Goal: Task Accomplishment & Management: Manage account settings

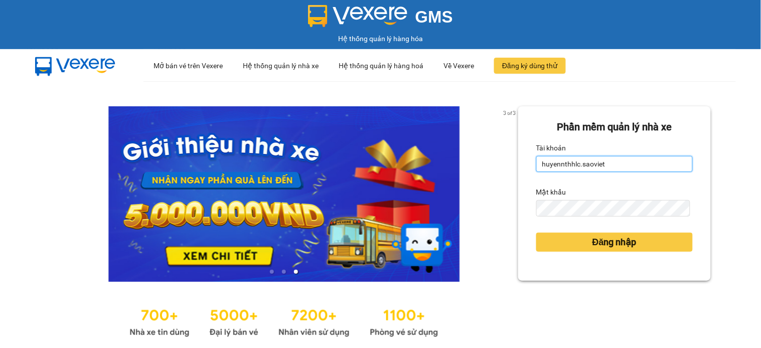
drag, startPoint x: 613, startPoint y: 167, endPoint x: 526, endPoint y: 167, distance: 86.8
click at [526, 167] on div "Phần mềm quản lý nhà xe Tài khoản huyennthhlc.saoviet Mật khẩu Đăng nhập" at bounding box center [614, 193] width 193 height 175
type input "manhtt_hhlc.saoviet"
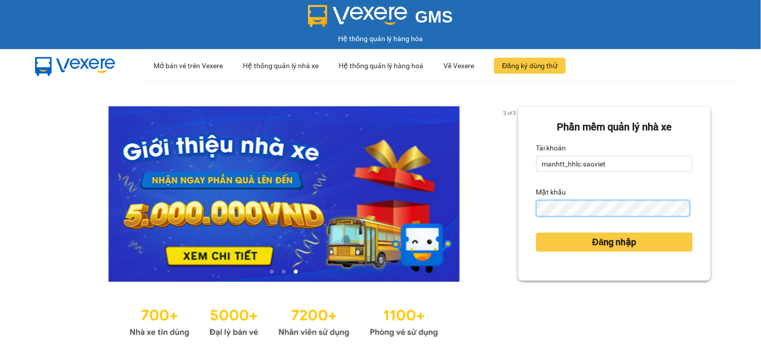
click at [524, 209] on div "Phần mềm quản lý nhà xe Tài khoản manhtt_hhlc.saoviet Mật khẩu Đăng nhập" at bounding box center [614, 193] width 193 height 175
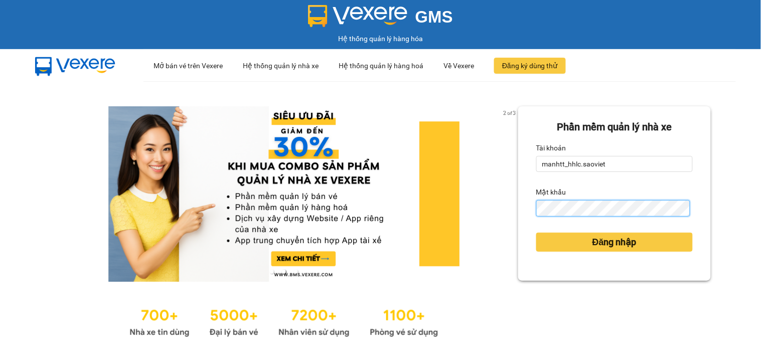
click at [536, 233] on button "Đăng nhập" at bounding box center [614, 242] width 157 height 19
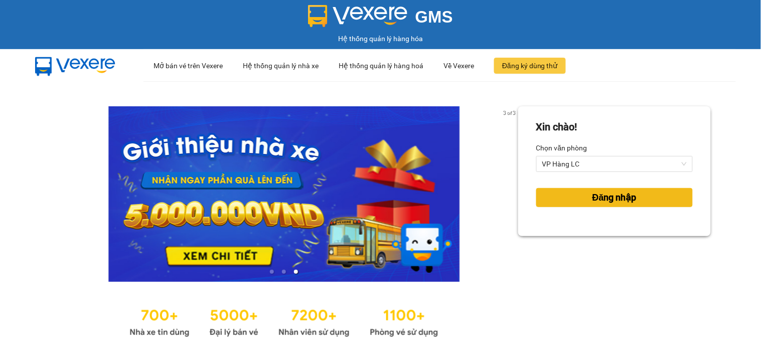
click at [640, 203] on button "Đăng nhập" at bounding box center [614, 197] width 157 height 19
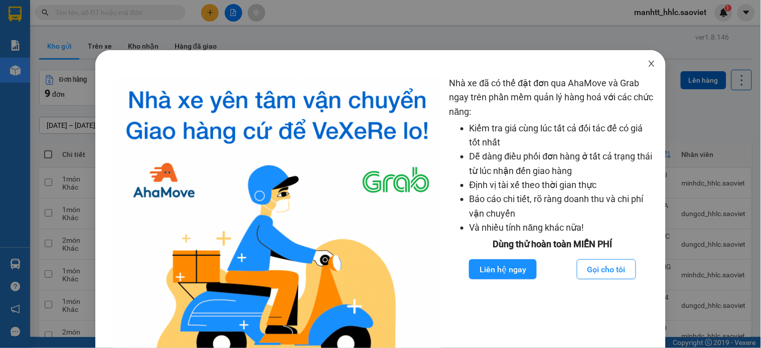
drag, startPoint x: 646, startPoint y: 65, endPoint x: 753, endPoint y: 80, distance: 107.9
click at [648, 65] on icon "close" at bounding box center [652, 64] width 8 height 8
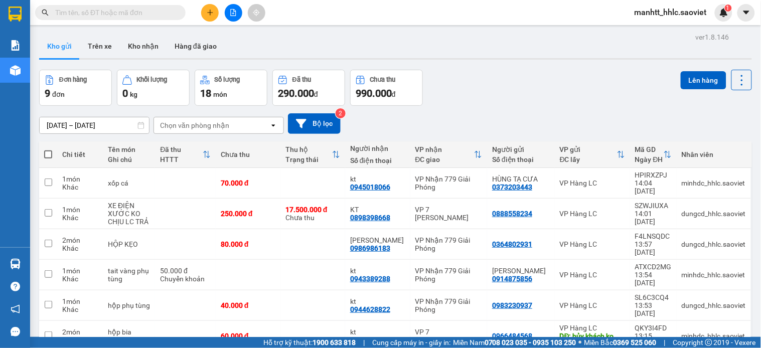
click at [88, 9] on input "text" at bounding box center [114, 12] width 118 height 11
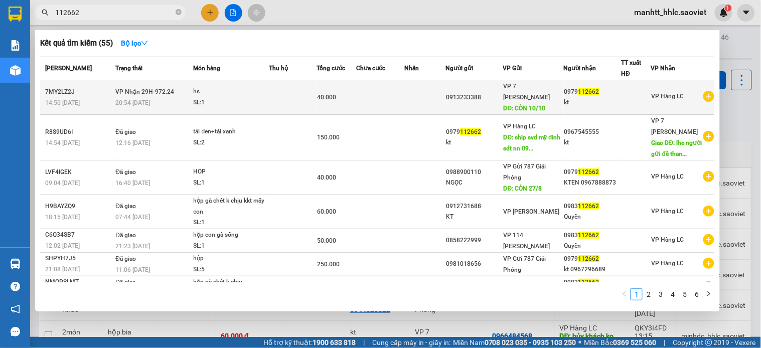
type input "112662"
click at [151, 92] on span "VP Nhận 29H-972.24" at bounding box center [144, 91] width 59 height 7
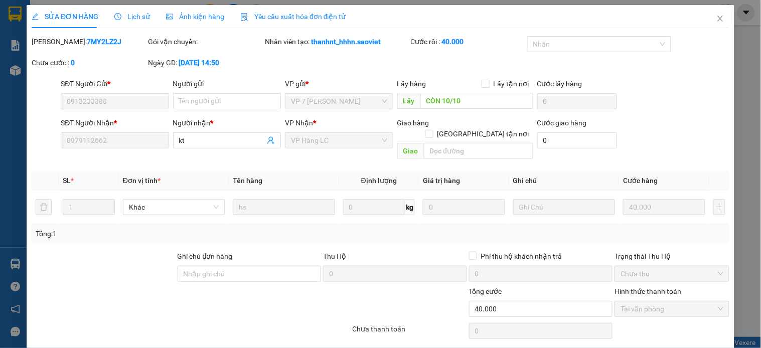
type input "0913233388"
type input "CÒN 10/10"
type input "0979112662"
type input "kt"
type input "0"
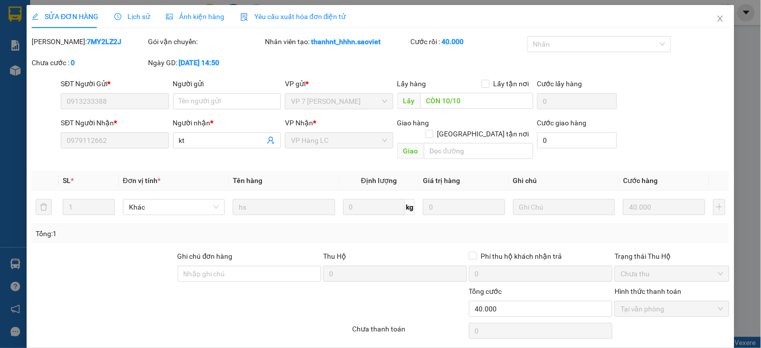
type input "40.000"
click at [479, 106] on input "CÒN 10/10" at bounding box center [477, 101] width 113 height 16
drag, startPoint x: 478, startPoint y: 106, endPoint x: 422, endPoint y: 105, distance: 56.2
click at [422, 105] on input "Còn 13/10" at bounding box center [477, 101] width 113 height 16
type input "Còn 13/10"
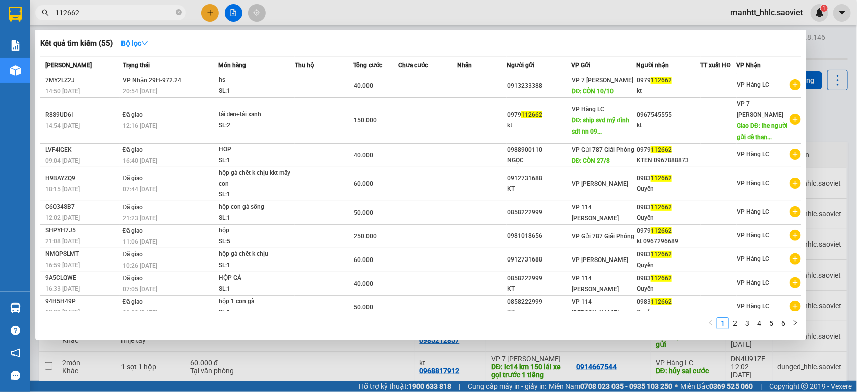
drag, startPoint x: 91, startPoint y: 16, endPoint x: 57, endPoint y: 16, distance: 34.1
click at [57, 16] on input "112662" at bounding box center [114, 12] width 118 height 11
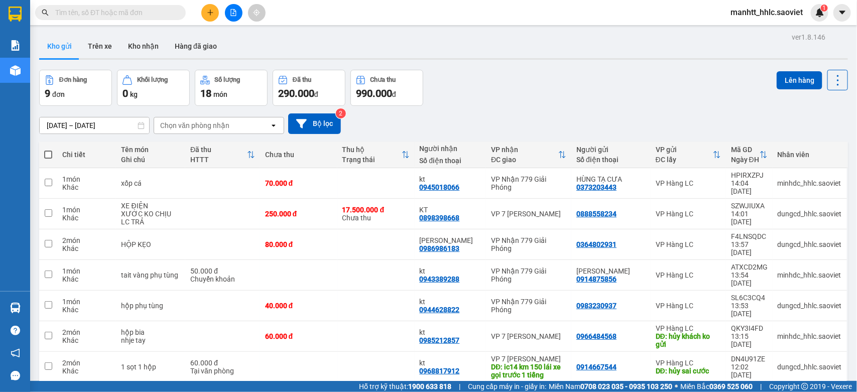
click at [123, 11] on input "text" at bounding box center [114, 12] width 118 height 11
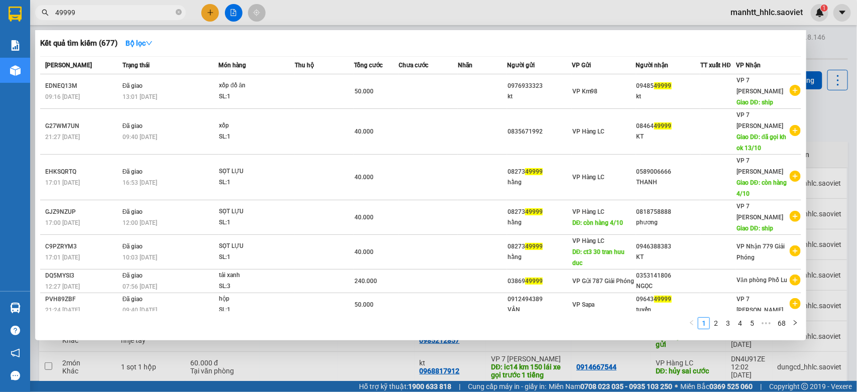
click at [57, 12] on input "49999" at bounding box center [114, 12] width 118 height 11
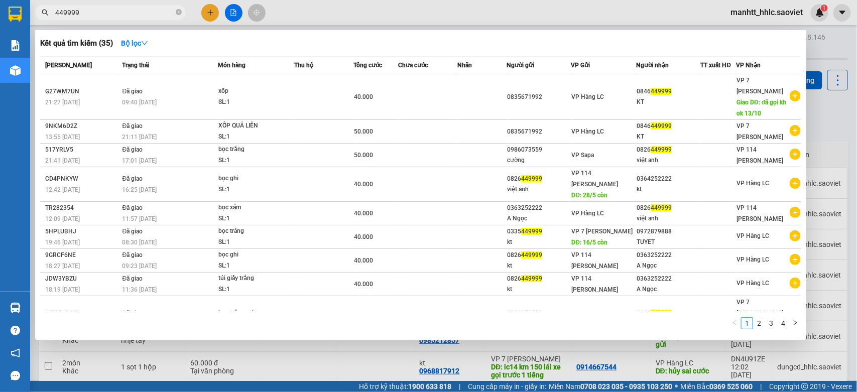
drag, startPoint x: 86, startPoint y: 14, endPoint x: 50, endPoint y: 13, distance: 35.7
click at [50, 13] on span "449999" at bounding box center [110, 12] width 151 height 15
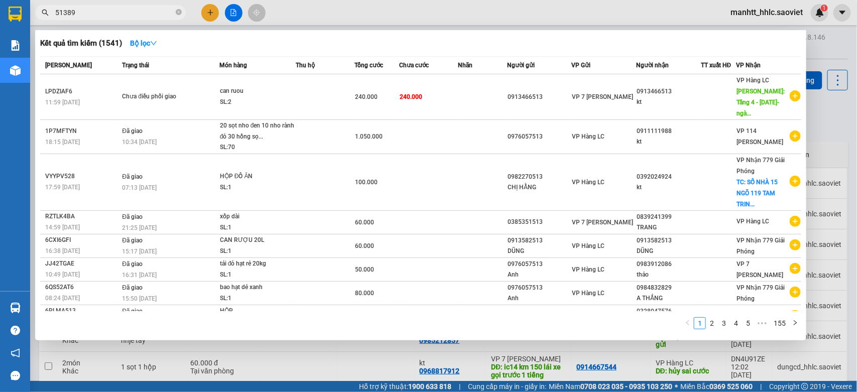
type input "51389"
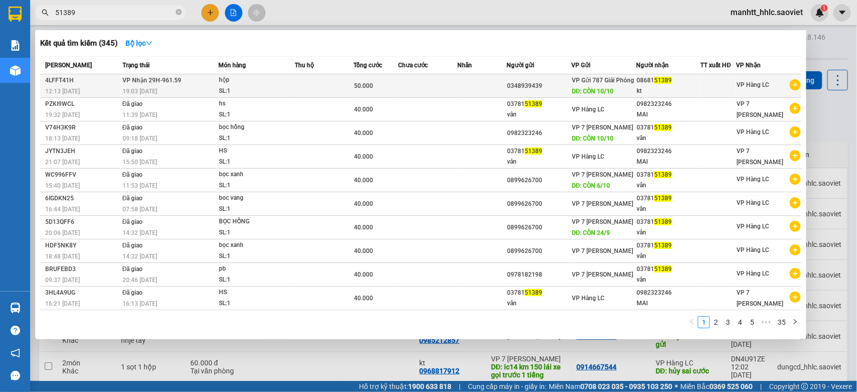
click at [110, 83] on div "4LFFT41H" at bounding box center [82, 80] width 74 height 11
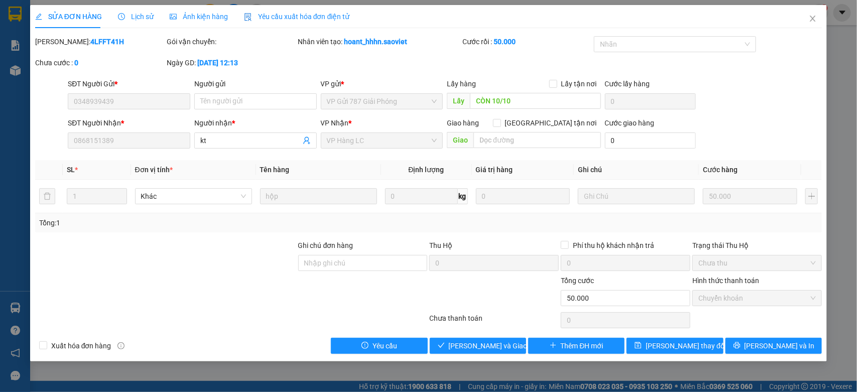
type input "0348939439"
type input "CÒN 10/10"
type input "0868151389"
type input "kt"
type input "0"
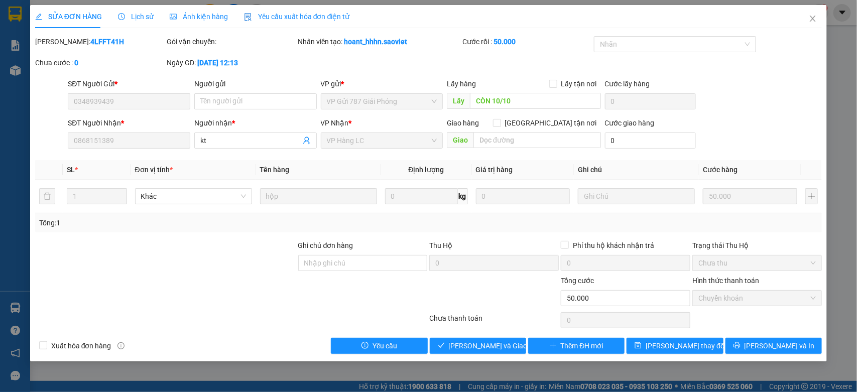
type input "50.000"
click at [513, 101] on input "CÒN 10/10" at bounding box center [535, 101] width 131 height 16
paste input "n 13"
type input "Còn 13/10"
click at [641, 345] on icon "save" at bounding box center [637, 345] width 7 height 7
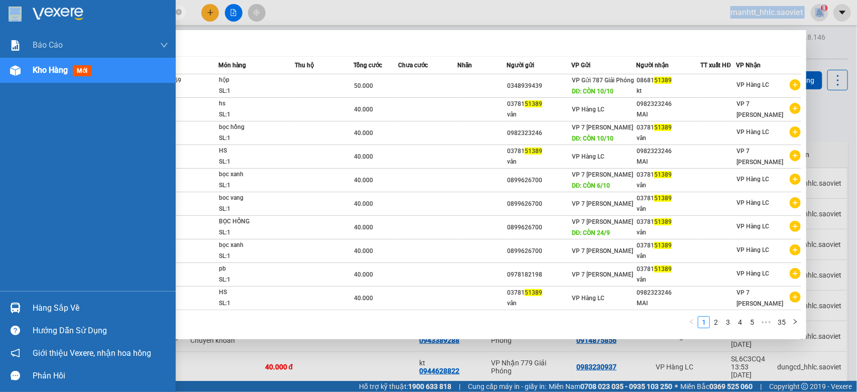
drag, startPoint x: 28, startPoint y: 17, endPoint x: 0, endPoint y: 16, distance: 27.6
click at [0, 16] on section "Kết quả tìm kiếm ( 345 ) Bộ lọc Mã ĐH Trạng thái Món hàng Thu hộ Tổng cước Chưa…" at bounding box center [428, 196] width 857 height 392
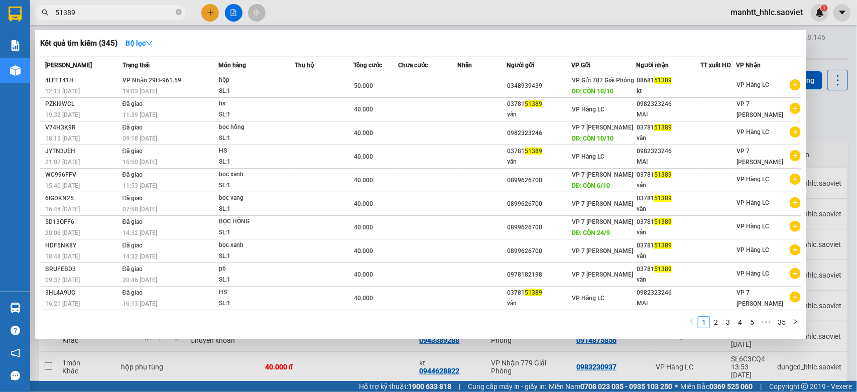
click at [101, 13] on input "51389" at bounding box center [114, 12] width 118 height 11
type input "5"
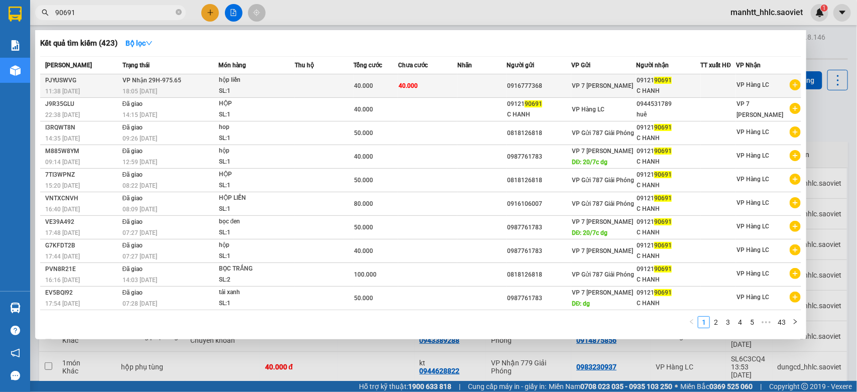
type input "90691"
click at [191, 82] on td "VP Nhận 29H-975.65 18:05 - 11/10" at bounding box center [169, 86] width 98 height 24
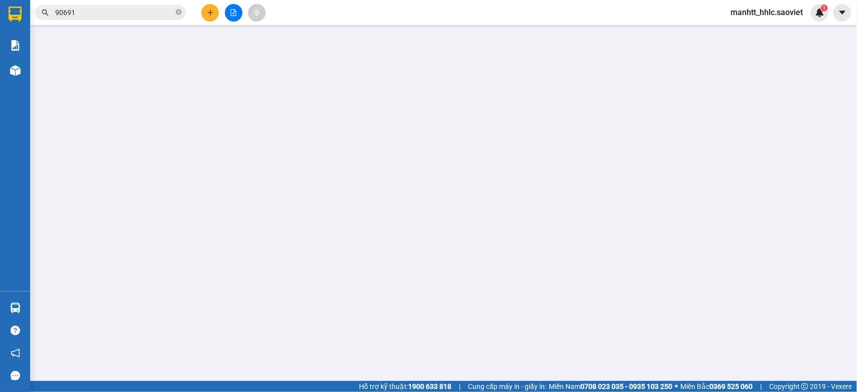
type input "0916777368"
type input "0912190691"
type input "C HANH"
type input "0"
type input "40.000"
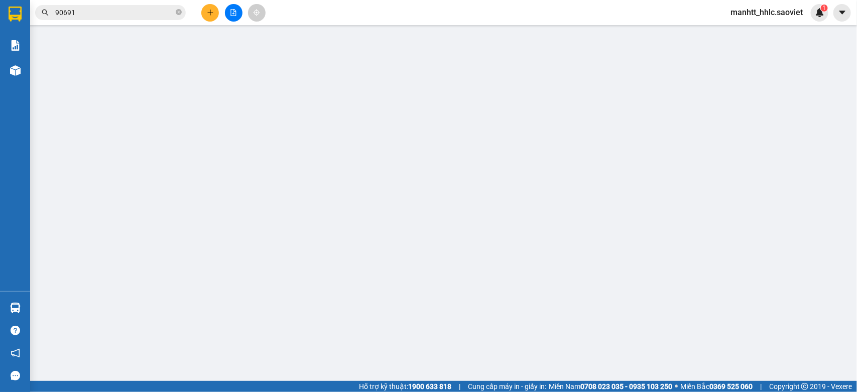
type input "40.000"
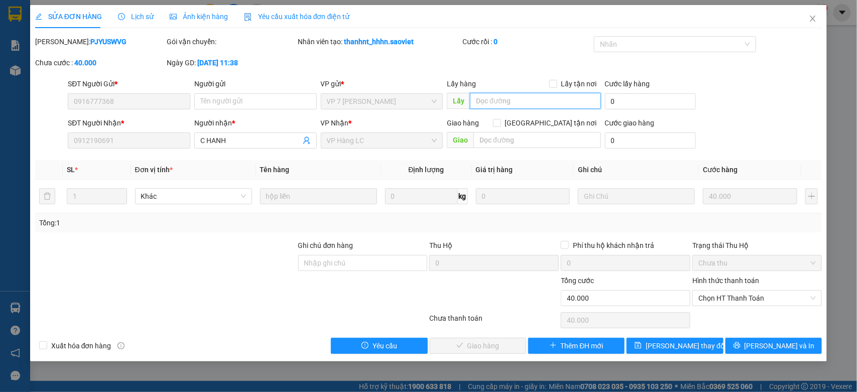
click at [525, 101] on input "text" at bounding box center [535, 101] width 131 height 16
paste input "Còn 13/10"
type input "Còn 13/10"
click at [668, 345] on span "[PERSON_NAME] đổi" at bounding box center [685, 345] width 80 height 11
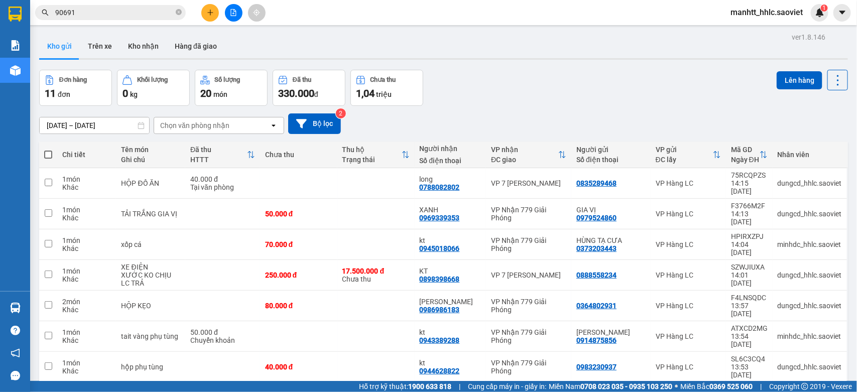
click at [123, 9] on input "90691" at bounding box center [114, 12] width 118 height 11
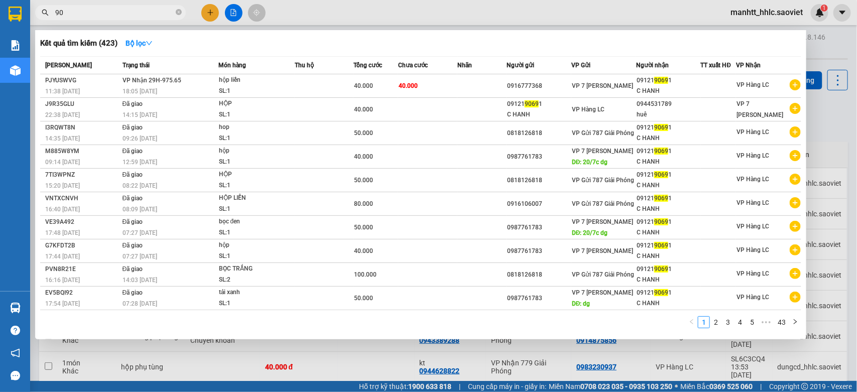
type input "9"
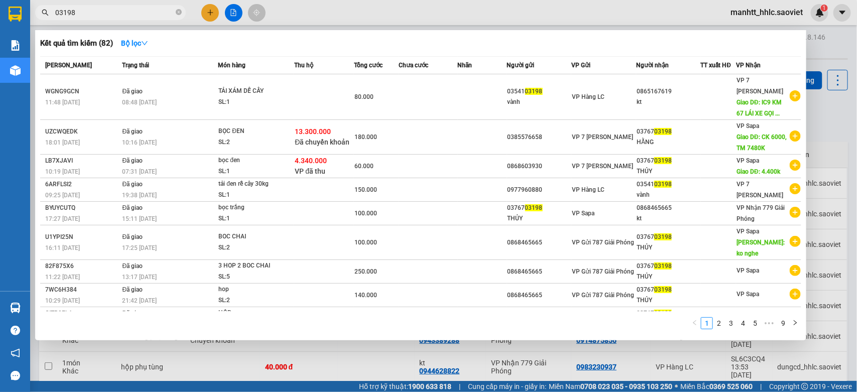
click at [109, 16] on input "03198" at bounding box center [114, 12] width 118 height 11
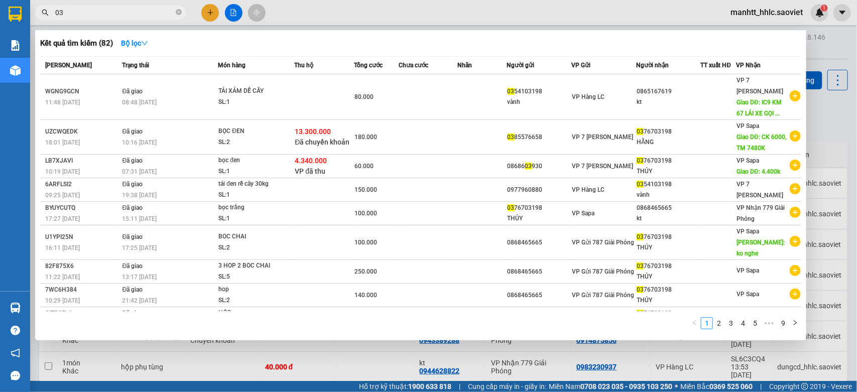
type input "0"
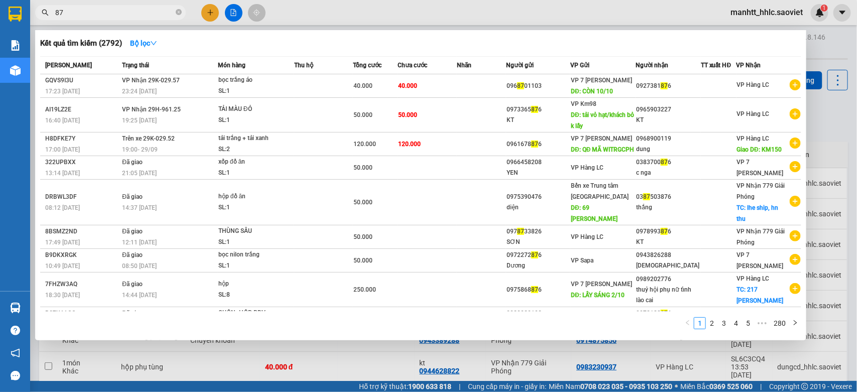
type input "8"
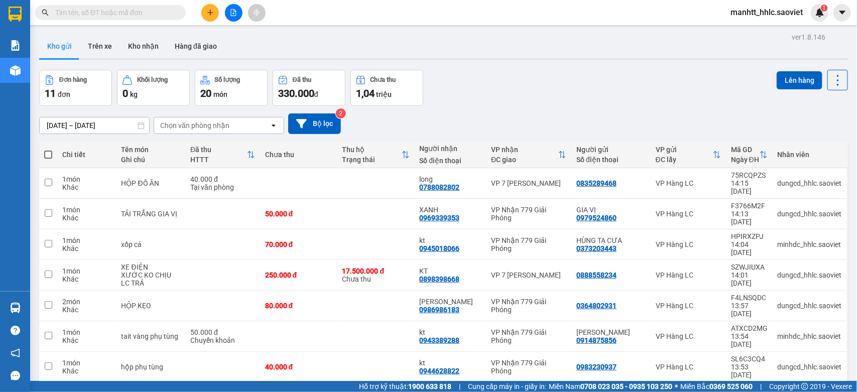
click at [64, 9] on input "text" at bounding box center [114, 12] width 118 height 11
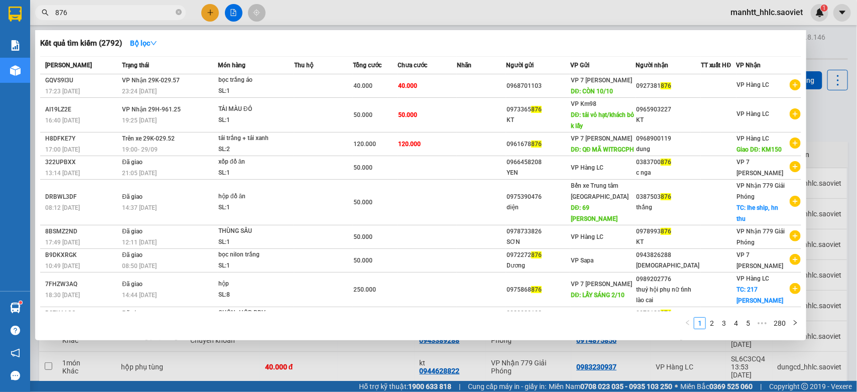
type input "876"
click at [468, 8] on div at bounding box center [428, 196] width 857 height 392
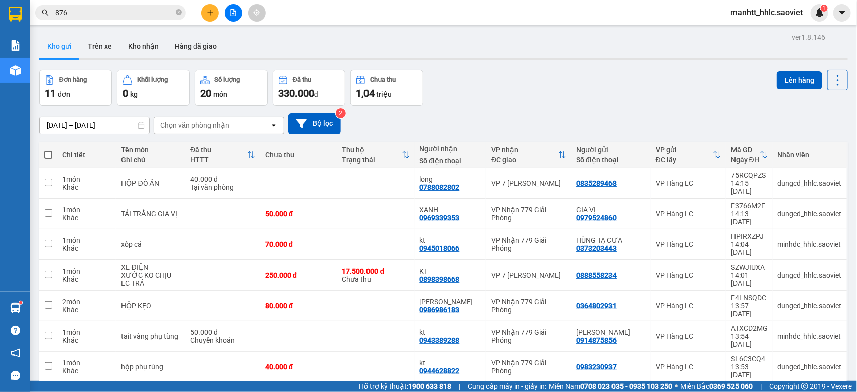
click at [740, 13] on span "manhtt_hhlc.saoviet" at bounding box center [766, 12] width 88 height 13
click at [744, 29] on span "Đăng xuất" at bounding box center [771, 31] width 67 height 11
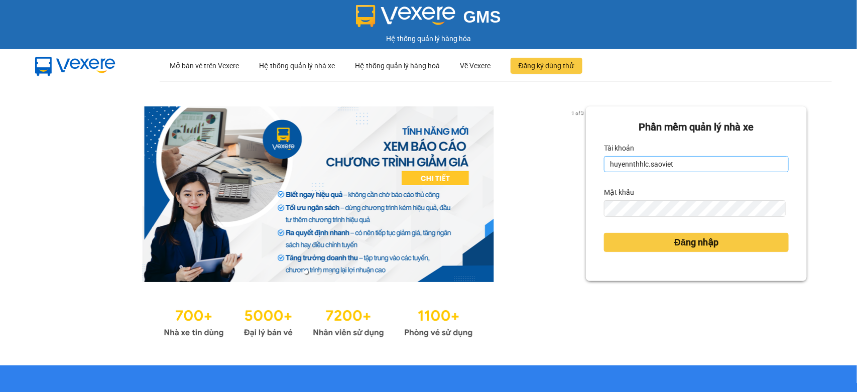
drag, startPoint x: 654, startPoint y: 177, endPoint x: 655, endPoint y: 165, distance: 12.6
click at [655, 177] on form "Phần mềm quản lý nhà xe Tài khoản huyennthhlc.saoviet Mật khẩu Đăng nhập" at bounding box center [696, 193] width 185 height 149
click at [657, 162] on input "huyennthhlc.saoviet" at bounding box center [696, 164] width 185 height 16
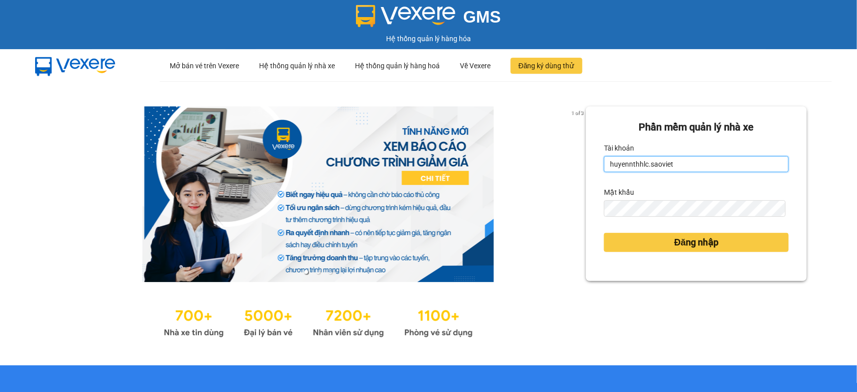
click at [657, 164] on input "huyennthhlc.saoviet" at bounding box center [696, 164] width 185 height 16
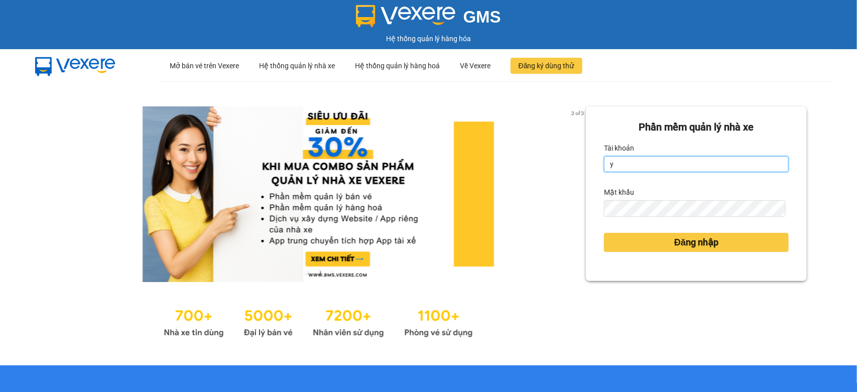
type input "yenptx_hhlc.saoviet"
click at [657, 222] on form "Phần mềm quản lý nhà xe Tài khoản yenptx_hhlc.saoviet Mật khẩu Đăng nhập" at bounding box center [696, 193] width 185 height 149
click at [655, 217] on form "Phần mềm quản lý nhà xe Tài khoản yenptx_hhlc.saoviet Mật khẩu Đăng nhập" at bounding box center [696, 193] width 185 height 149
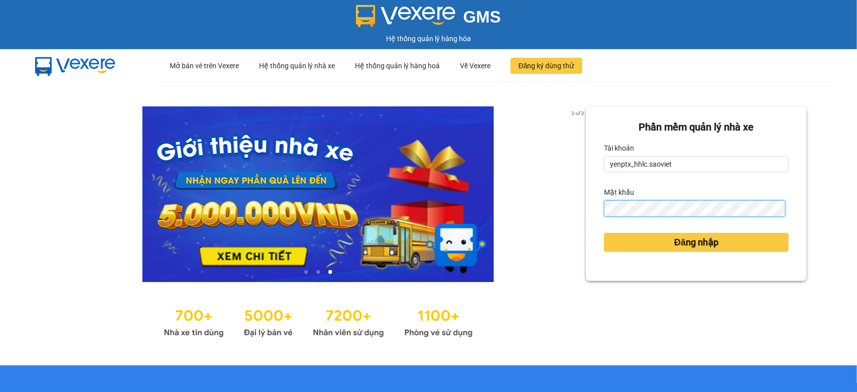
click at [604, 233] on button "Đăng nhập" at bounding box center [696, 242] width 185 height 19
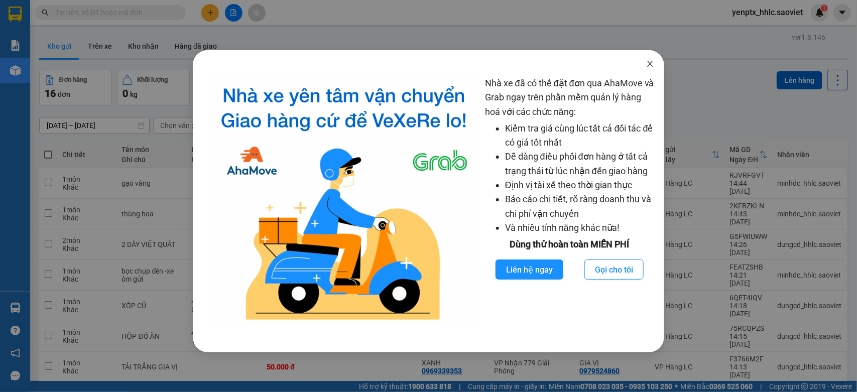
click at [657, 67] on span "Close" at bounding box center [650, 64] width 28 height 28
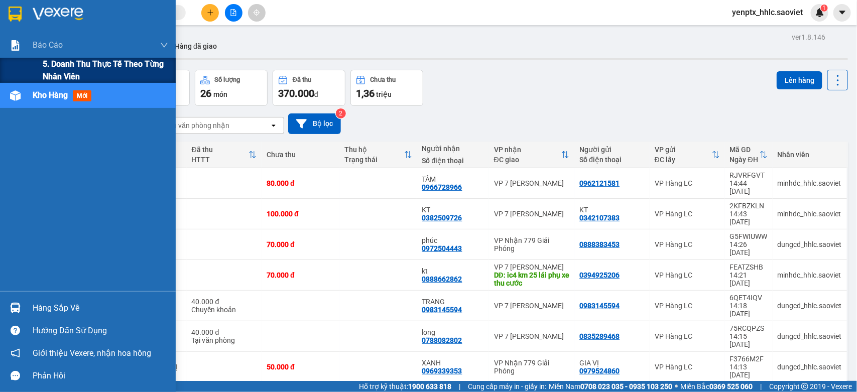
click at [61, 78] on span "5. Doanh thu thực tế theo từng nhân viên" at bounding box center [105, 70] width 125 height 25
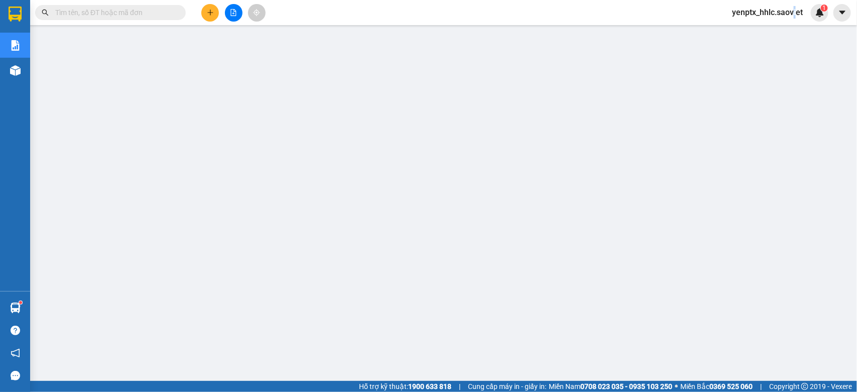
click at [794, 14] on span "yenptx_hhlc.saoviet" at bounding box center [767, 12] width 87 height 13
click at [754, 32] on span "Đăng xuất" at bounding box center [772, 31] width 65 height 11
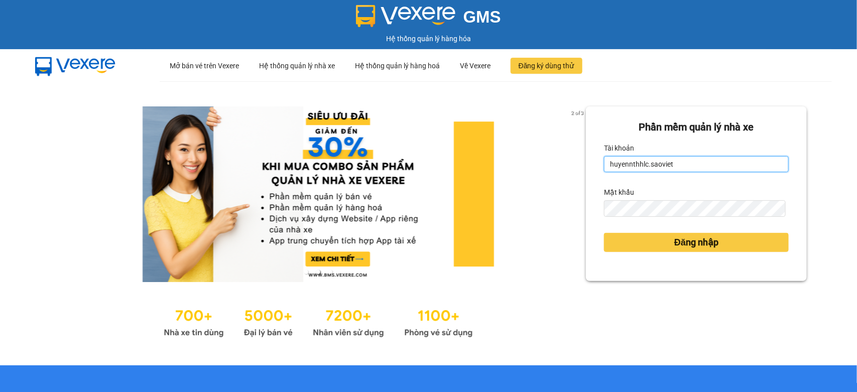
click at [679, 157] on input "huyennthhlc.saoviet" at bounding box center [696, 164] width 185 height 16
type input "giangmth_hhlc.saoviet"
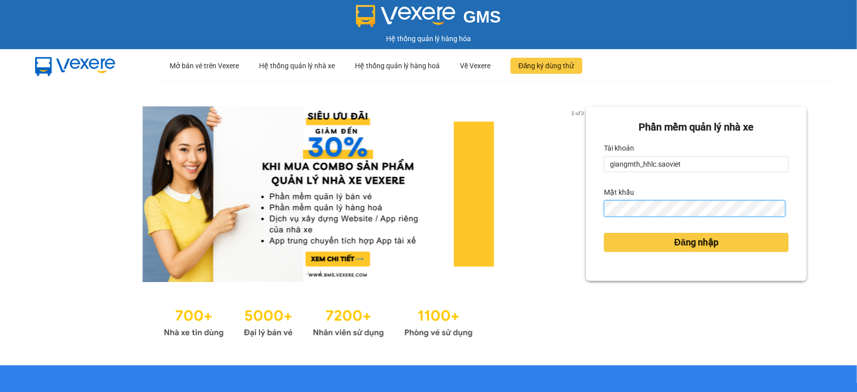
click at [604, 233] on button "Đăng nhập" at bounding box center [696, 242] width 185 height 19
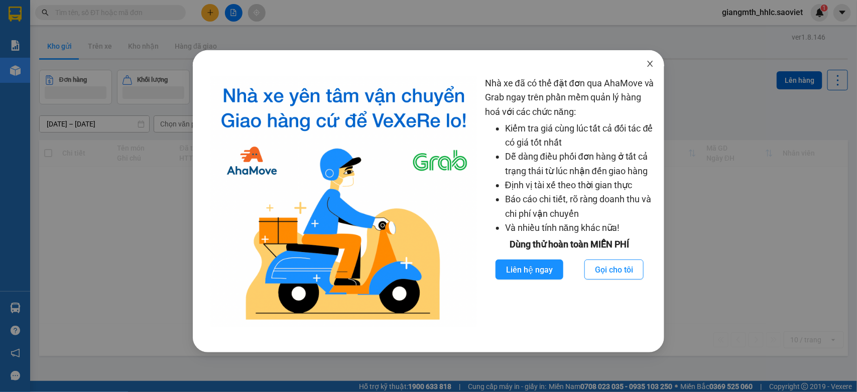
click at [649, 61] on icon "close" at bounding box center [650, 64] width 8 height 8
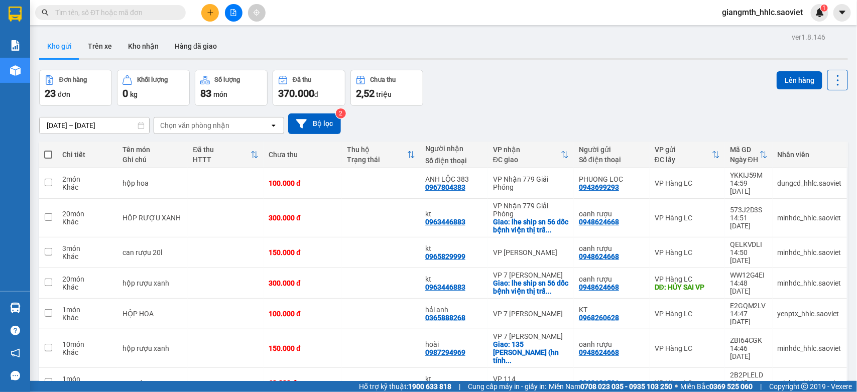
click at [257, 128] on div "Chọn văn phòng nhận" at bounding box center [211, 125] width 115 height 16
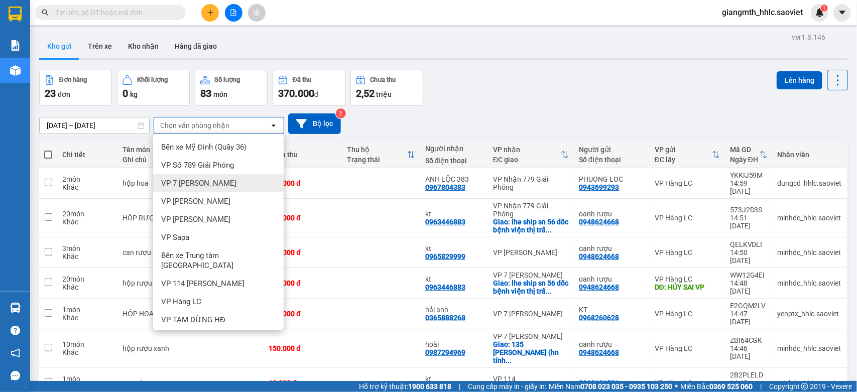
click at [209, 181] on span "VP 7 [PERSON_NAME]" at bounding box center [198, 183] width 75 height 10
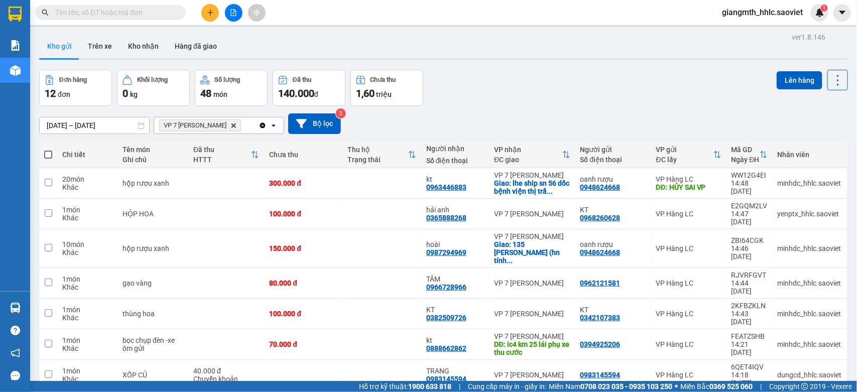
scroll to position [96, 0]
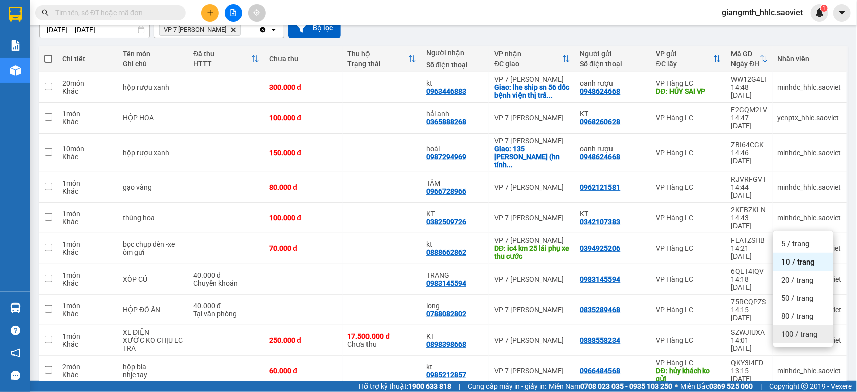
click at [799, 329] on span "100 / trang" at bounding box center [799, 334] width 36 height 10
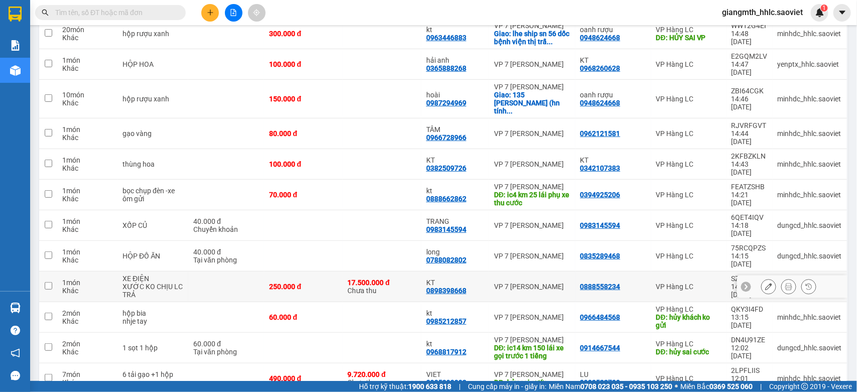
click at [400, 271] on td "17.500.000 đ Chưa thu" at bounding box center [382, 286] width 78 height 31
checkbox input "true"
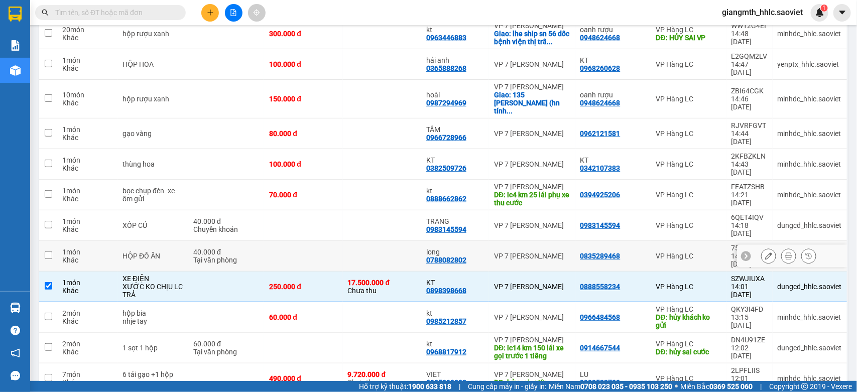
click at [395, 241] on td at bounding box center [382, 256] width 78 height 31
checkbox input "true"
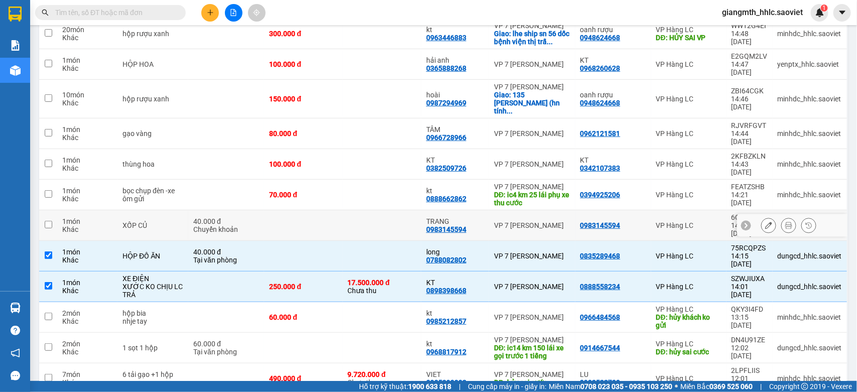
click at [393, 210] on td at bounding box center [382, 225] width 78 height 31
checkbox input "true"
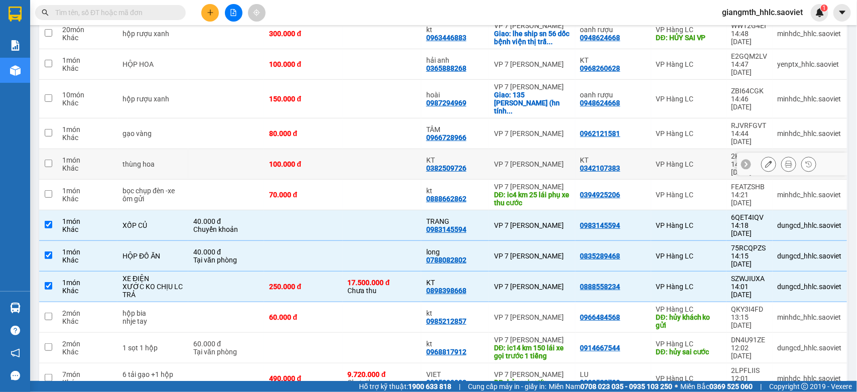
scroll to position [87, 0]
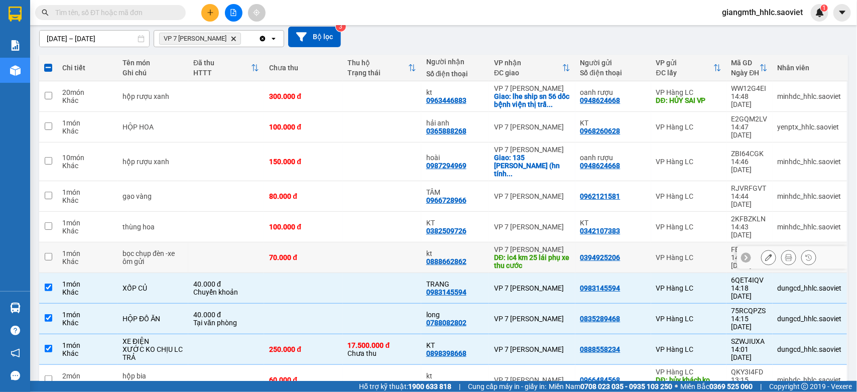
click at [382, 242] on td at bounding box center [382, 257] width 78 height 31
checkbox input "true"
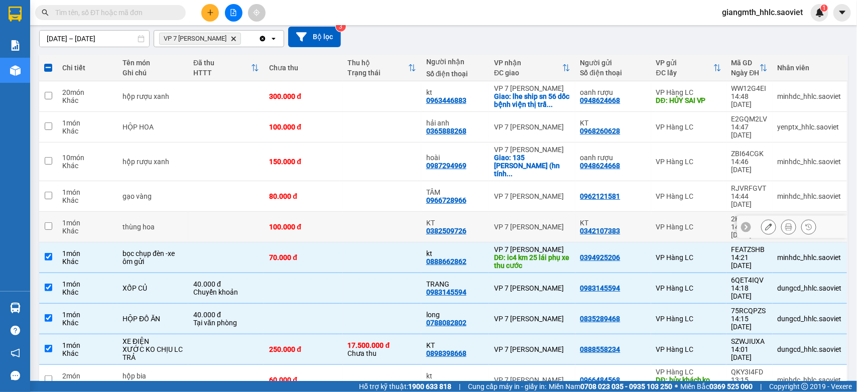
click at [394, 212] on td at bounding box center [382, 227] width 78 height 31
checkbox input "true"
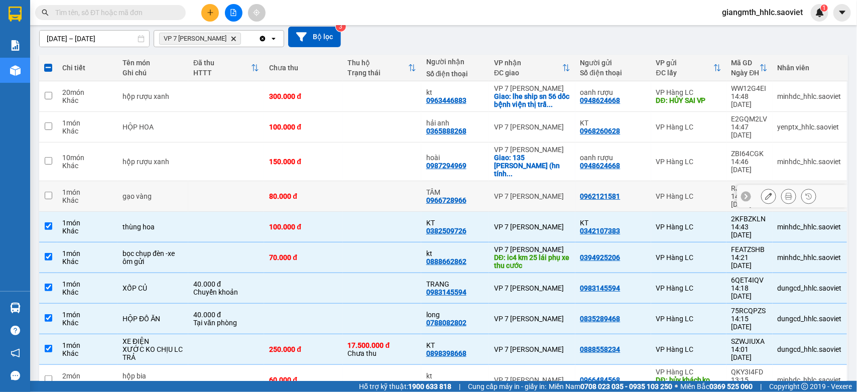
click at [393, 181] on td at bounding box center [382, 196] width 78 height 31
checkbox input "true"
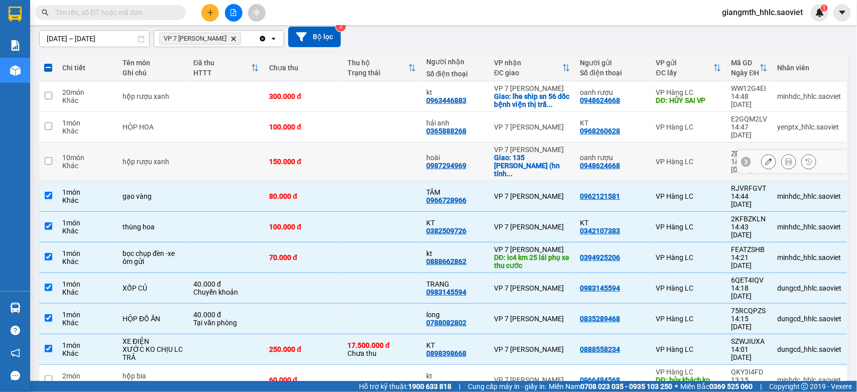
click at [391, 157] on td at bounding box center [382, 162] width 78 height 39
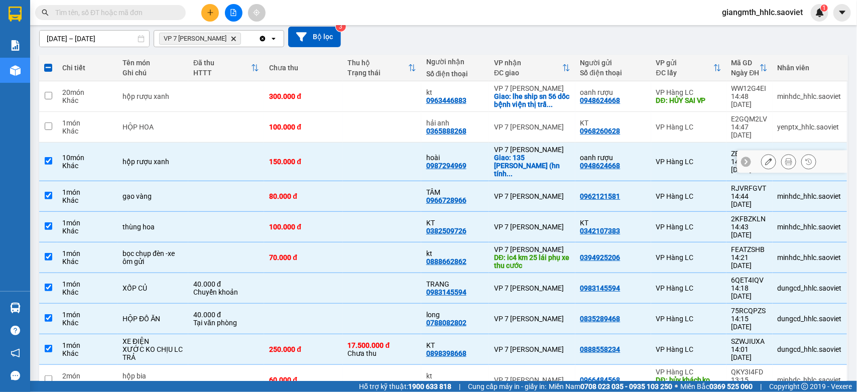
checkbox input "true"
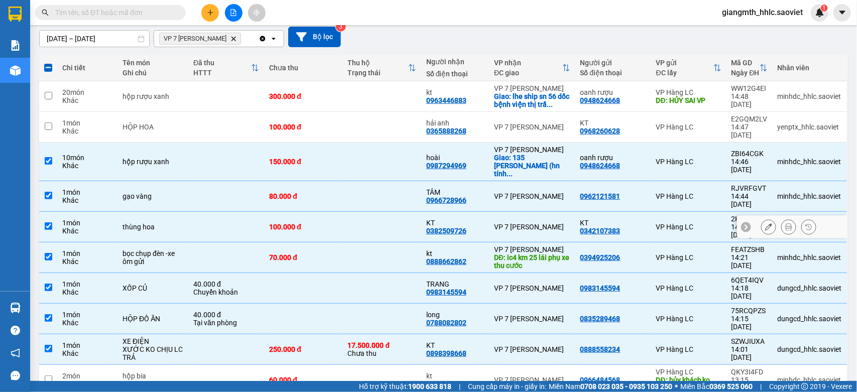
click at [351, 212] on td at bounding box center [382, 227] width 78 height 31
checkbox input "false"
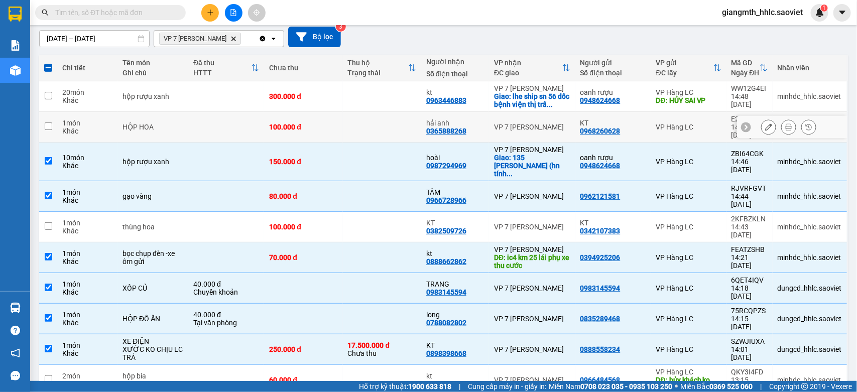
click at [366, 118] on td at bounding box center [382, 127] width 78 height 31
checkbox input "true"
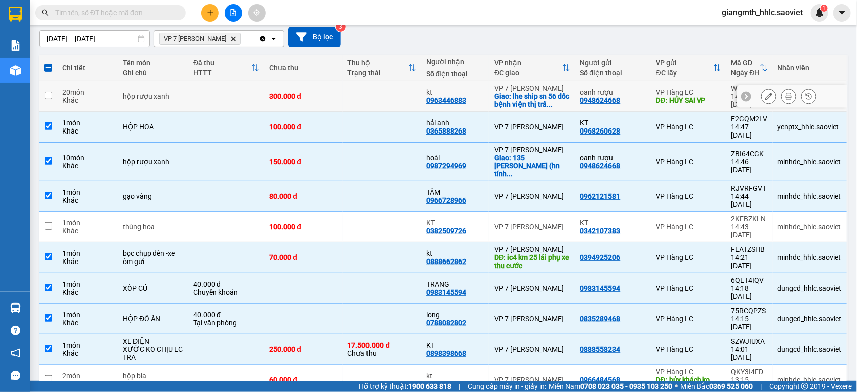
scroll to position [24, 0]
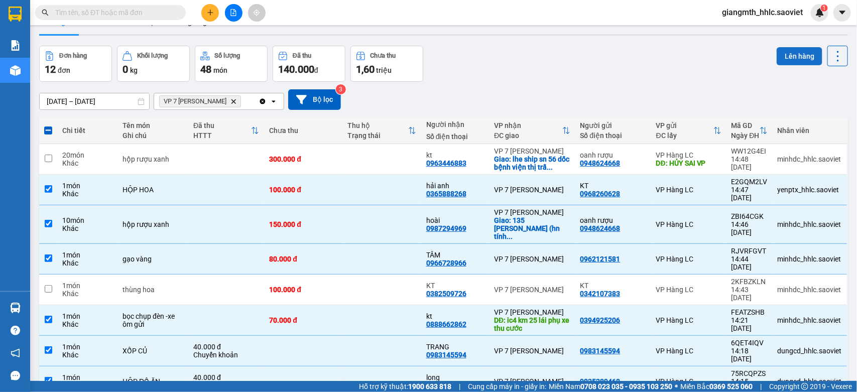
click at [778, 48] on button "Lên hàng" at bounding box center [799, 56] width 46 height 18
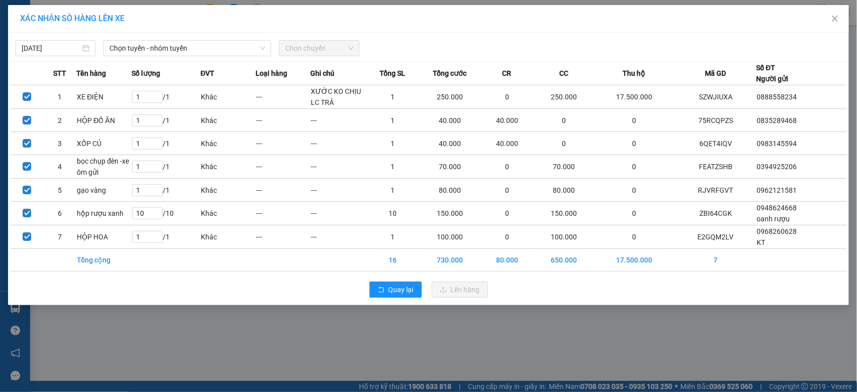
click at [195, 57] on div "13/10/2025 Chọn tuyến - nhóm tuyến Chọn chuyến STT Tên hàng Số lượng ĐVT Loại h…" at bounding box center [428, 169] width 841 height 272
click at [196, 54] on span "Chọn tuyến - nhóm tuyến" at bounding box center [187, 48] width 156 height 15
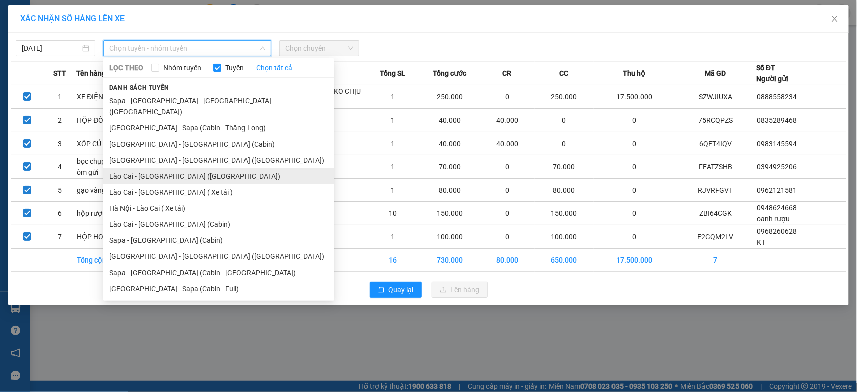
click at [169, 168] on li "Lào Cai - [GEOGRAPHIC_DATA] ([GEOGRAPHIC_DATA])" at bounding box center [218, 176] width 231 height 16
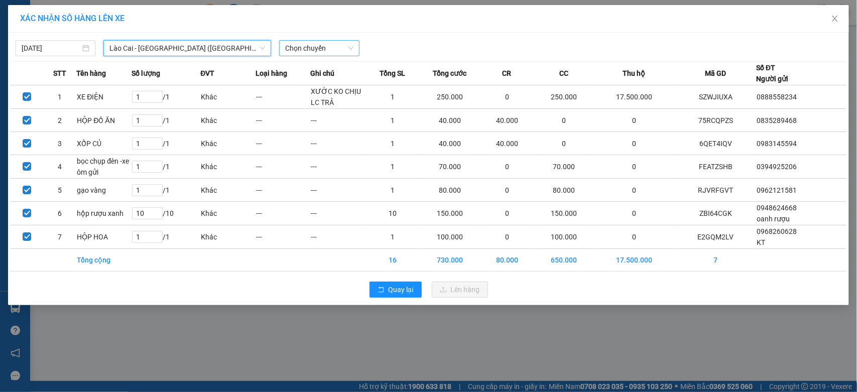
click at [308, 43] on span "Chọn chuyến" at bounding box center [319, 48] width 68 height 15
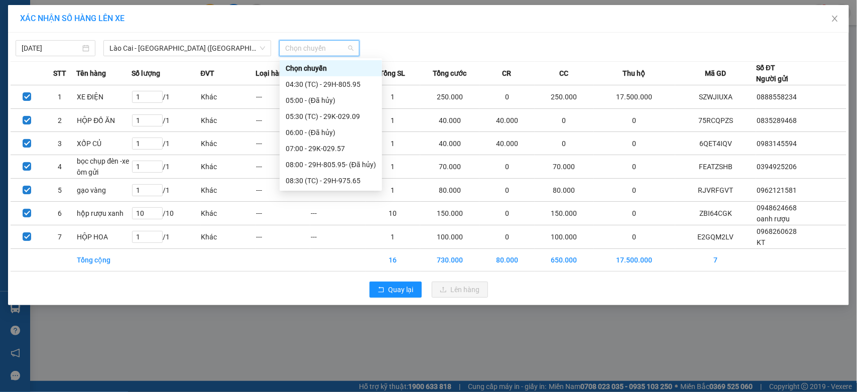
scroll to position [128, 0]
click at [353, 136] on div "15:30 - 29K-025.46" at bounding box center [331, 132] width 90 height 11
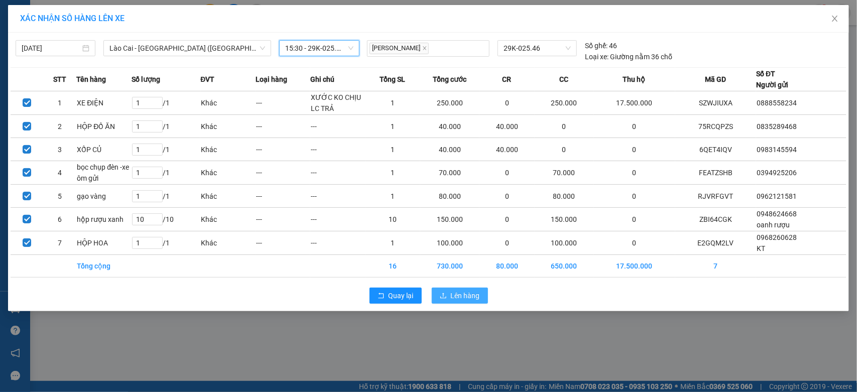
click at [462, 295] on span "Lên hàng" at bounding box center [465, 295] width 29 height 11
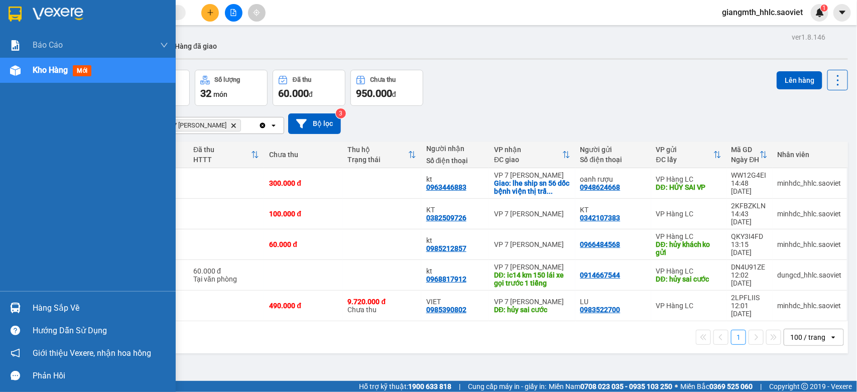
click at [44, 69] on span "Kho hàng" at bounding box center [50, 70] width 35 height 10
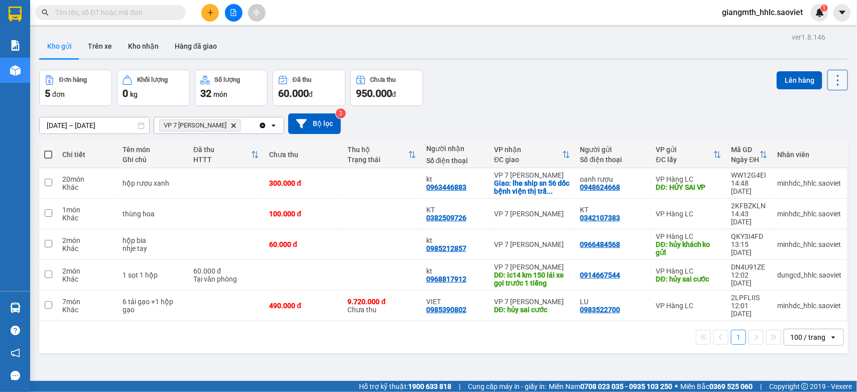
click at [831, 79] on icon at bounding box center [837, 80] width 14 height 14
click at [795, 144] on div "Làm mới" at bounding box center [807, 143] width 59 height 10
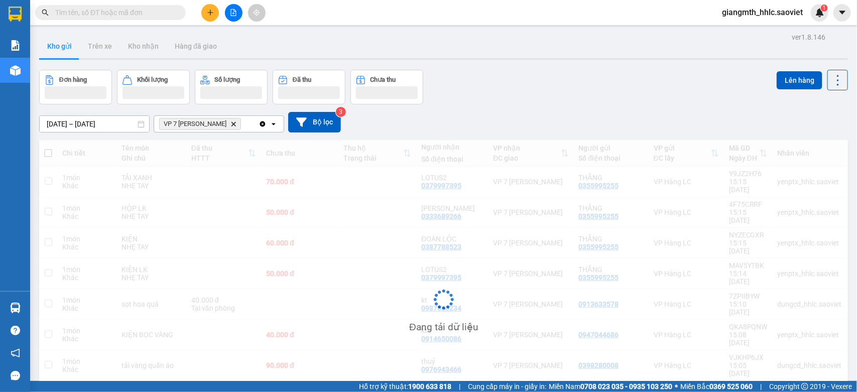
click at [230, 123] on icon "Delete" at bounding box center [233, 124] width 6 height 6
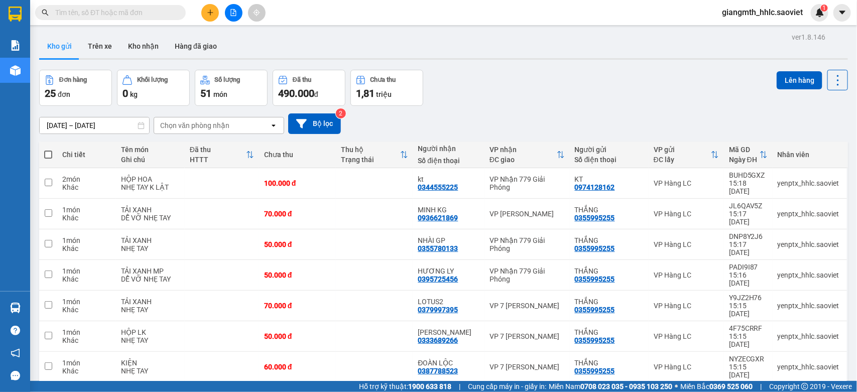
scroll to position [412, 0]
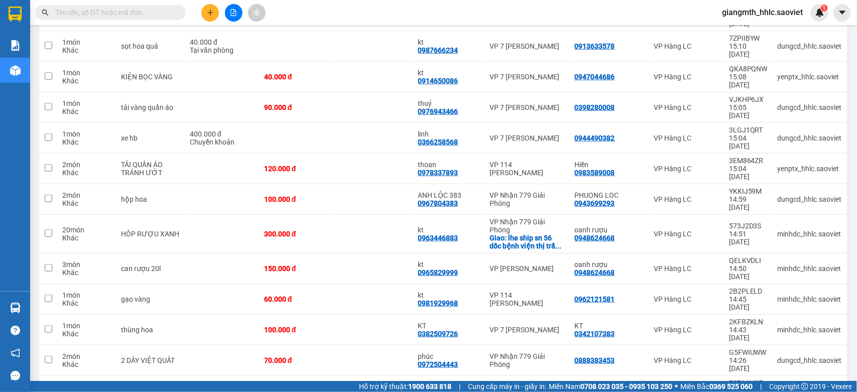
click at [166, 12] on input "text" at bounding box center [114, 12] width 118 height 11
click at [164, 12] on input "text" at bounding box center [114, 12] width 118 height 11
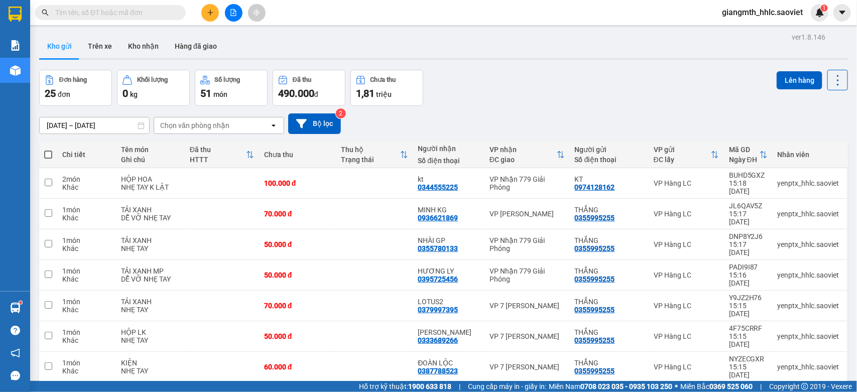
click at [228, 137] on div "11/10/2025 – 13/10/2025 Press the down arrow key to interact with the calendar …" at bounding box center [443, 124] width 808 height 36
click at [229, 123] on div "Chọn văn phòng nhận" at bounding box center [211, 125] width 115 height 16
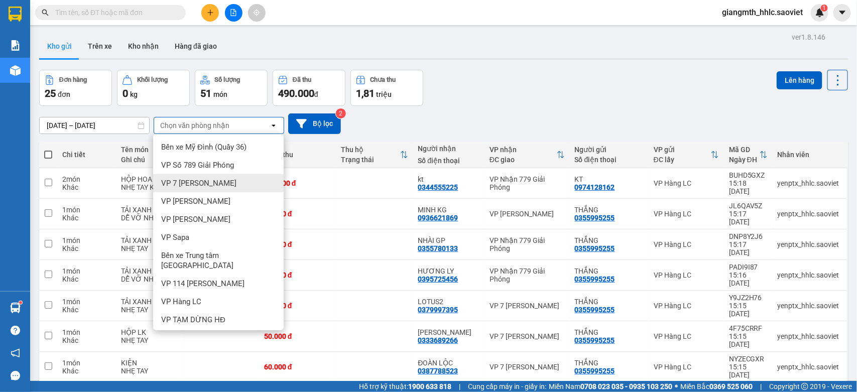
click at [202, 184] on span "VP 7 [PERSON_NAME]" at bounding box center [198, 183] width 75 height 10
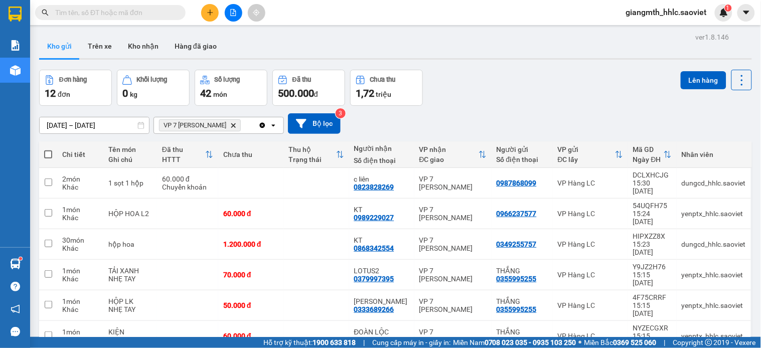
click at [488, 112] on div "11/10/2025 – 13/10/2025 Press the down arrow key to interact with the calendar …" at bounding box center [395, 124] width 713 height 36
click at [735, 77] on icon at bounding box center [742, 80] width 14 height 14
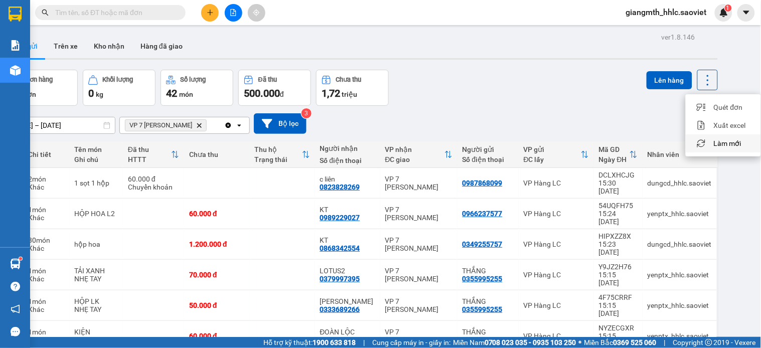
click at [695, 149] on li "Làm mới" at bounding box center [723, 143] width 75 height 18
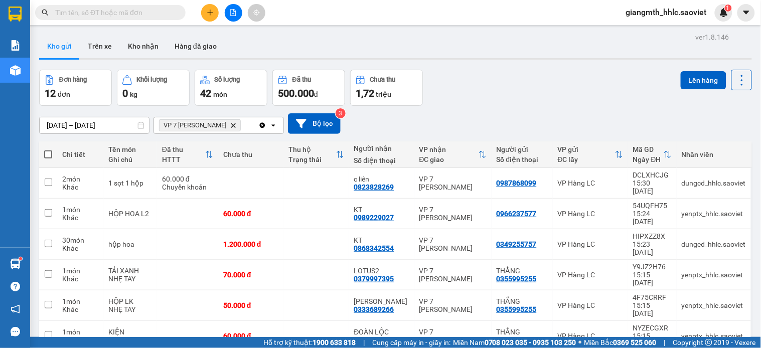
scroll to position [0, 0]
click at [735, 80] on icon at bounding box center [742, 80] width 14 height 14
click at [709, 138] on span "Làm mới" at bounding box center [719, 143] width 28 height 10
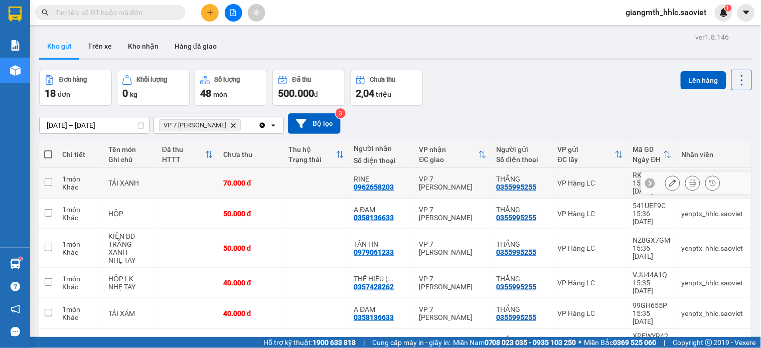
click at [297, 182] on td at bounding box center [316, 183] width 65 height 31
checkbox input "true"
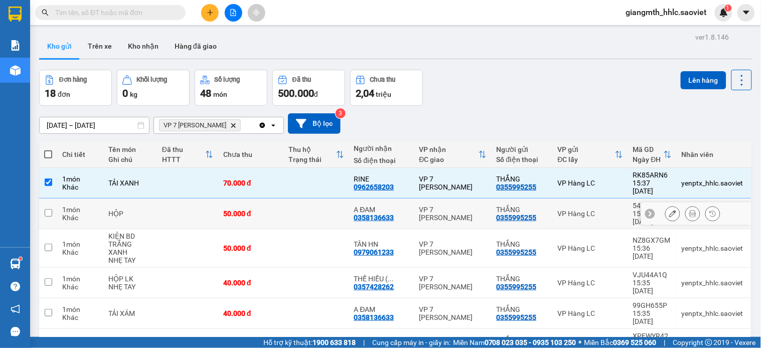
click at [297, 199] on td at bounding box center [316, 214] width 65 height 31
checkbox input "true"
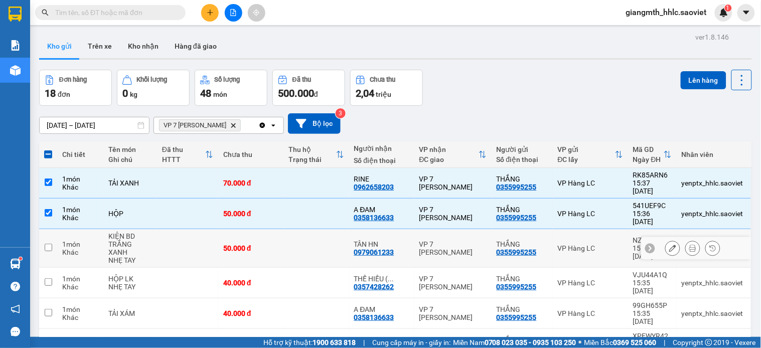
click at [297, 229] on td at bounding box center [316, 248] width 65 height 39
checkbox input "true"
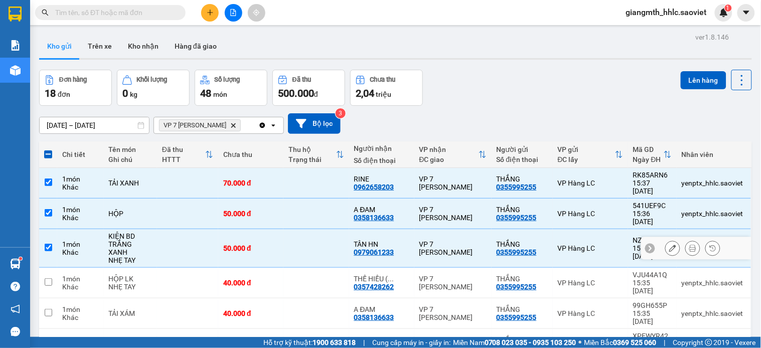
click at [301, 268] on td at bounding box center [316, 283] width 65 height 31
checkbox input "true"
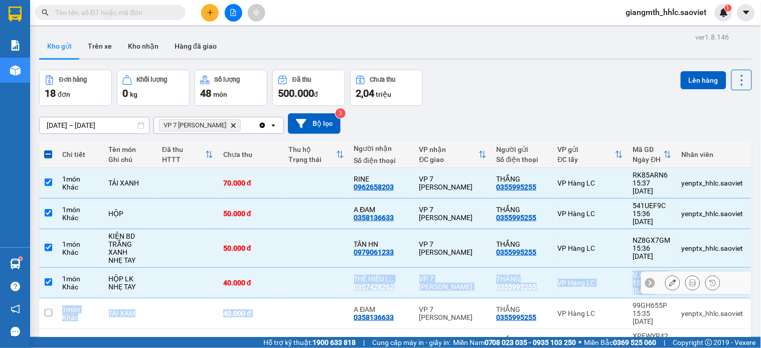
drag, startPoint x: 301, startPoint y: 272, endPoint x: 302, endPoint y: 282, distance: 9.5
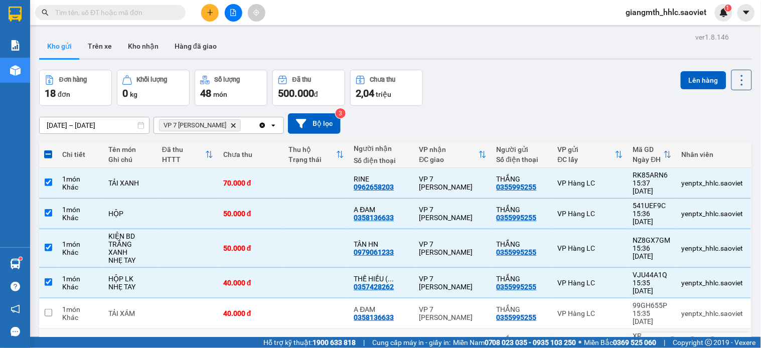
click at [297, 329] on td at bounding box center [316, 344] width 65 height 31
checkbox input "true"
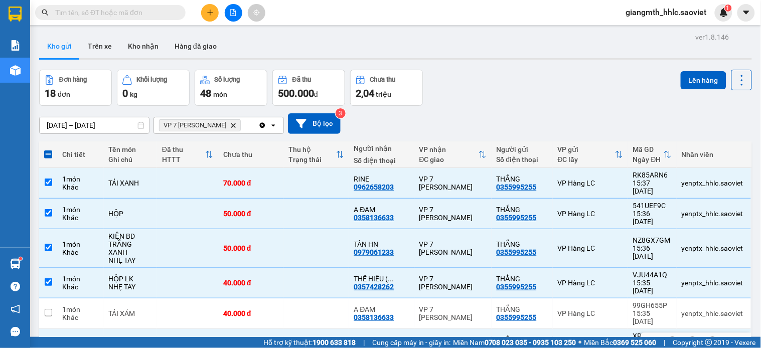
click at [294, 299] on td at bounding box center [316, 314] width 65 height 31
checkbox input "true"
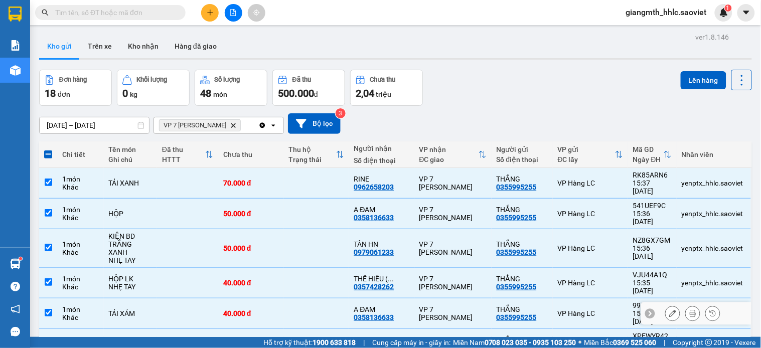
scroll to position [278, 0]
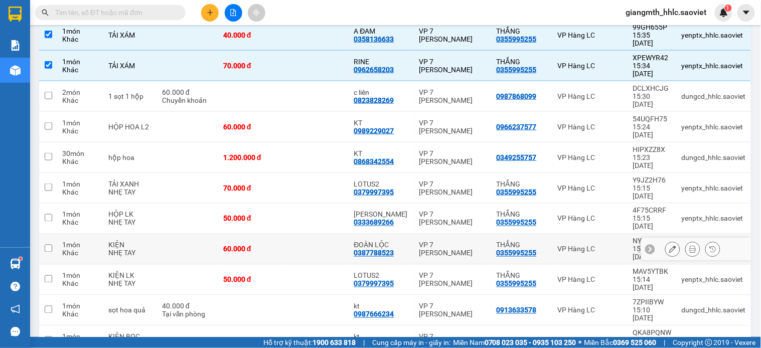
click at [298, 204] on td at bounding box center [316, 219] width 65 height 31
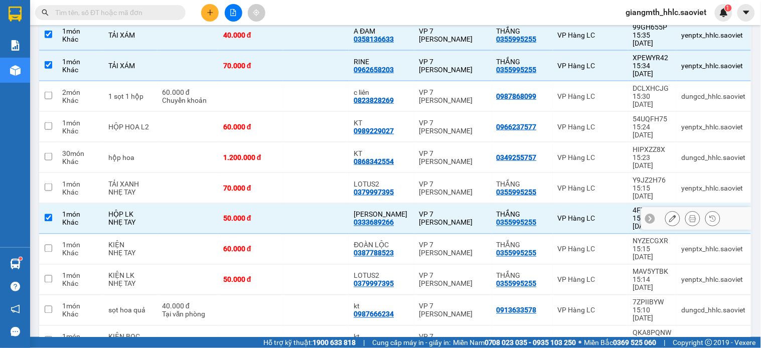
click at [298, 204] on td at bounding box center [316, 219] width 65 height 31
checkbox input "false"
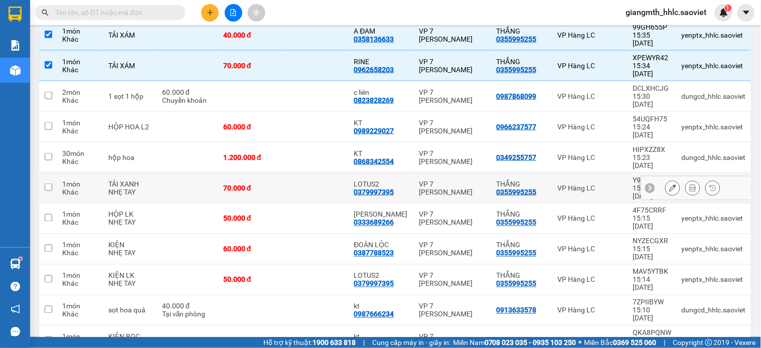
drag, startPoint x: 302, startPoint y: 114, endPoint x: 303, endPoint y: 104, distance: 10.1
click at [302, 173] on td at bounding box center [316, 188] width 65 height 31
checkbox input "true"
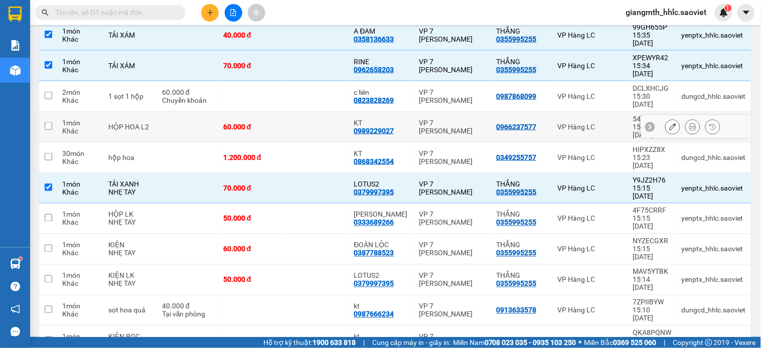
click at [307, 112] on td at bounding box center [316, 127] width 65 height 31
checkbox input "true"
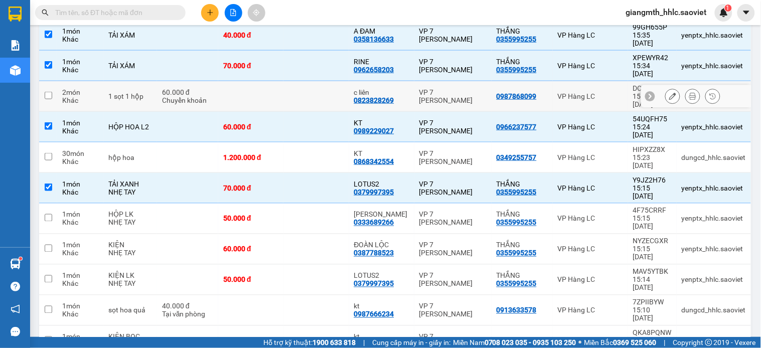
drag, startPoint x: 317, startPoint y: 53, endPoint x: 318, endPoint y: 63, distance: 10.6
click at [317, 81] on td at bounding box center [316, 96] width 65 height 31
checkbox input "true"
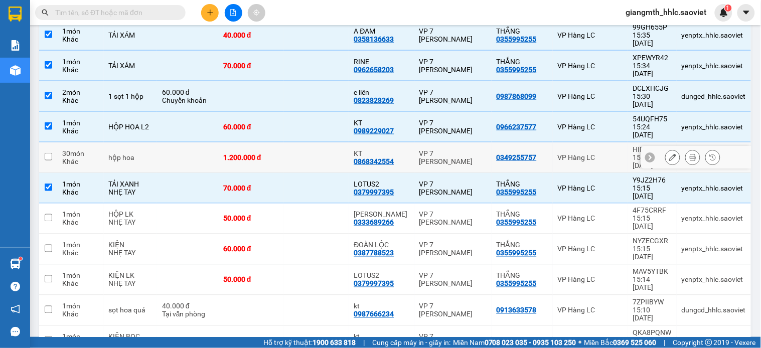
click at [315, 143] on td at bounding box center [316, 158] width 65 height 31
checkbox input "true"
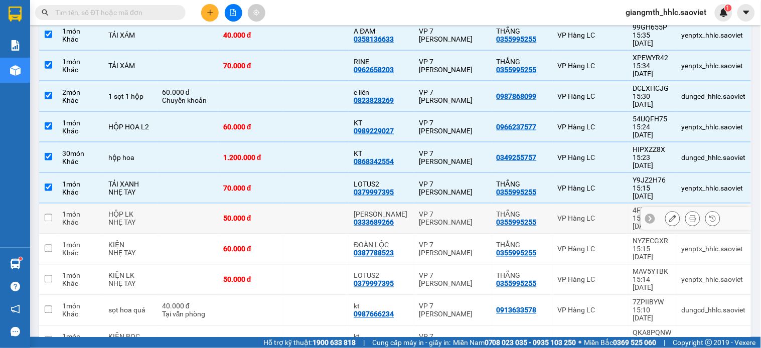
click at [309, 204] on td at bounding box center [316, 219] width 65 height 31
checkbox input "true"
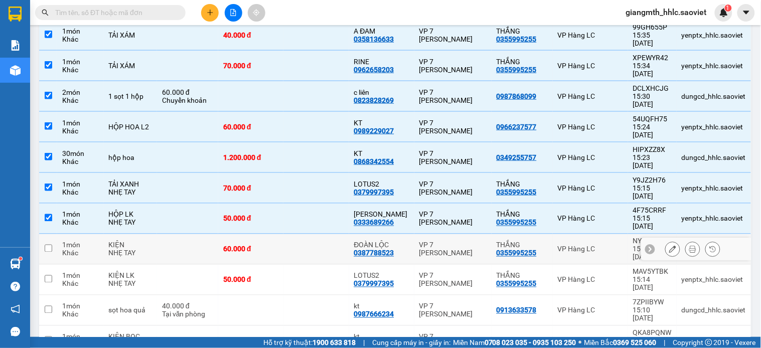
click at [311, 234] on td at bounding box center [316, 249] width 65 height 31
checkbox input "true"
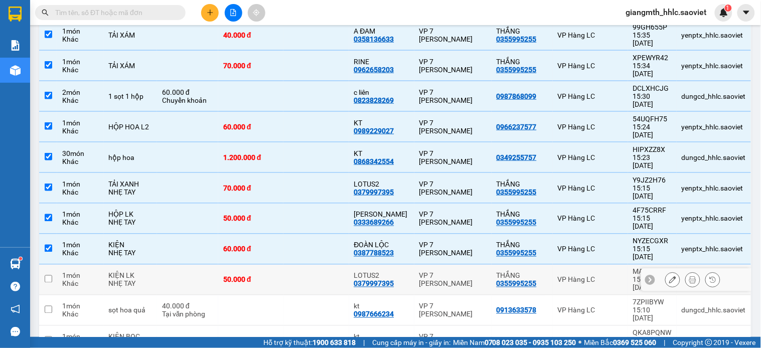
click at [301, 265] on td at bounding box center [316, 280] width 65 height 31
checkbox input "true"
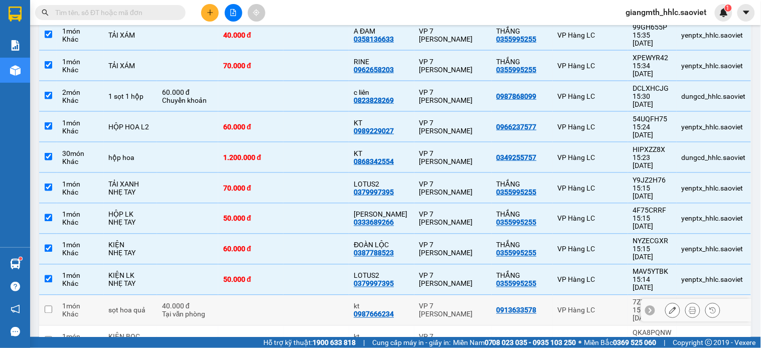
click at [301, 296] on td at bounding box center [316, 311] width 65 height 31
checkbox input "true"
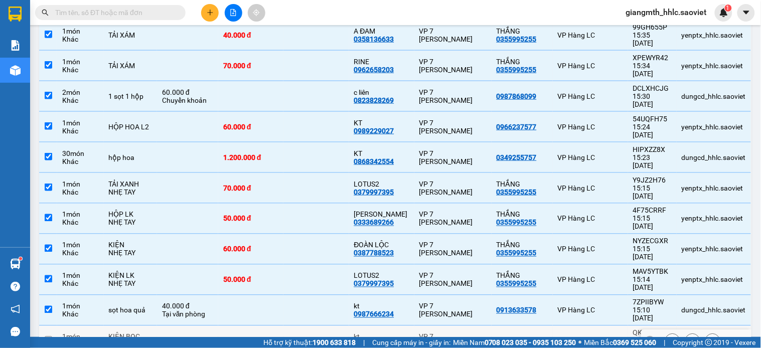
click at [301, 326] on td at bounding box center [316, 341] width 65 height 31
checkbox input "true"
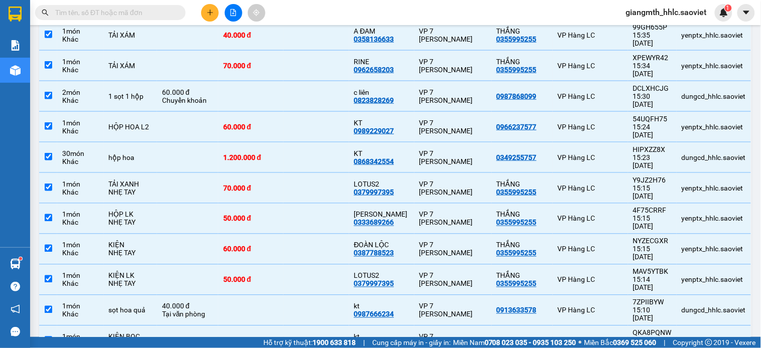
checkbox input "true"
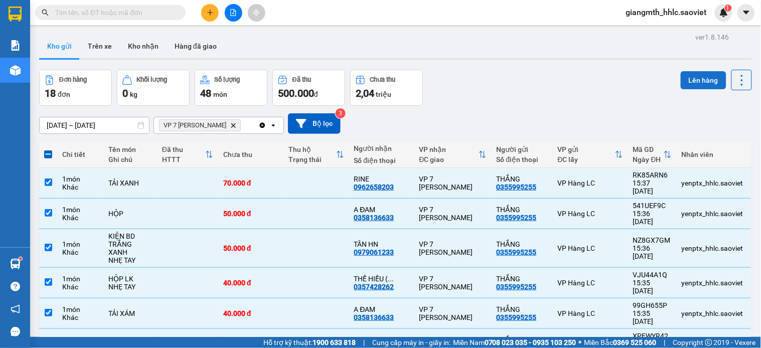
click at [681, 78] on button "Lên hàng" at bounding box center [704, 80] width 46 height 18
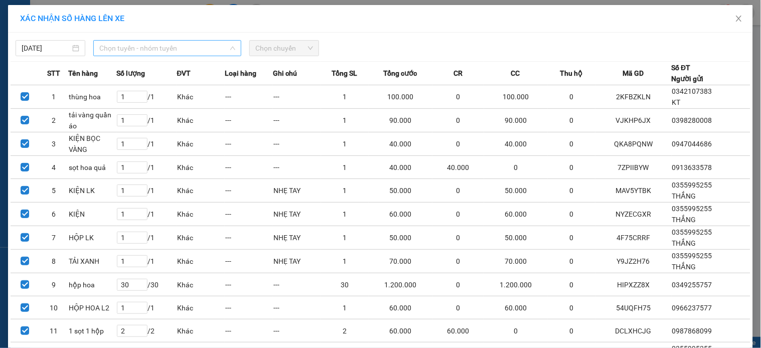
click at [155, 55] on span "Chọn tuyến - nhóm tuyến" at bounding box center [167, 48] width 136 height 15
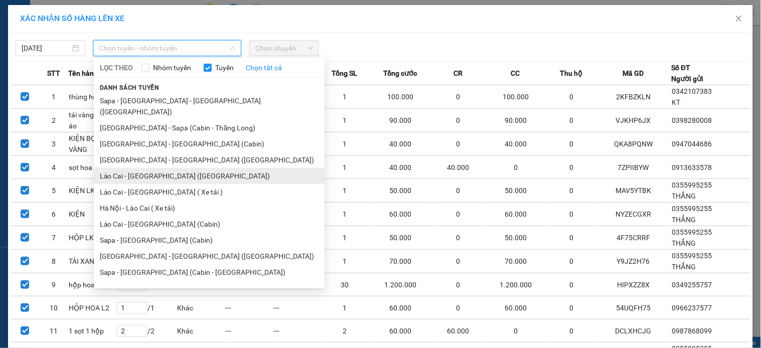
click at [138, 168] on li "Lào Cai - [GEOGRAPHIC_DATA] ([GEOGRAPHIC_DATA])" at bounding box center [209, 176] width 231 height 16
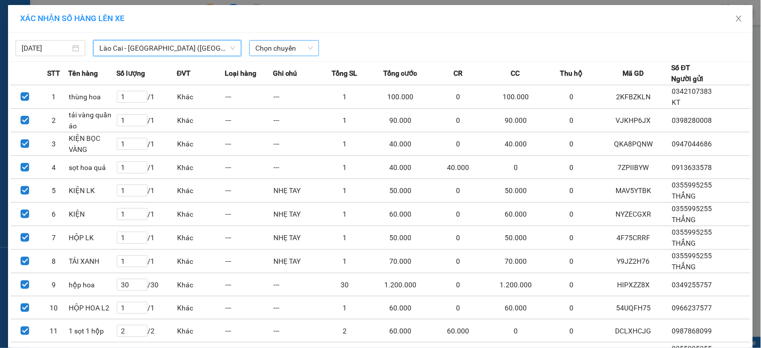
click at [285, 48] on span "Chọn chuyến" at bounding box center [284, 48] width 58 height 15
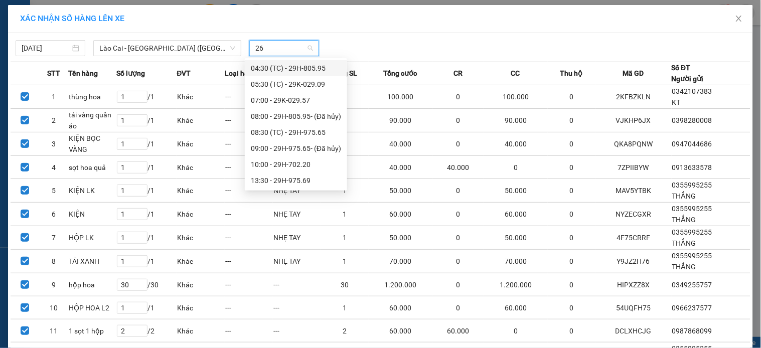
type input "260"
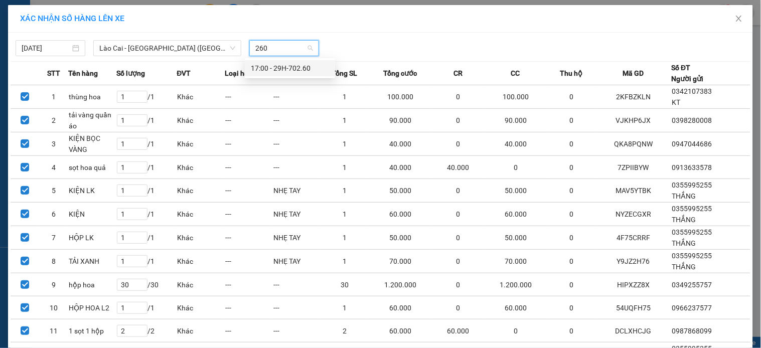
click at [279, 67] on div "17:00 - 29H-702.60" at bounding box center [290, 68] width 78 height 11
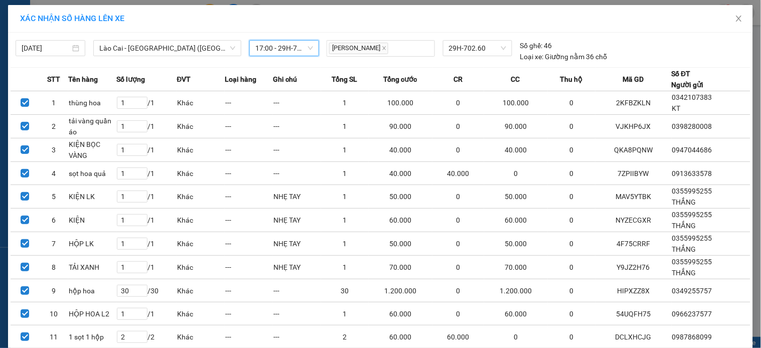
scroll to position [211, 0]
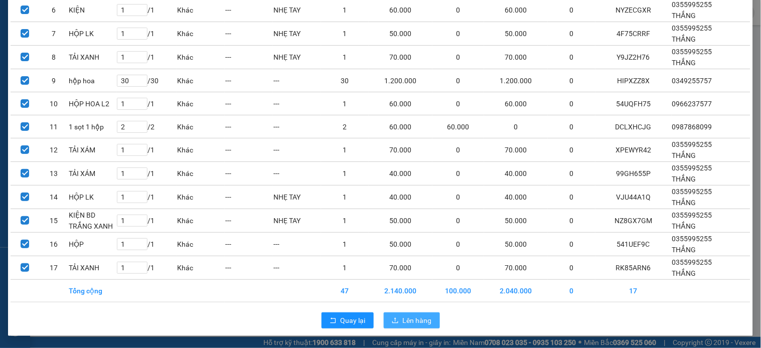
click at [404, 315] on span "Lên hàng" at bounding box center [417, 320] width 29 height 11
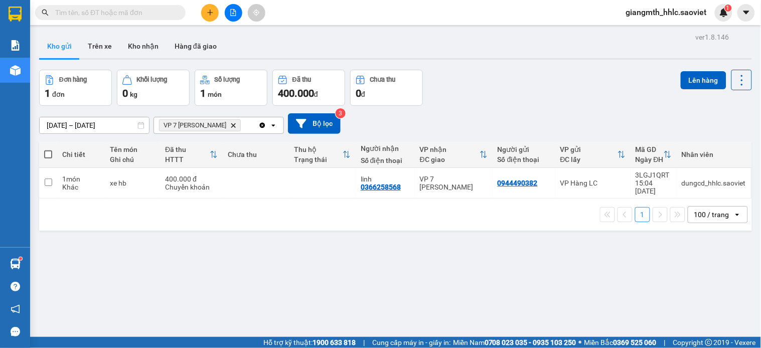
click at [233, 123] on icon "VP 7 Phạm Văn Đồng, close by backspace" at bounding box center [233, 125] width 5 height 5
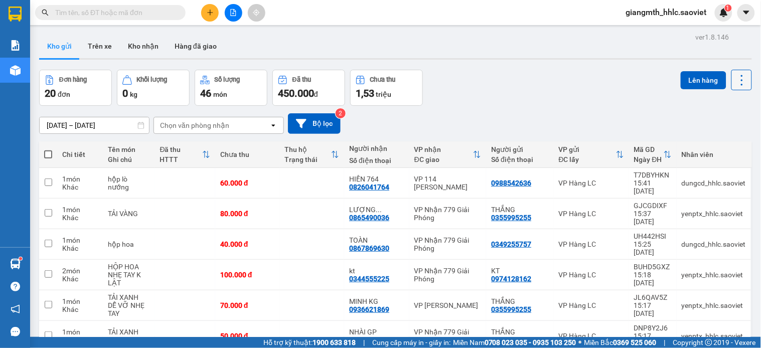
click at [735, 74] on icon at bounding box center [742, 80] width 14 height 14
click at [711, 143] on span "Làm mới" at bounding box center [719, 143] width 28 height 10
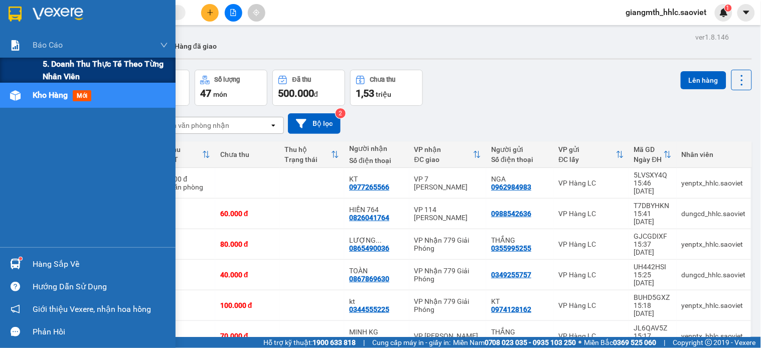
click at [84, 70] on span "5. Doanh thu thực tế theo từng nhân viên" at bounding box center [105, 70] width 125 height 25
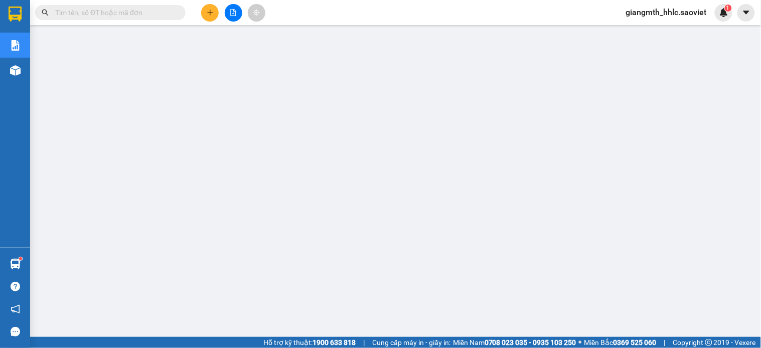
click at [136, 8] on input "text" at bounding box center [114, 12] width 118 height 11
click at [135, 8] on input "text" at bounding box center [114, 12] width 118 height 11
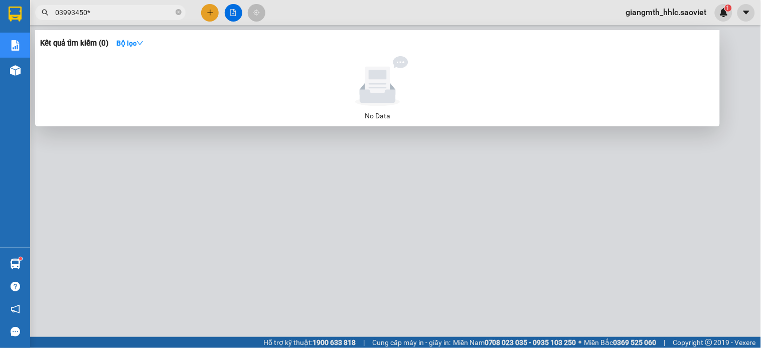
click at [124, 17] on input "03993450*" at bounding box center [114, 12] width 118 height 11
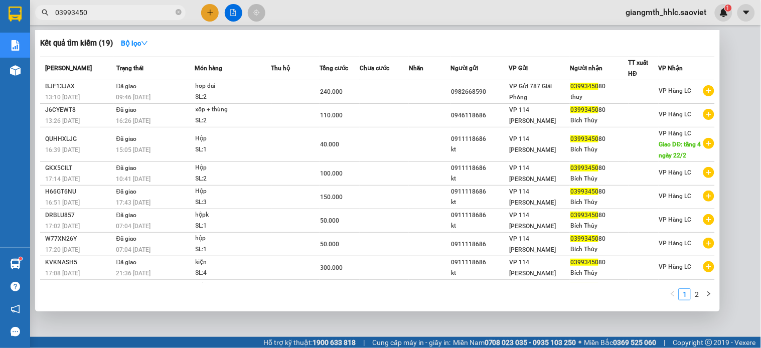
click at [147, 11] on input "03993450" at bounding box center [114, 12] width 118 height 11
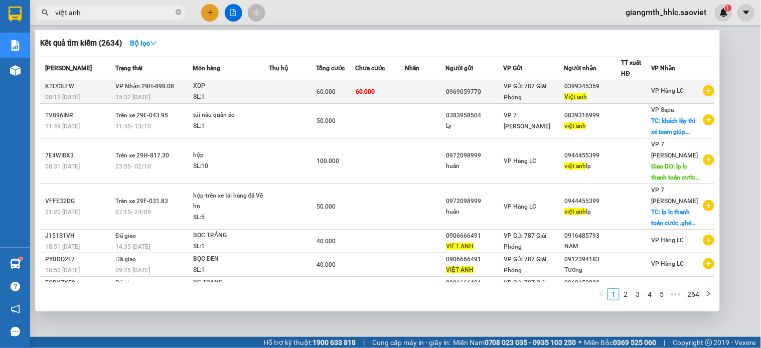
type input "việt anh"
click at [402, 92] on td "60.000" at bounding box center [381, 92] width 50 height 24
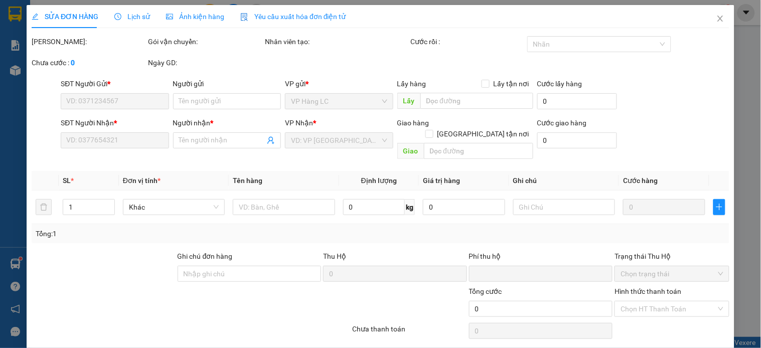
type input "0969059770"
type input "0399345359"
type input "Việt anh"
type input "0"
type input "60.000"
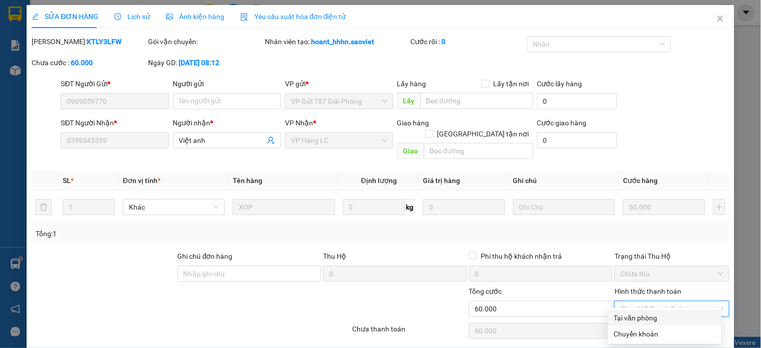
click at [650, 314] on div "Tại văn phòng" at bounding box center [664, 318] width 101 height 11
type input "0"
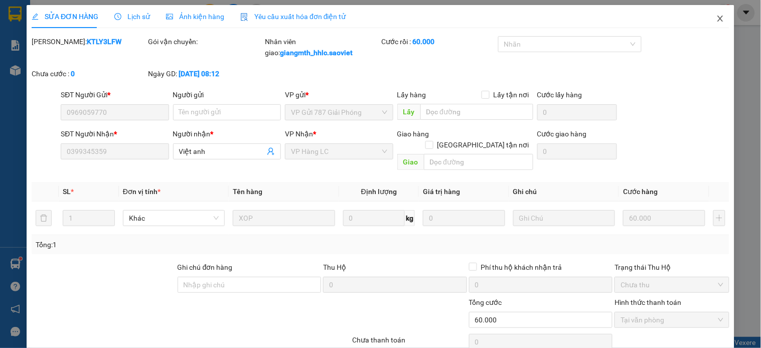
click at [707, 23] on span "Close" at bounding box center [721, 19] width 28 height 28
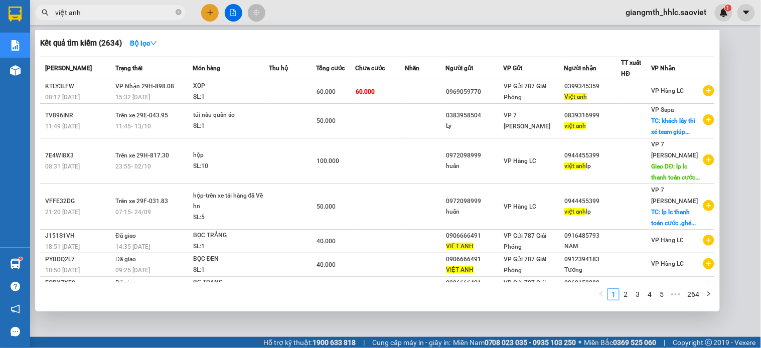
click at [104, 12] on input "việt anh" at bounding box center [114, 12] width 118 height 11
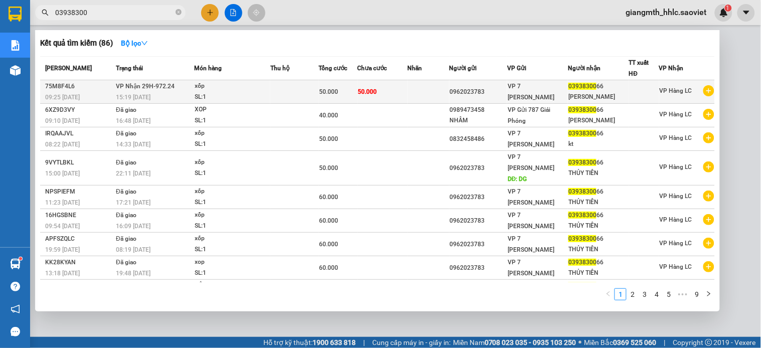
type input "03938300"
click at [352, 96] on div "50.000" at bounding box center [338, 91] width 38 height 11
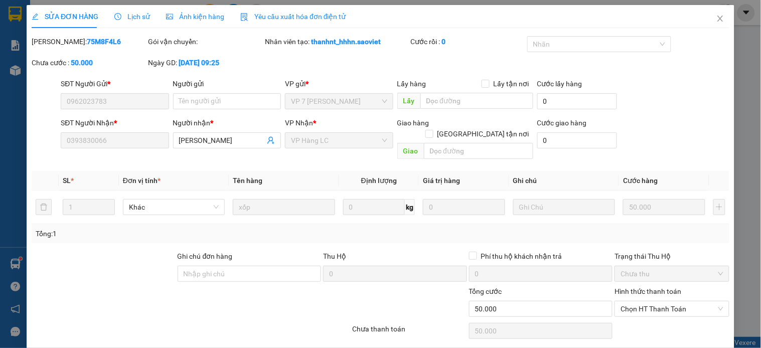
type input "0962023783"
type input "0393830066"
type input "THUY TIEN"
type input "0"
type input "50.000"
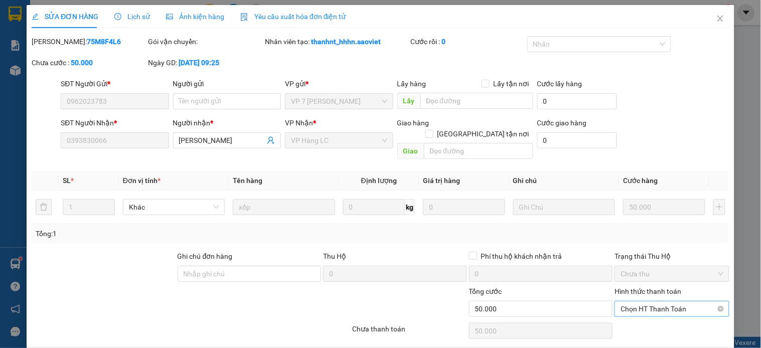
click at [656, 303] on span "Chọn HT Thanh Toán" at bounding box center [672, 309] width 102 height 15
click at [653, 312] on div "Tại văn phòng" at bounding box center [664, 318] width 113 height 16
type input "0"
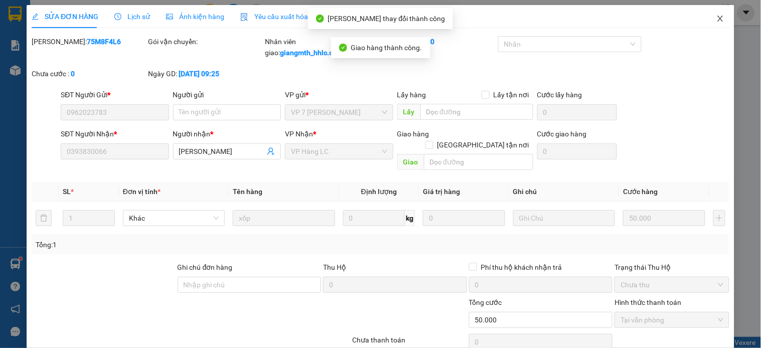
click at [717, 17] on icon "close" at bounding box center [721, 19] width 8 height 8
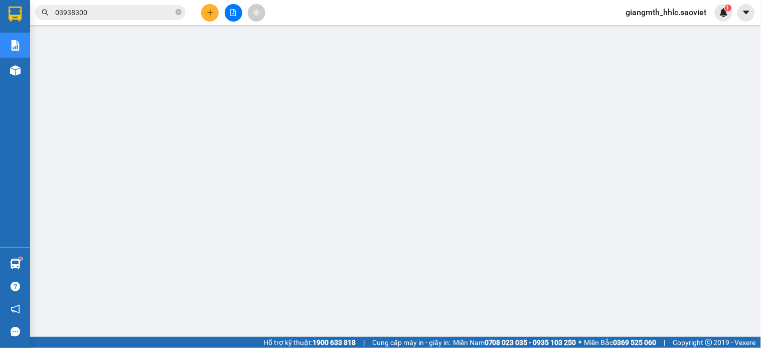
click at [141, 22] on div "Kết quả tìm kiếm ( 86 ) Bộ lọc Mã ĐH Trạng thái Món hàng Thu hộ Tổng cước Chưa …" at bounding box center [380, 12] width 761 height 25
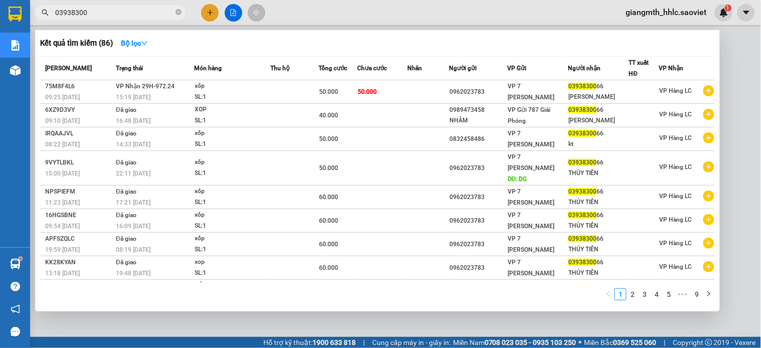
click at [132, 17] on input "03938300" at bounding box center [114, 12] width 118 height 11
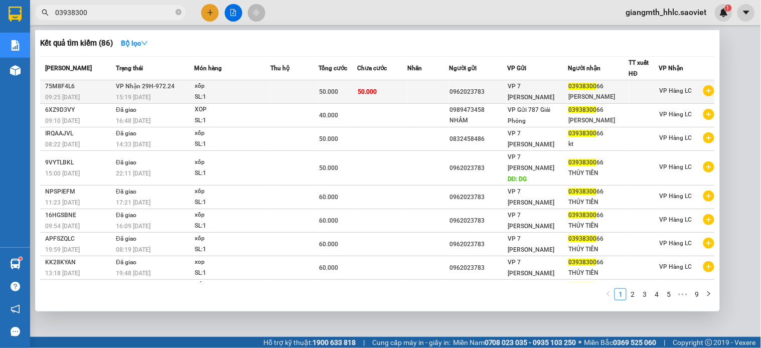
click at [323, 83] on td "50.000" at bounding box center [338, 92] width 39 height 24
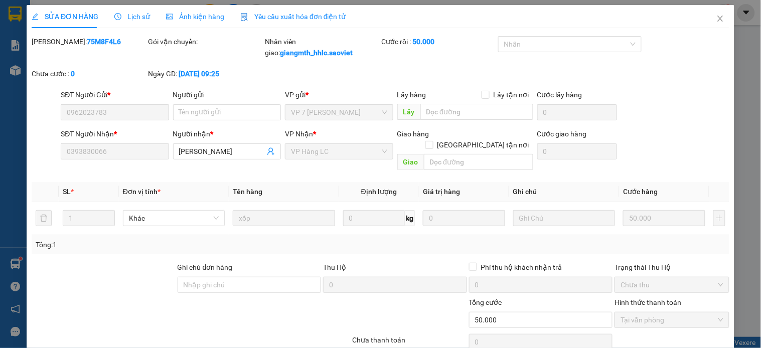
type input "0962023783"
type input "0393830066"
type input "THUY TIEN"
type input "0"
type input "50.000"
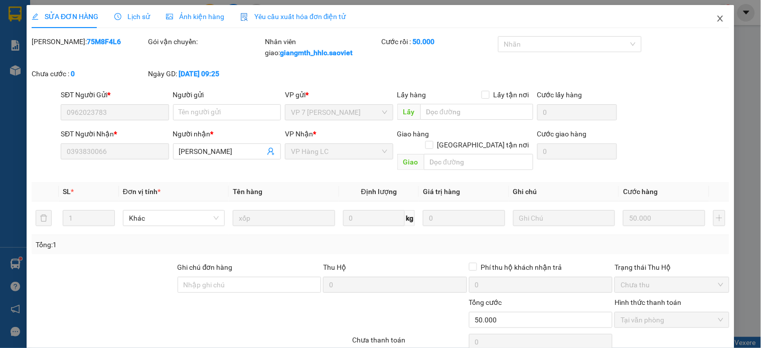
click at [717, 19] on icon "close" at bounding box center [721, 19] width 8 height 8
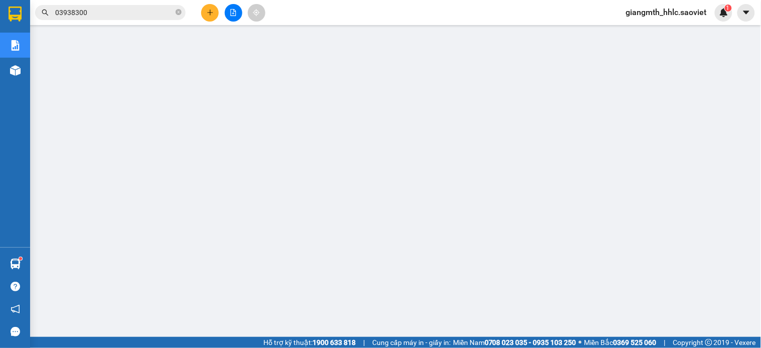
click at [203, 11] on button at bounding box center [210, 13] width 18 height 18
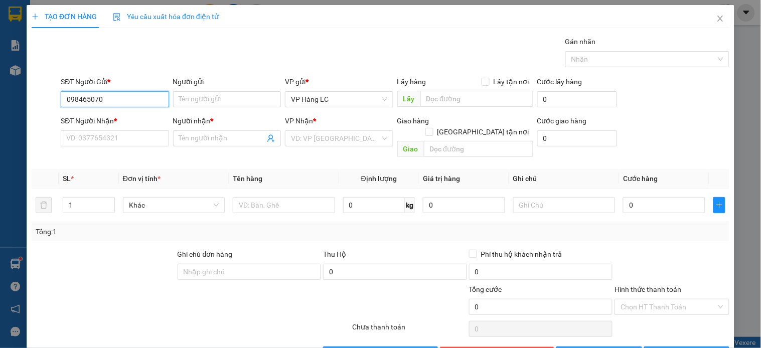
type input "0984650703"
click at [130, 106] on input "0984650703" at bounding box center [115, 99] width 108 height 16
click at [131, 94] on input "0984650703" at bounding box center [115, 99] width 108 height 16
click at [131, 118] on div "0984650703" at bounding box center [113, 119] width 95 height 11
type input "0343473371"
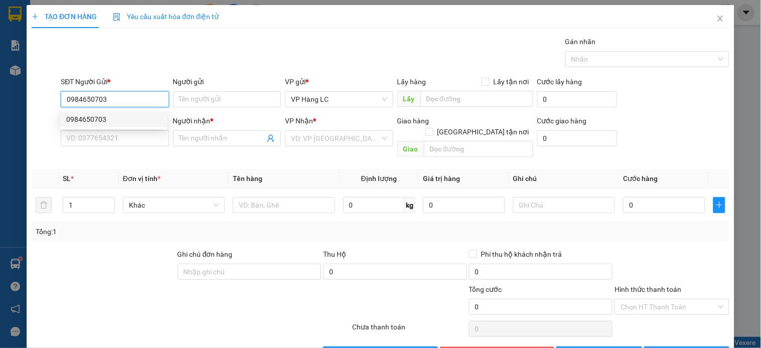
type input "kt"
type input "0984650703"
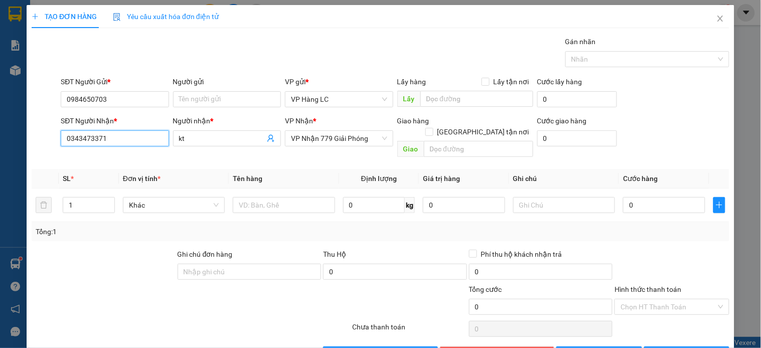
click at [134, 136] on input "0343473371" at bounding box center [115, 138] width 108 height 16
type input "0916119996"
click at [100, 157] on div "0916119996 - cô đức" at bounding box center [113, 158] width 95 height 11
type input "cô đức"
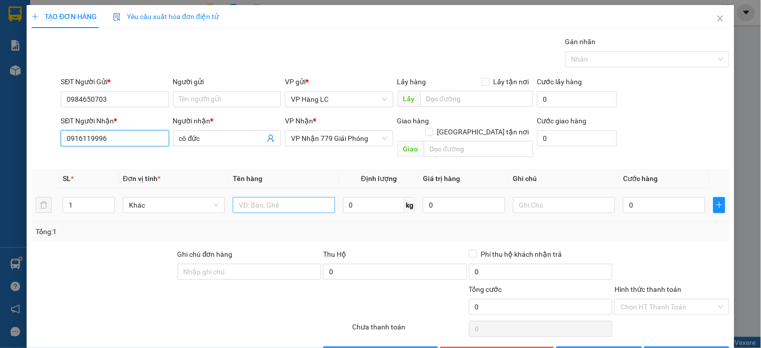
type input "0916119996"
click at [282, 197] on input "text" at bounding box center [284, 205] width 102 height 16
type input "tai vàng"
drag, startPoint x: 353, startPoint y: 223, endPoint x: 487, endPoint y: 219, distance: 134.0
click at [356, 226] on div "Tổng: 1" at bounding box center [381, 231] width 690 height 11
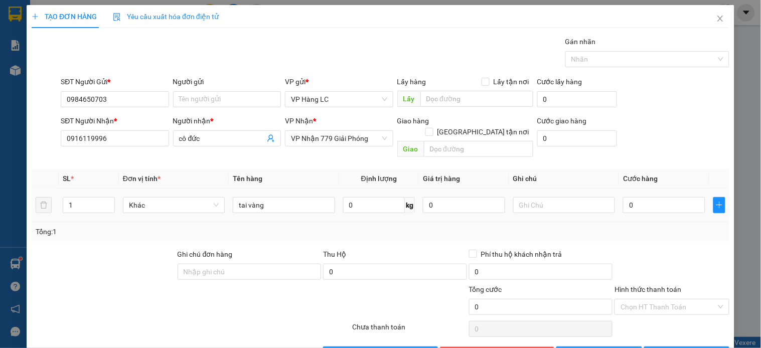
click at [667, 195] on div "0" at bounding box center [664, 205] width 82 height 20
click at [671, 200] on input "0" at bounding box center [664, 205] width 82 height 16
type input "1"
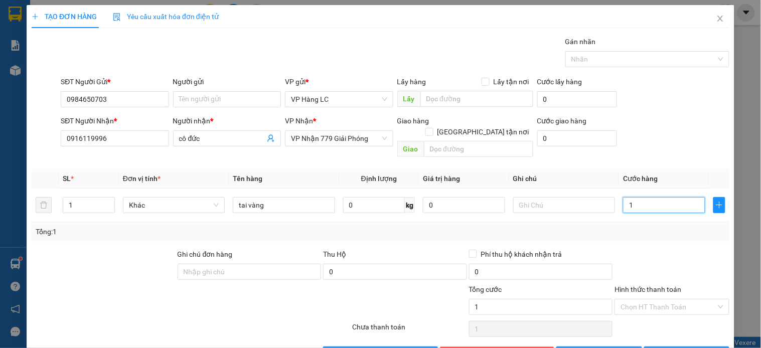
type input "10"
type input "100"
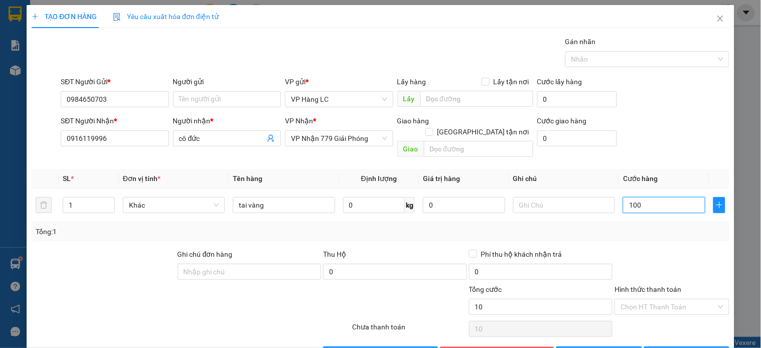
type input "100"
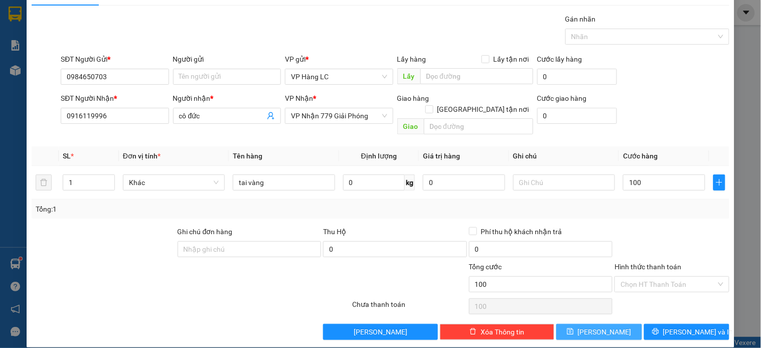
type input "100.000"
click at [617, 324] on button "[PERSON_NAME]" at bounding box center [598, 332] width 85 height 16
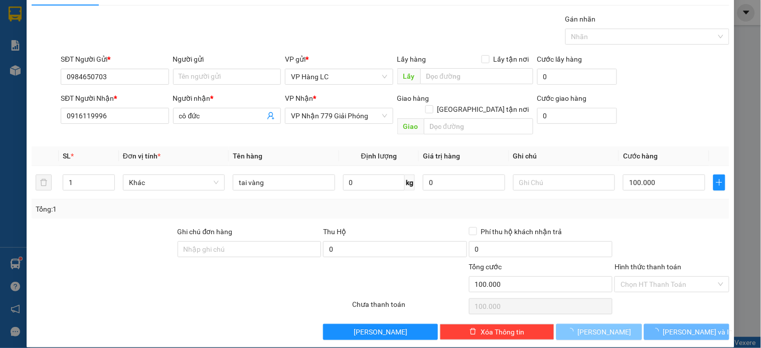
type input "0"
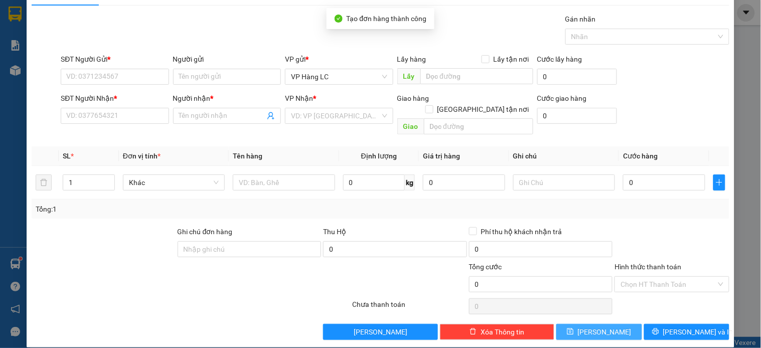
scroll to position [0, 0]
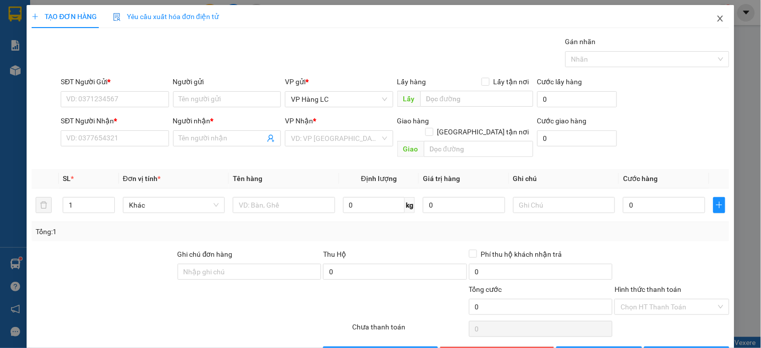
click at [718, 20] on icon "close" at bounding box center [721, 19] width 6 height 6
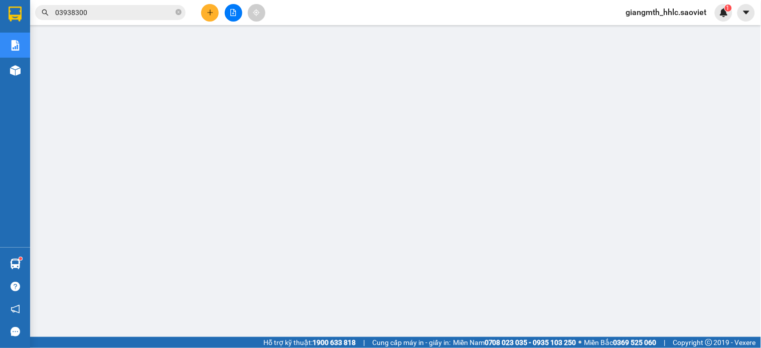
click at [163, 13] on input "03938300" at bounding box center [114, 12] width 118 height 11
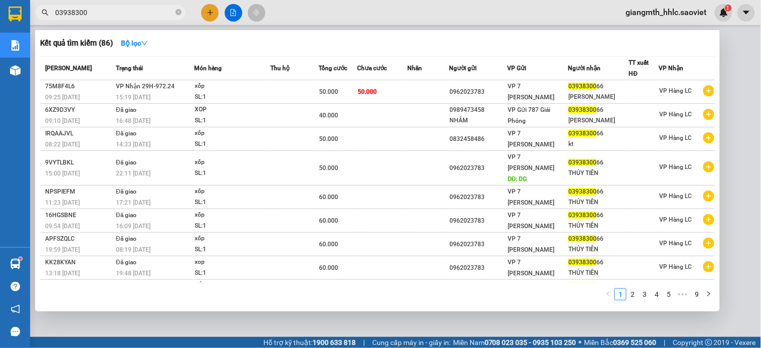
click at [163, 13] on input "03938300" at bounding box center [114, 12] width 118 height 11
click at [179, 14] on icon "close-circle" at bounding box center [179, 12] width 6 height 6
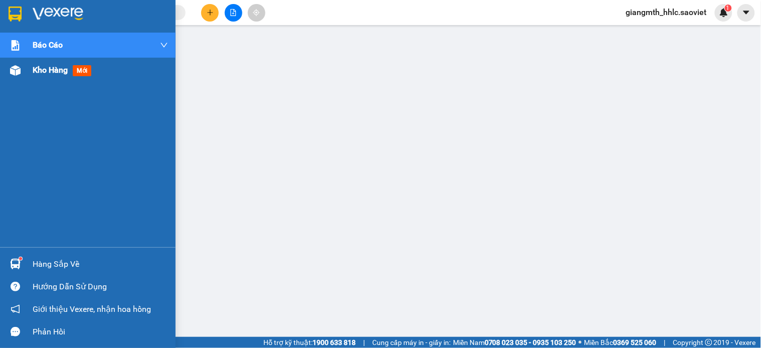
click at [17, 78] on div at bounding box center [16, 71] width 18 height 18
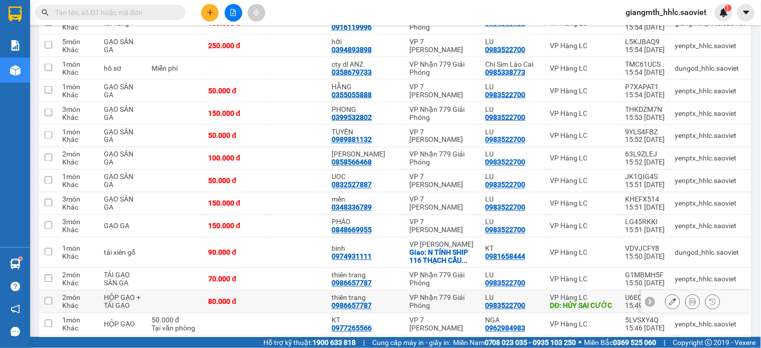
scroll to position [297, 0]
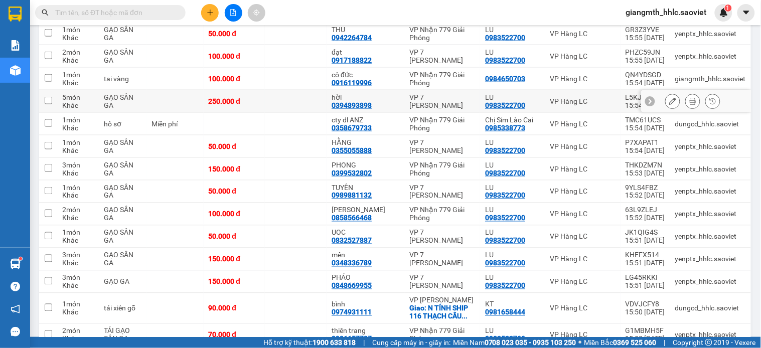
click at [287, 100] on td at bounding box center [296, 101] width 62 height 23
checkbox input "true"
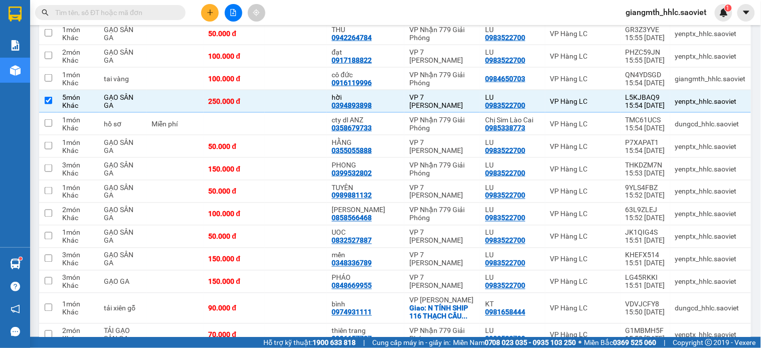
scroll to position [0, 0]
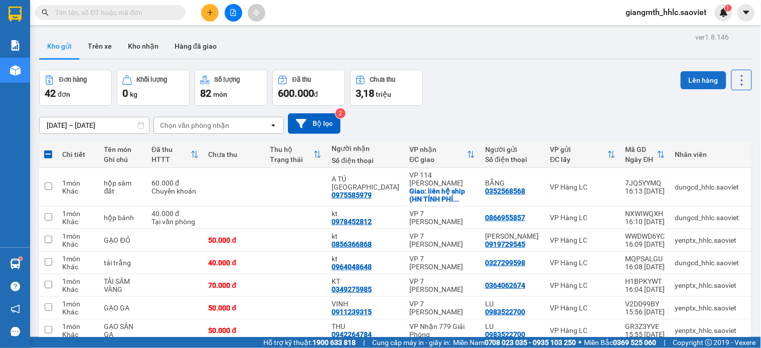
click at [681, 83] on button "Lên hàng" at bounding box center [704, 80] width 46 height 18
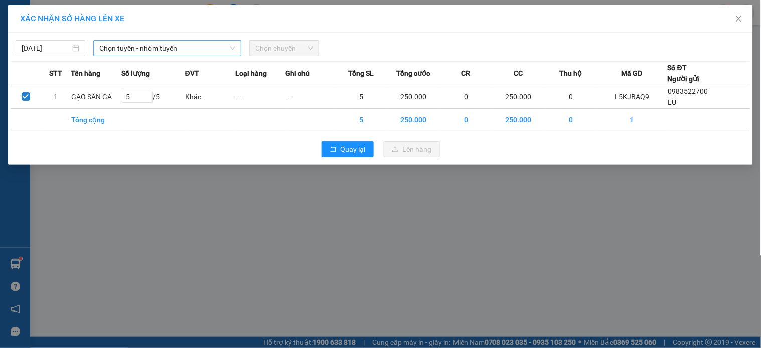
click at [217, 46] on span "Chọn tuyến - nhóm tuyến" at bounding box center [167, 48] width 136 height 15
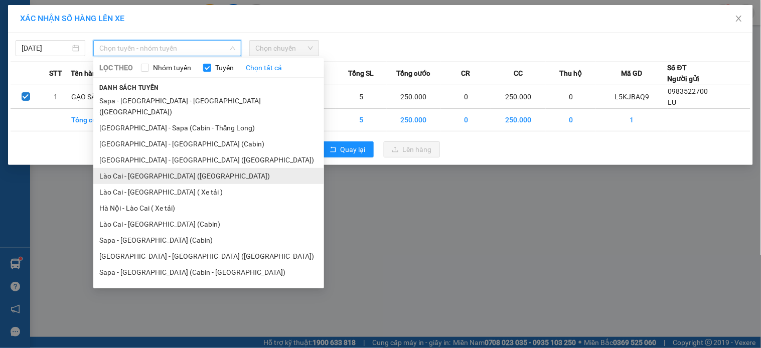
click at [152, 168] on li "Lào Cai - [GEOGRAPHIC_DATA] ([GEOGRAPHIC_DATA])" at bounding box center [208, 176] width 231 height 16
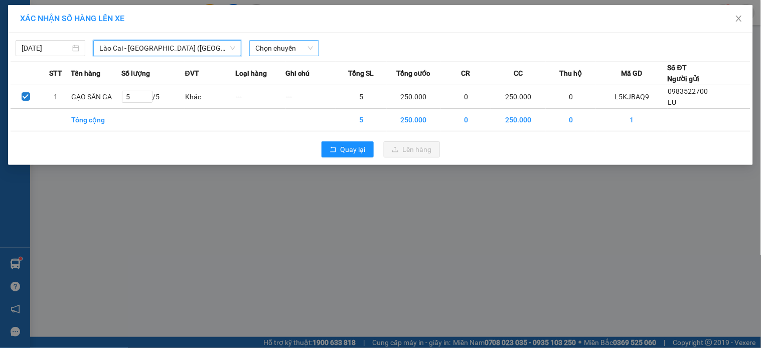
click at [292, 44] on span "Chọn chuyến" at bounding box center [284, 48] width 58 height 15
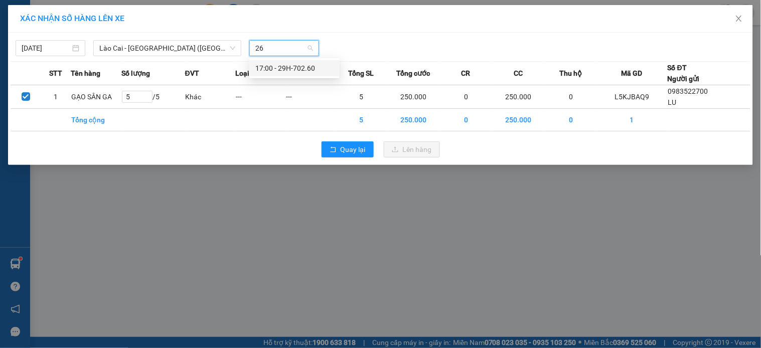
type input "260"
click at [306, 69] on div "17:00 - 29H-702.60" at bounding box center [294, 68] width 78 height 11
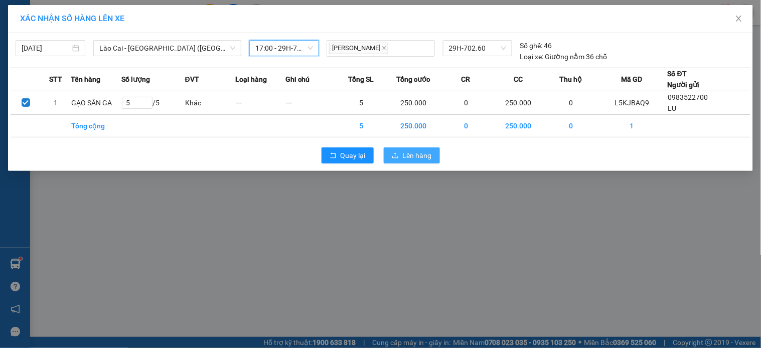
click at [414, 150] on span "Lên hàng" at bounding box center [417, 155] width 29 height 11
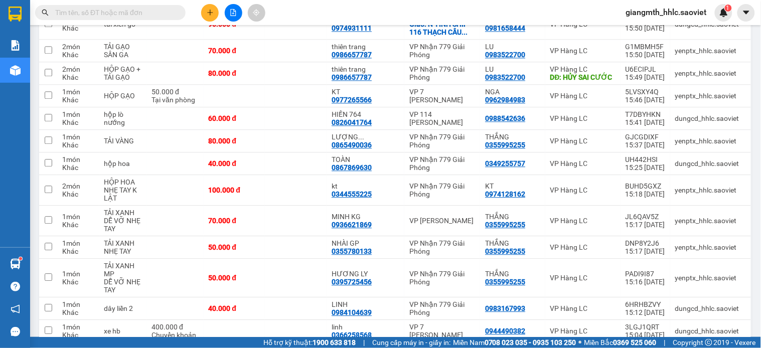
scroll to position [887, 0]
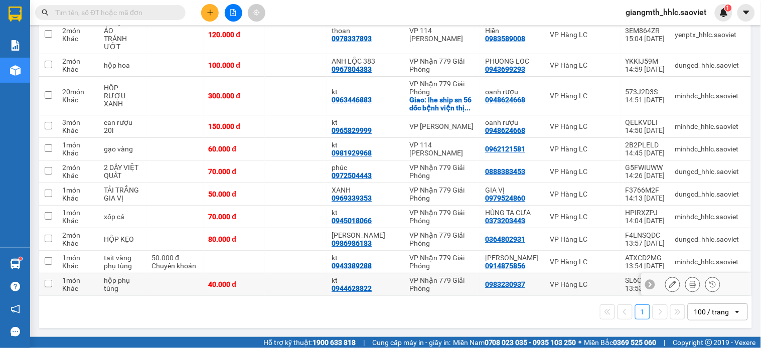
click at [295, 280] on td at bounding box center [296, 284] width 62 height 23
checkbox input "true"
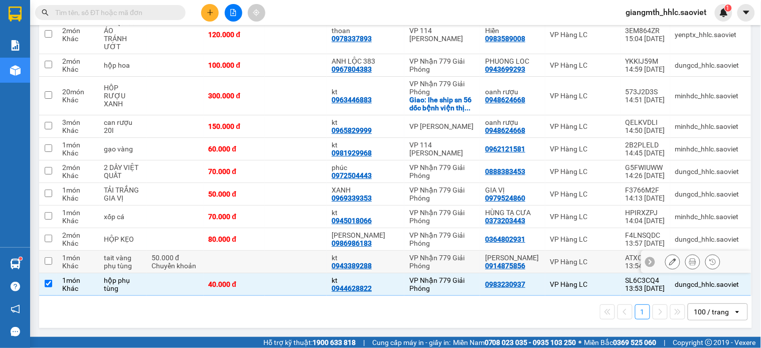
click at [292, 256] on td at bounding box center [296, 262] width 62 height 23
checkbox input "true"
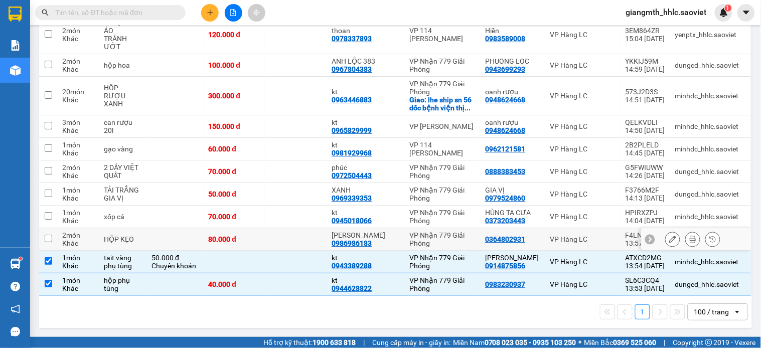
click at [291, 232] on td at bounding box center [296, 239] width 62 height 23
checkbox input "true"
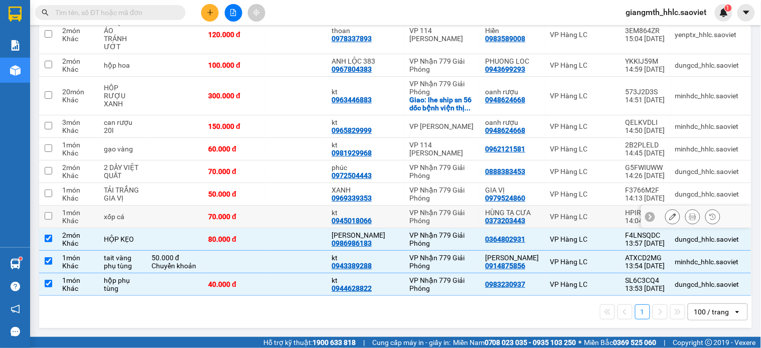
click at [297, 206] on td at bounding box center [296, 217] width 62 height 23
checkbox input "true"
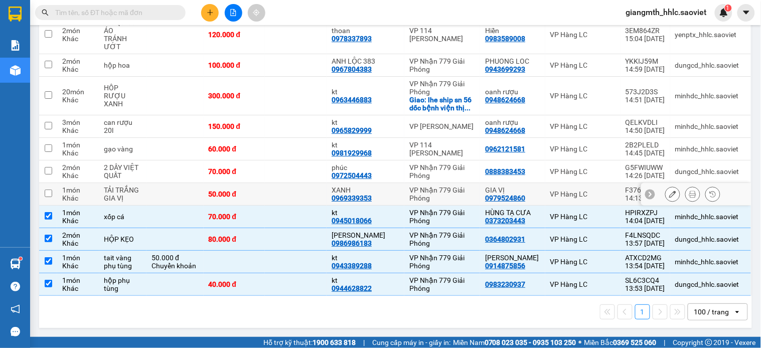
click at [299, 187] on td at bounding box center [296, 194] width 62 height 23
checkbox input "true"
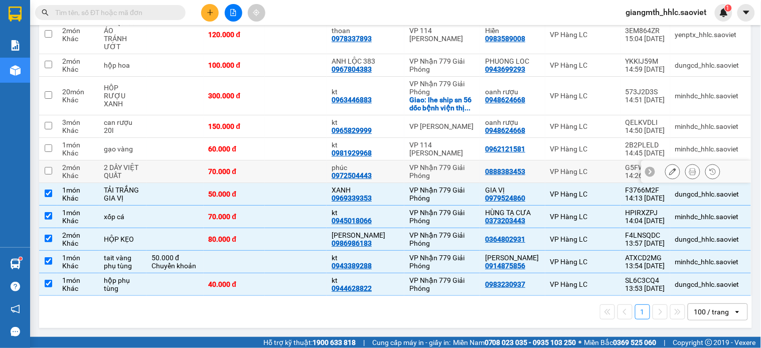
click at [302, 163] on td at bounding box center [296, 172] width 62 height 23
checkbox input "true"
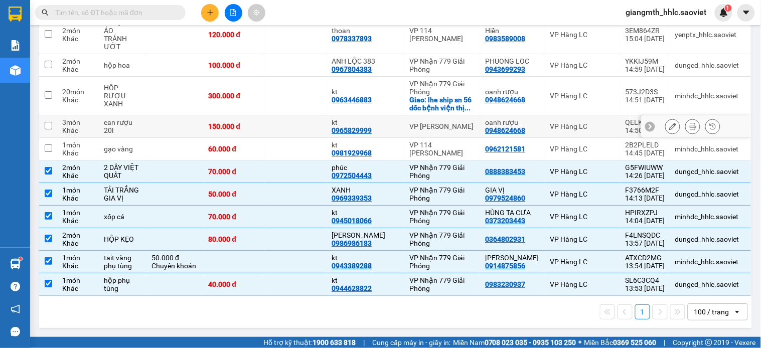
scroll to position [831, 0]
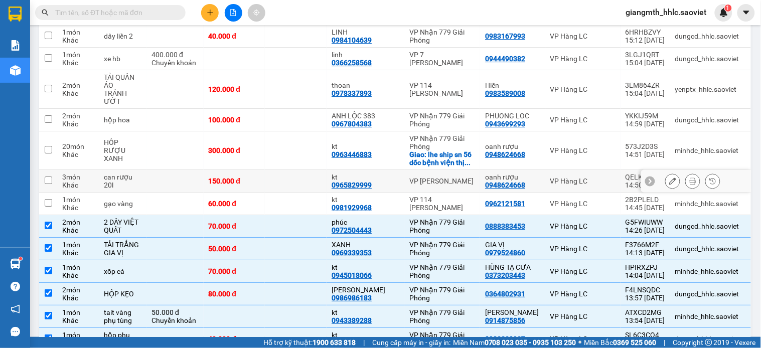
click at [280, 173] on td at bounding box center [296, 181] width 62 height 23
checkbox input "true"
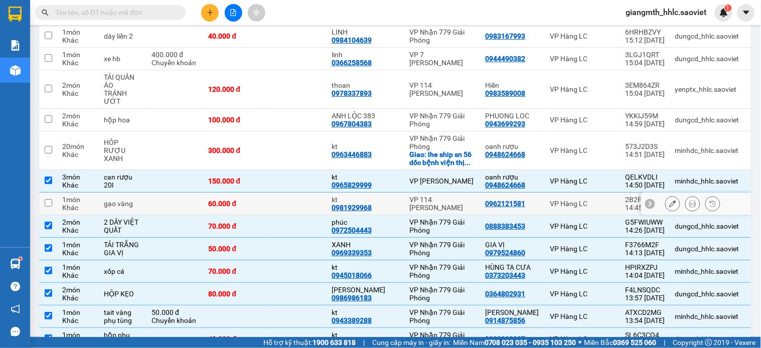
click at [265, 196] on td "60.000 đ" at bounding box center [235, 204] width 62 height 23
checkbox input "true"
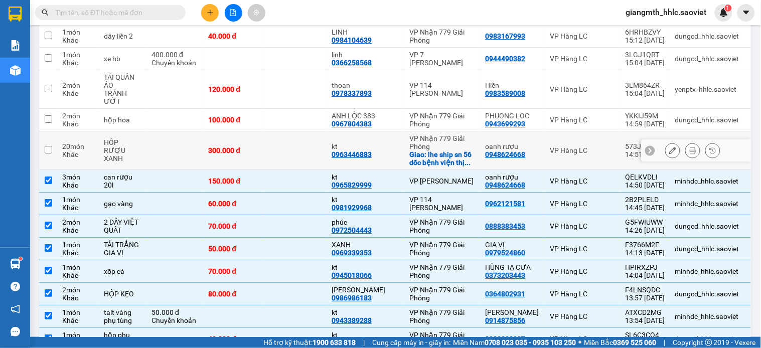
click at [284, 148] on td at bounding box center [296, 150] width 62 height 39
checkbox input "true"
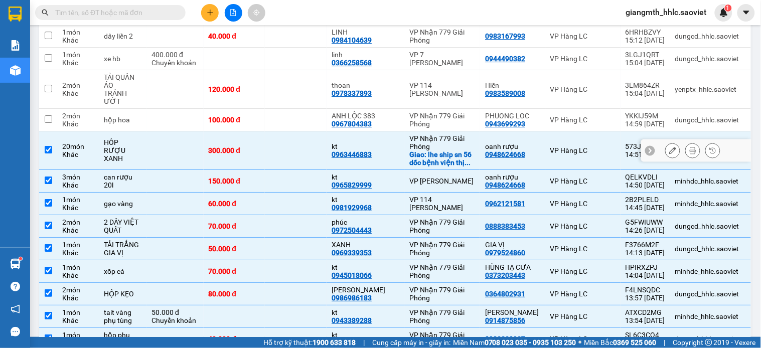
scroll to position [776, 0]
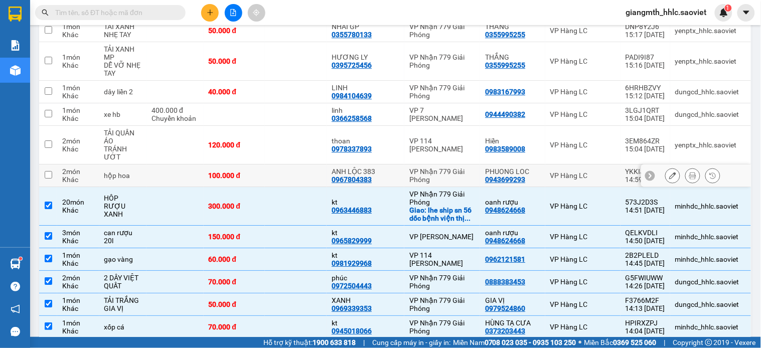
click at [265, 167] on td "100.000 đ" at bounding box center [235, 176] width 62 height 23
checkbox input "true"
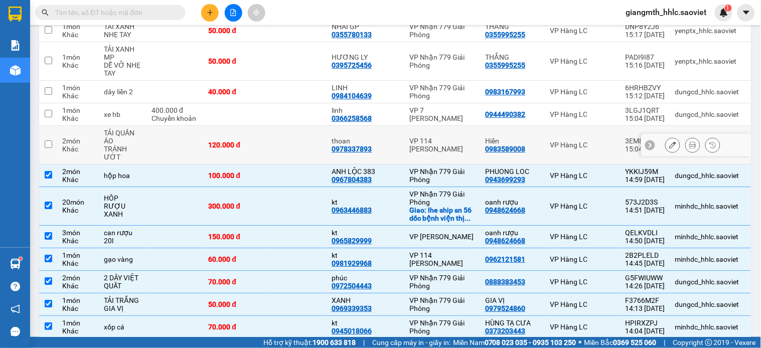
click at [283, 147] on td at bounding box center [296, 145] width 62 height 39
checkbox input "true"
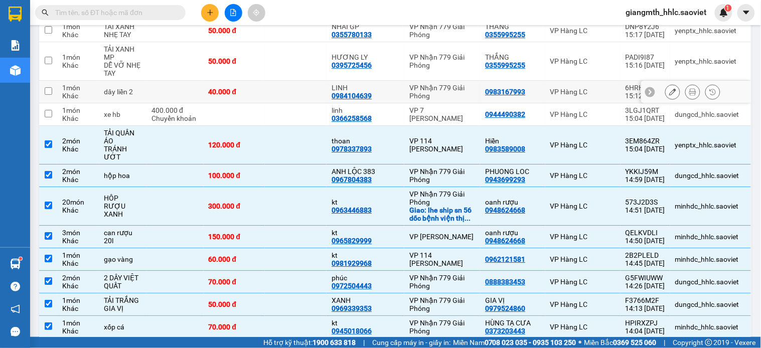
click at [305, 96] on td at bounding box center [296, 92] width 62 height 23
checkbox input "true"
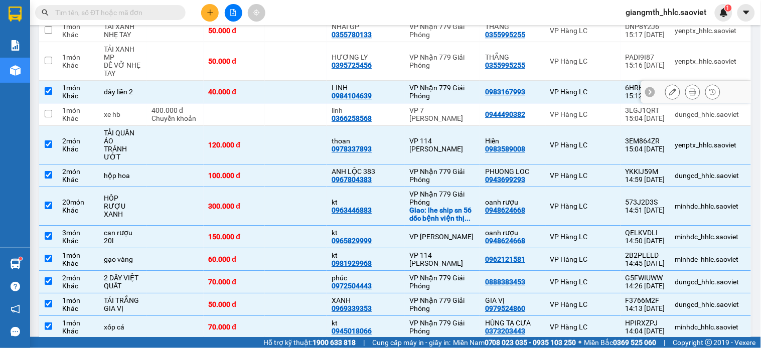
scroll to position [720, 0]
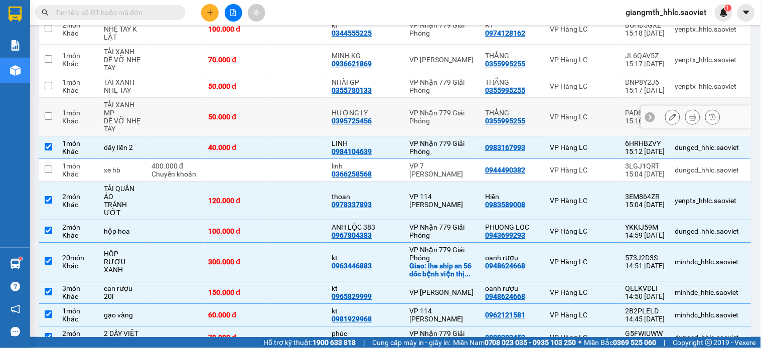
click at [293, 123] on td at bounding box center [296, 117] width 62 height 39
checkbox input "true"
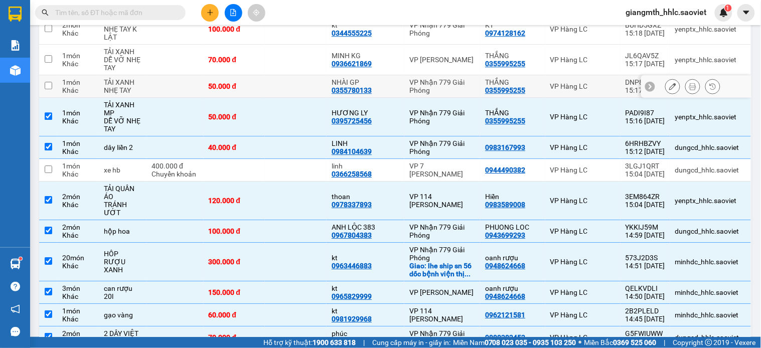
click at [308, 88] on td at bounding box center [296, 86] width 62 height 23
checkbox input "true"
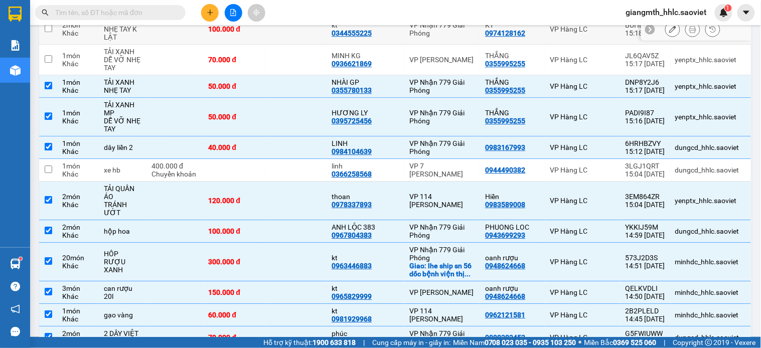
scroll to position [609, 0]
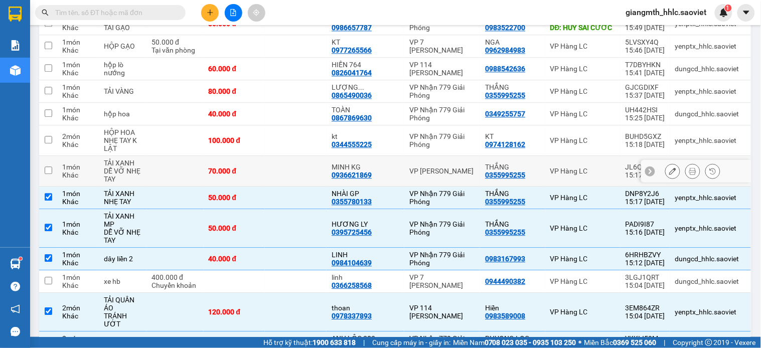
click at [296, 183] on td at bounding box center [296, 171] width 62 height 31
checkbox input "true"
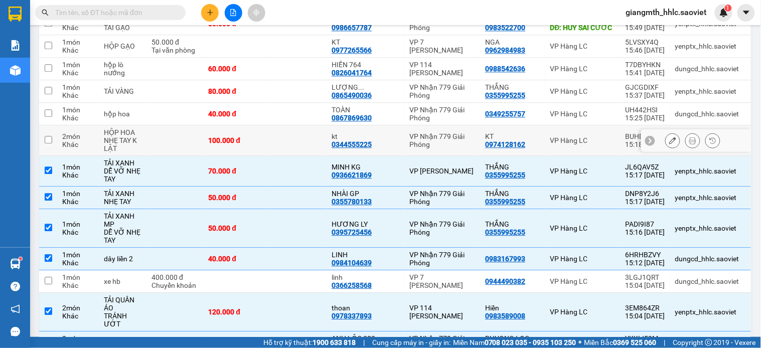
click at [297, 146] on td at bounding box center [296, 140] width 62 height 31
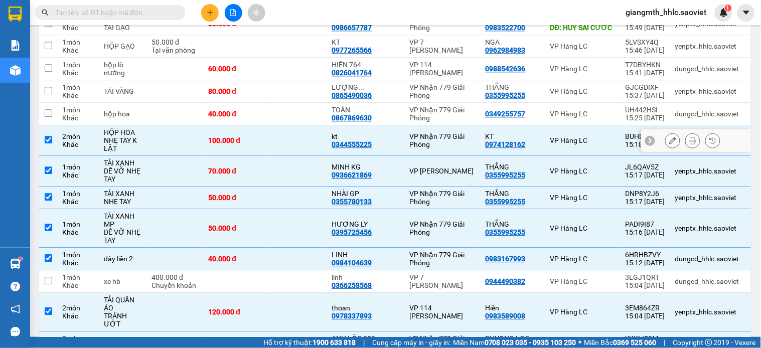
click at [297, 146] on td at bounding box center [296, 140] width 62 height 31
checkbox input "false"
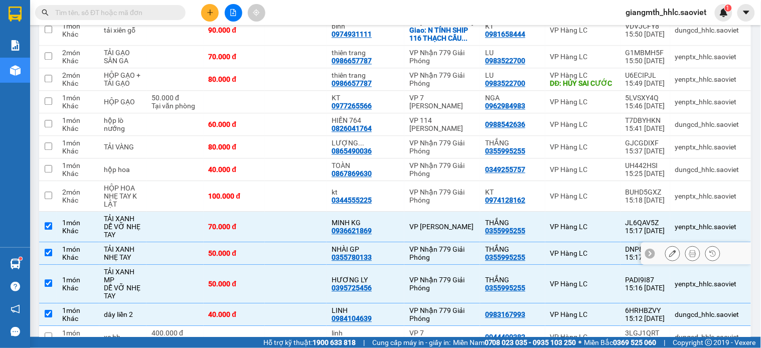
scroll to position [442, 0]
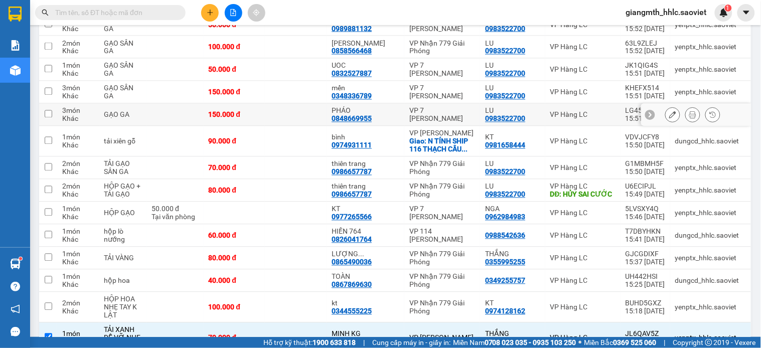
click at [260, 113] on div "150.000 đ" at bounding box center [235, 115] width 52 height 8
checkbox input "true"
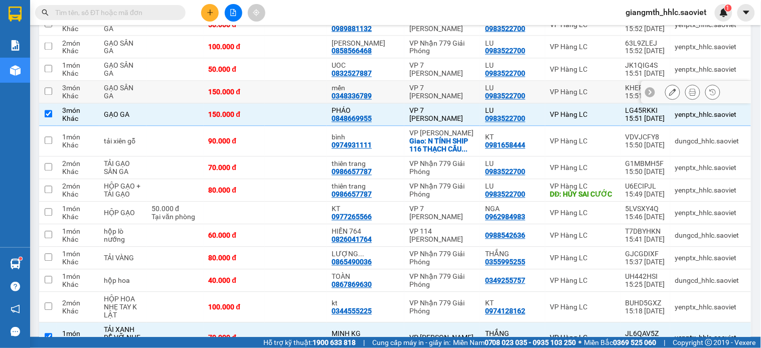
click at [265, 85] on td "150.000 đ" at bounding box center [235, 92] width 62 height 23
checkbox input "true"
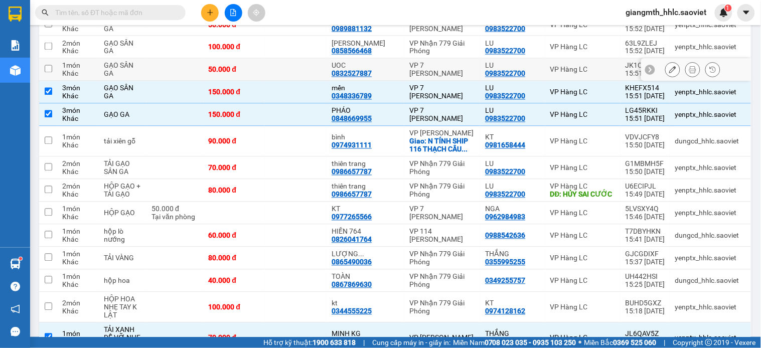
drag, startPoint x: 275, startPoint y: 67, endPoint x: 279, endPoint y: 53, distance: 14.6
click at [265, 62] on td "50.000 đ" at bounding box center [235, 70] width 62 height 23
checkbox input "true"
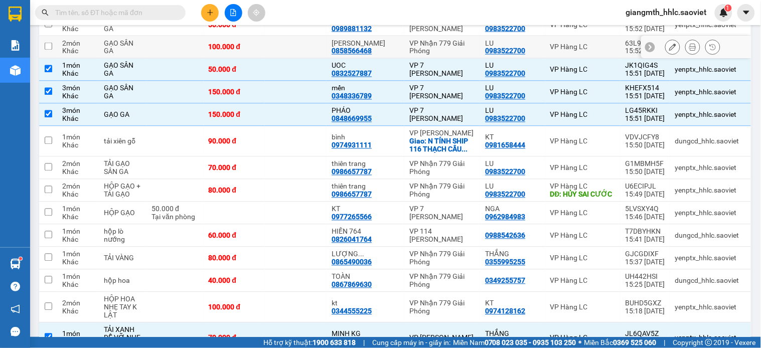
click at [279, 53] on td at bounding box center [296, 47] width 62 height 23
checkbox input "true"
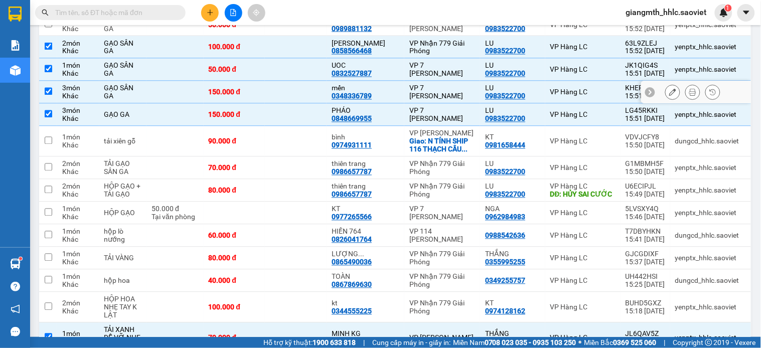
scroll to position [385, 0]
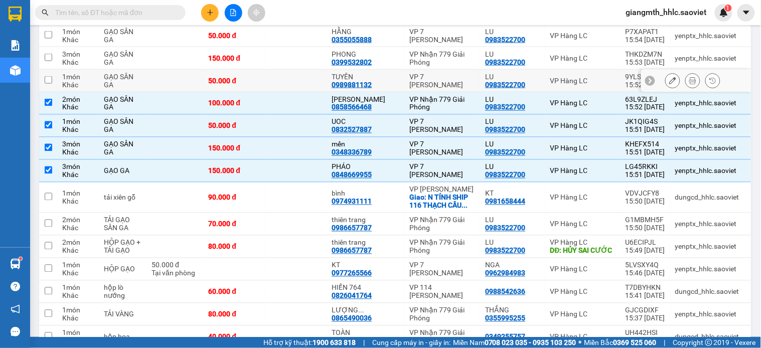
click at [265, 76] on td "50.000 đ" at bounding box center [235, 81] width 62 height 23
checkbox input "true"
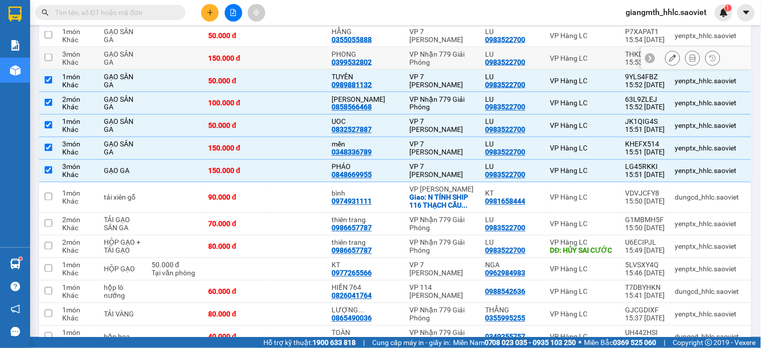
drag, startPoint x: 282, startPoint y: 54, endPoint x: 289, endPoint y: 39, distance: 16.6
click at [283, 52] on td at bounding box center [296, 58] width 62 height 23
checkbox input "true"
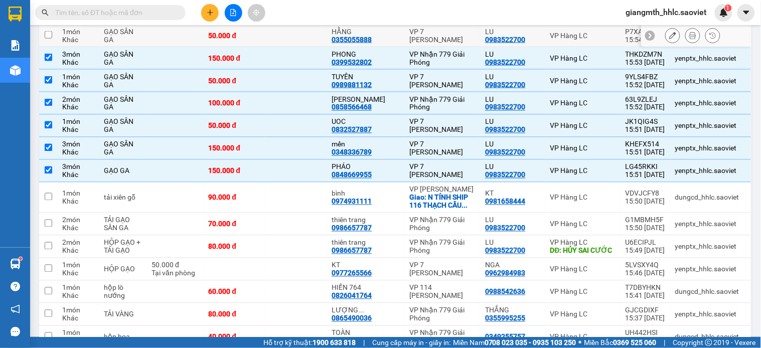
click at [289, 39] on td at bounding box center [296, 36] width 62 height 23
checkbox input "true"
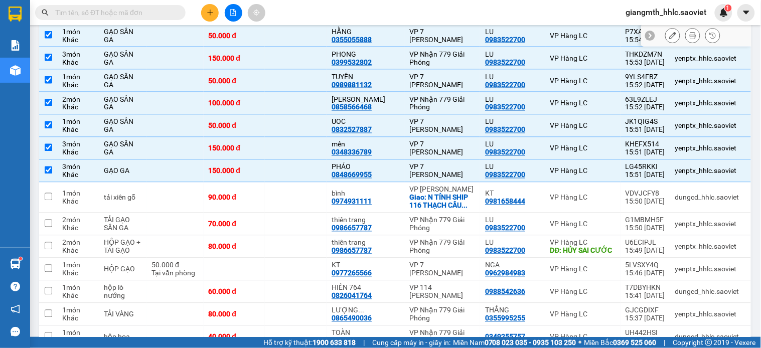
scroll to position [274, 0]
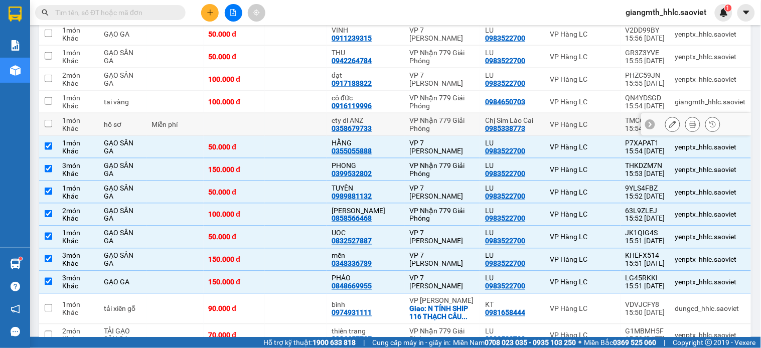
click at [282, 131] on td at bounding box center [296, 124] width 62 height 23
checkbox input "true"
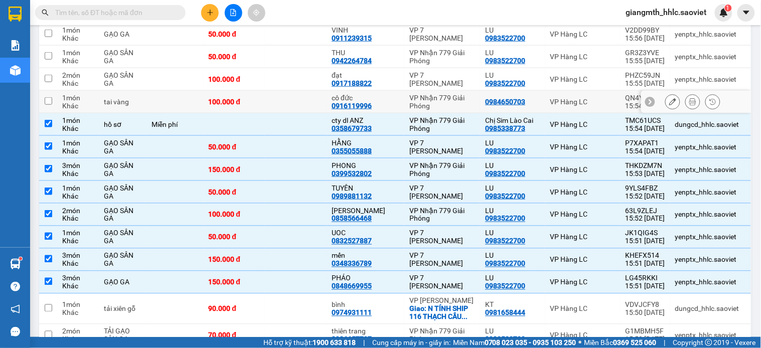
click at [297, 102] on td at bounding box center [296, 102] width 62 height 23
checkbox input "true"
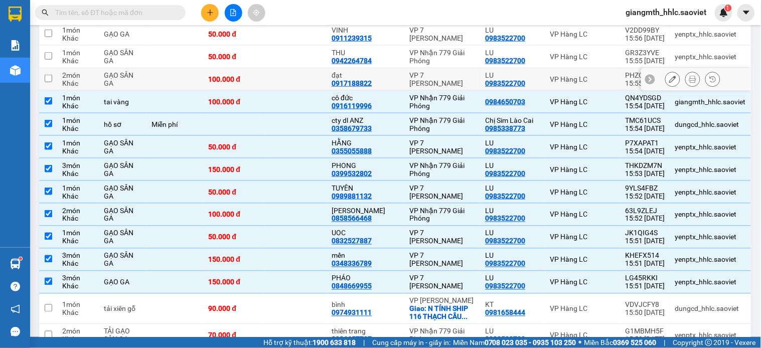
click at [297, 83] on td at bounding box center [296, 79] width 62 height 23
checkbox input "true"
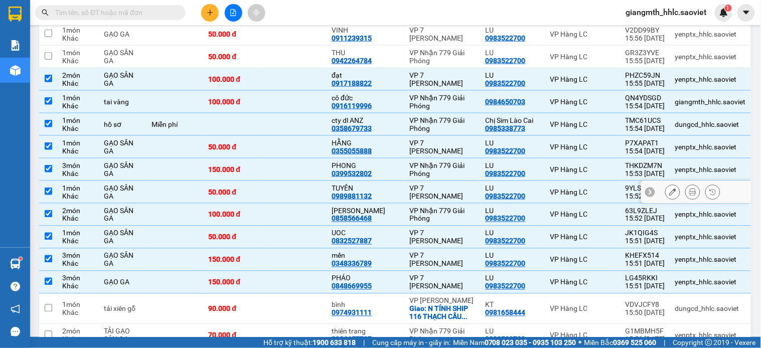
scroll to position [163, 0]
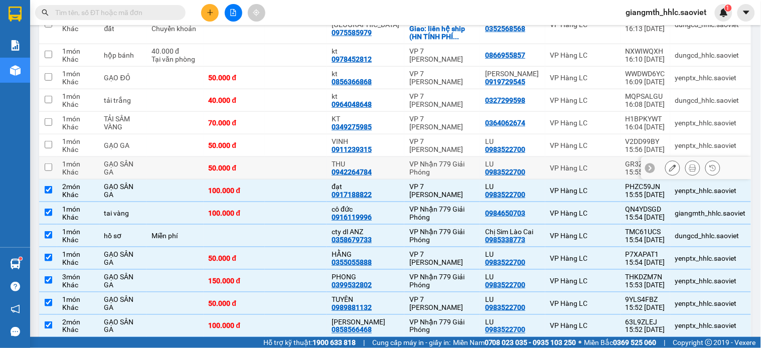
click at [289, 169] on td at bounding box center [296, 168] width 62 height 23
checkbox input "true"
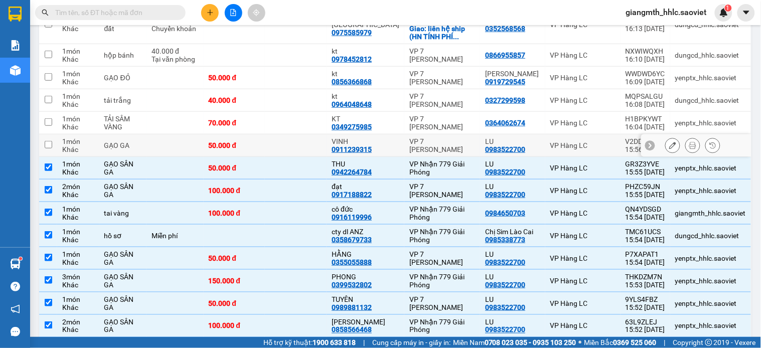
click at [292, 139] on td at bounding box center [296, 145] width 62 height 23
checkbox input "true"
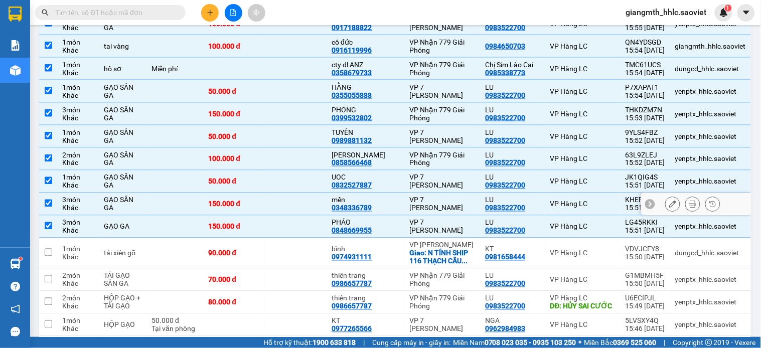
scroll to position [385, 0]
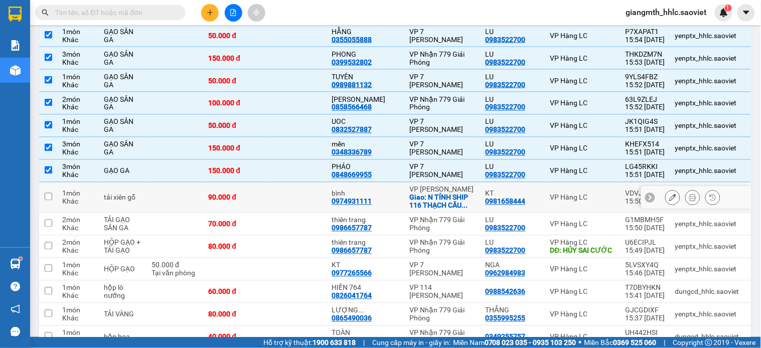
click at [259, 194] on div "90.000 đ" at bounding box center [235, 198] width 52 height 8
checkbox input "true"
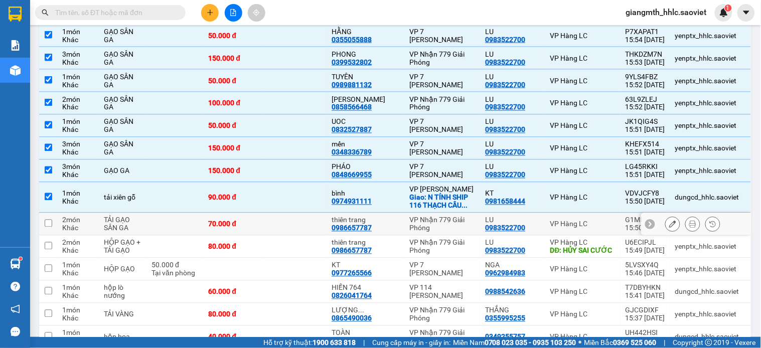
click at [260, 223] on div "70.000 đ" at bounding box center [235, 224] width 52 height 8
checkbox input "true"
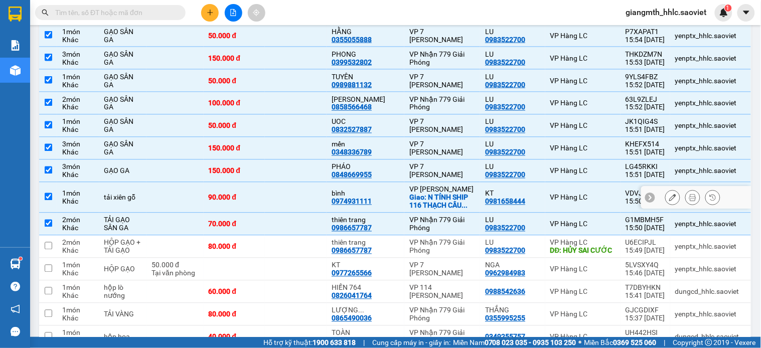
scroll to position [442, 0]
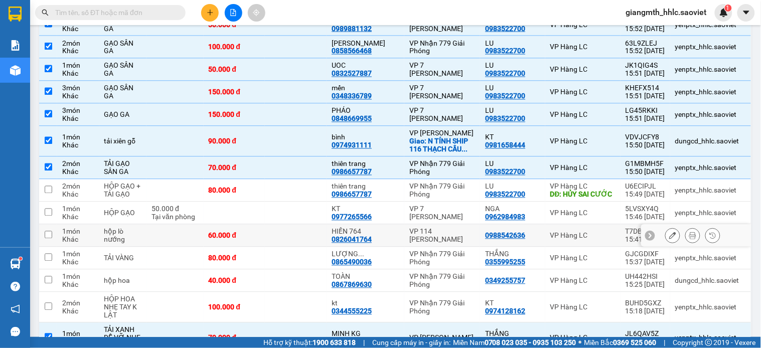
click at [265, 241] on td "60.000 đ" at bounding box center [235, 236] width 62 height 23
checkbox input "true"
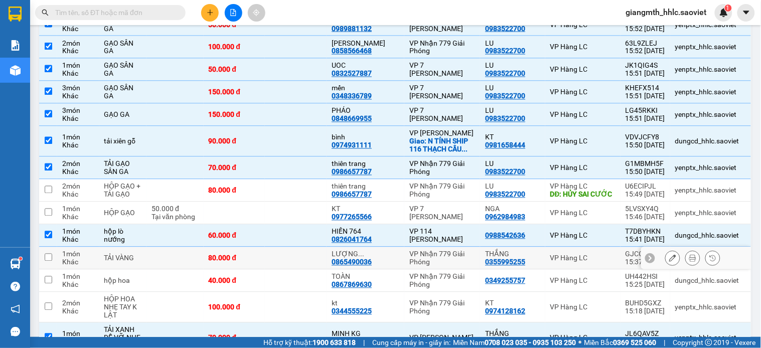
click at [260, 262] on div "80.000 đ" at bounding box center [235, 258] width 52 height 8
checkbox input "true"
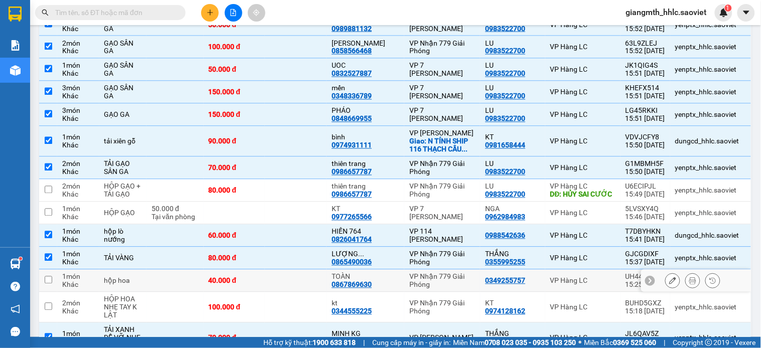
click at [260, 282] on div "40.000 đ" at bounding box center [235, 281] width 52 height 8
checkbox input "true"
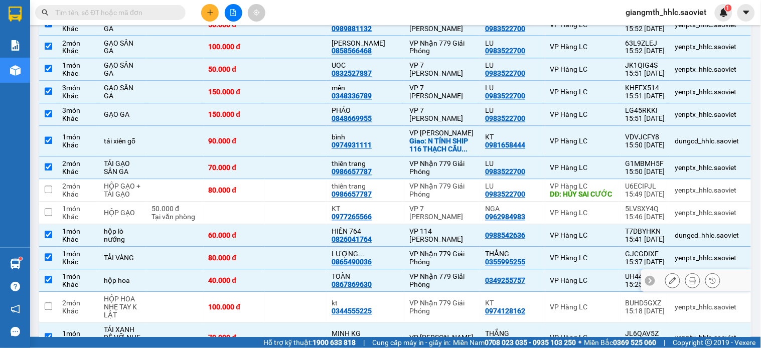
scroll to position [497, 0]
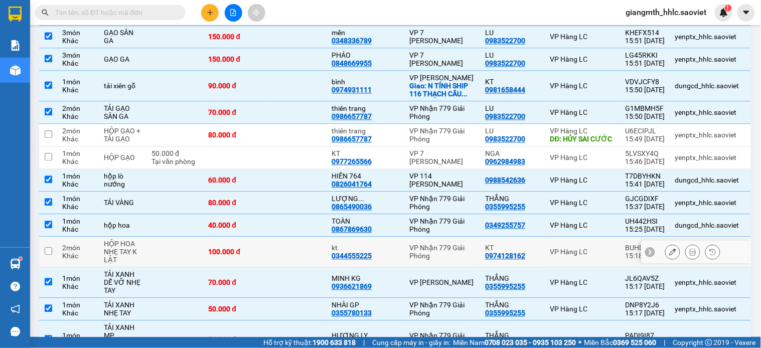
click at [265, 260] on td "100.000 đ" at bounding box center [235, 252] width 62 height 31
checkbox input "true"
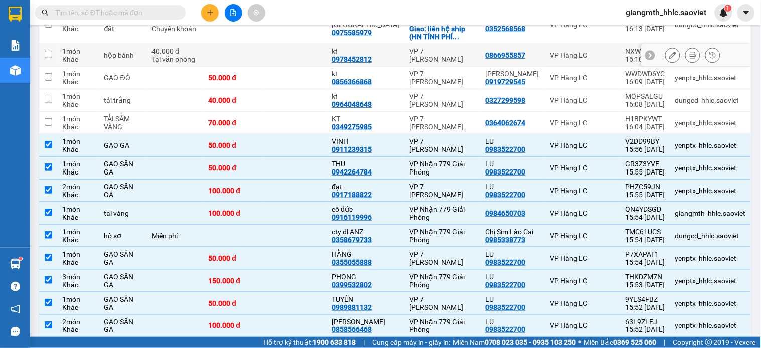
scroll to position [51, 0]
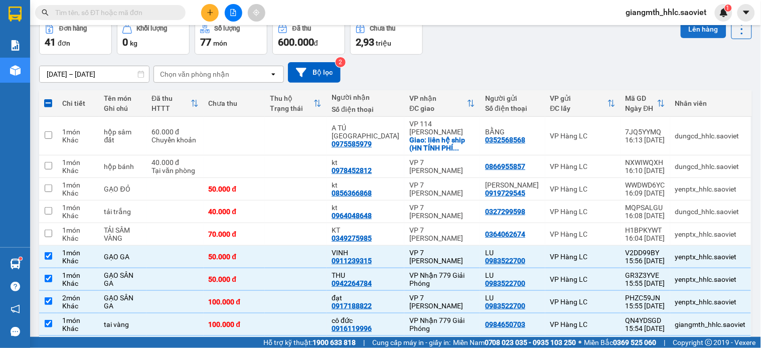
click at [690, 32] on button "Lên hàng" at bounding box center [704, 29] width 46 height 18
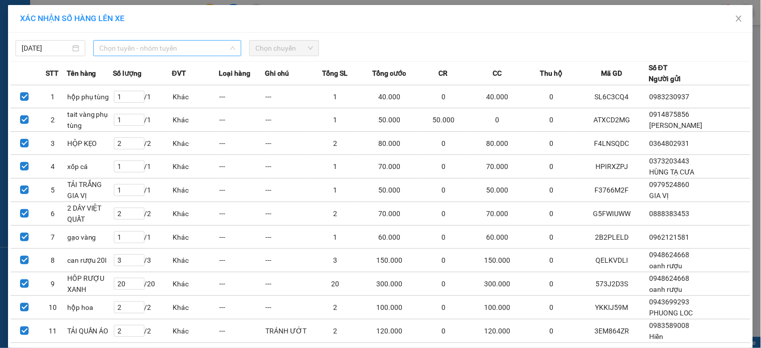
click at [162, 43] on span "Chọn tuyến - nhóm tuyến" at bounding box center [167, 48] width 136 height 15
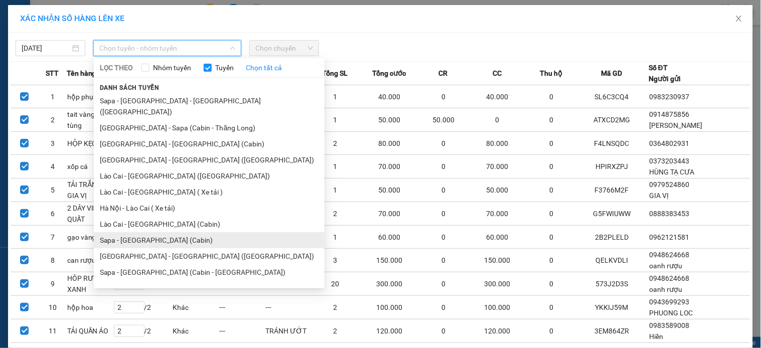
click at [151, 232] on li "Sapa - [GEOGRAPHIC_DATA] (Cabin)" at bounding box center [209, 240] width 231 height 16
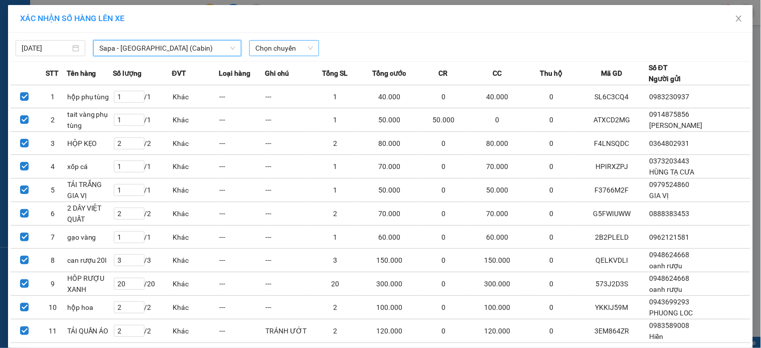
click at [289, 52] on span "Chọn chuyến" at bounding box center [284, 48] width 58 height 15
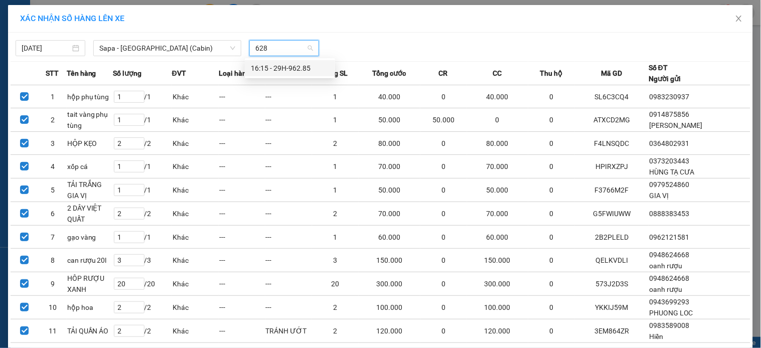
type input "6285"
click at [297, 68] on div "16:15 - 29H-962.85" at bounding box center [290, 68] width 78 height 11
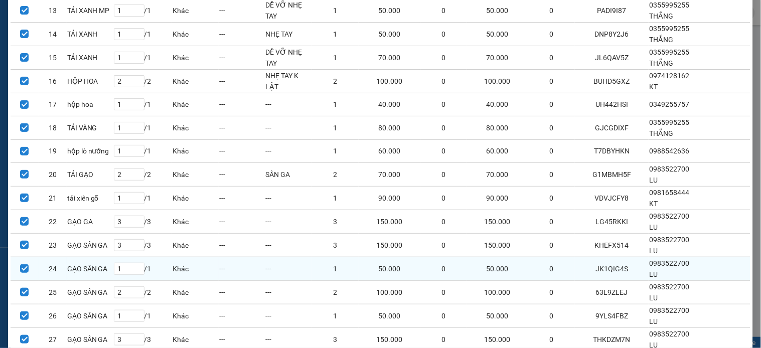
scroll to position [604, 0]
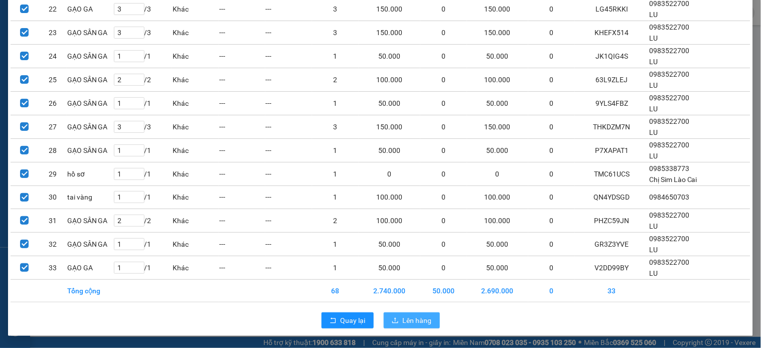
click at [412, 324] on span "Lên hàng" at bounding box center [417, 320] width 29 height 11
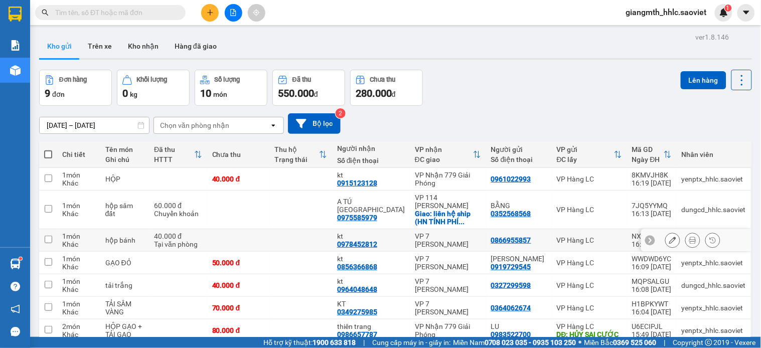
scroll to position [92, 0]
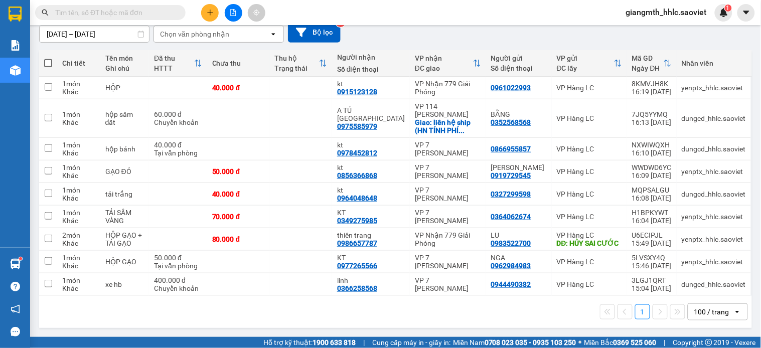
click at [109, 14] on input "text" at bounding box center [114, 12] width 118 height 11
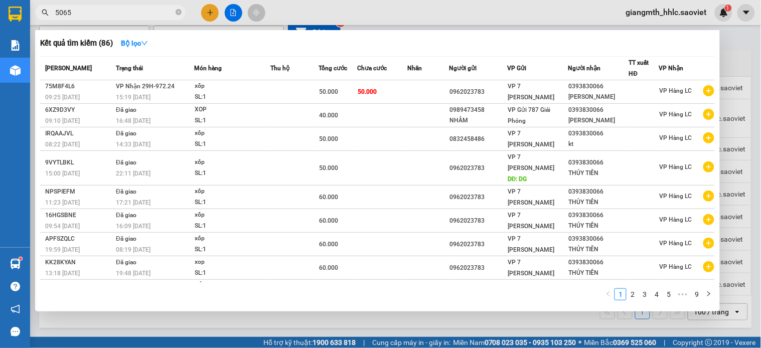
type input "50655"
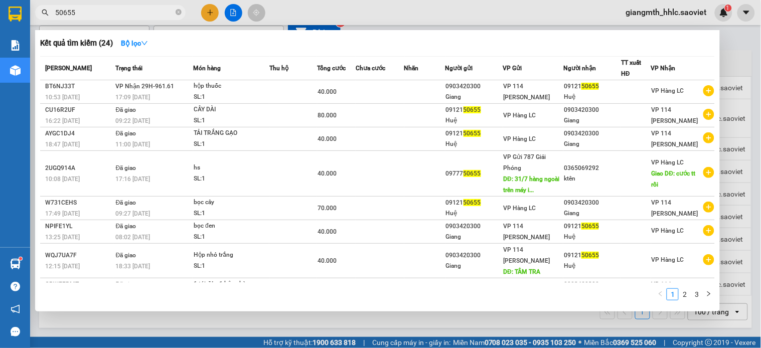
click at [120, 15] on input "50655" at bounding box center [114, 12] width 118 height 11
type input "38198"
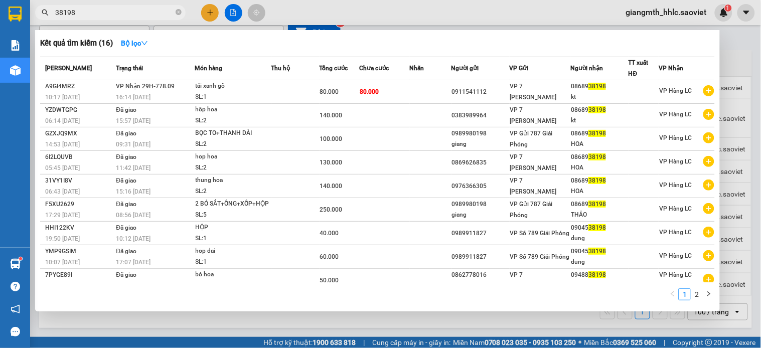
click at [147, 16] on input "38198" at bounding box center [114, 12] width 118 height 11
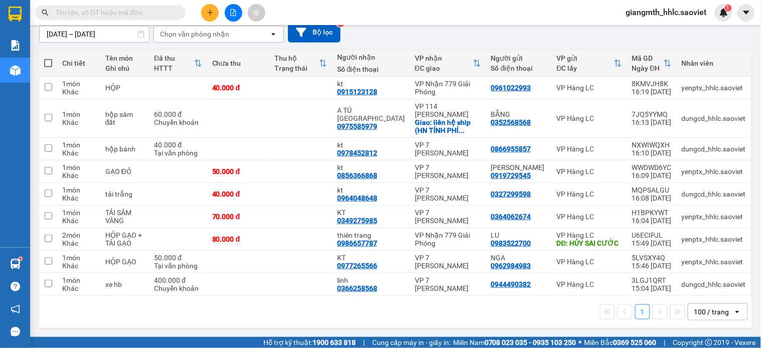
click at [146, 16] on input "text" at bounding box center [114, 12] width 118 height 11
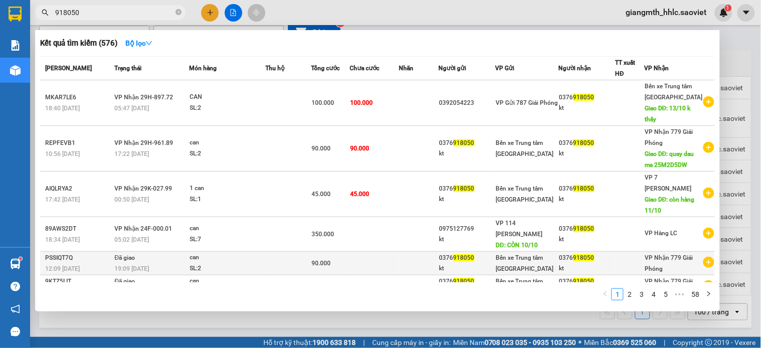
scroll to position [56, 0]
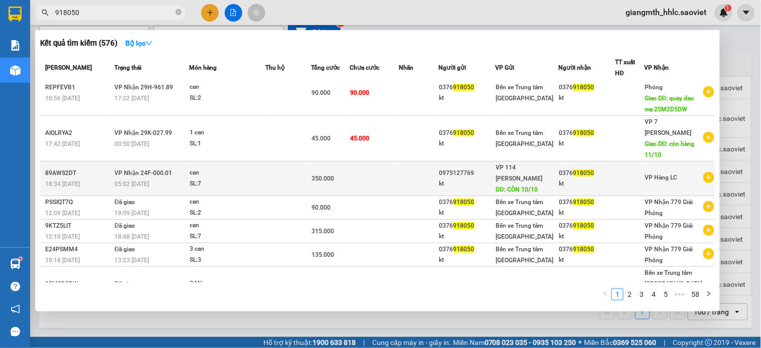
type input "918050"
click at [387, 187] on td at bounding box center [374, 179] width 49 height 35
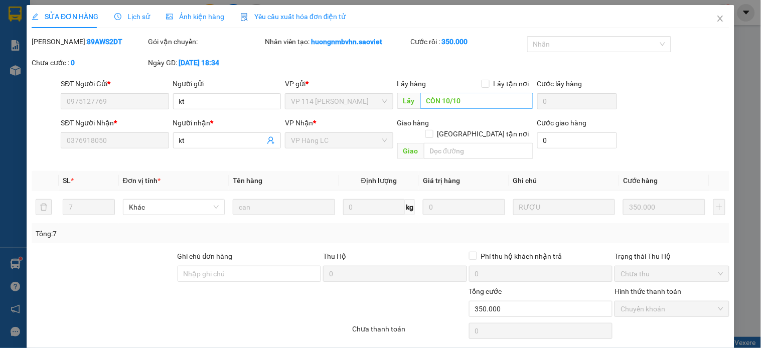
type input "0975127769"
type input "kt"
type input "CÒN 10/10"
type input "0376918050"
type input "kt"
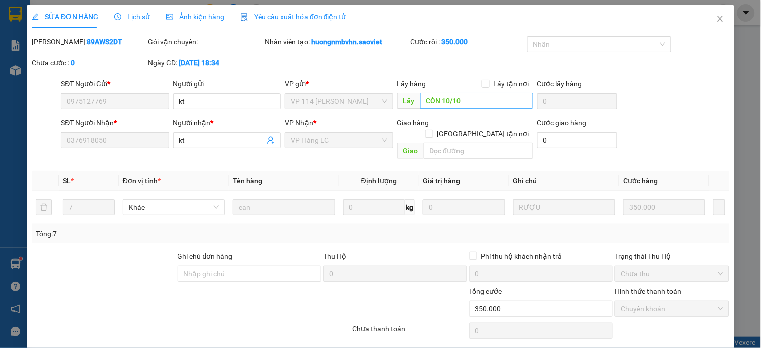
type input "0"
type input "350.000"
click at [453, 101] on input "CÒN 10/10" at bounding box center [477, 101] width 113 height 16
paste input "n 13"
type input "Còn 13/10"
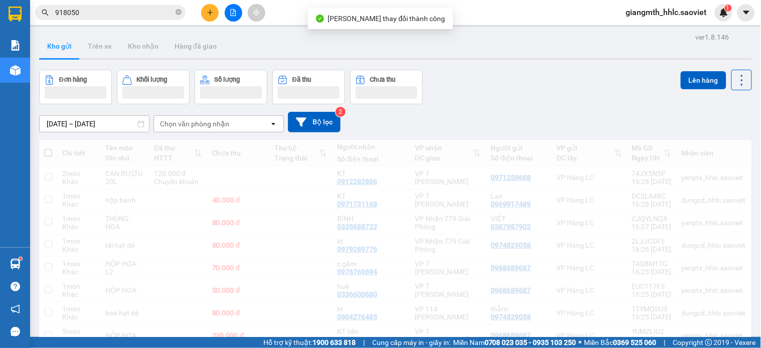
click at [713, 15] on span "giangmth_hhlc.saoviet" at bounding box center [666, 12] width 97 height 13
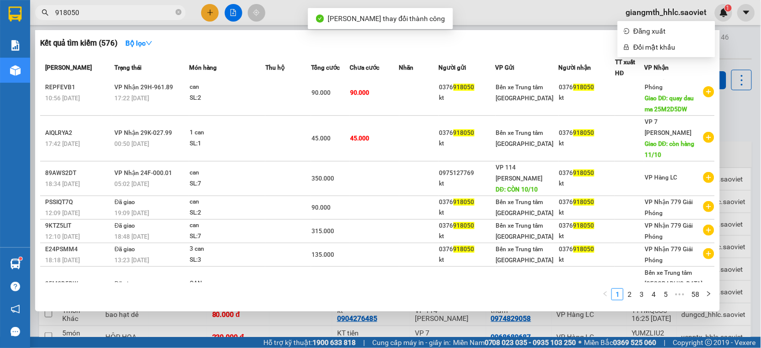
click at [98, 13] on input "918050" at bounding box center [114, 12] width 118 height 11
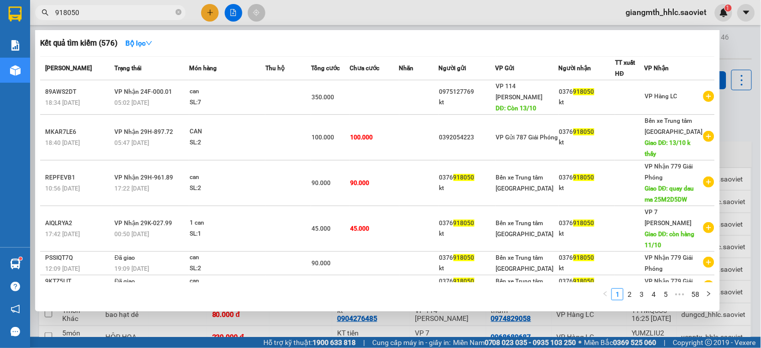
click at [83, 13] on input "918050" at bounding box center [114, 12] width 118 height 11
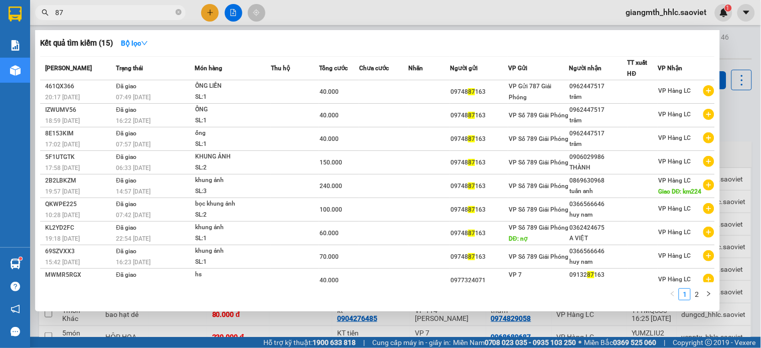
type input "8"
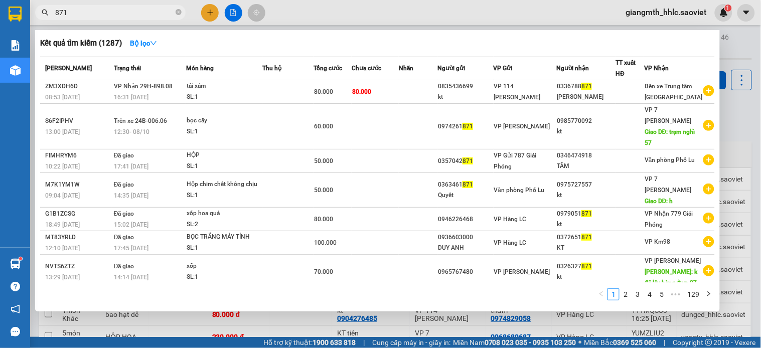
click at [83, 13] on input "871" at bounding box center [114, 12] width 118 height 11
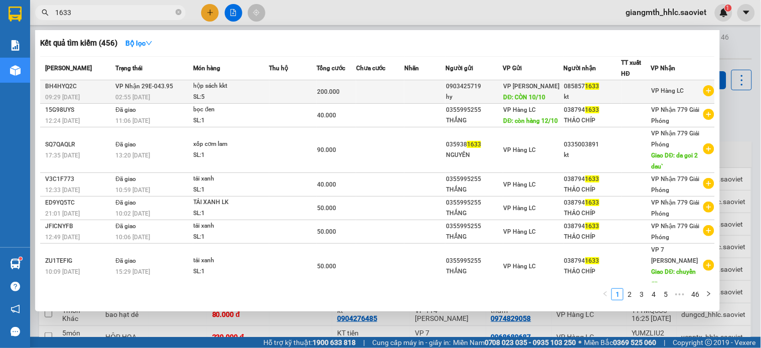
type input "1633"
click at [390, 87] on td at bounding box center [380, 92] width 49 height 24
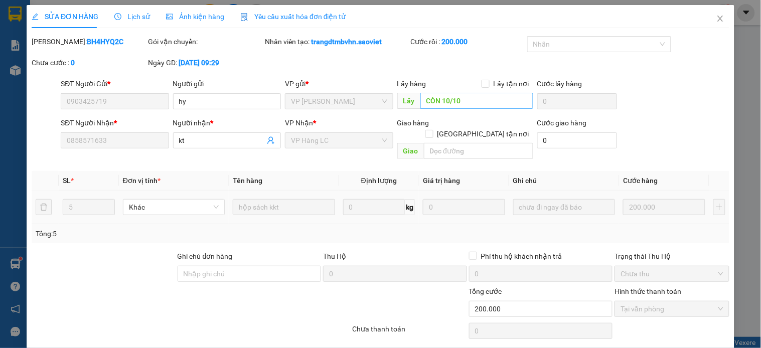
type input "0903425719"
type input "hy"
type input "CÒN 10/10"
type input "0858571633"
type input "kt"
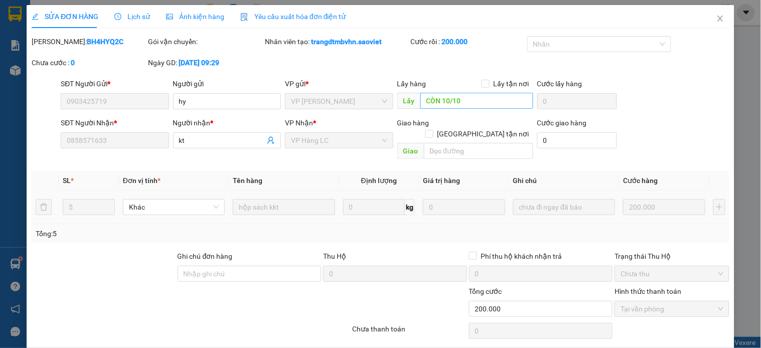
type input "0"
type input "200.000"
click at [450, 102] on input "CÒN 10/10" at bounding box center [477, 101] width 113 height 16
paste input "n 13"
type input "Còn 13/10"
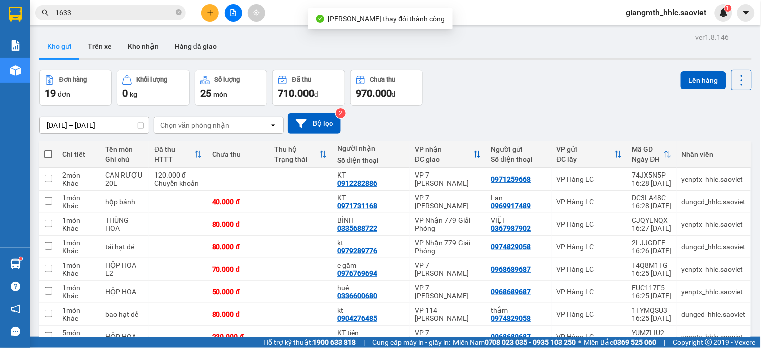
click at [146, 10] on input "1633" at bounding box center [114, 12] width 118 height 11
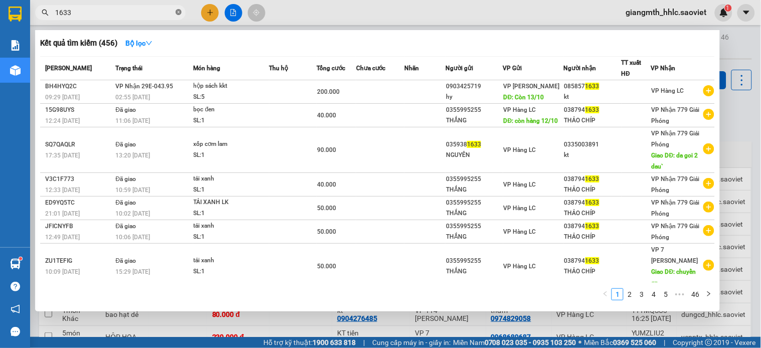
click at [179, 15] on icon "close-circle" at bounding box center [179, 12] width 6 height 6
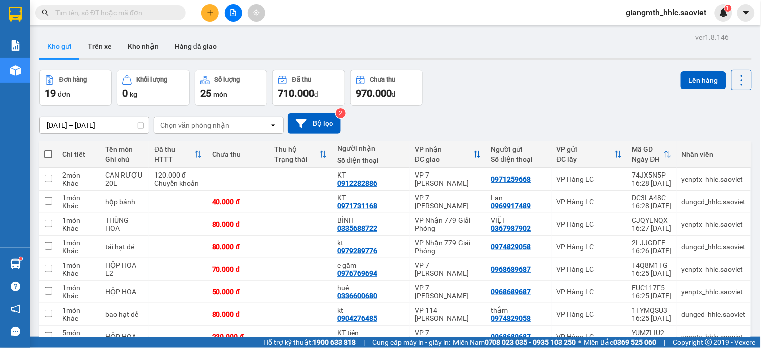
click at [143, 12] on input "text" at bounding box center [114, 12] width 118 height 11
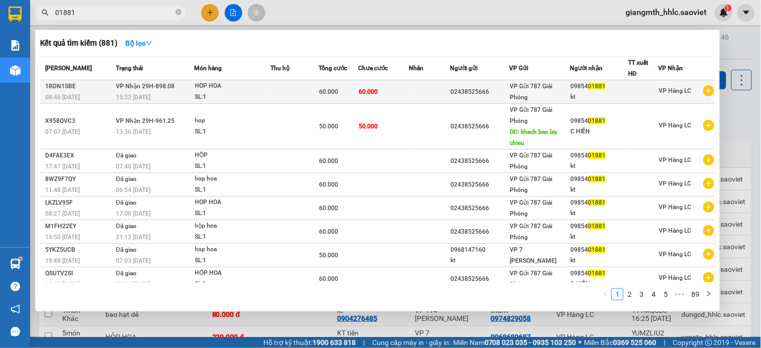
type input "01881"
click at [421, 92] on td at bounding box center [430, 92] width 42 height 24
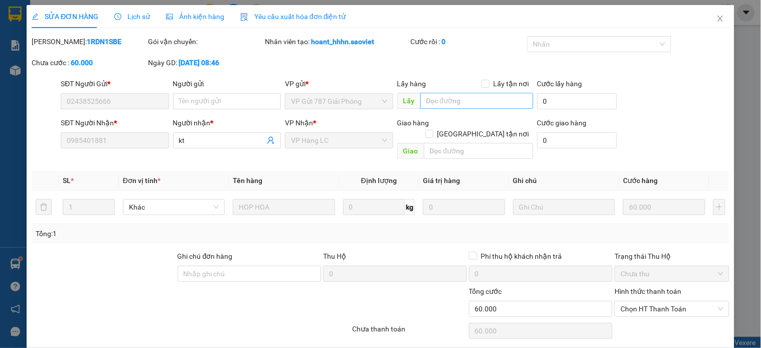
type input "02438525666"
type input "0985401881"
type input "kt"
type input "0"
type input "60.000"
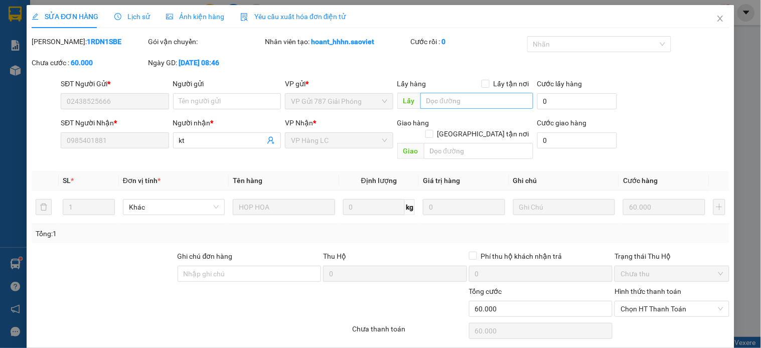
type input "60.000"
click at [454, 99] on input "text" at bounding box center [477, 101] width 113 height 16
paste input "Còn 13/10"
type input "Còn 13/10"
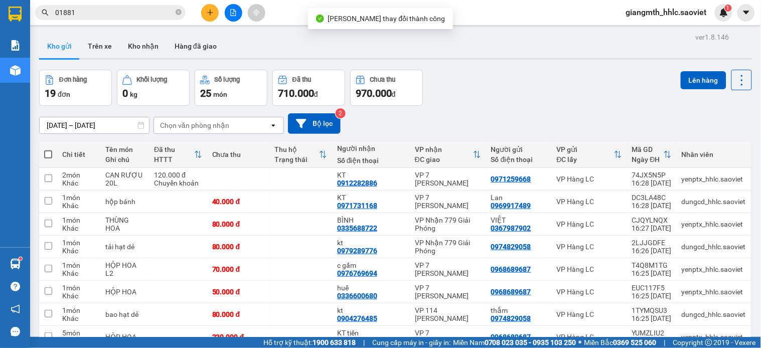
scroll to position [56, 0]
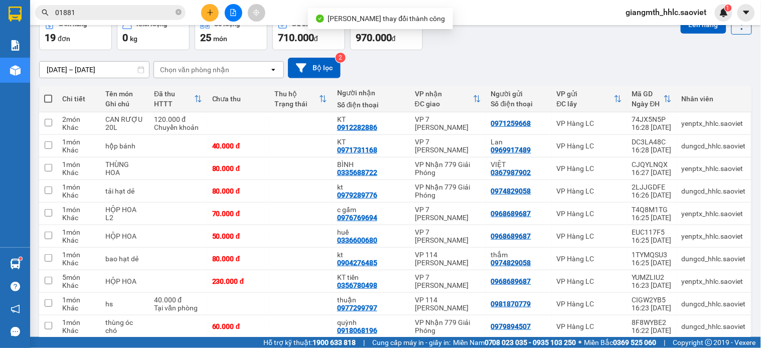
click at [89, 14] on input "01881" at bounding box center [114, 12] width 118 height 11
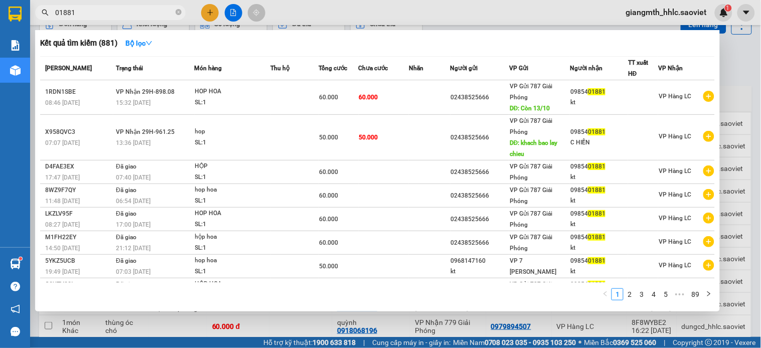
click at [99, 16] on input "01881" at bounding box center [114, 12] width 118 height 11
type input "20143"
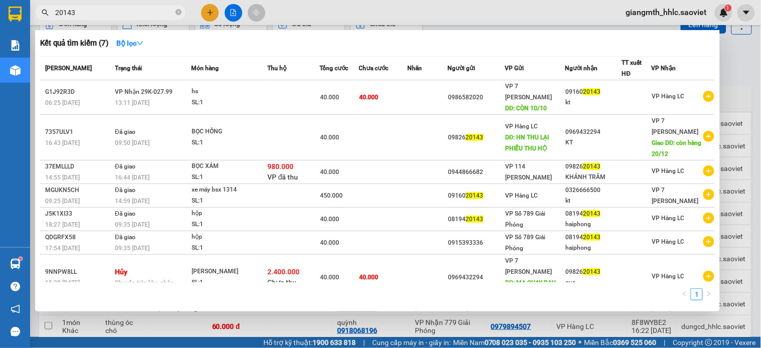
click at [157, 9] on input "20143" at bounding box center [114, 12] width 118 height 11
type input "32890"
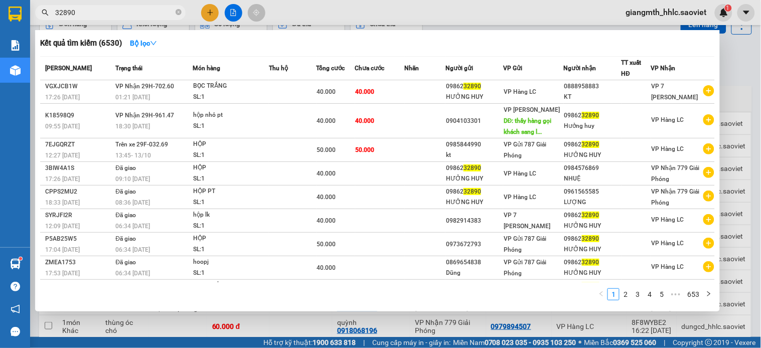
click at [96, 13] on input "32890" at bounding box center [114, 12] width 118 height 11
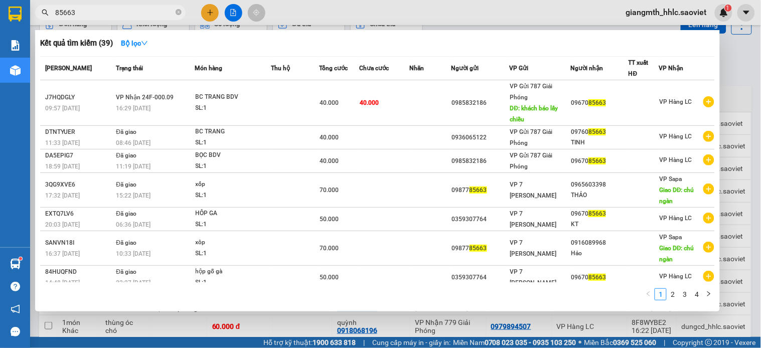
click at [106, 8] on input "85663" at bounding box center [114, 12] width 118 height 11
click at [106, 9] on input "85663" at bounding box center [114, 12] width 118 height 11
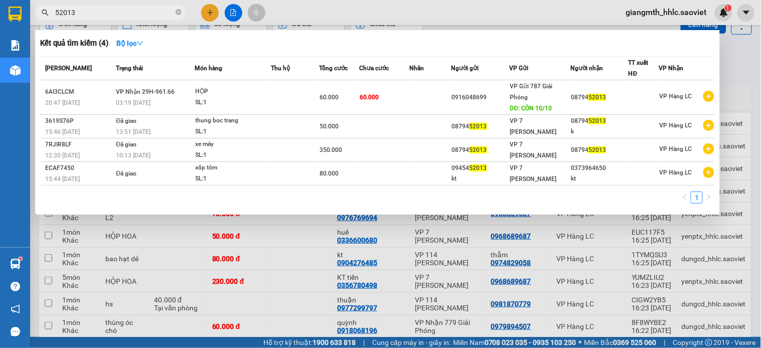
click at [354, 3] on div at bounding box center [380, 174] width 761 height 348
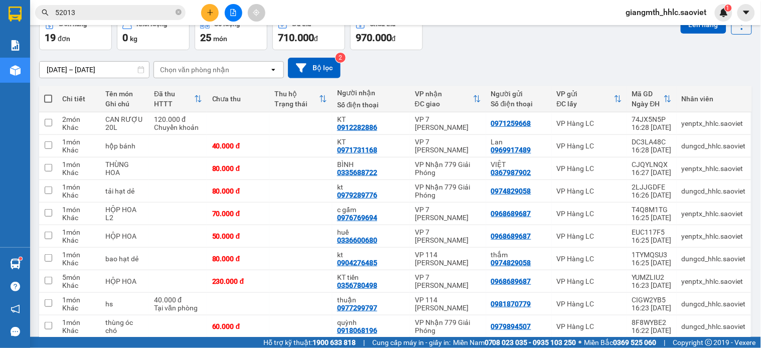
scroll to position [0, 0]
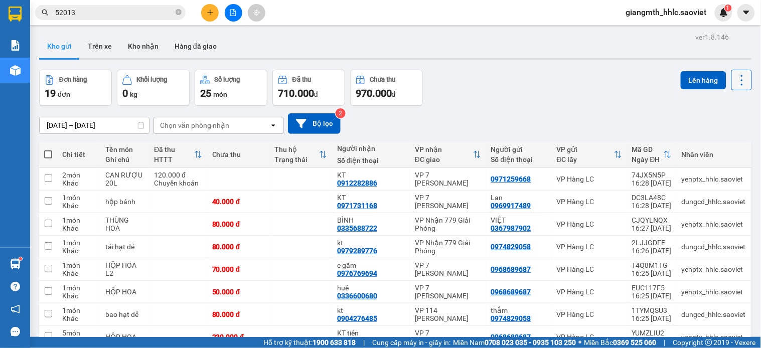
click at [736, 74] on icon at bounding box center [742, 80] width 14 height 14
click at [713, 143] on span "Làm mới" at bounding box center [719, 143] width 28 height 10
click at [740, 81] on button at bounding box center [742, 80] width 21 height 21
click at [718, 138] on span "Làm mới" at bounding box center [719, 143] width 28 height 10
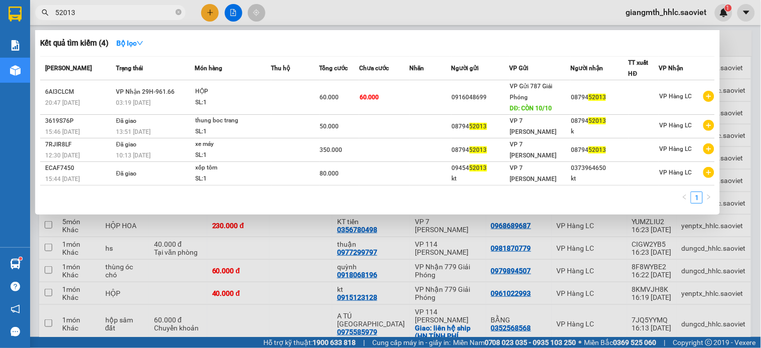
click at [109, 8] on input "52013" at bounding box center [114, 12] width 118 height 11
type input "4"
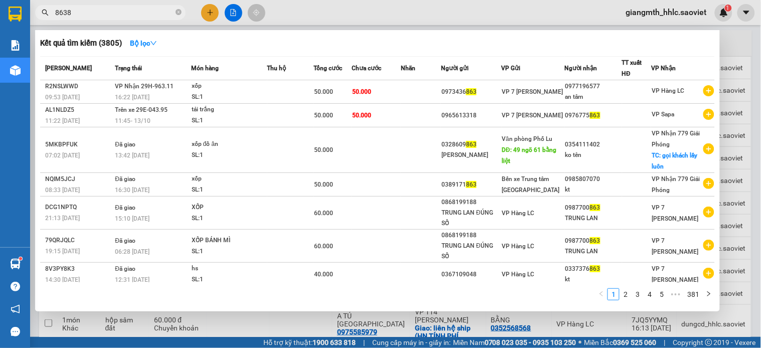
type input "86389"
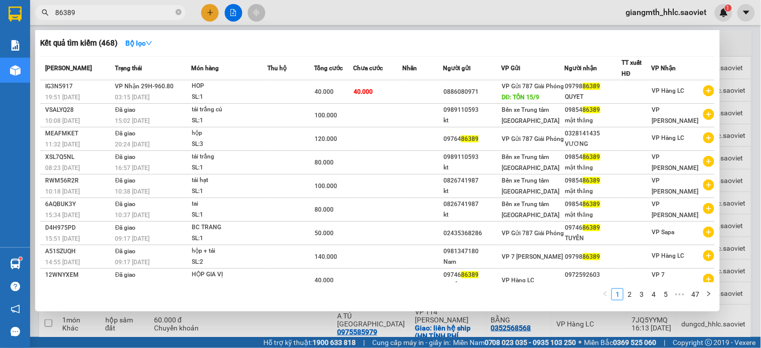
click at [107, 12] on input "86389" at bounding box center [114, 12] width 118 height 11
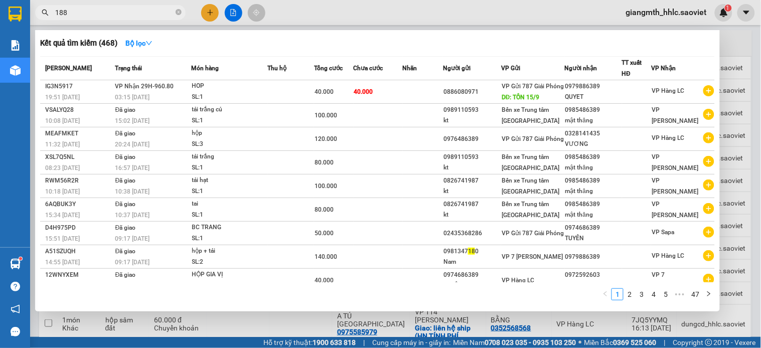
type input "1881"
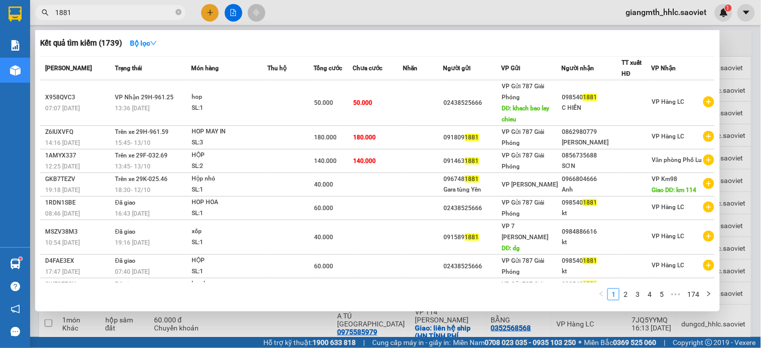
click at [106, 12] on input "1881" at bounding box center [114, 12] width 118 height 11
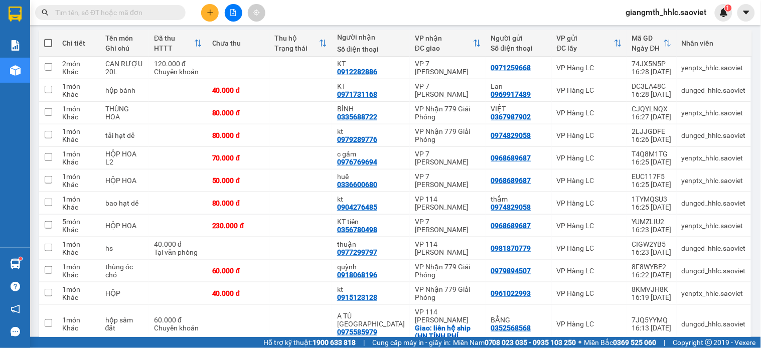
scroll to position [0, 0]
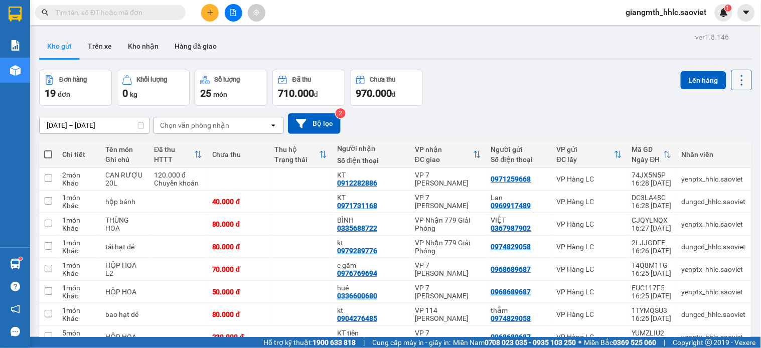
click at [736, 81] on icon at bounding box center [742, 80] width 14 height 14
click at [696, 146] on div "Menu" at bounding box center [691, 144] width 15 height 10
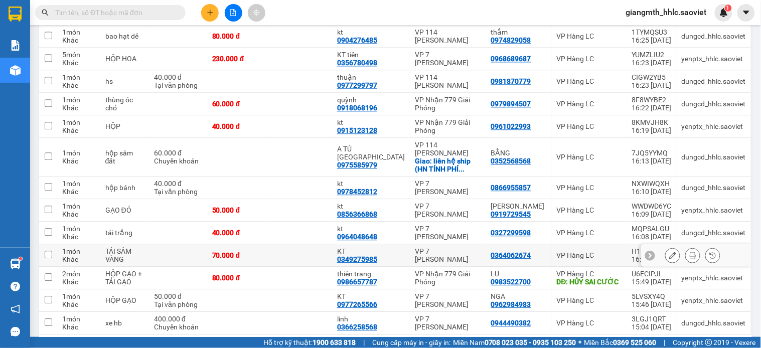
scroll to position [598, 0]
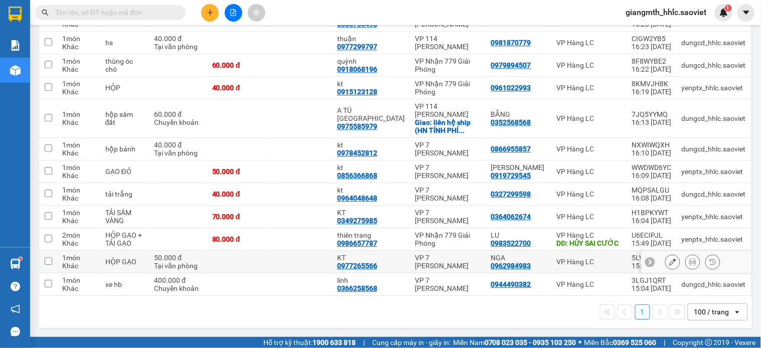
click at [251, 263] on td at bounding box center [238, 262] width 63 height 23
checkbox input "true"
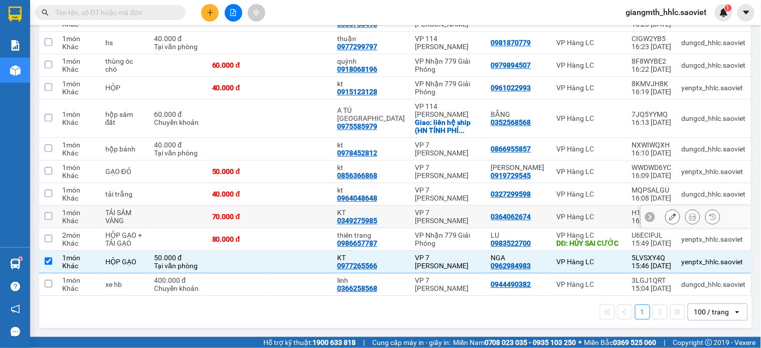
click at [292, 217] on td at bounding box center [300, 217] width 63 height 23
checkbox input "true"
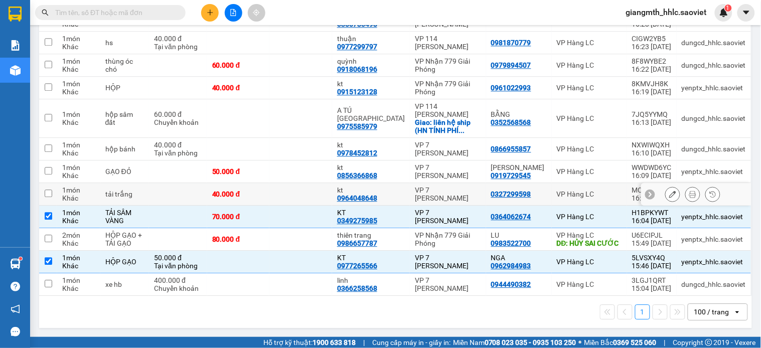
click at [292, 195] on td at bounding box center [300, 194] width 63 height 23
checkbox input "true"
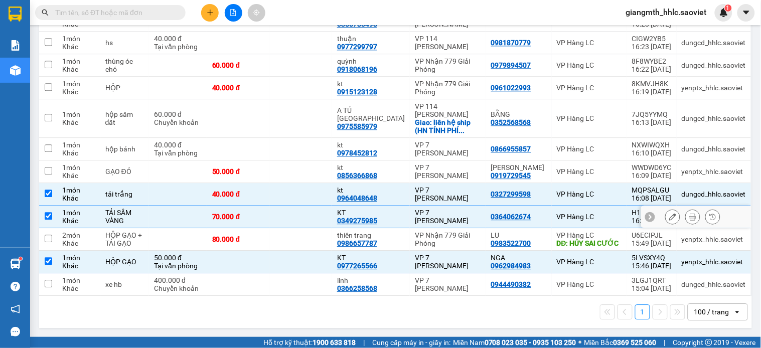
click at [298, 223] on td at bounding box center [300, 217] width 63 height 23
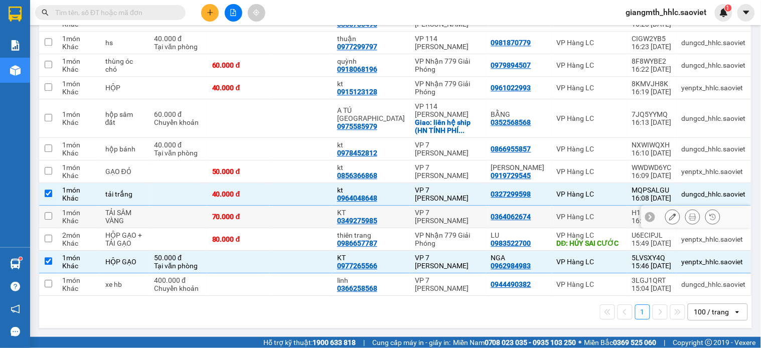
click at [305, 211] on td at bounding box center [300, 217] width 63 height 23
checkbox input "true"
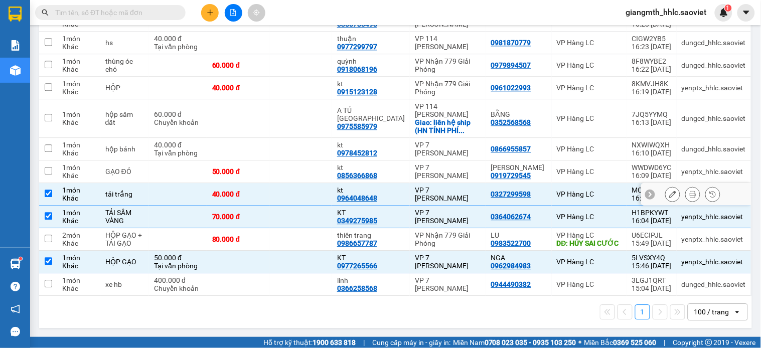
drag, startPoint x: 308, startPoint y: 196, endPoint x: 308, endPoint y: 204, distance: 8.5
click at [308, 198] on td at bounding box center [300, 194] width 63 height 23
checkbox input "false"
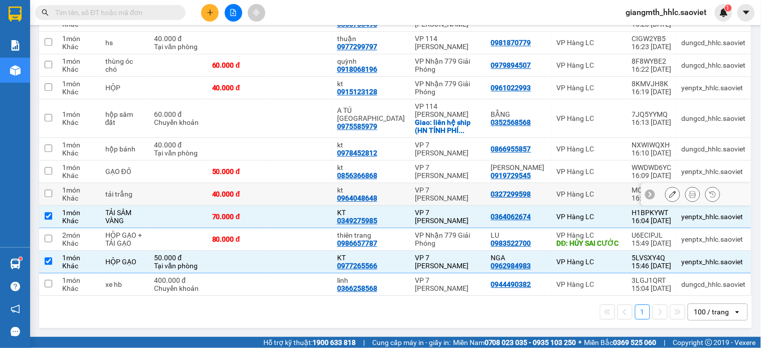
click at [308, 221] on td at bounding box center [300, 217] width 63 height 23
checkbox input "false"
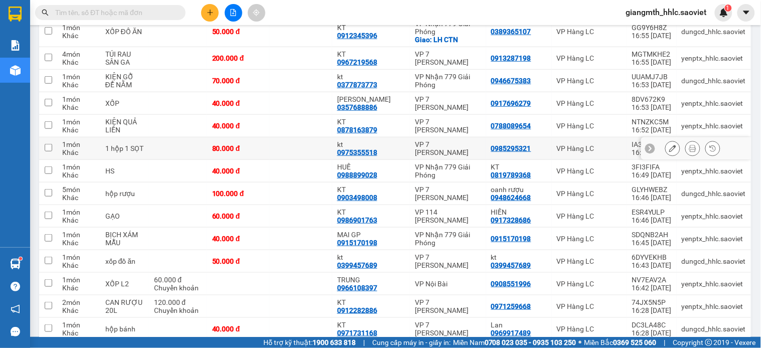
scroll to position [40, 0]
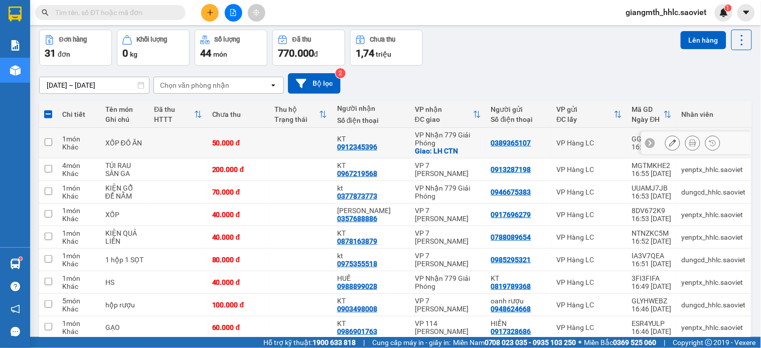
click at [285, 147] on td at bounding box center [300, 143] width 63 height 31
checkbox input "true"
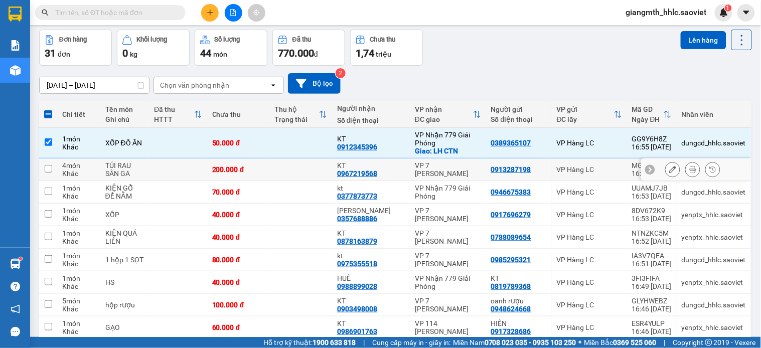
click at [285, 170] on td at bounding box center [300, 170] width 63 height 23
checkbox input "true"
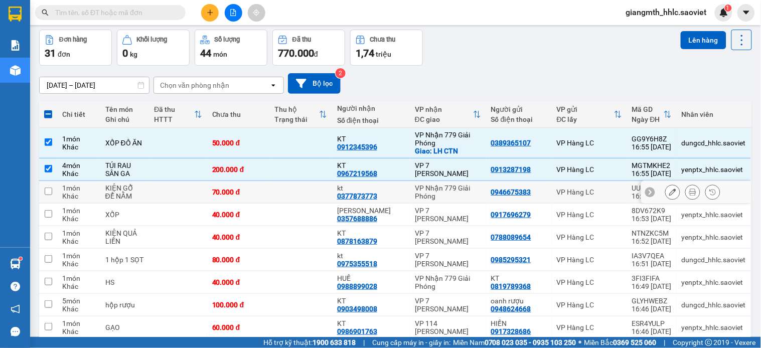
click at [287, 193] on td at bounding box center [300, 192] width 63 height 23
checkbox input "true"
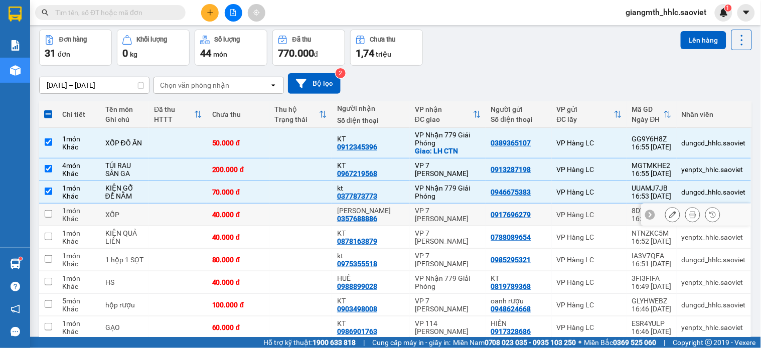
click at [270, 219] on td "40.000 đ" at bounding box center [238, 215] width 63 height 23
checkbox input "true"
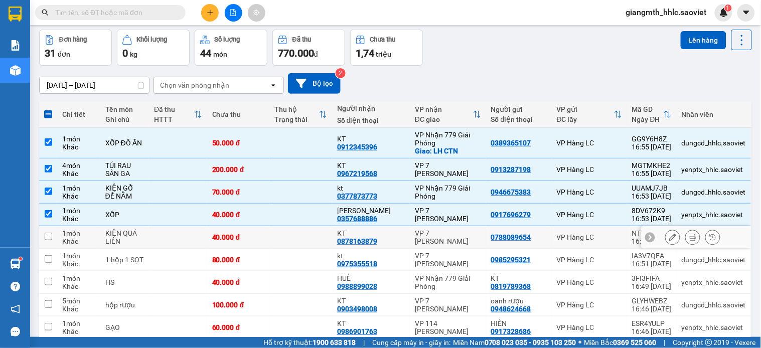
click at [288, 235] on td at bounding box center [300, 237] width 63 height 23
checkbox input "true"
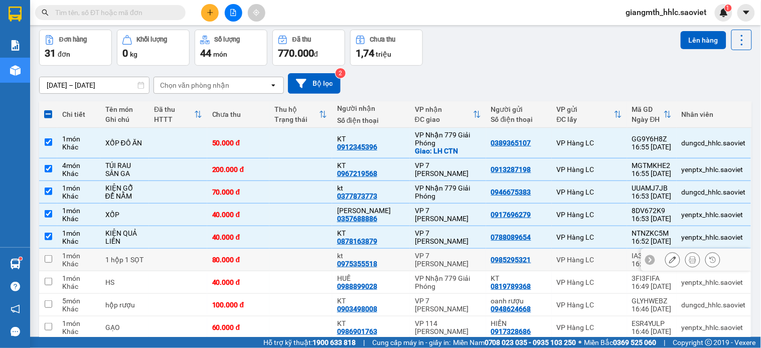
click at [288, 257] on td at bounding box center [300, 260] width 63 height 23
checkbox input "true"
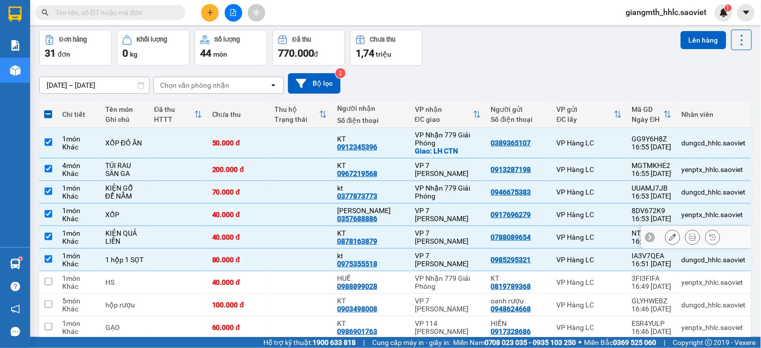
scroll to position [207, 0]
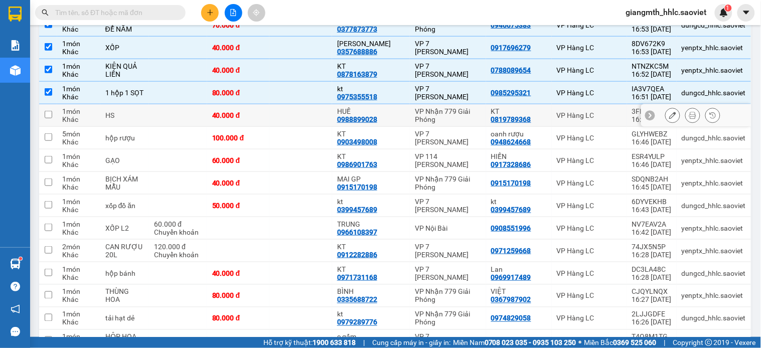
click at [291, 120] on td at bounding box center [300, 115] width 63 height 23
checkbox input "true"
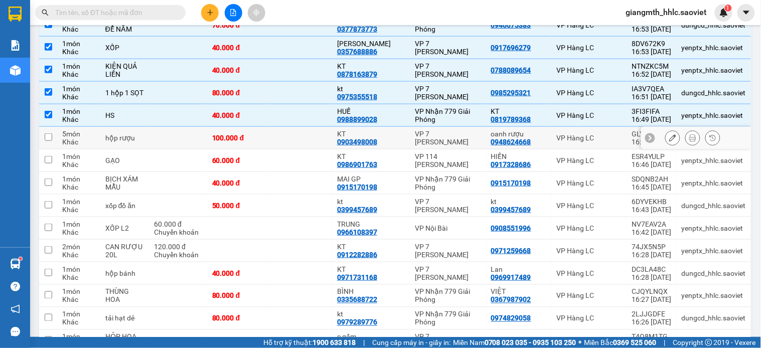
click at [293, 139] on td at bounding box center [300, 138] width 63 height 23
checkbox input "true"
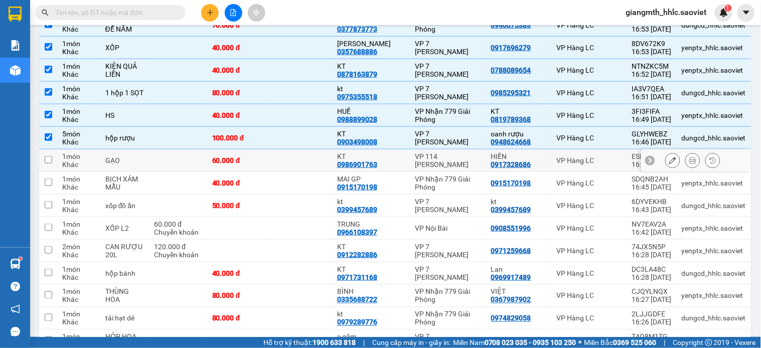
click at [291, 162] on td at bounding box center [300, 161] width 63 height 23
checkbox input "true"
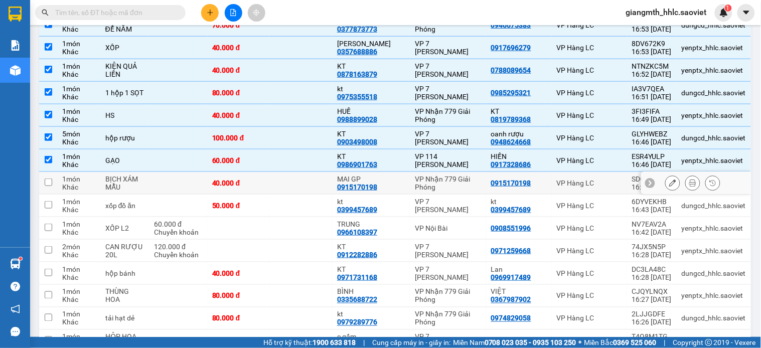
click at [315, 181] on td at bounding box center [300, 183] width 63 height 23
checkbox input "true"
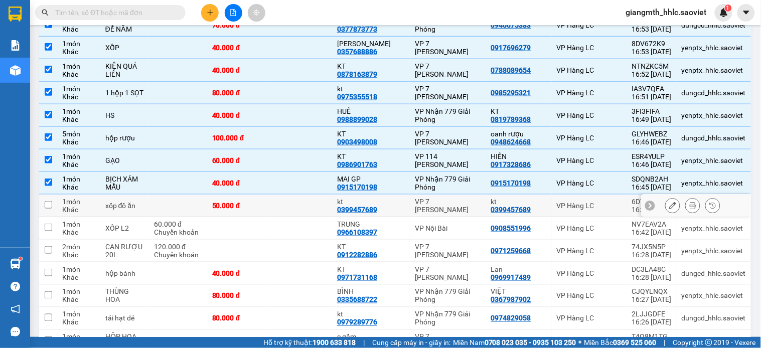
click at [307, 202] on td at bounding box center [300, 206] width 63 height 23
checkbox input "true"
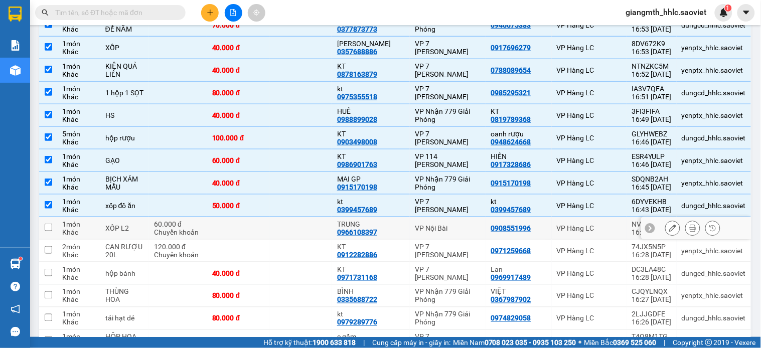
click at [299, 228] on td at bounding box center [300, 228] width 63 height 23
checkbox input "true"
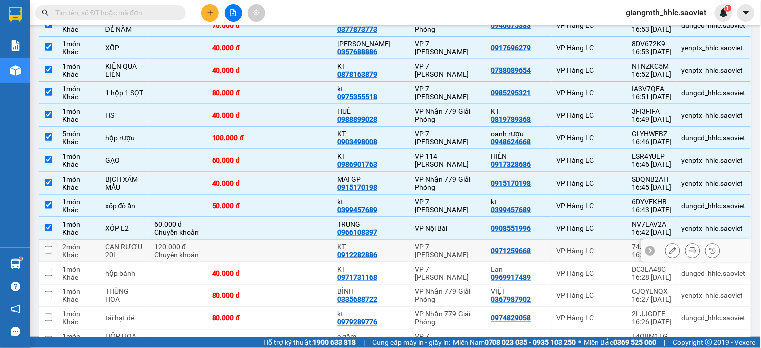
scroll to position [319, 0]
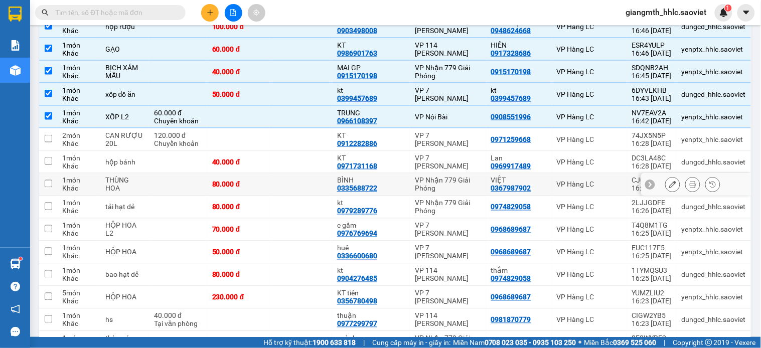
click at [207, 178] on td at bounding box center [178, 185] width 58 height 23
checkbox input "true"
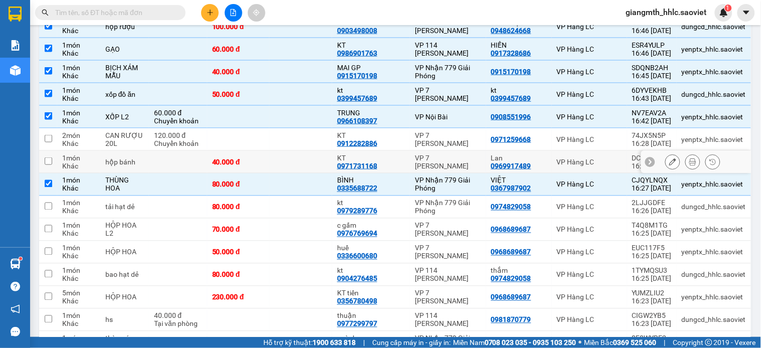
click at [207, 161] on td at bounding box center [178, 162] width 58 height 23
checkbox input "true"
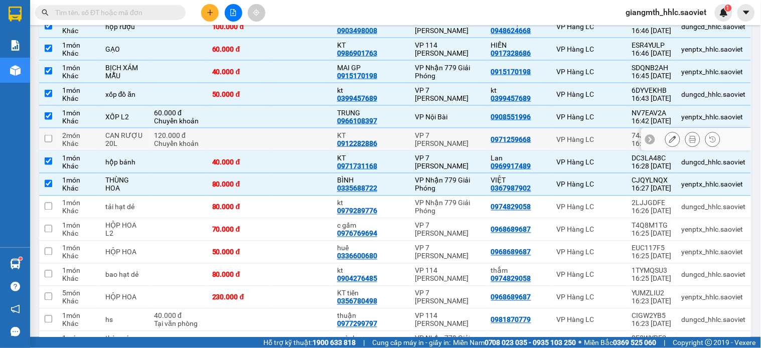
click at [207, 133] on td "120.000 đ Chuyển khoản" at bounding box center [178, 139] width 58 height 23
checkbox input "true"
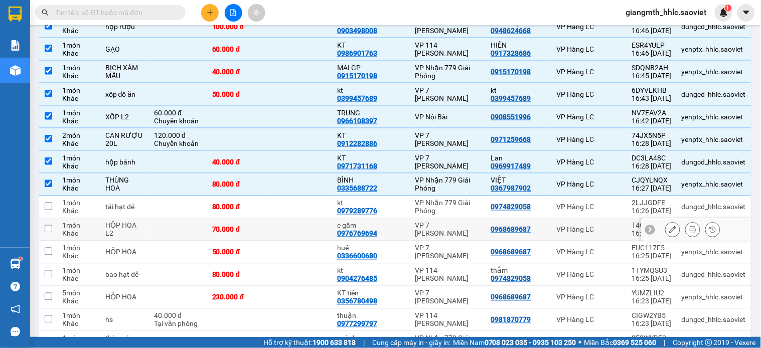
click at [202, 224] on td at bounding box center [178, 230] width 58 height 23
checkbox input "true"
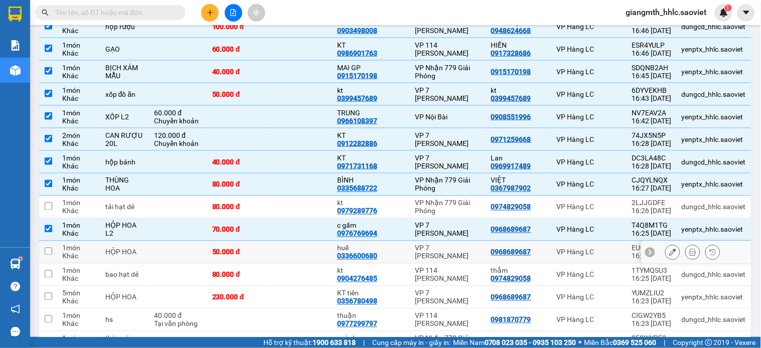
click at [201, 252] on td at bounding box center [178, 252] width 58 height 23
checkbox input "true"
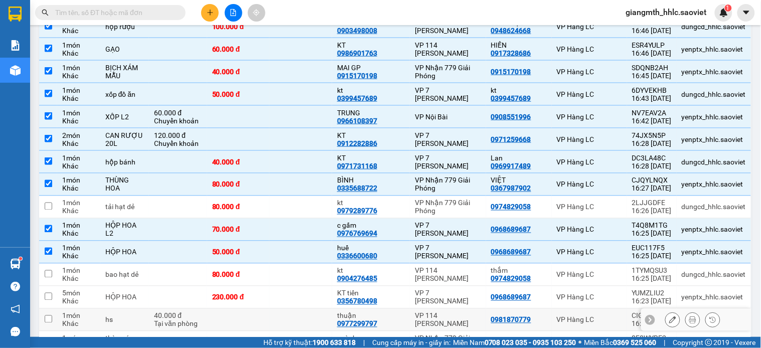
scroll to position [374, 0]
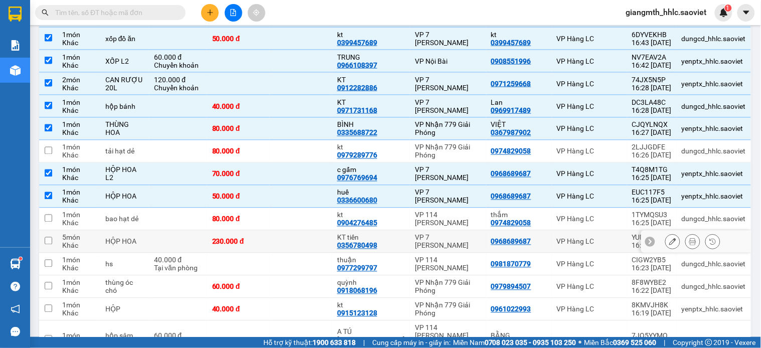
click at [200, 239] on td at bounding box center [178, 242] width 58 height 23
checkbox input "true"
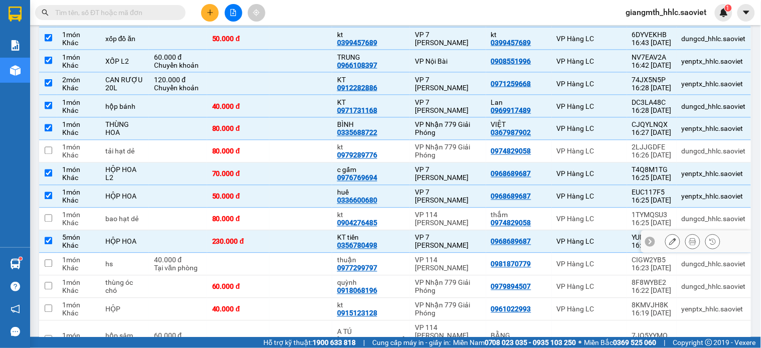
scroll to position [430, 0]
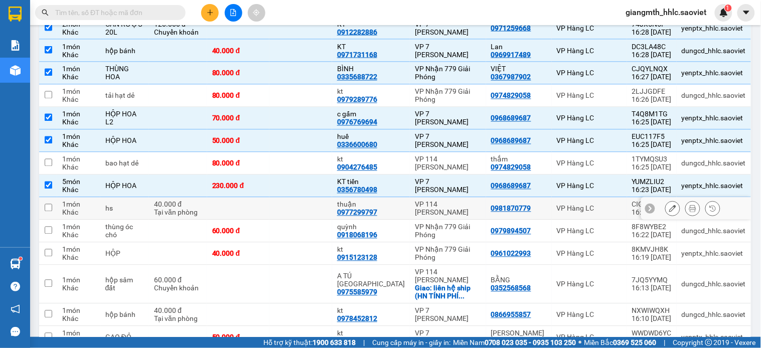
click at [288, 206] on td at bounding box center [300, 209] width 63 height 23
checkbox input "true"
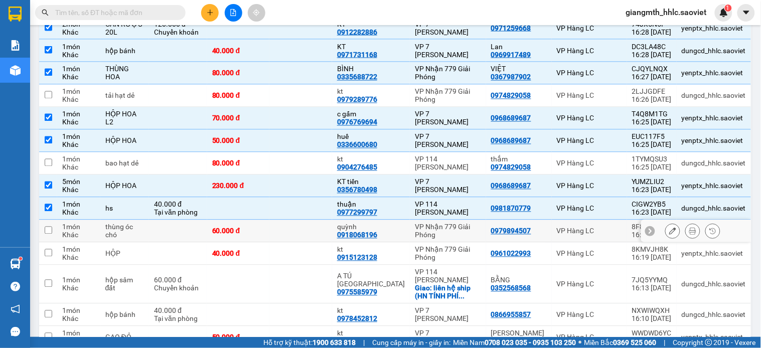
click at [286, 232] on td at bounding box center [300, 231] width 63 height 23
checkbox input "true"
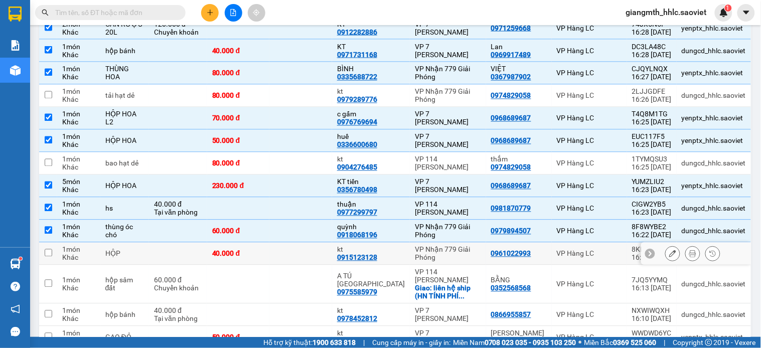
click at [284, 249] on td at bounding box center [300, 254] width 63 height 23
checkbox input "true"
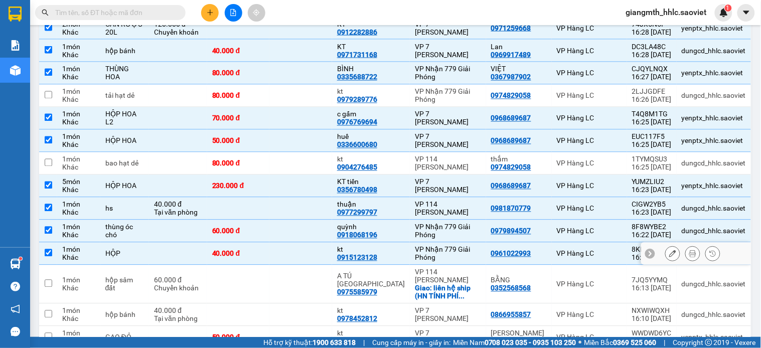
scroll to position [542, 0]
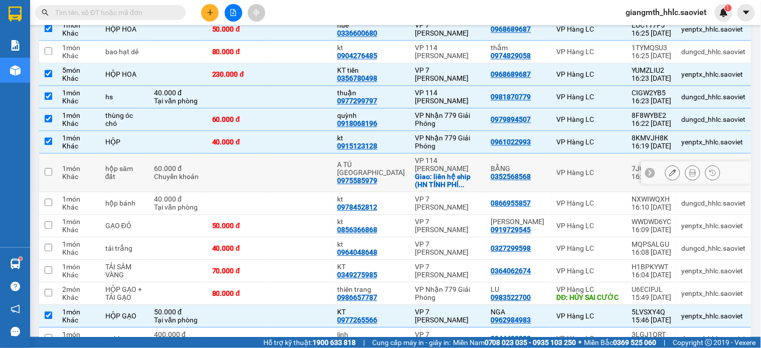
click at [304, 179] on td at bounding box center [300, 173] width 63 height 39
checkbox input "true"
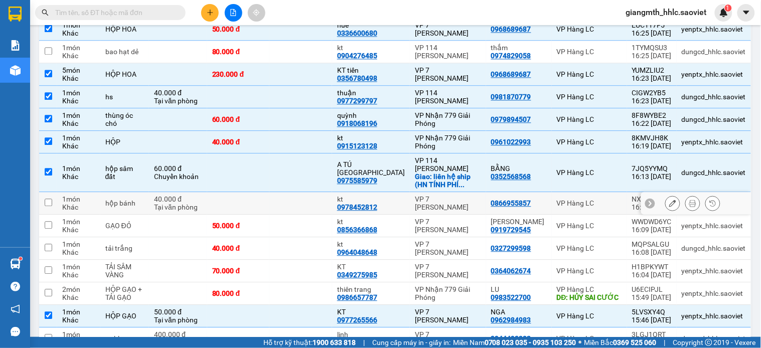
click at [282, 211] on td at bounding box center [300, 203] width 63 height 23
checkbox input "true"
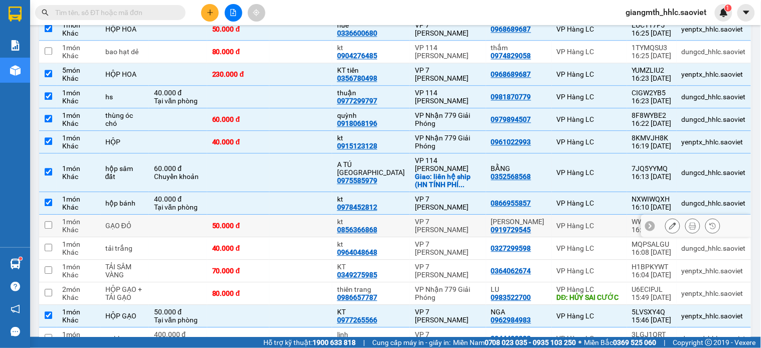
click at [283, 226] on td at bounding box center [300, 226] width 63 height 23
checkbox input "true"
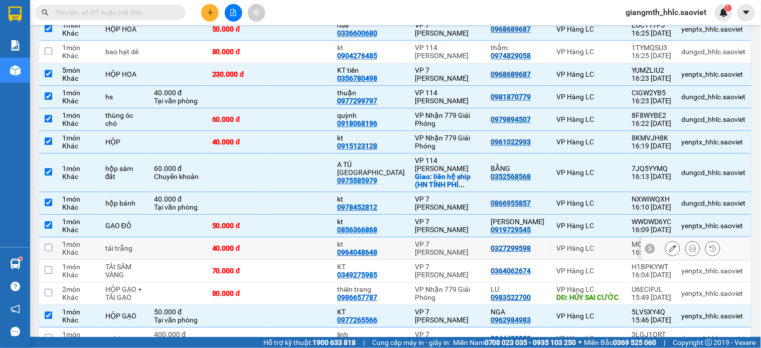
click at [270, 247] on td "40.000 đ" at bounding box center [238, 248] width 63 height 23
checkbox input "true"
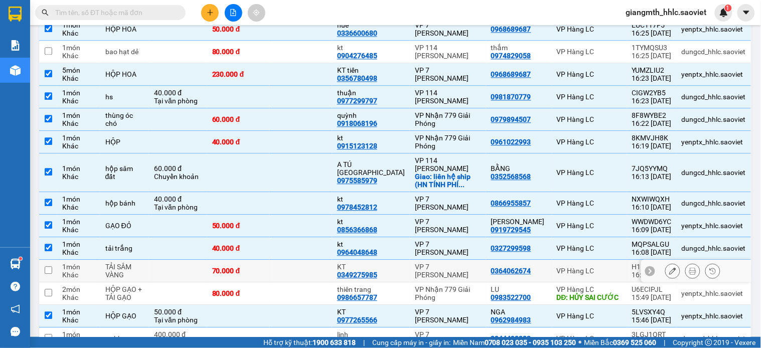
click at [283, 273] on td at bounding box center [300, 271] width 63 height 23
checkbox input "true"
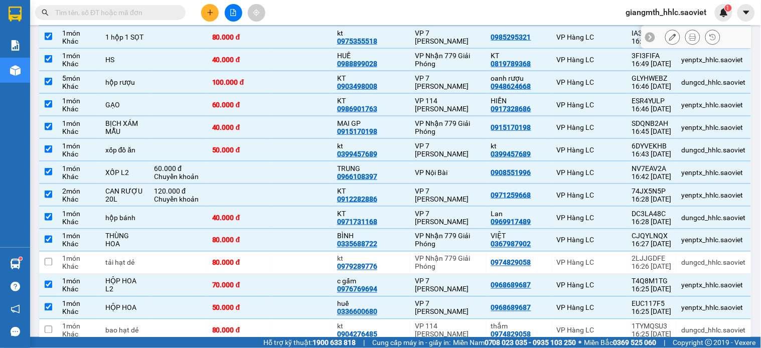
scroll to position [40, 0]
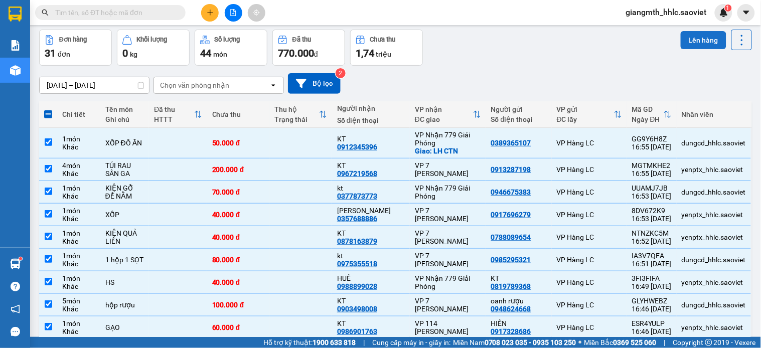
click at [688, 38] on button "Lên hàng" at bounding box center [704, 40] width 46 height 18
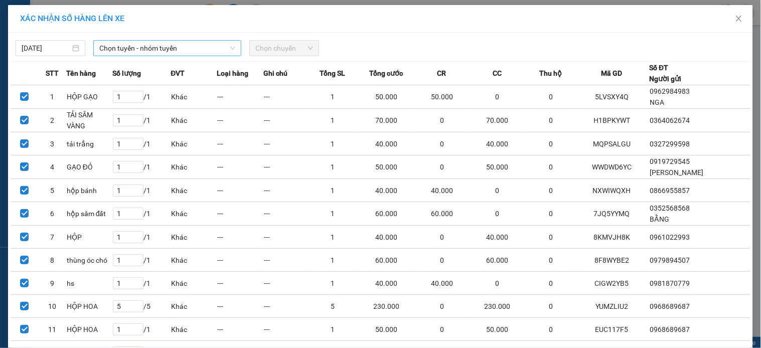
click at [173, 46] on span "Chọn tuyến - nhóm tuyến" at bounding box center [167, 48] width 136 height 15
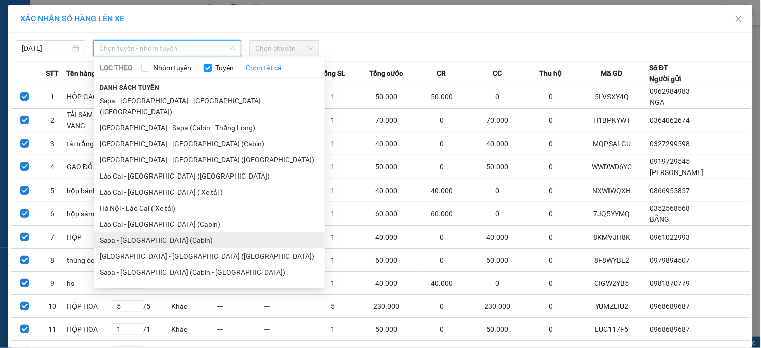
click at [155, 232] on li "Sapa - [GEOGRAPHIC_DATA] (Cabin)" at bounding box center [209, 240] width 231 height 16
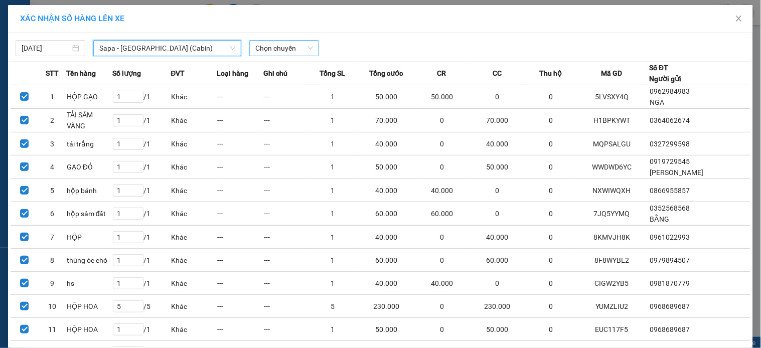
click at [283, 46] on span "Chọn chuyến" at bounding box center [284, 48] width 58 height 15
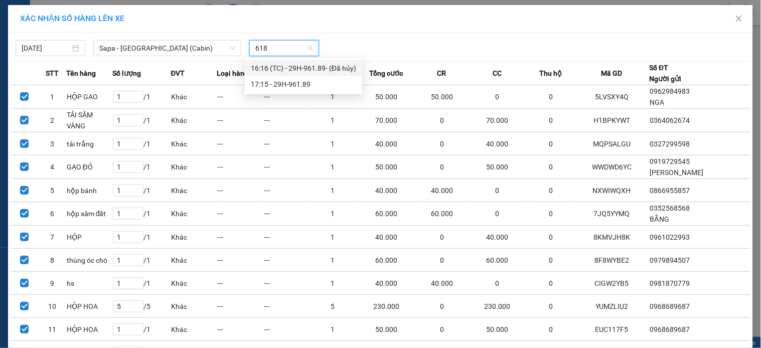
type input "6189"
click at [319, 81] on div "17:15 - 29H-961.89" at bounding box center [303, 84] width 105 height 11
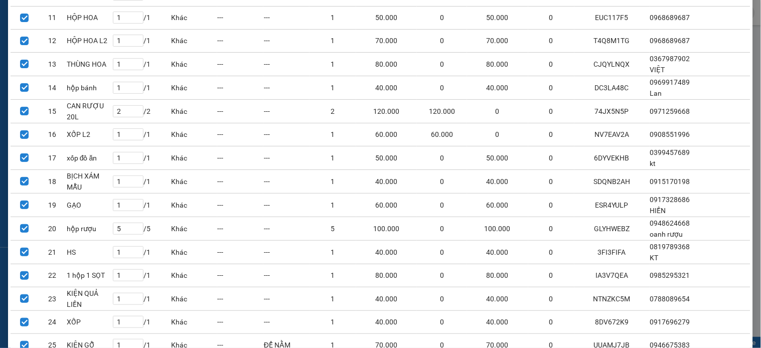
scroll to position [458, 0]
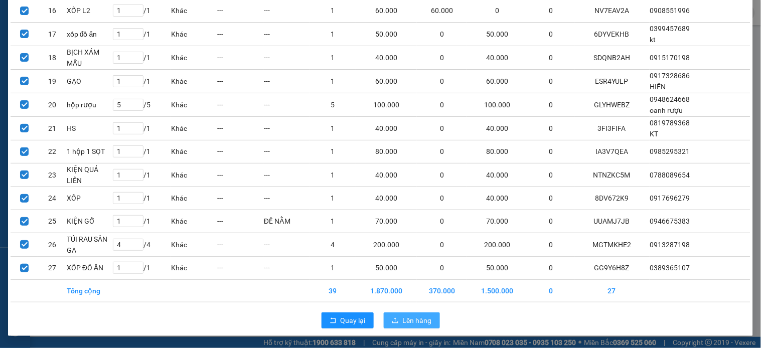
click at [419, 321] on span "Lên hàng" at bounding box center [417, 320] width 29 height 11
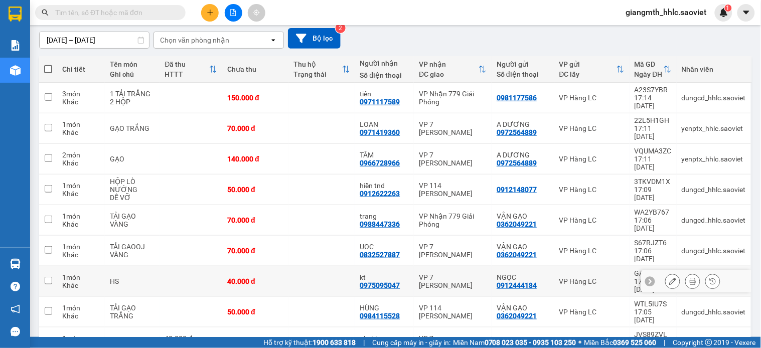
scroll to position [197, 0]
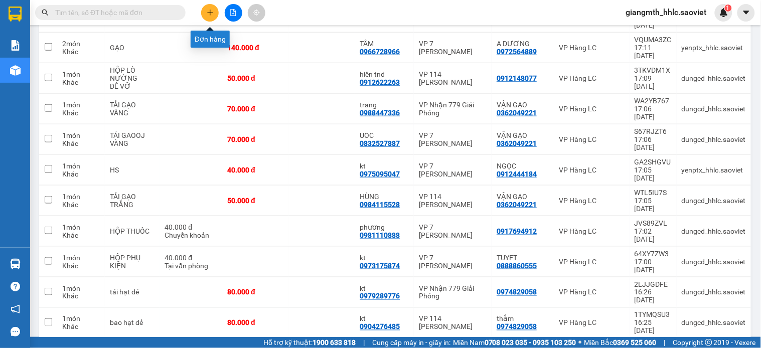
click at [206, 11] on button at bounding box center [210, 13] width 18 height 18
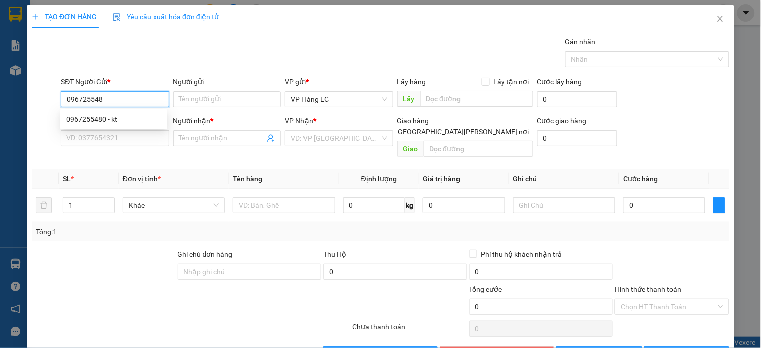
type input "0967255480"
click at [124, 118] on div "0967255480 - kt" at bounding box center [113, 119] width 95 height 11
type input "kt"
type input "KHÁCH MUỐN NHẬN GP"
type input "0967255480"
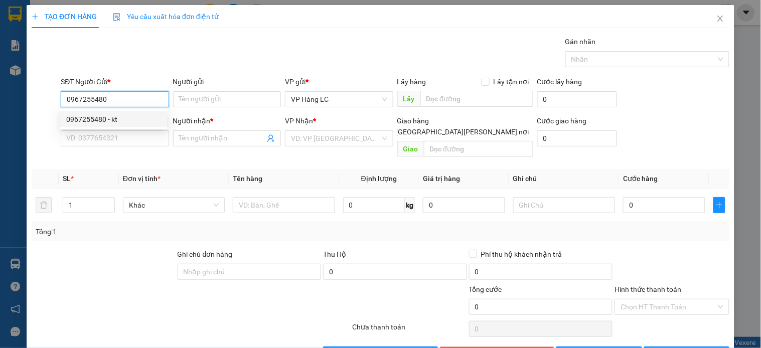
type input "kt"
type input "chuyển gp"
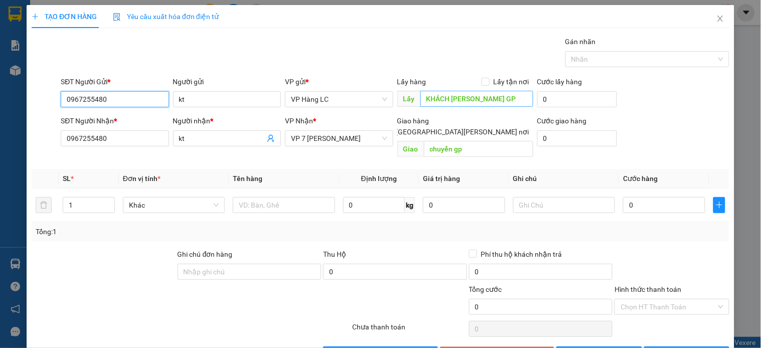
type input "0967255480"
click at [466, 98] on input "KHÁCH MUỐN NHẬN GP" at bounding box center [477, 99] width 113 height 16
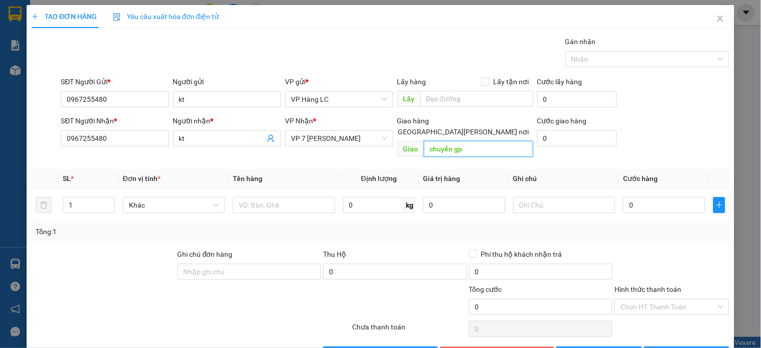
click at [473, 141] on input "chuyển gp" at bounding box center [478, 149] width 109 height 16
click at [365, 134] on span "VP 7 [PERSON_NAME]" at bounding box center [339, 138] width 96 height 15
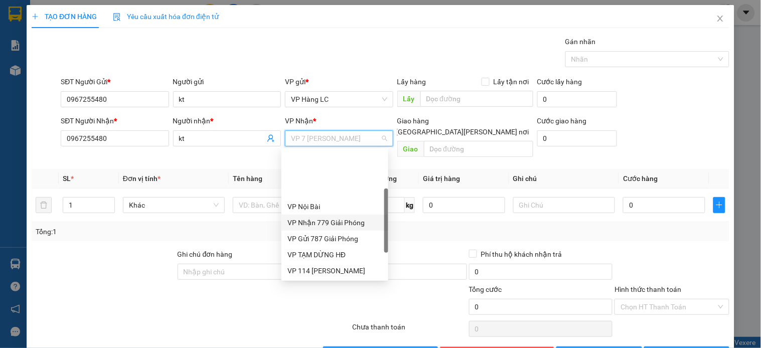
scroll to position [64, 0]
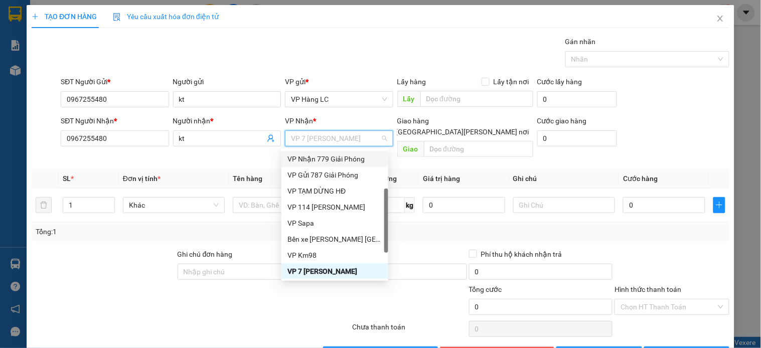
click at [342, 157] on div "VP Nhận 779 Giải Phóng" at bounding box center [335, 159] width 95 height 11
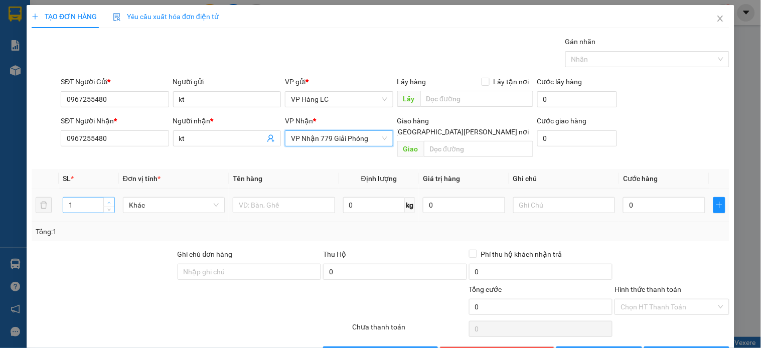
click at [107, 201] on icon "up" at bounding box center [109, 203] width 4 height 4
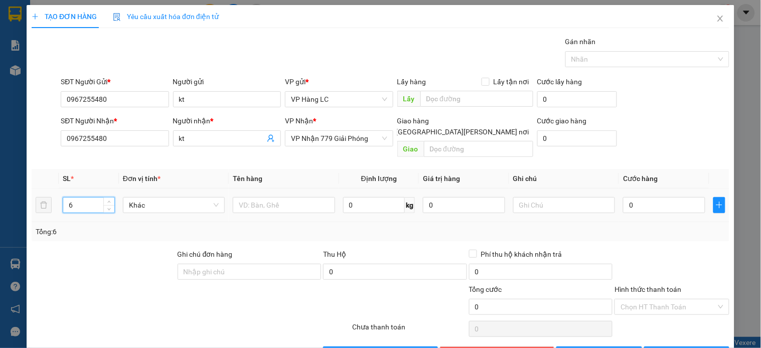
click at [98, 198] on input "6" at bounding box center [88, 205] width 51 height 15
type input "12"
click at [280, 198] on input "text" at bounding box center [284, 205] width 102 height 16
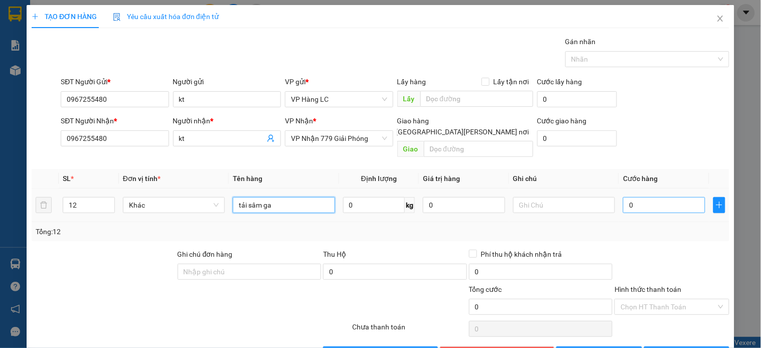
type input "tải sâm ga"
click at [666, 197] on input "0" at bounding box center [664, 205] width 82 height 16
click at [668, 197] on input "0" at bounding box center [664, 205] width 82 height 16
type input "90"
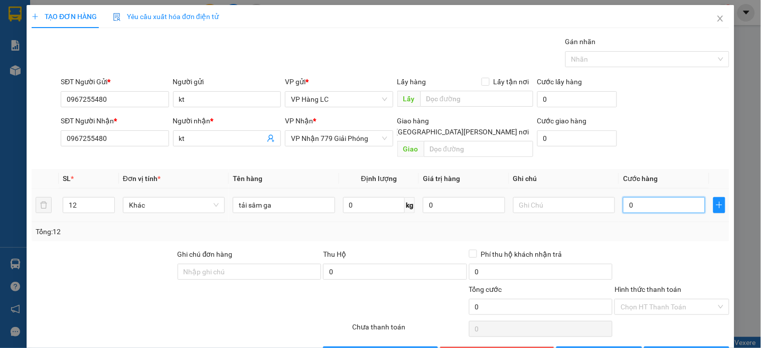
type input "90"
type input "960"
type input "9.600"
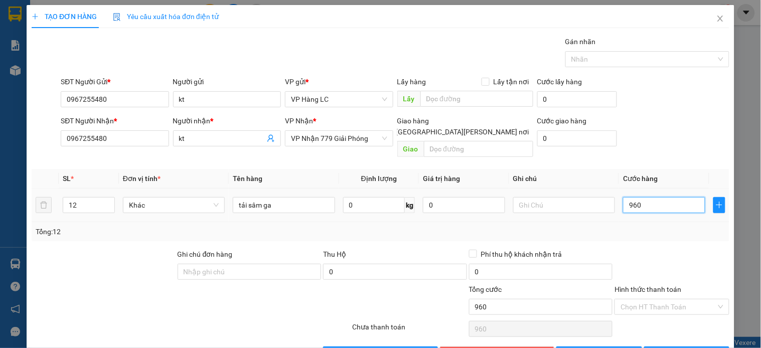
type input "9.600"
type input "960"
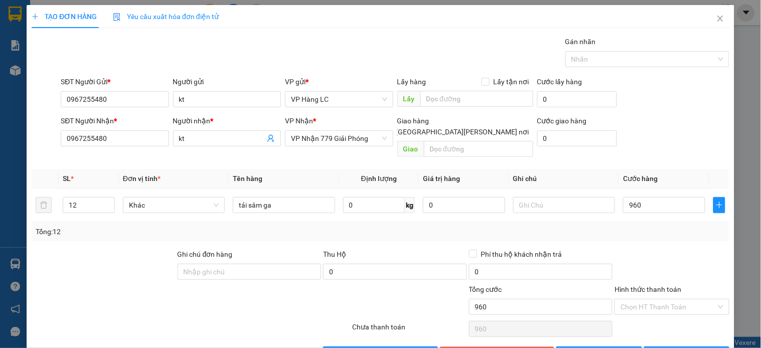
type input "960.000"
click at [684, 236] on div "Transit Pickup Surcharge Ids Transit Deliver Surcharge Ids Transit Deliver Surc…" at bounding box center [381, 199] width 698 height 327
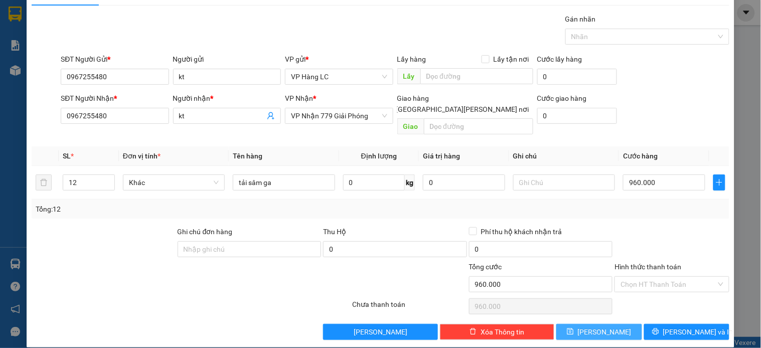
click at [598, 327] on span "[PERSON_NAME]" at bounding box center [605, 332] width 54 height 11
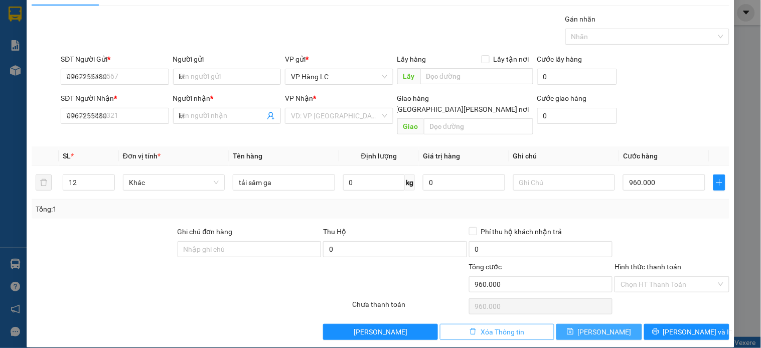
type input "1"
type input "0"
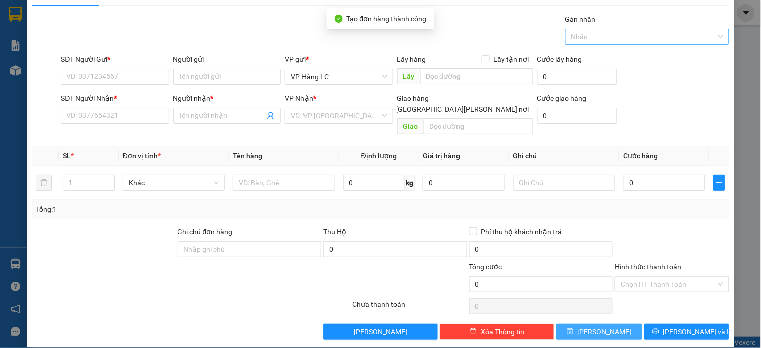
scroll to position [0, 0]
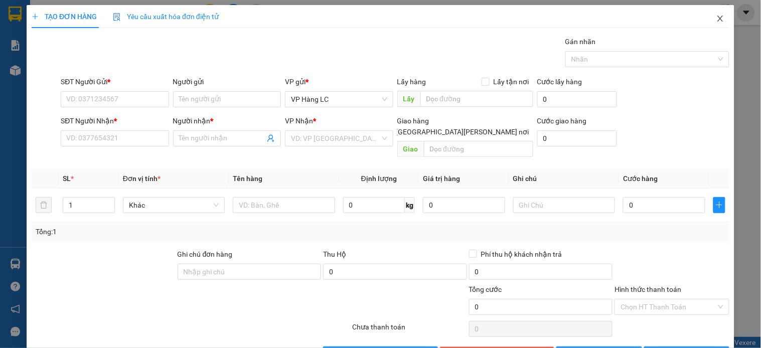
click at [717, 21] on icon "close" at bounding box center [721, 19] width 8 height 8
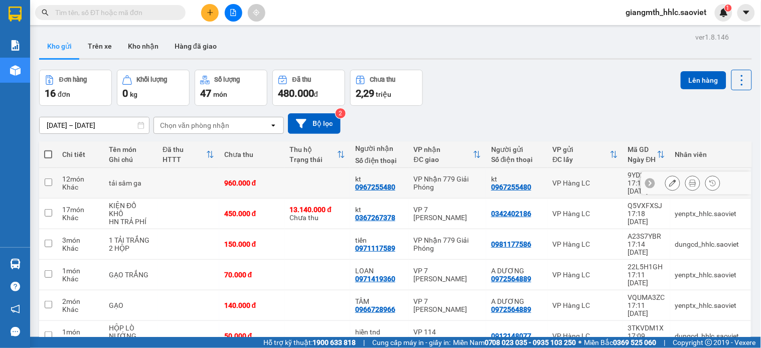
click at [334, 176] on td at bounding box center [318, 183] width 66 height 31
checkbox input "true"
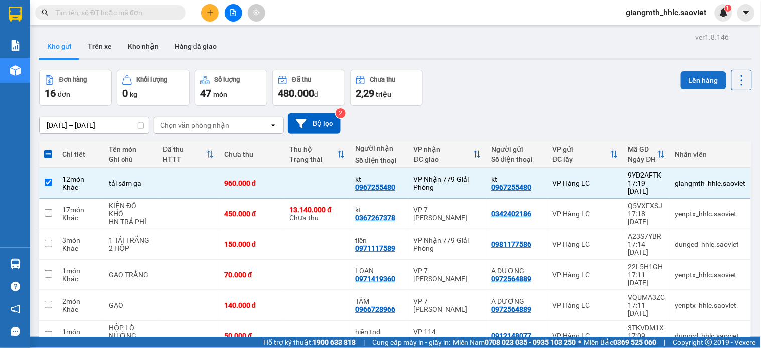
click at [689, 83] on button "Lên hàng" at bounding box center [704, 80] width 46 height 18
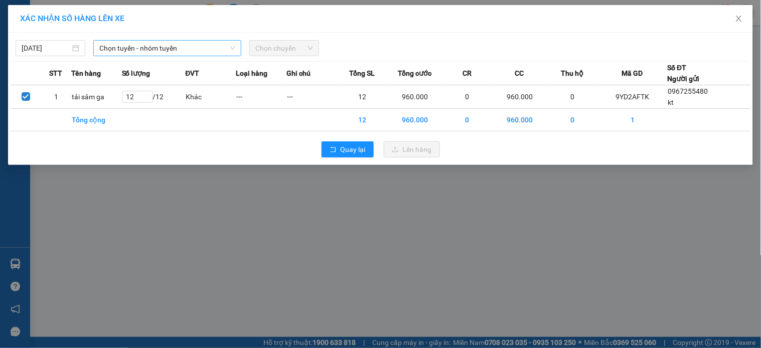
click at [166, 47] on span "Chọn tuyến - nhóm tuyến" at bounding box center [167, 48] width 136 height 15
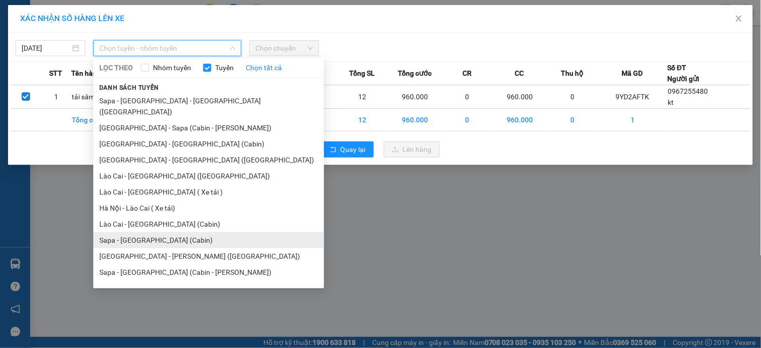
click at [147, 232] on li "Sapa - [GEOGRAPHIC_DATA] (Cabin)" at bounding box center [208, 240] width 231 height 16
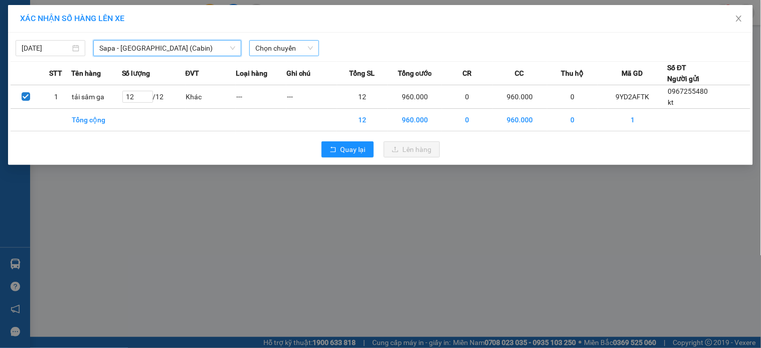
click at [271, 52] on span "Chọn chuyến" at bounding box center [284, 48] width 58 height 15
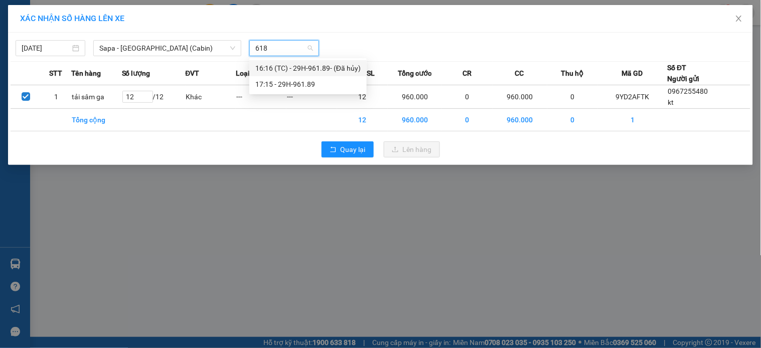
type input "6189"
click at [295, 77] on div "17:15 - 29H-961.89" at bounding box center [307, 84] width 117 height 16
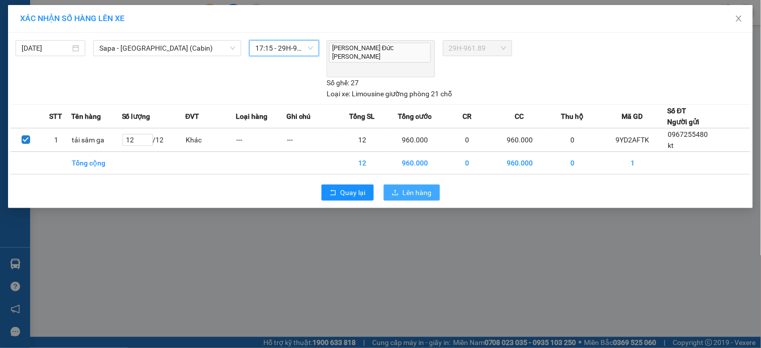
click at [409, 185] on button "Lên hàng" at bounding box center [412, 193] width 56 height 16
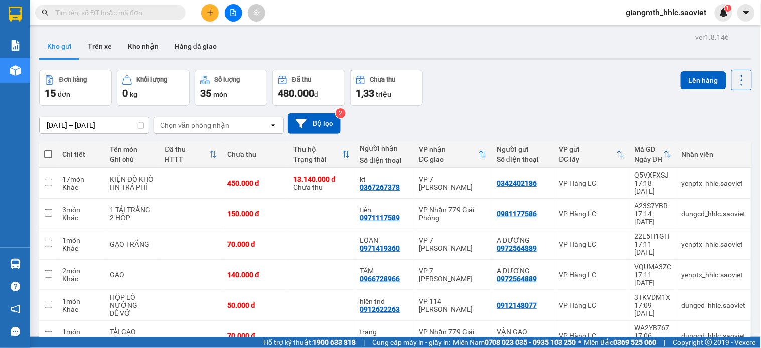
click at [239, 6] on div at bounding box center [233, 13] width 75 height 18
click at [230, 15] on icon "file-add" at bounding box center [233, 12] width 7 height 7
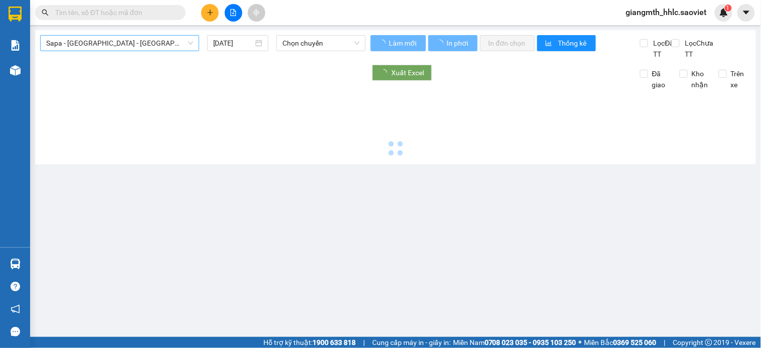
click at [136, 49] on span "Sapa - [GEOGRAPHIC_DATA] - [GEOGRAPHIC_DATA] ([GEOGRAPHIC_DATA])" at bounding box center [119, 43] width 147 height 15
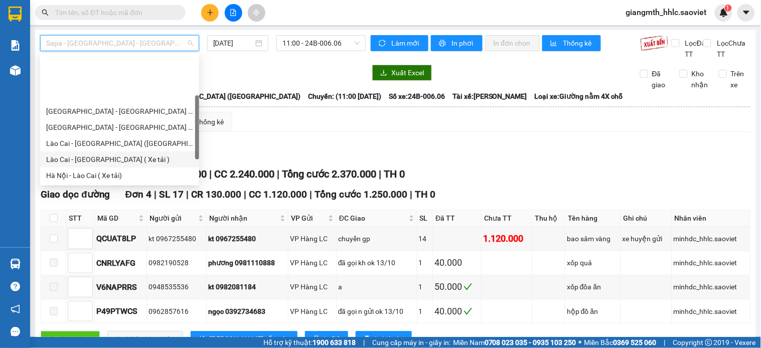
scroll to position [50, 0]
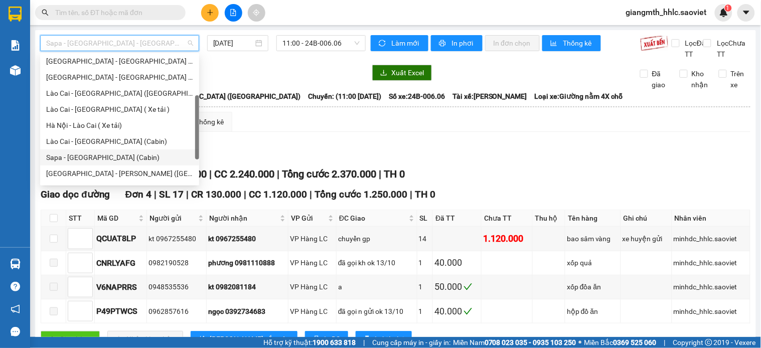
click at [104, 156] on div "Sapa - [GEOGRAPHIC_DATA] (Cabin)" at bounding box center [119, 157] width 147 height 11
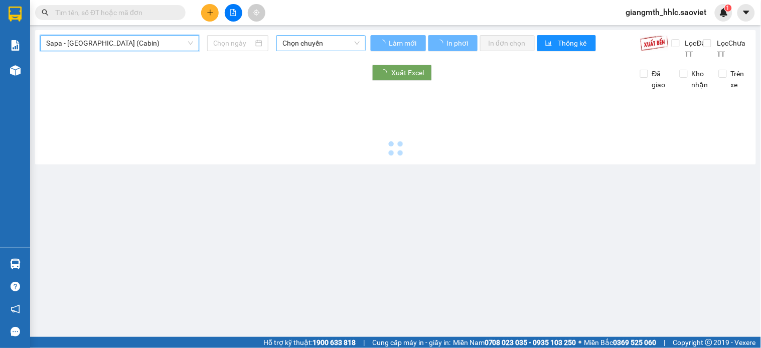
type input "[DATE]"
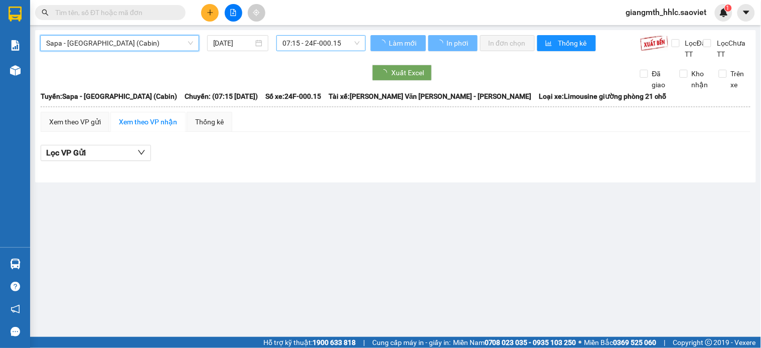
click at [315, 47] on span "07:15 - 24F-000.15" at bounding box center [321, 43] width 77 height 15
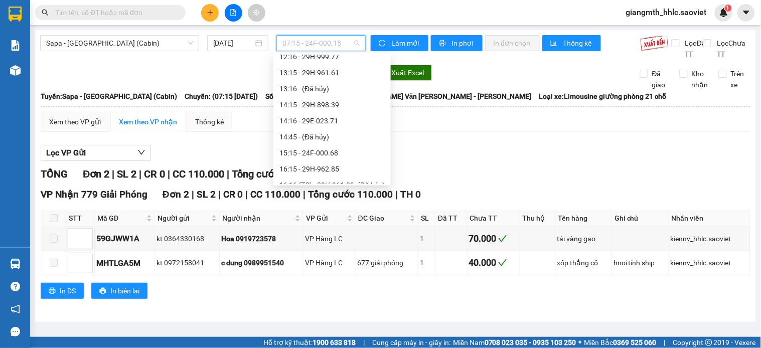
scroll to position [223, 0]
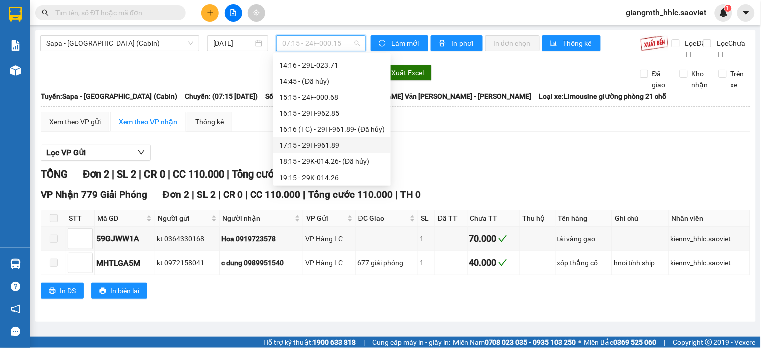
click at [347, 143] on div "17:15 - 29H-961.89" at bounding box center [332, 145] width 105 height 11
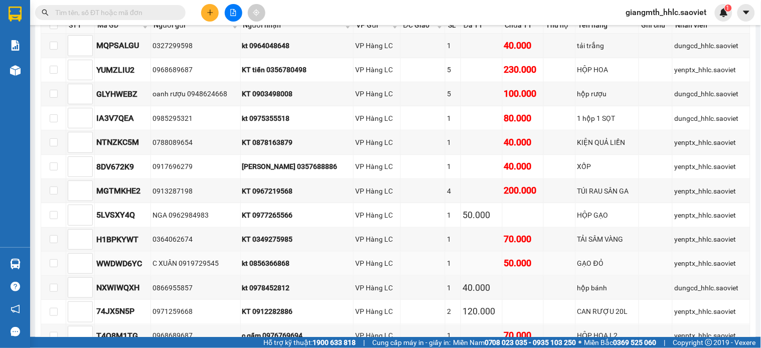
scroll to position [82, 0]
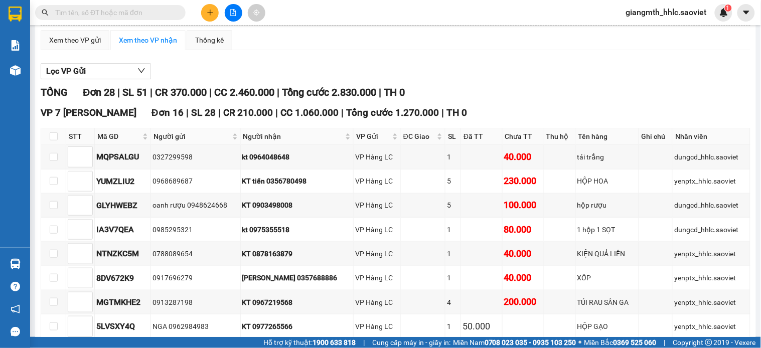
click at [135, 9] on input "text" at bounding box center [114, 12] width 118 height 11
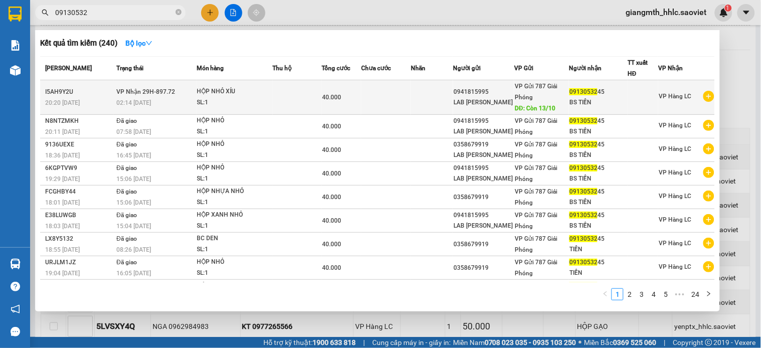
type input "09130532"
click at [391, 102] on td at bounding box center [386, 97] width 50 height 35
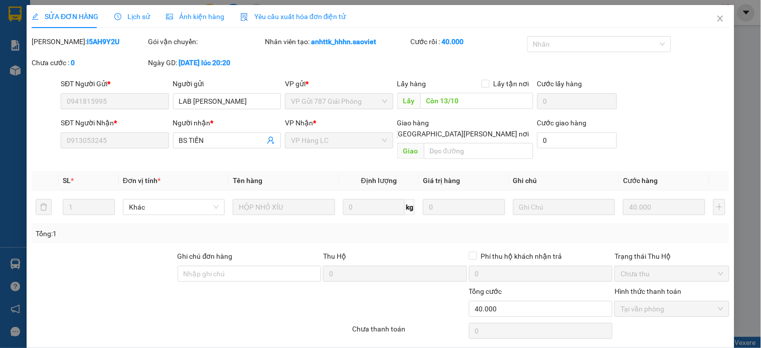
type input "0941815995"
type input "LAB NGUYỄN TUẤN"
type input "Còn 13/10"
type input "0913053245"
type input "BS TIẾN"
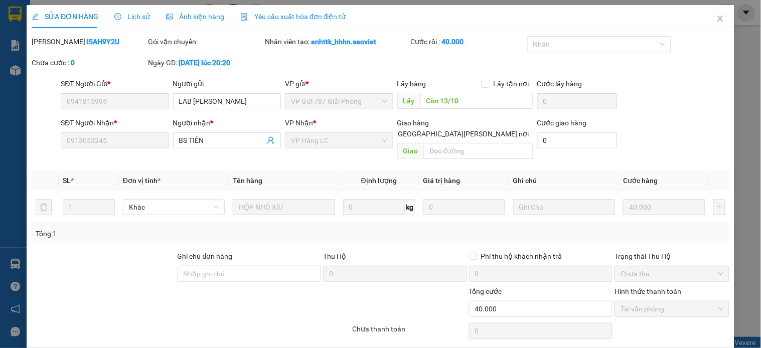
type input "0"
type input "40.000"
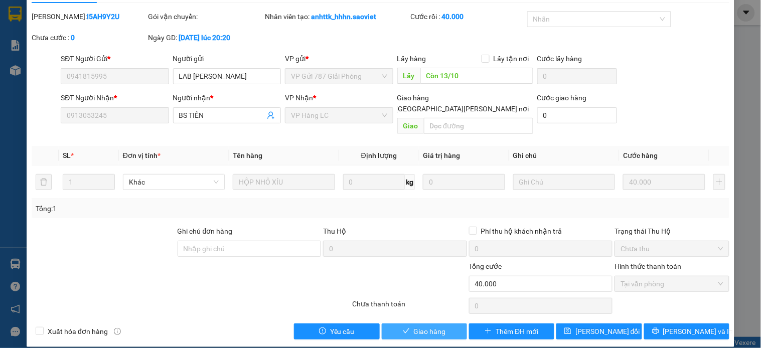
click at [403, 329] on icon "check" at bounding box center [406, 331] width 7 height 5
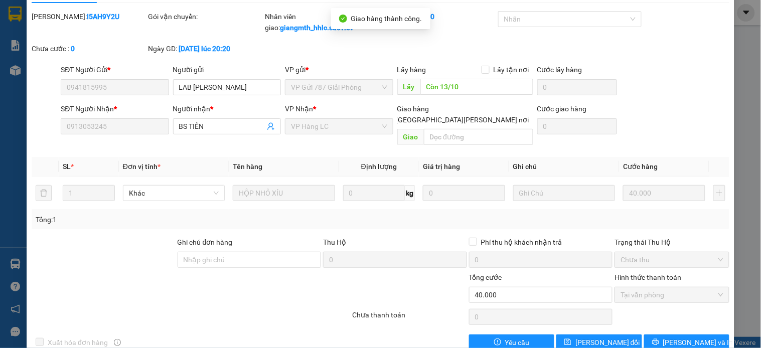
scroll to position [0, 0]
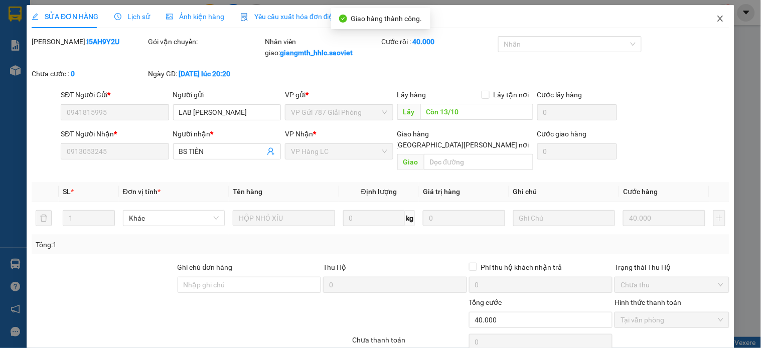
click at [717, 18] on icon "close" at bounding box center [721, 19] width 8 height 8
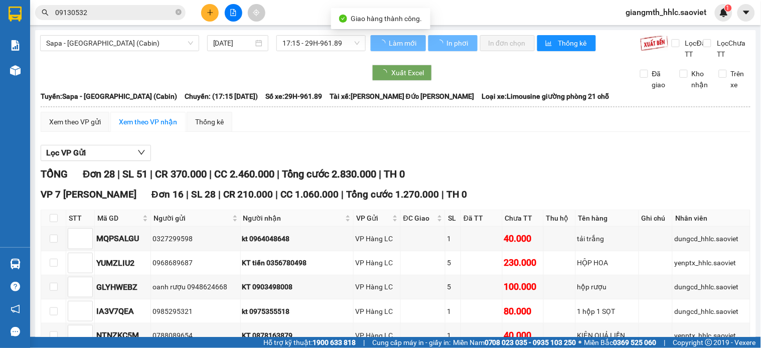
click at [128, 16] on input "09130532" at bounding box center [114, 12] width 118 height 11
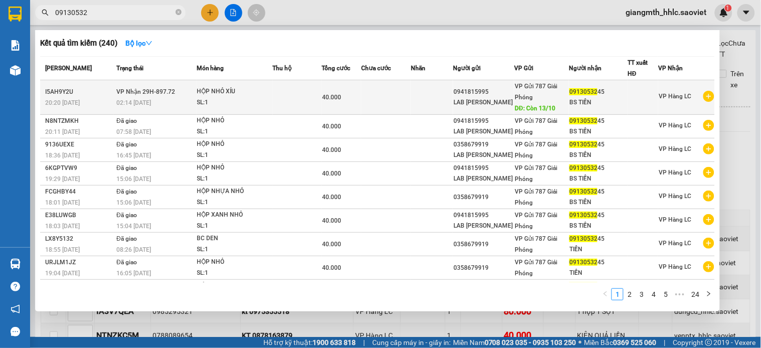
click at [253, 90] on div "HỘP NHỎ XÍU" at bounding box center [234, 91] width 75 height 11
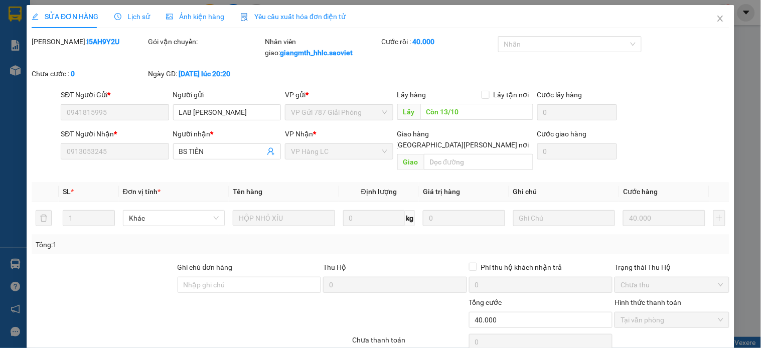
type input "0941815995"
type input "LAB NGUYỄN TUẤN"
type input "Còn 13/10"
type input "0913053245"
type input "BS TIẾN"
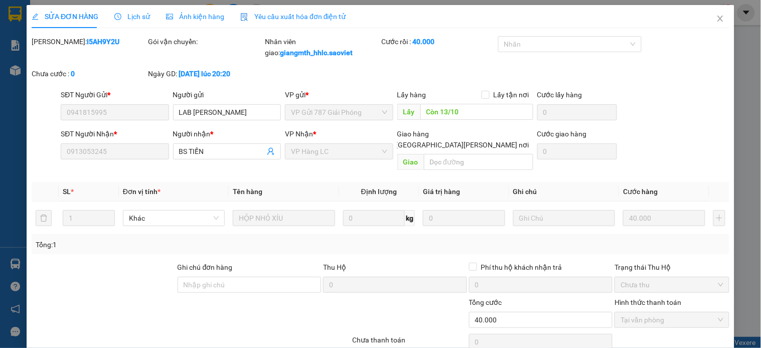
type input "0"
type input "40.000"
click at [717, 19] on icon "close" at bounding box center [721, 19] width 8 height 8
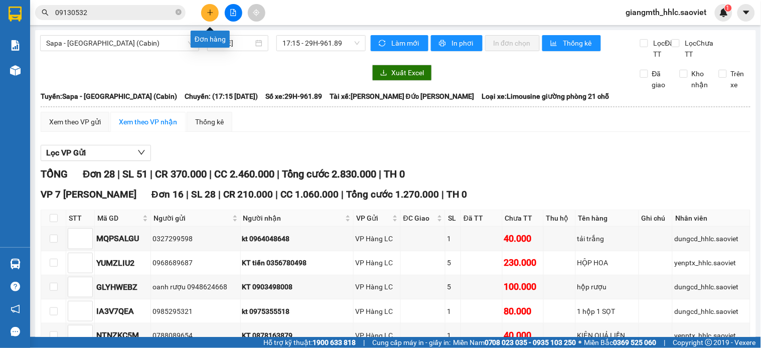
click at [203, 9] on button at bounding box center [210, 13] width 18 height 18
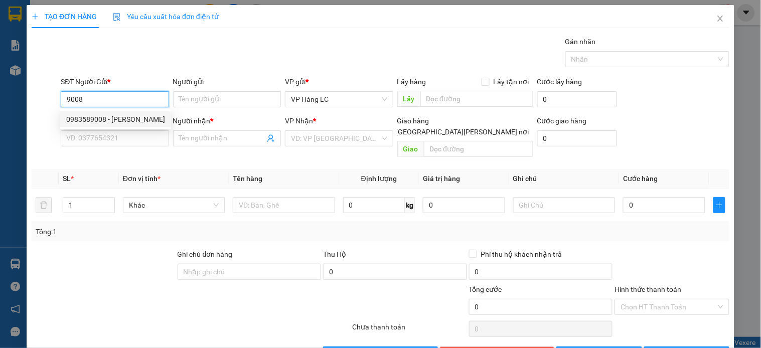
click at [114, 121] on div "0983589008 - Hiền" at bounding box center [115, 119] width 99 height 11
type input "0983589008"
type input "Hiền"
type input "0978337893"
type input "thoan"
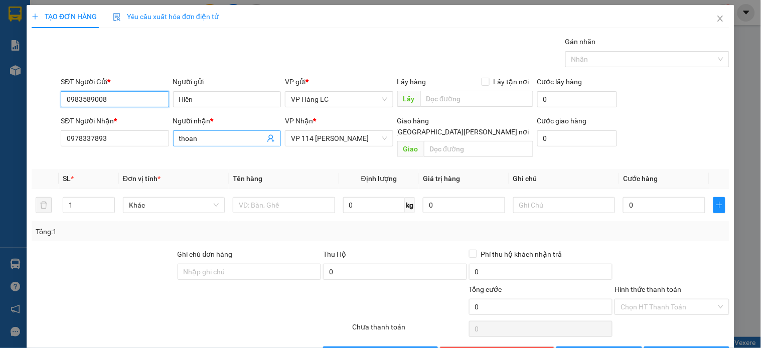
type input "0983589008"
click at [267, 141] on icon "user-add" at bounding box center [271, 138] width 8 height 8
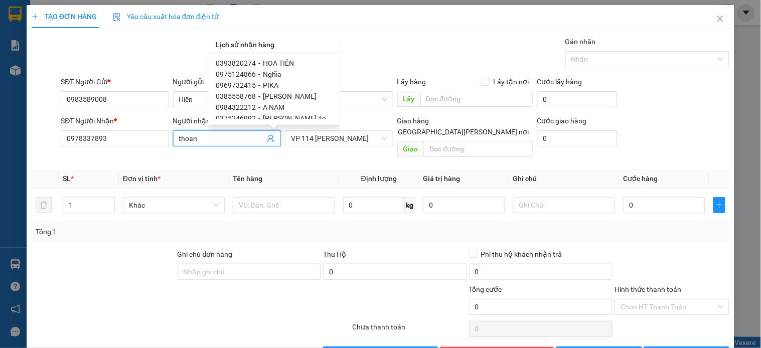
scroll to position [167, 0]
click at [290, 71] on span "HUYỀN ÁO" at bounding box center [280, 74] width 34 height 8
type input "0386638383"
type input "HUYỀN ÁO"
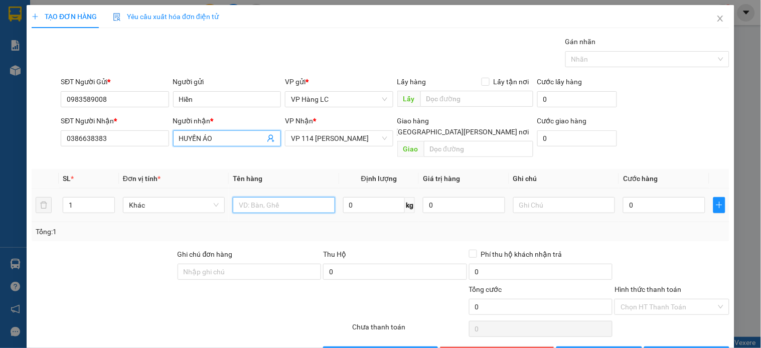
click at [293, 197] on input "text" at bounding box center [284, 205] width 102 height 16
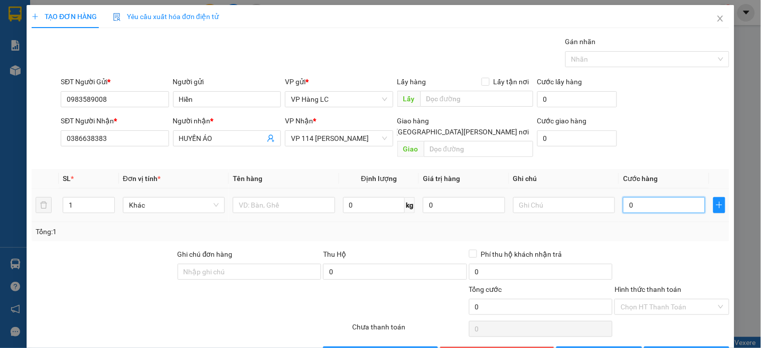
click at [642, 197] on input "0" at bounding box center [664, 205] width 82 height 16
type input "1"
type input "16"
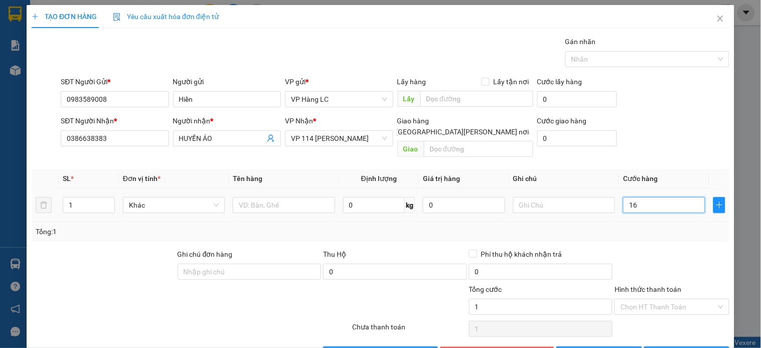
type input "16"
type input "160"
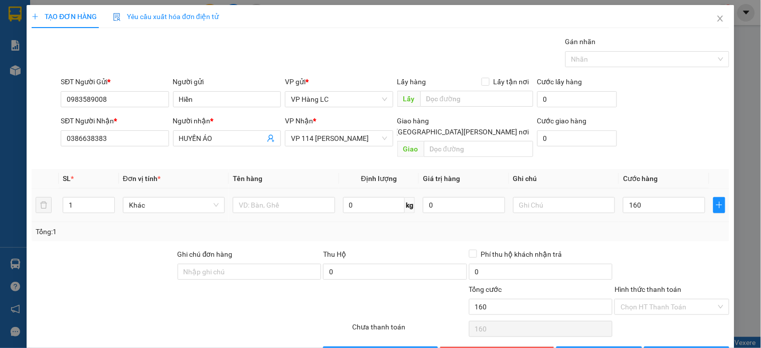
type input "160.000"
click at [638, 226] on div "Tổng: 1" at bounding box center [381, 231] width 690 height 11
click at [273, 197] on input "text" at bounding box center [284, 205] width 102 height 16
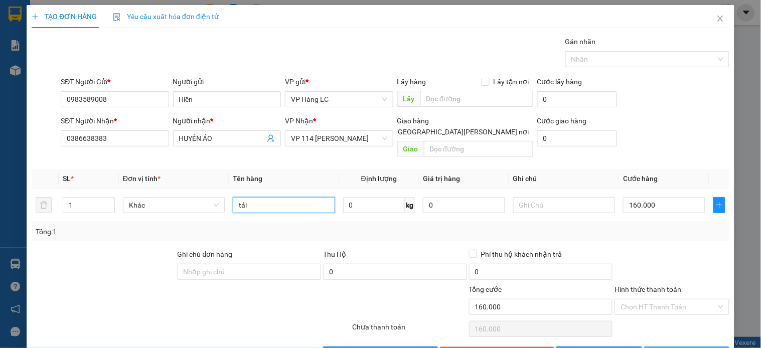
scroll to position [23, 0]
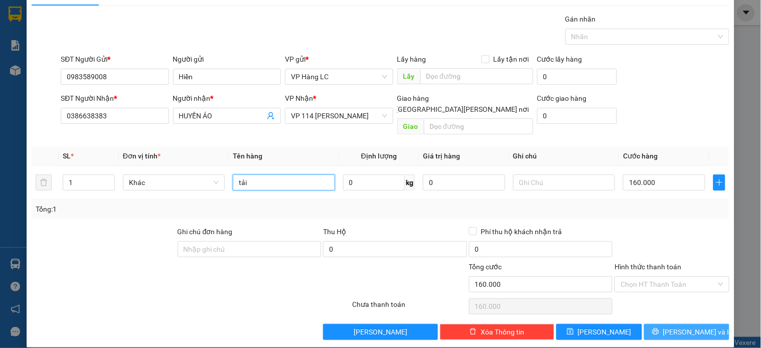
type input "tải"
click at [670, 327] on span "[PERSON_NAME] và In" at bounding box center [698, 332] width 70 height 11
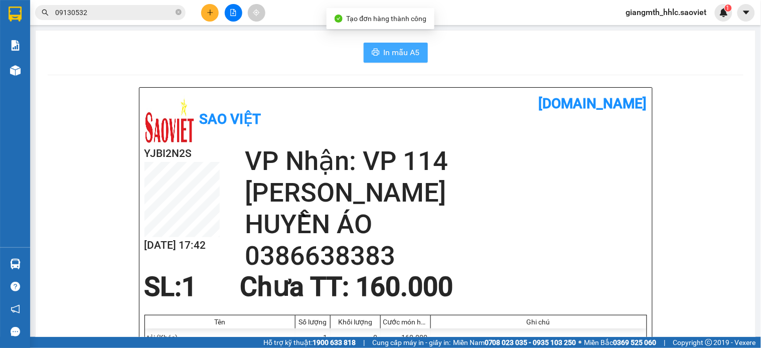
click at [405, 55] on span "In mẫu A5" at bounding box center [402, 52] width 36 height 13
click at [392, 55] on span "In mẫu A5" at bounding box center [402, 52] width 36 height 13
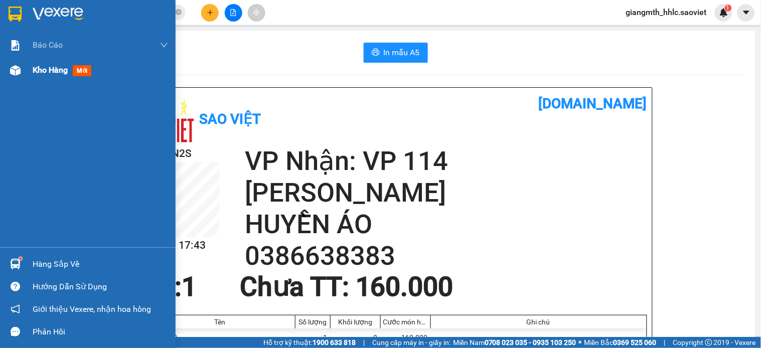
click at [29, 76] on div "Kho hàng mới" at bounding box center [88, 70] width 176 height 25
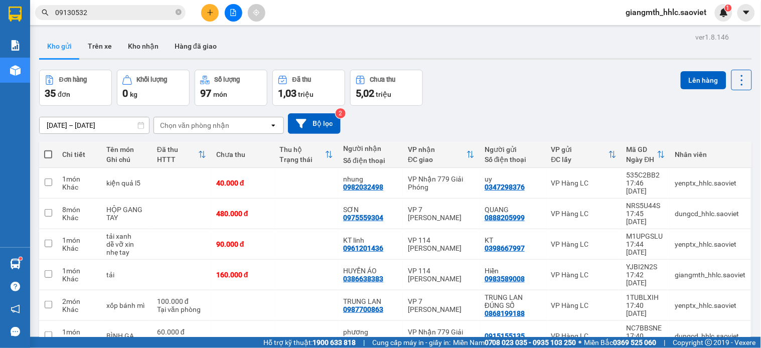
click at [237, 126] on div "Chọn văn phòng nhận" at bounding box center [211, 125] width 115 height 16
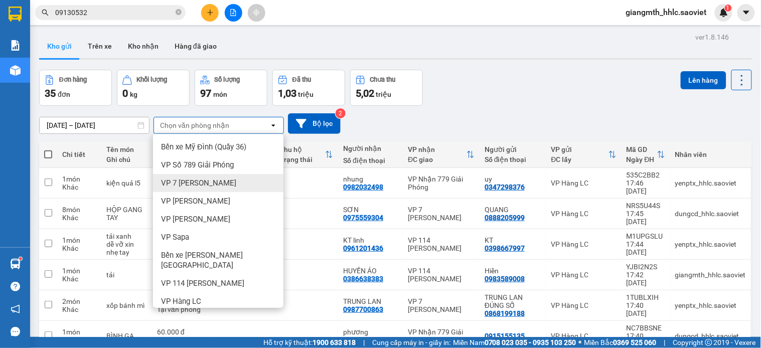
click at [207, 185] on span "VP 7 [PERSON_NAME]" at bounding box center [198, 183] width 75 height 10
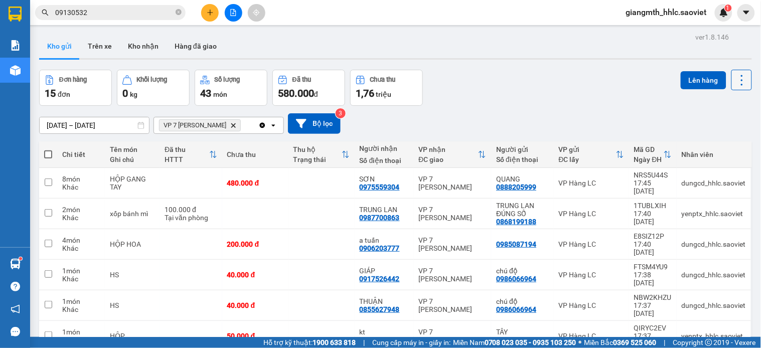
click at [735, 77] on icon at bounding box center [742, 80] width 14 height 14
click at [703, 137] on li "Làm mới" at bounding box center [713, 143] width 75 height 18
click at [735, 85] on icon at bounding box center [742, 80] width 14 height 14
click at [711, 142] on span "Làm mới" at bounding box center [719, 143] width 28 height 10
click at [735, 79] on icon at bounding box center [742, 80] width 14 height 14
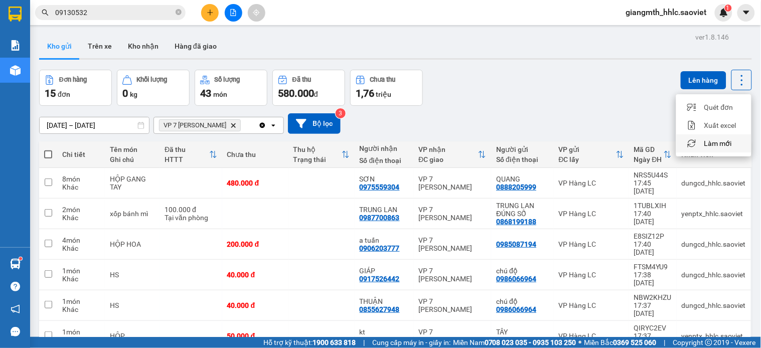
click at [705, 144] on span "Làm mới" at bounding box center [719, 143] width 28 height 10
click at [234, 125] on icon "VP 7 Phạm Văn Đồng, close by backspace" at bounding box center [233, 125] width 5 height 5
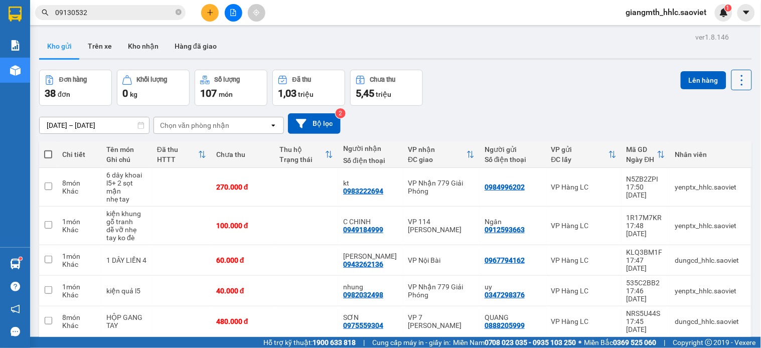
click at [741, 83] on button at bounding box center [742, 80] width 21 height 21
click at [695, 143] on icon "Menu" at bounding box center [692, 143] width 8 height 8
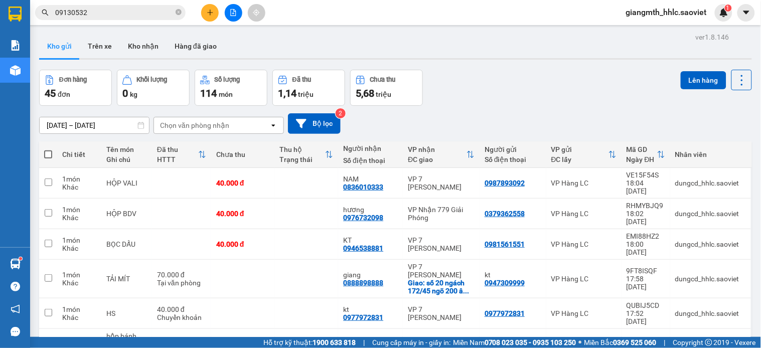
click at [212, 124] on div "Chọn văn phòng nhận" at bounding box center [194, 125] width 69 height 10
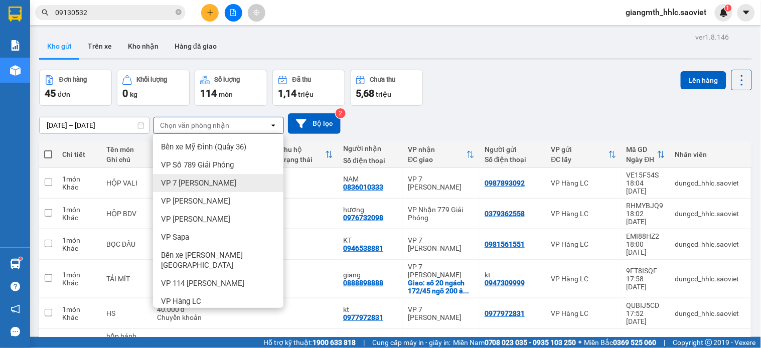
click at [207, 183] on span "VP 7 [PERSON_NAME]" at bounding box center [198, 183] width 75 height 10
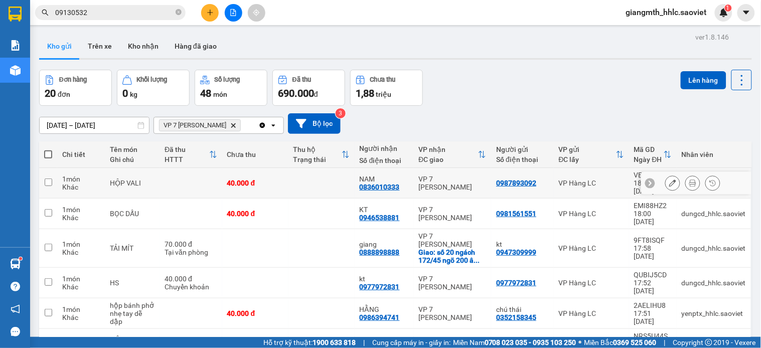
click at [195, 182] on td at bounding box center [191, 183] width 63 height 31
checkbox input "true"
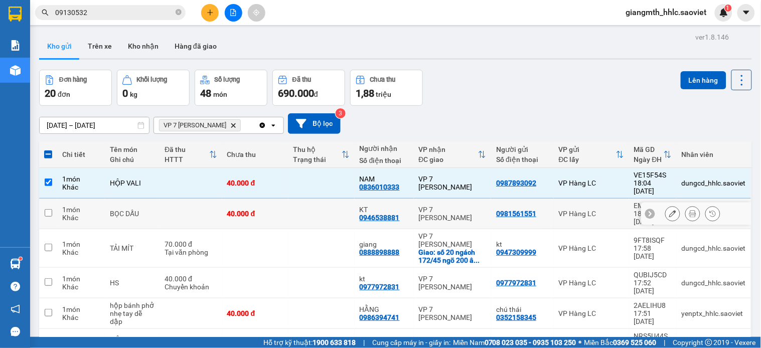
click at [195, 203] on td at bounding box center [191, 214] width 63 height 31
checkbox input "true"
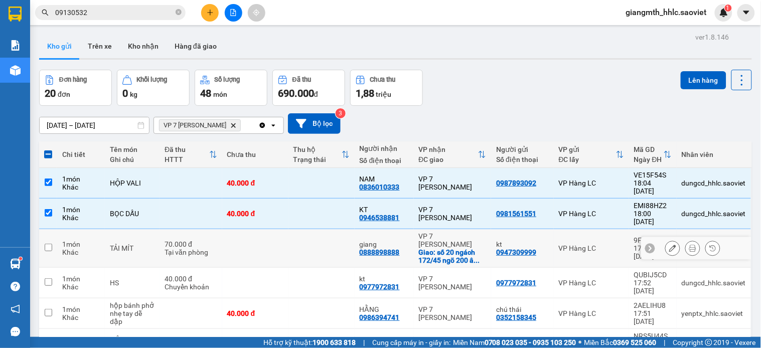
click at [194, 240] on div "70.000 đ" at bounding box center [191, 244] width 53 height 8
checkbox input "true"
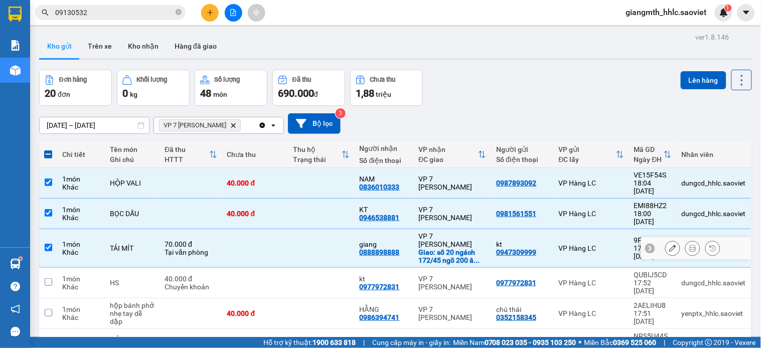
scroll to position [167, 0]
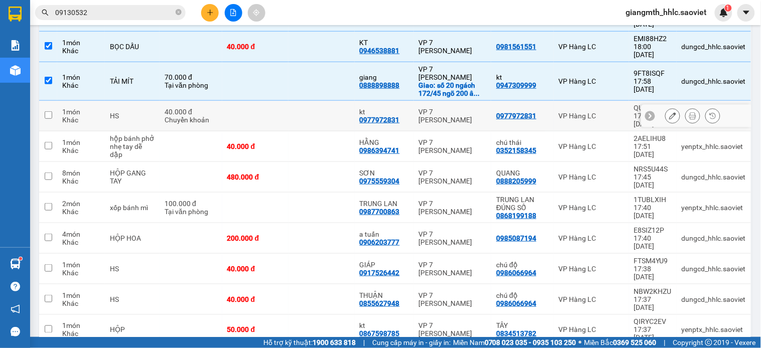
click at [266, 101] on td at bounding box center [255, 116] width 66 height 31
checkbox input "true"
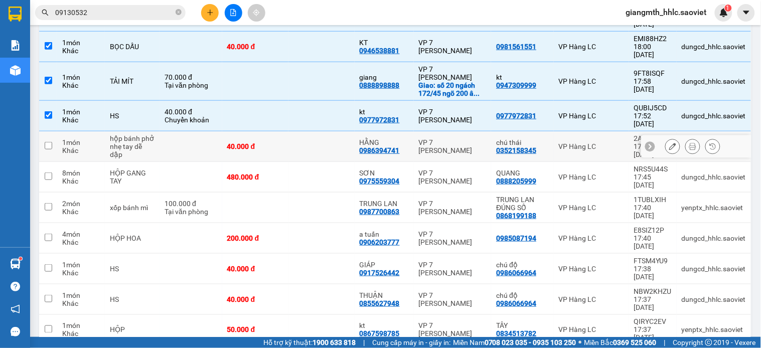
click at [266, 131] on td "40.000 đ" at bounding box center [255, 146] width 66 height 31
checkbox input "true"
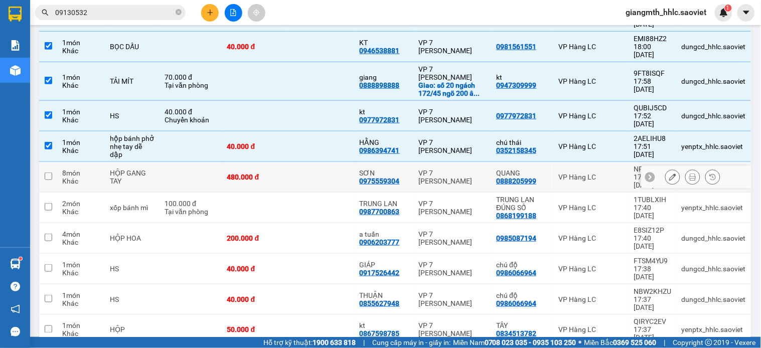
drag, startPoint x: 269, startPoint y: 149, endPoint x: 269, endPoint y: 161, distance: 12.1
click at [269, 173] on div "480.000 đ" at bounding box center [255, 177] width 56 height 8
checkbox input "true"
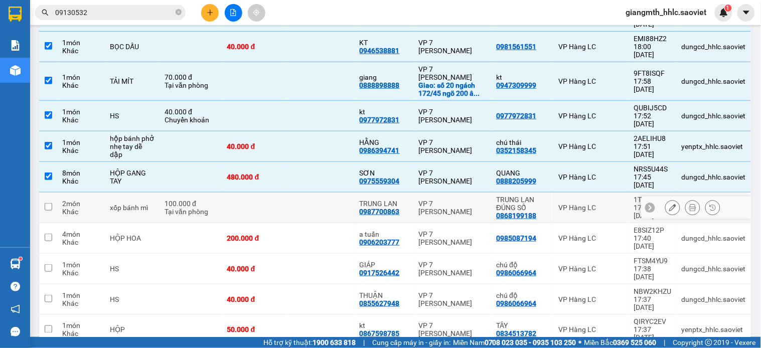
click at [270, 193] on td at bounding box center [255, 208] width 66 height 31
checkbox input "true"
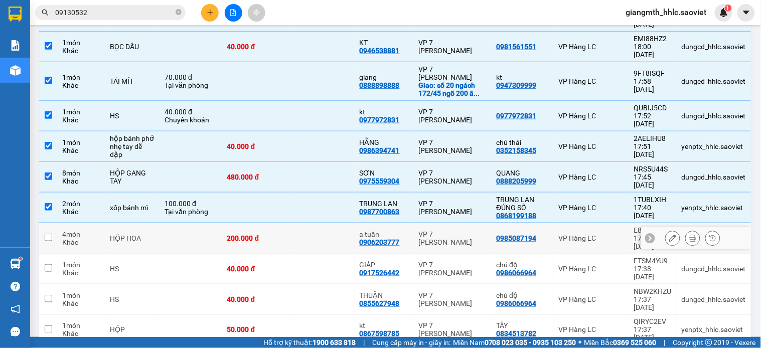
click at [267, 223] on td "200.000 đ" at bounding box center [255, 238] width 66 height 31
checkbox input "true"
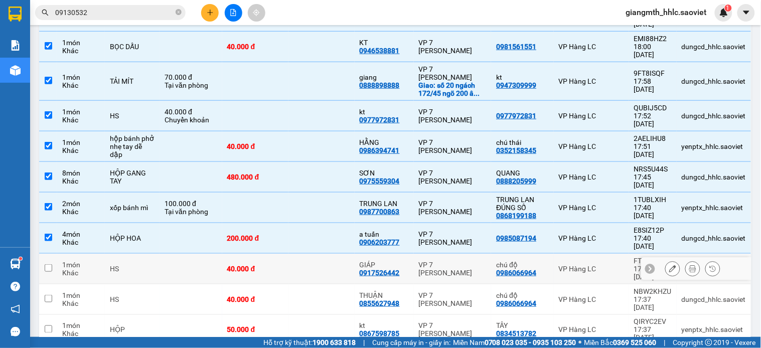
click at [258, 265] on div "40.000 đ" at bounding box center [255, 269] width 56 height 8
checkbox input "true"
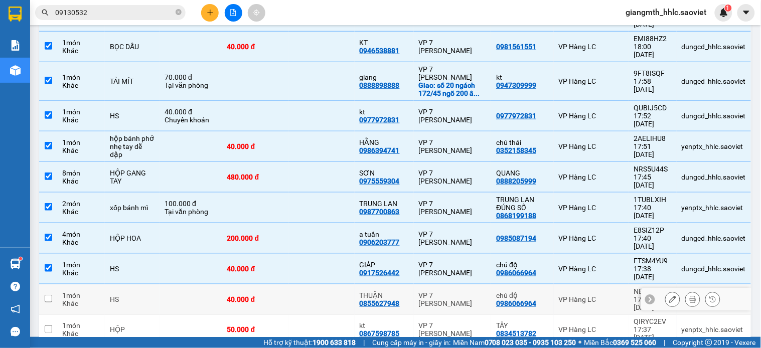
drag, startPoint x: 255, startPoint y: 249, endPoint x: 253, endPoint y: 258, distance: 8.8
click at [254, 285] on td "40.000 đ" at bounding box center [255, 300] width 66 height 31
checkbox input "true"
click at [248, 315] on td "50.000 đ" at bounding box center [255, 330] width 66 height 31
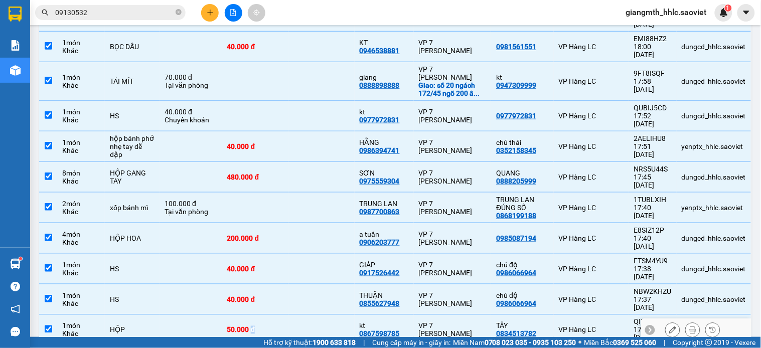
scroll to position [278, 0]
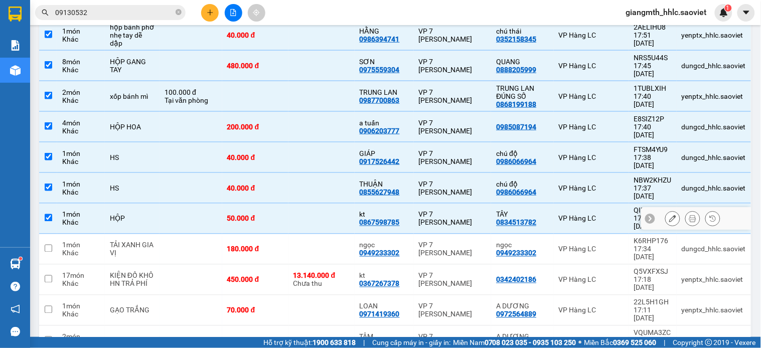
drag, startPoint x: 183, startPoint y: 167, endPoint x: 184, endPoint y: 198, distance: 31.6
click at [183, 204] on td at bounding box center [191, 219] width 63 height 31
checkbox input "false"
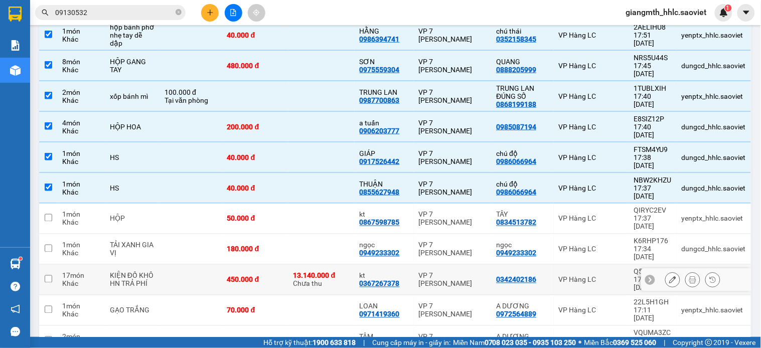
click at [184, 265] on td at bounding box center [191, 280] width 63 height 31
click at [185, 265] on td at bounding box center [191, 280] width 63 height 31
checkbox input "false"
click at [209, 234] on td at bounding box center [191, 249] width 63 height 31
checkbox input "true"
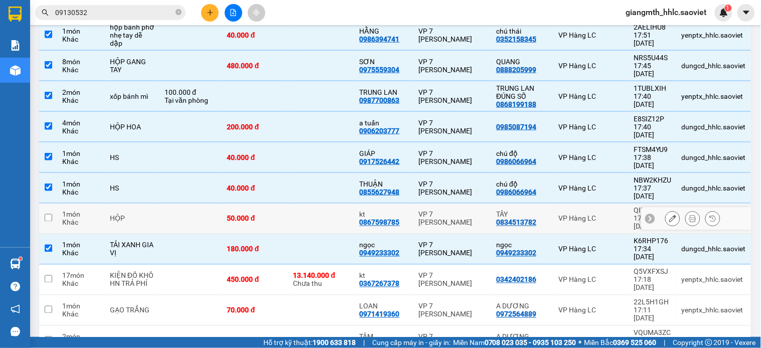
click at [222, 204] on td "50.000 đ" at bounding box center [255, 219] width 66 height 31
checkbox input "true"
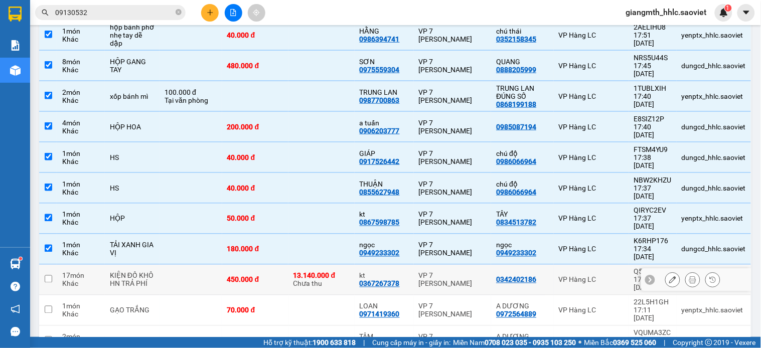
click at [216, 265] on td at bounding box center [191, 280] width 63 height 31
checkbox input "true"
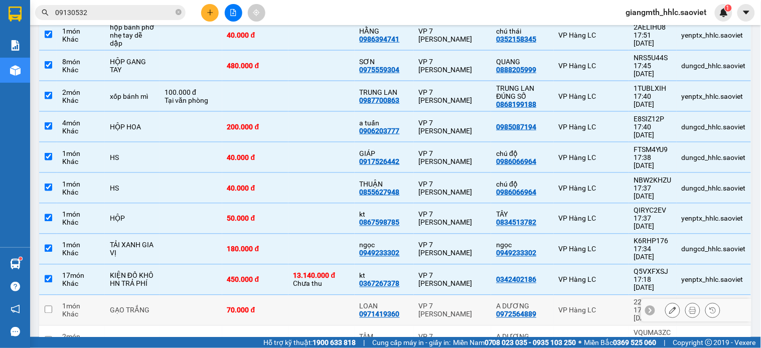
click at [207, 296] on td at bounding box center [191, 311] width 63 height 31
checkbox input "true"
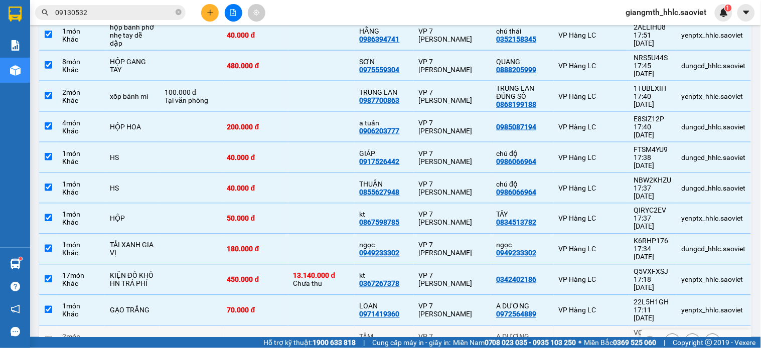
click at [190, 326] on td at bounding box center [191, 341] width 63 height 31
checkbox input "true"
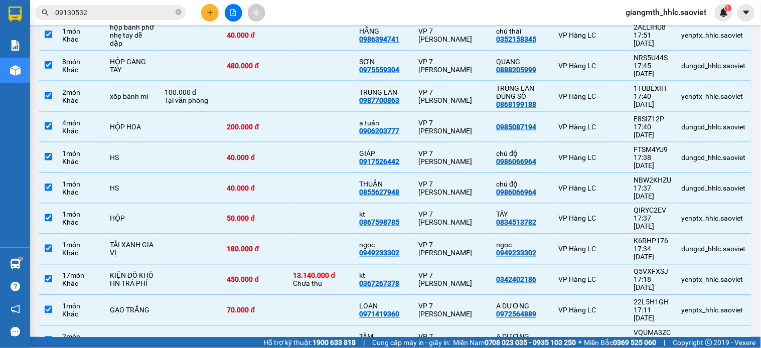
checkbox input "true"
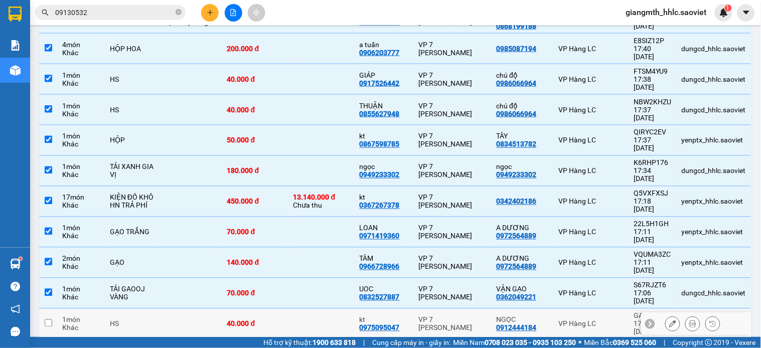
click at [184, 309] on td at bounding box center [191, 324] width 63 height 31
checkbox input "true"
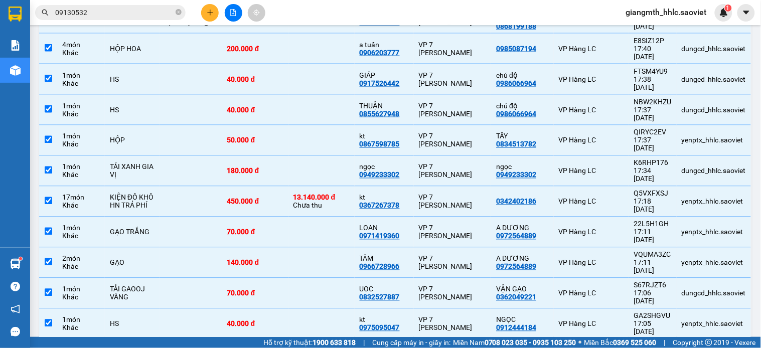
click at [209, 347] on div "40.000 đ" at bounding box center [191, 351] width 53 height 8
checkbox input "true"
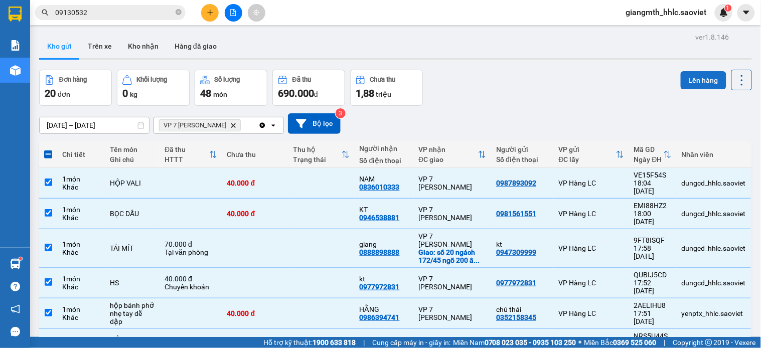
click at [687, 82] on button "Lên hàng" at bounding box center [704, 80] width 46 height 18
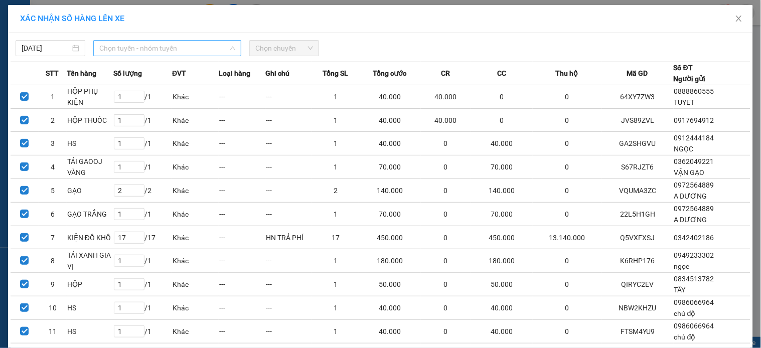
click at [108, 43] on span "Chọn tuyến - nhóm tuyến" at bounding box center [167, 48] width 136 height 15
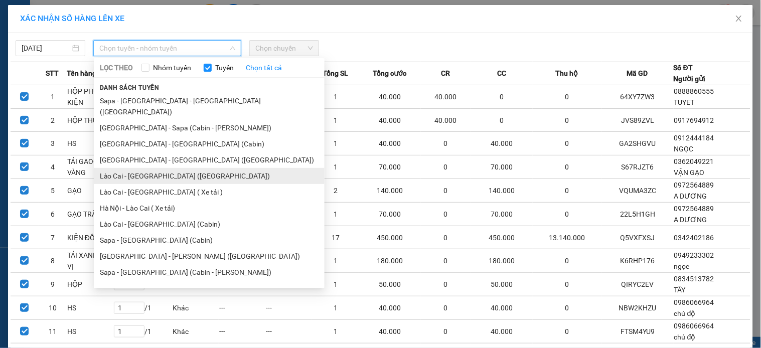
click at [145, 168] on li "Lào Cai - [GEOGRAPHIC_DATA] ([GEOGRAPHIC_DATA])" at bounding box center [209, 176] width 231 height 16
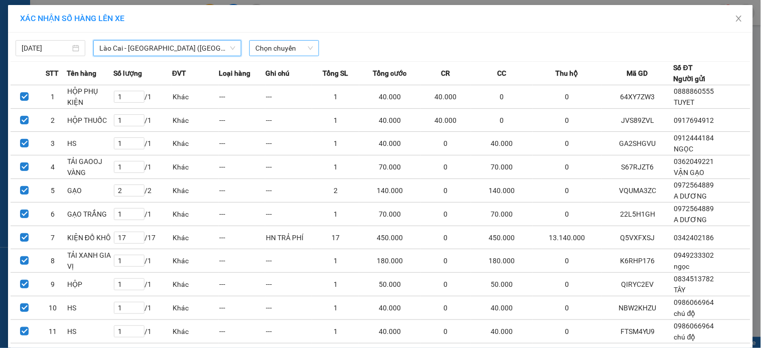
click at [267, 47] on span "Chọn chuyến" at bounding box center [284, 48] width 58 height 15
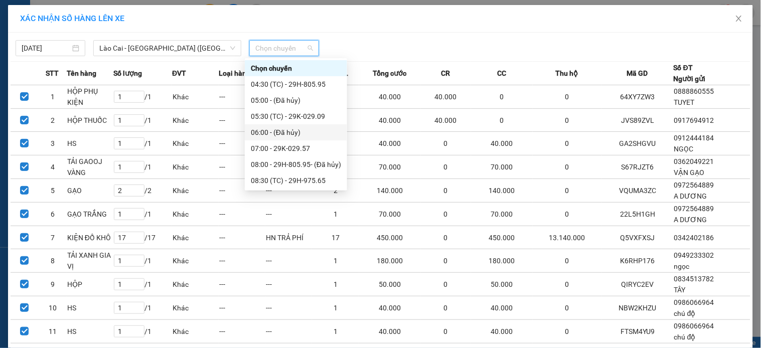
scroll to position [145, 0]
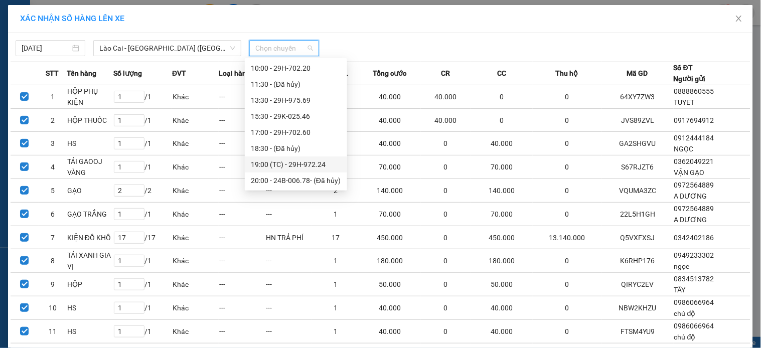
click at [275, 167] on div "19:00 (TC) - 29H-972.24" at bounding box center [296, 164] width 90 height 11
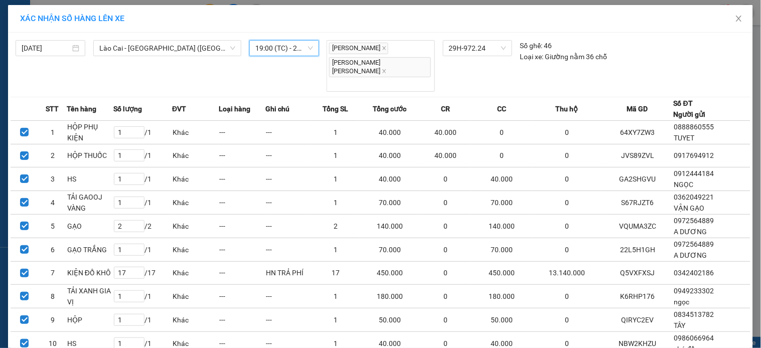
scroll to position [266, 0]
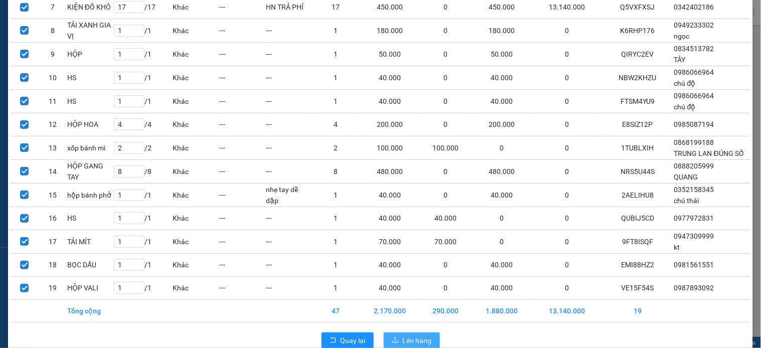
click at [418, 335] on span "Lên hàng" at bounding box center [417, 340] width 29 height 11
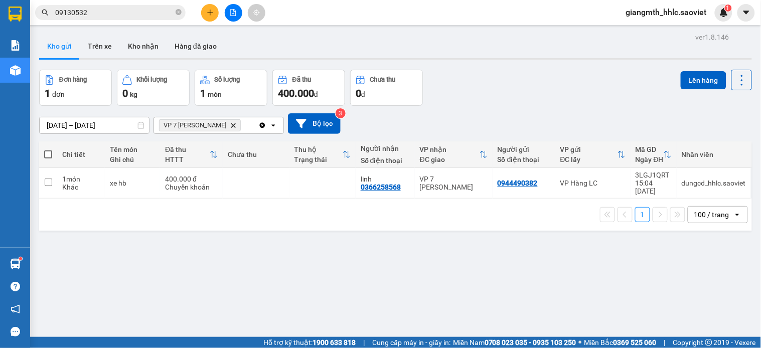
click at [236, 123] on span "VP 7 Phạm Văn Đồng Delete" at bounding box center [200, 125] width 82 height 12
click at [236, 123] on icon "VP 7 Phạm Văn Đồng, close by backspace" at bounding box center [233, 125] width 5 height 5
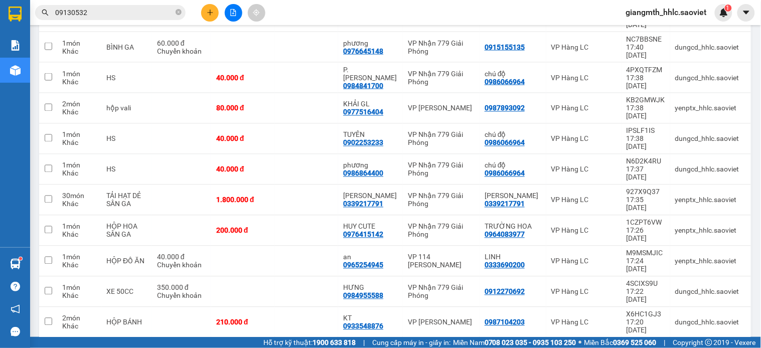
scroll to position [508, 0]
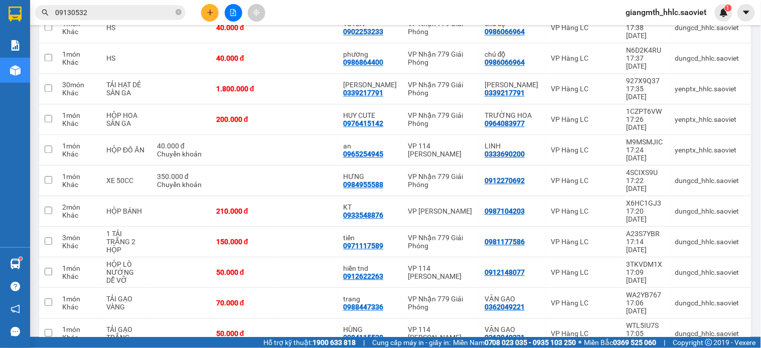
click at [146, 17] on input "09130532" at bounding box center [114, 12] width 118 height 11
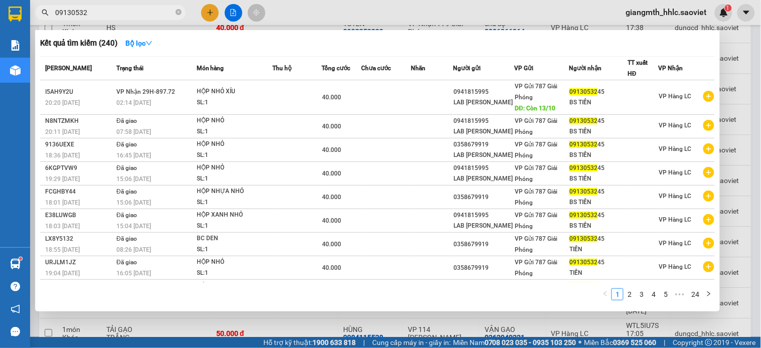
click at [146, 17] on input "09130532" at bounding box center [114, 12] width 118 height 11
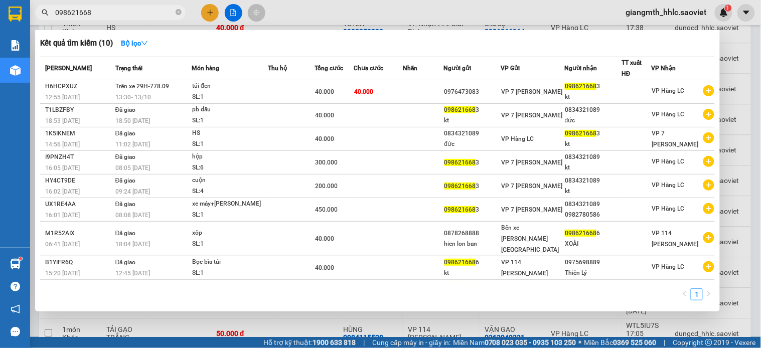
type input "098621668"
click at [179, 12] on icon "close-circle" at bounding box center [179, 12] width 6 height 6
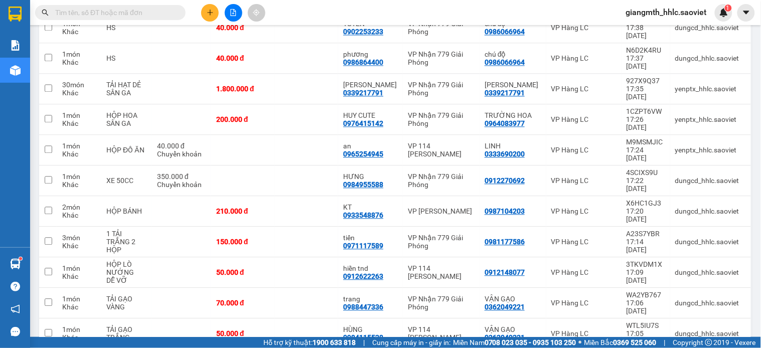
click at [158, 16] on input "text" at bounding box center [114, 12] width 118 height 11
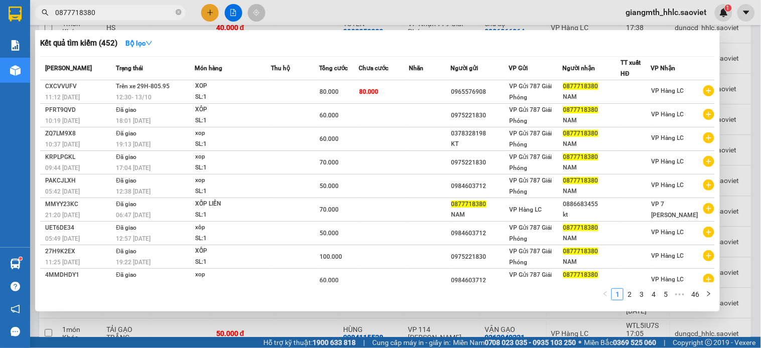
type input "0877718380"
click at [307, 17] on div at bounding box center [380, 174] width 761 height 348
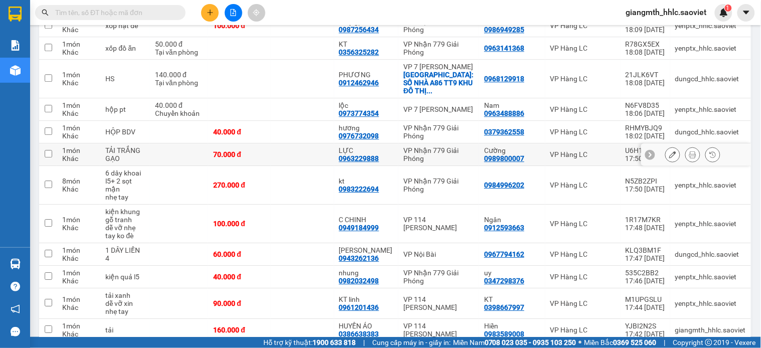
scroll to position [340, 0]
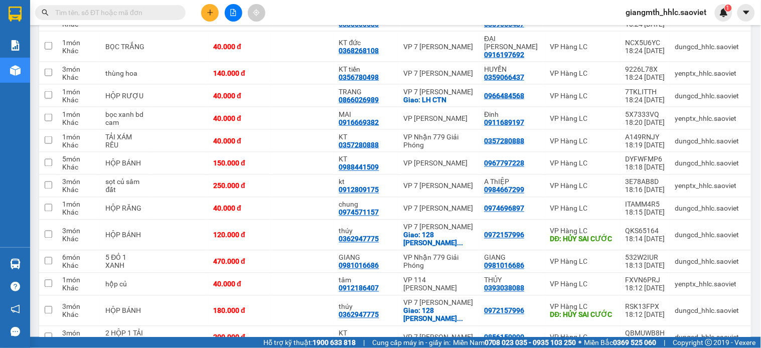
click at [207, 17] on button at bounding box center [210, 13] width 18 height 18
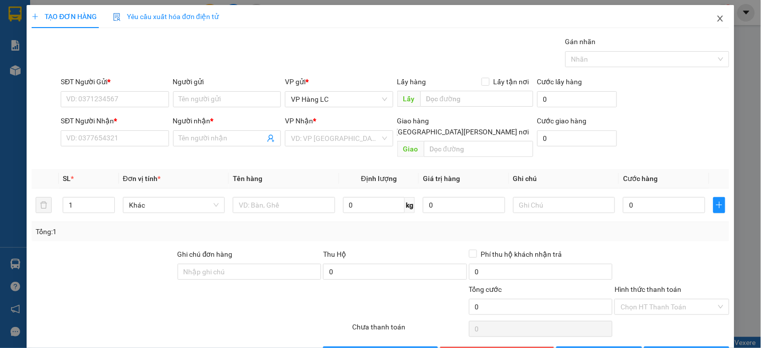
click at [718, 17] on icon "close" at bounding box center [721, 19] width 6 height 6
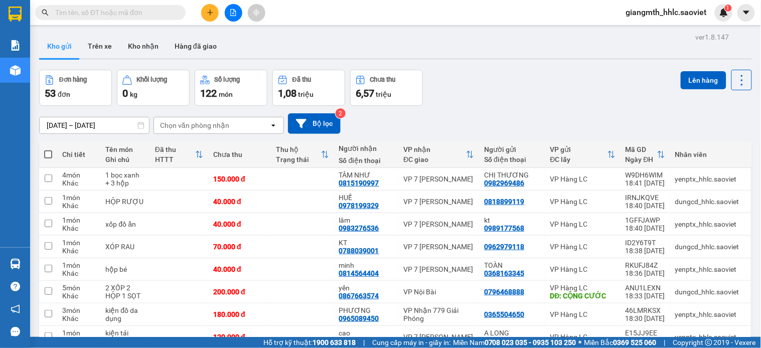
click at [166, 17] on input "text" at bounding box center [114, 12] width 118 height 11
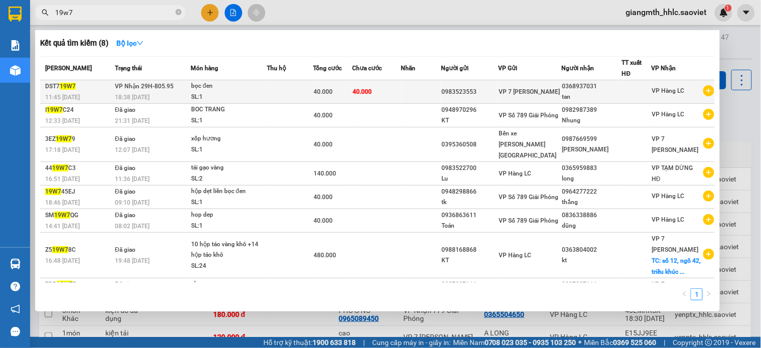
type input "19w7"
click at [362, 93] on span "40.000" at bounding box center [362, 91] width 19 height 7
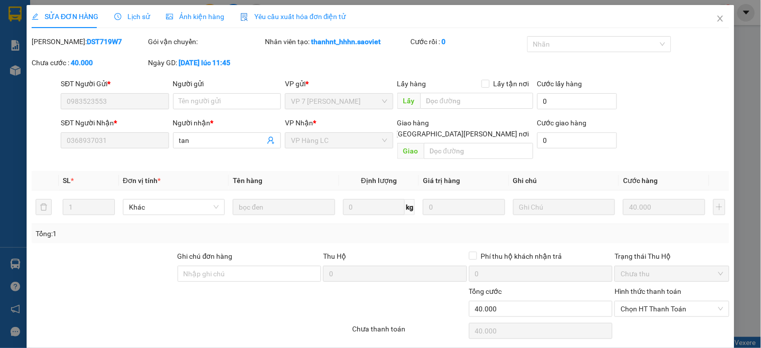
type input "0983523553"
type input "0368937031"
type input "tan"
type input "0"
type input "40.000"
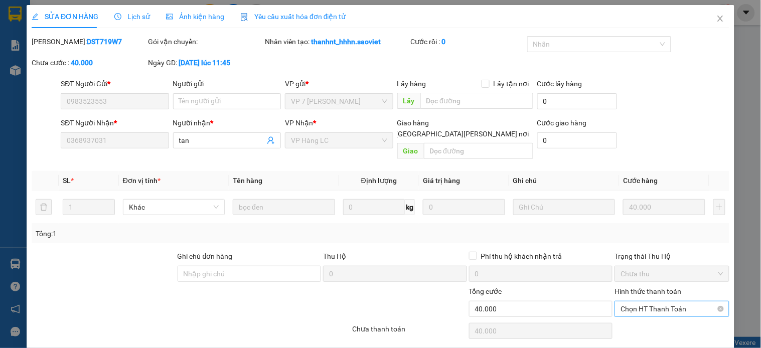
click at [656, 304] on span "Chọn HT Thanh Toán" at bounding box center [672, 309] width 102 height 15
click at [643, 333] on div "Chuyển khoản" at bounding box center [664, 334] width 101 height 11
type input "0"
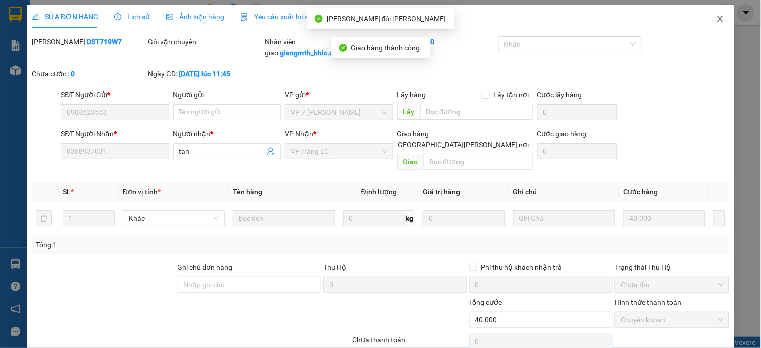
click at [718, 17] on icon "close" at bounding box center [721, 19] width 6 height 6
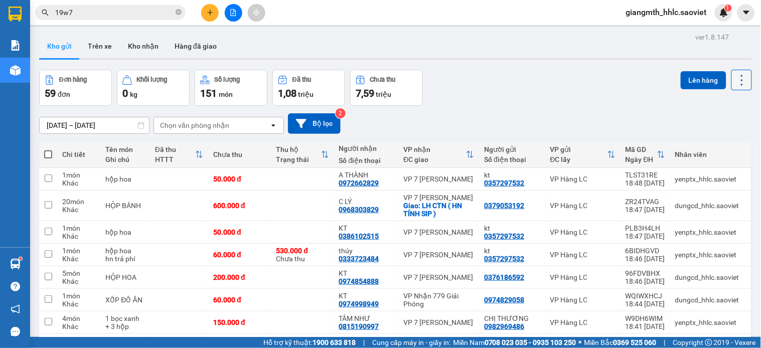
click at [735, 80] on icon at bounding box center [742, 80] width 14 height 14
click at [710, 144] on span "Làm mới" at bounding box center [719, 143] width 28 height 10
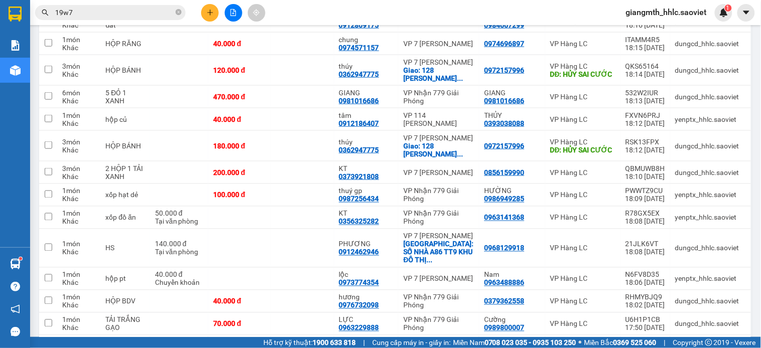
scroll to position [1840, 0]
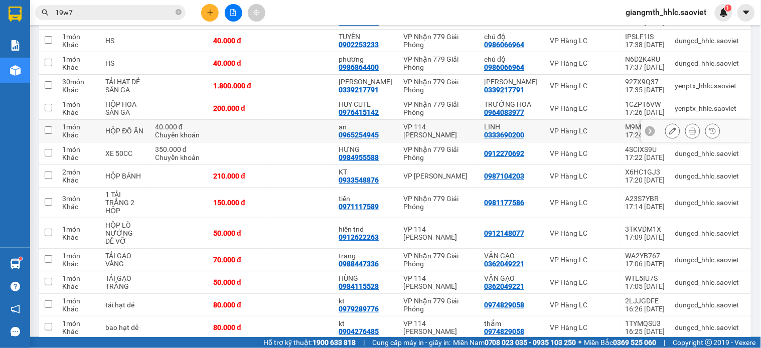
click at [319, 120] on td at bounding box center [302, 131] width 63 height 23
checkbox input "true"
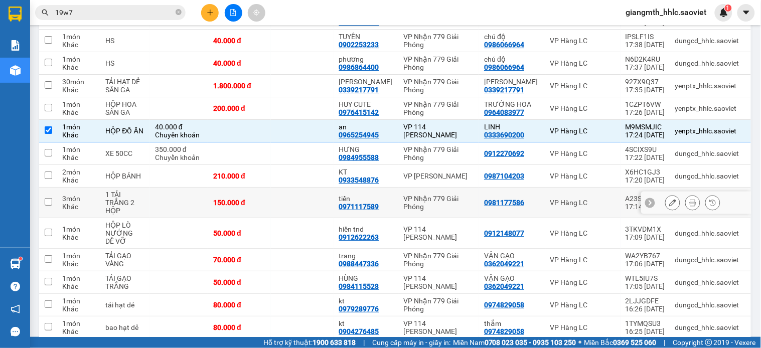
click at [420, 195] on div "VP Nhận 779 Giải Phóng" at bounding box center [438, 203] width 71 height 16
checkbox input "true"
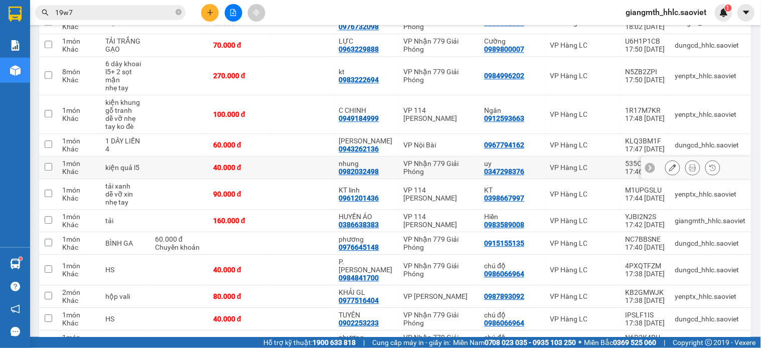
scroll to position [1282, 0]
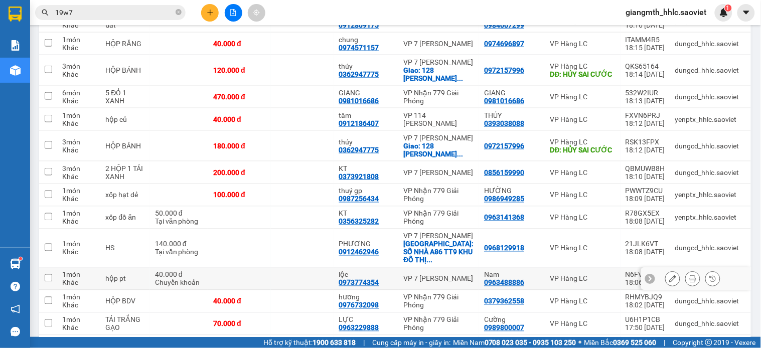
click at [402, 274] on td "VP 7 [PERSON_NAME]" at bounding box center [438, 279] width 81 height 23
checkbox input "true"
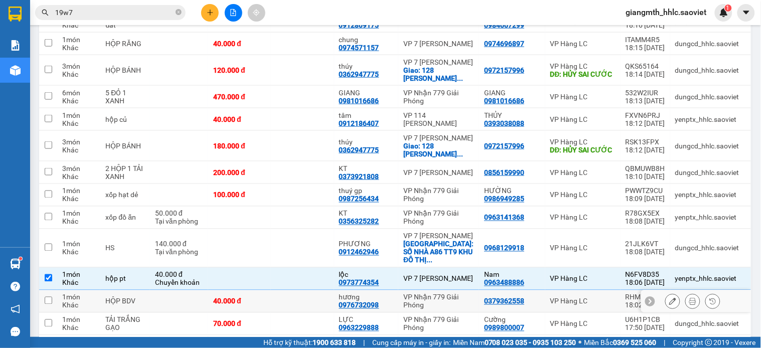
click at [415, 294] on div "VP Nhận 779 Giải Phóng" at bounding box center [438, 302] width 71 height 16
checkbox input "true"
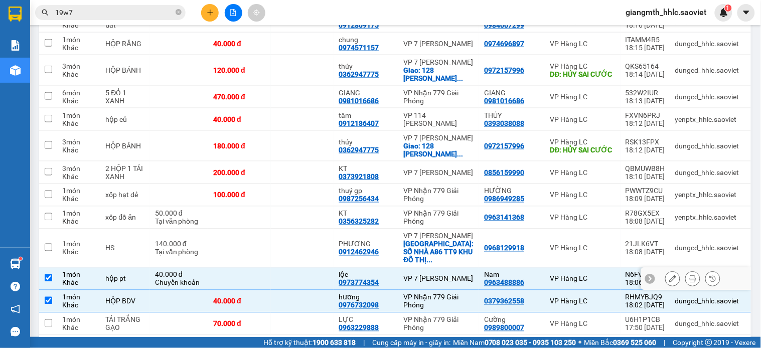
click at [425, 275] on div "VP 7 [PERSON_NAME]" at bounding box center [438, 279] width 71 height 8
checkbox input "false"
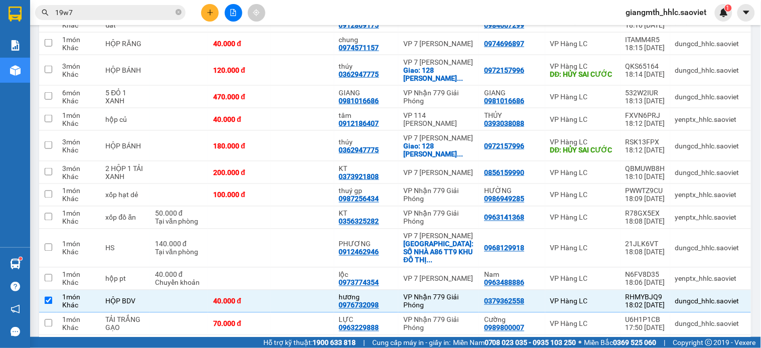
scroll to position [1648, 0]
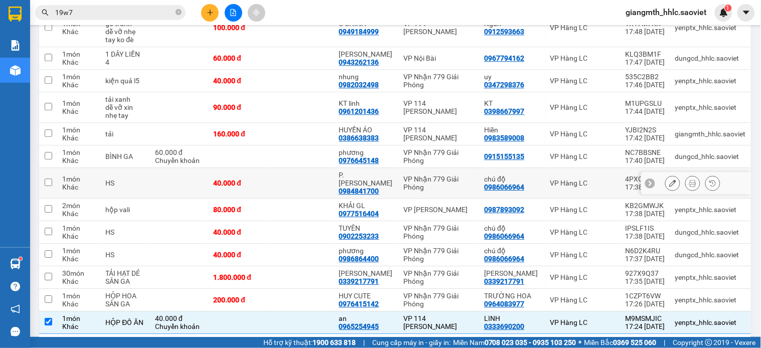
click at [449, 175] on div "VP Nhận 779 Giải Phóng" at bounding box center [438, 183] width 71 height 16
checkbox input "true"
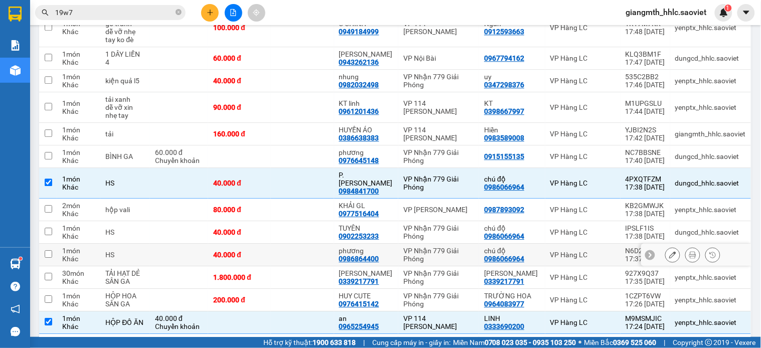
click at [394, 247] on div "phương" at bounding box center [366, 251] width 55 height 8
checkbox input "true"
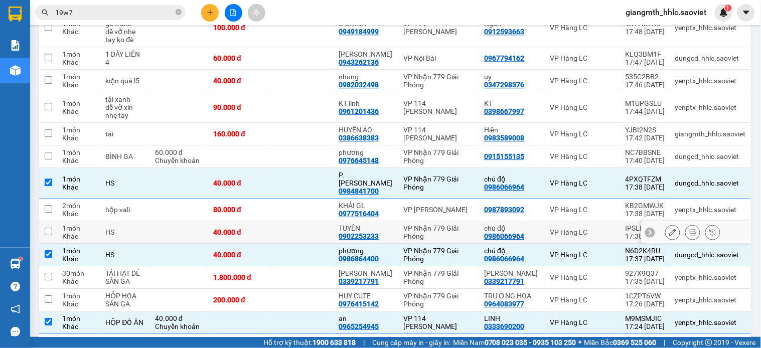
click at [399, 221] on td "TUYÊN 0902253233" at bounding box center [366, 232] width 65 height 23
checkbox input "true"
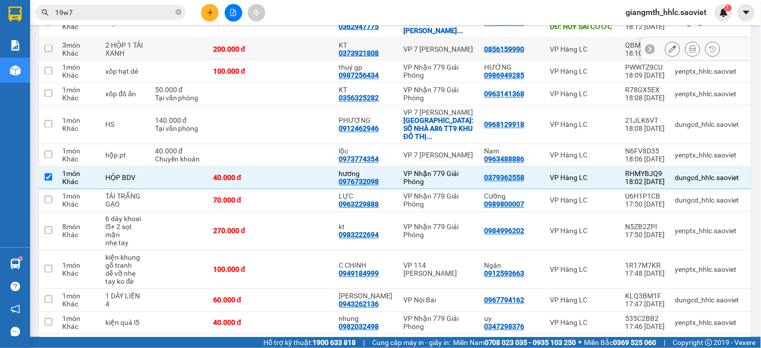
scroll to position [1238, 0]
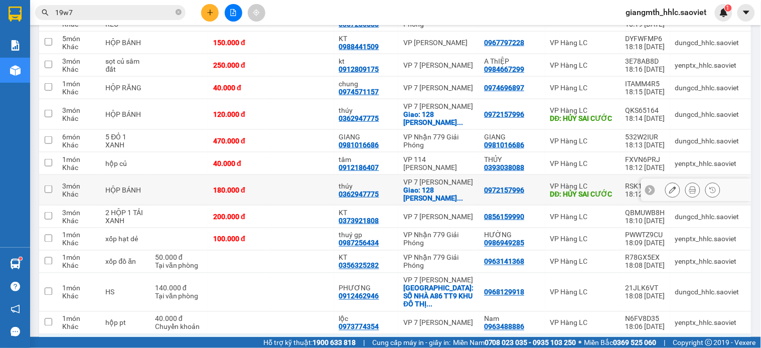
click at [317, 158] on td at bounding box center [302, 164] width 63 height 23
checkbox input "true"
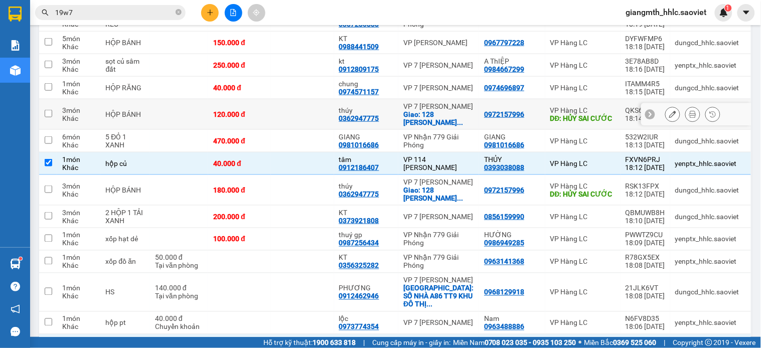
scroll to position [959, 0]
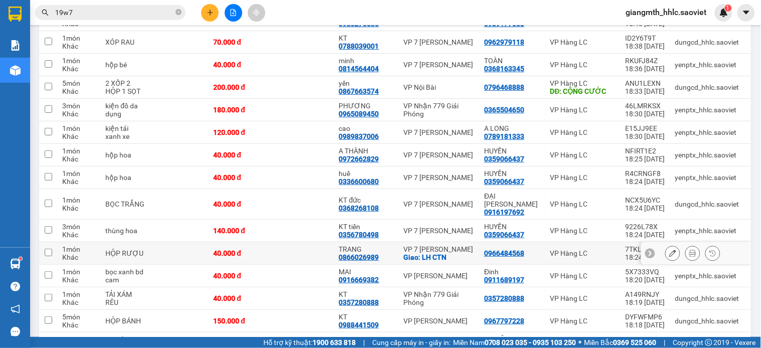
click at [403, 257] on td "VP 7 [PERSON_NAME] Văn Đồng [PERSON_NAME]: LH CTN" at bounding box center [438, 253] width 81 height 23
checkbox input "true"
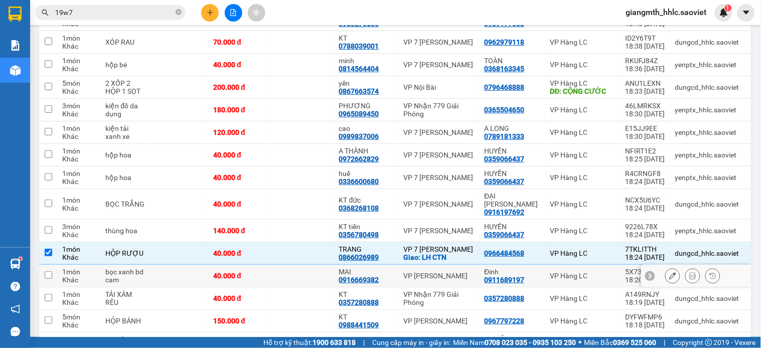
click at [402, 265] on td "VP [PERSON_NAME]" at bounding box center [438, 276] width 81 height 23
checkbox input "true"
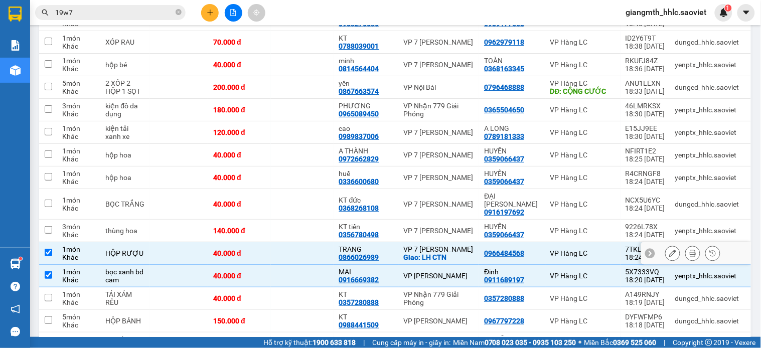
click at [399, 245] on td "TRANG 0866026989" at bounding box center [366, 253] width 65 height 23
checkbox input "false"
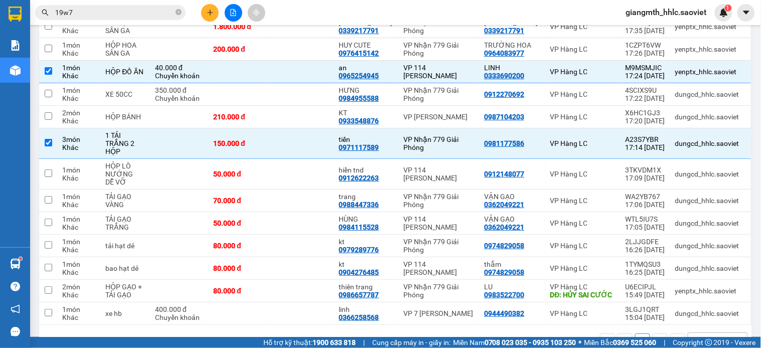
scroll to position [1086, 0]
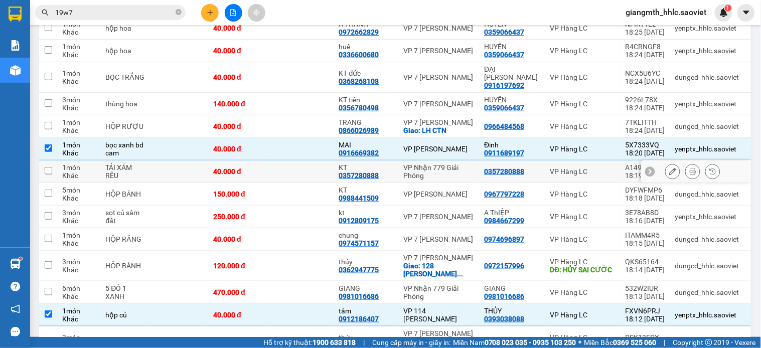
drag, startPoint x: 469, startPoint y: 165, endPoint x: 493, endPoint y: 107, distance: 62.7
click at [469, 165] on div "VP Nhận 779 Giải Phóng" at bounding box center [438, 172] width 71 height 16
checkbox input "true"
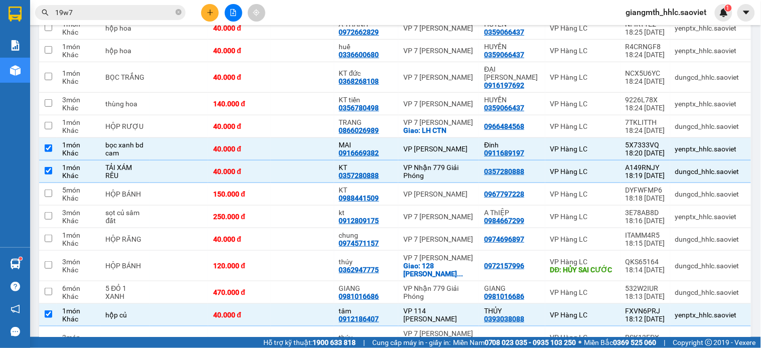
scroll to position [626, 0]
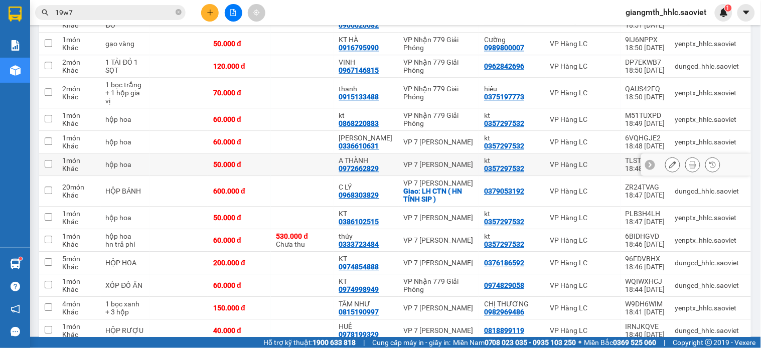
click at [423, 172] on td "VP 7 [PERSON_NAME]" at bounding box center [438, 165] width 81 height 23
checkbox input "true"
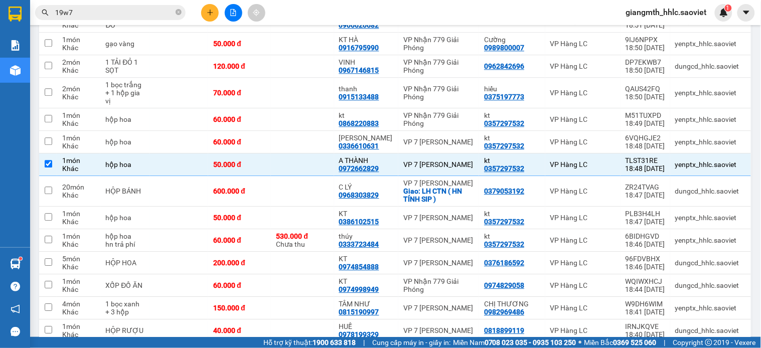
scroll to position [996, 0]
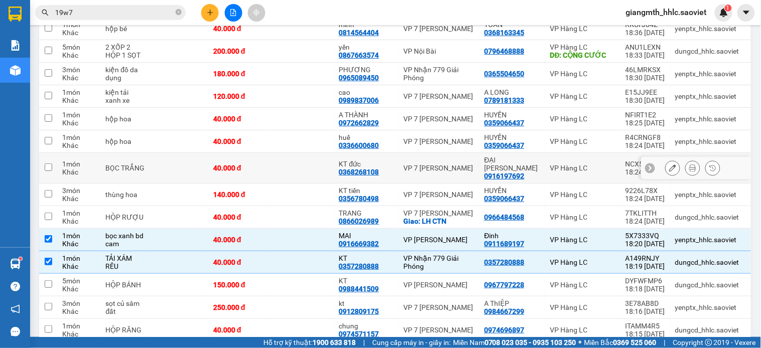
click at [424, 164] on div "VP 7 [PERSON_NAME]" at bounding box center [438, 168] width 71 height 8
checkbox input "true"
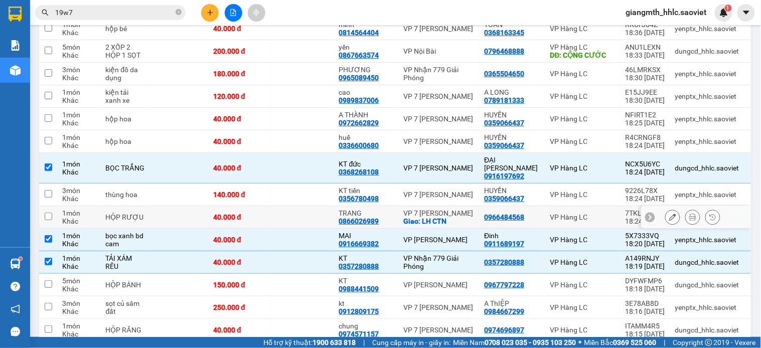
scroll to position [717, 0]
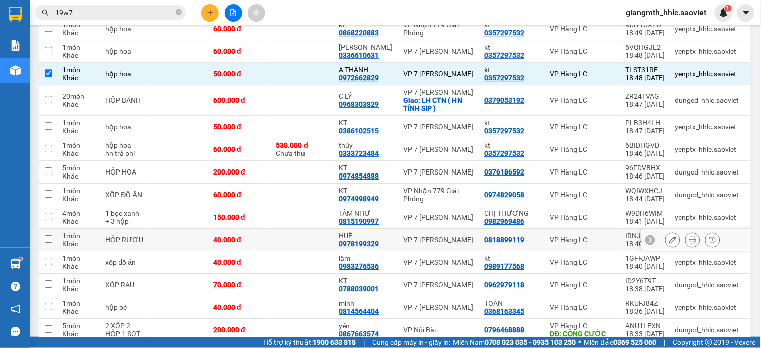
click at [320, 239] on td at bounding box center [302, 240] width 63 height 23
checkbox input "true"
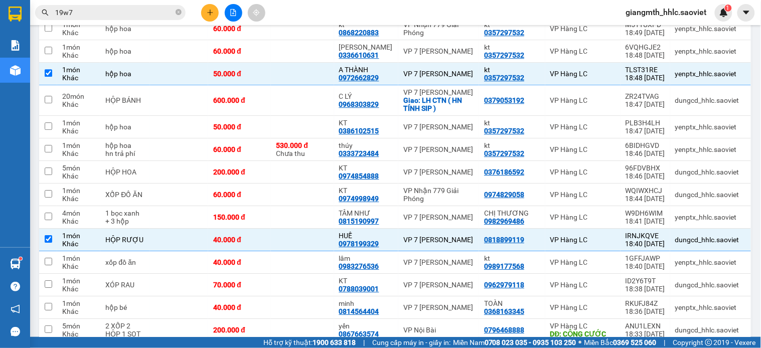
scroll to position [1550, 0]
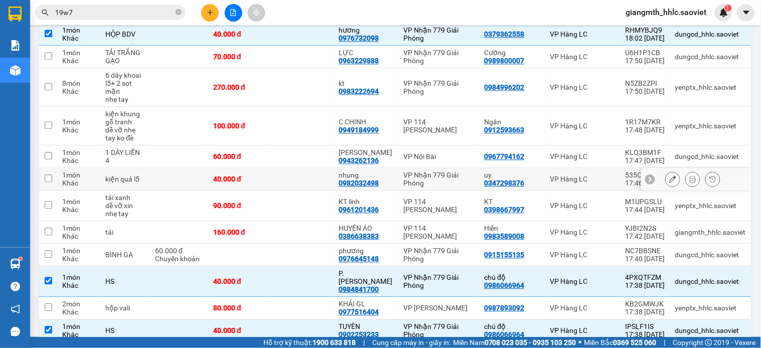
click at [452, 171] on div "VP Nhận 779 Giải Phóng" at bounding box center [438, 179] width 71 height 16
checkbox input "true"
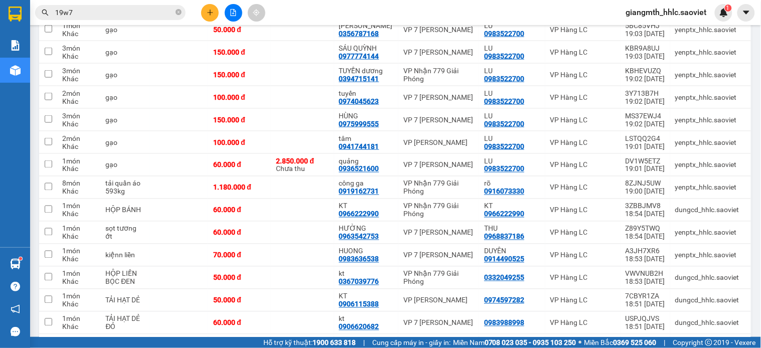
scroll to position [1527, 0]
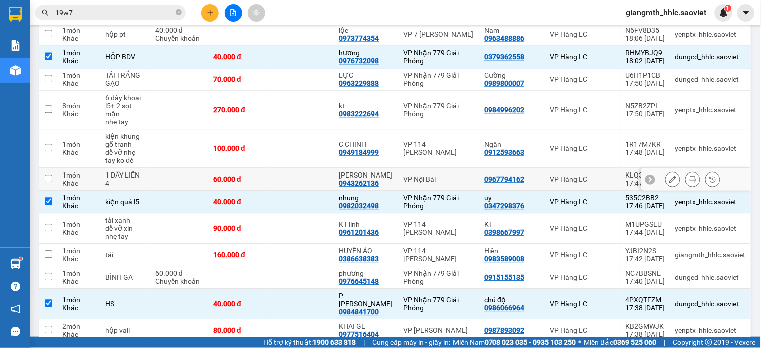
click at [460, 168] on td "VP Nội Bài" at bounding box center [438, 179] width 81 height 23
checkbox input "true"
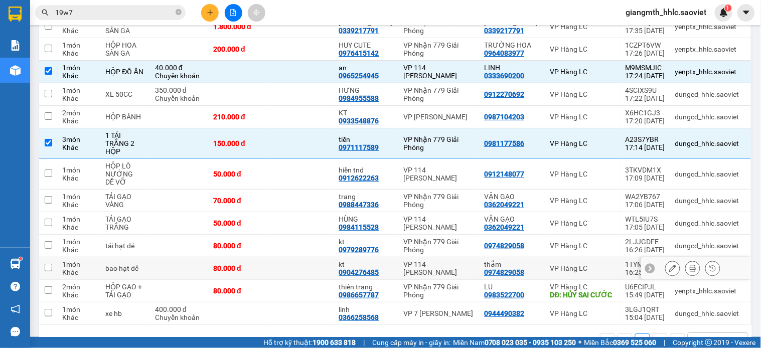
scroll to position [747, 0]
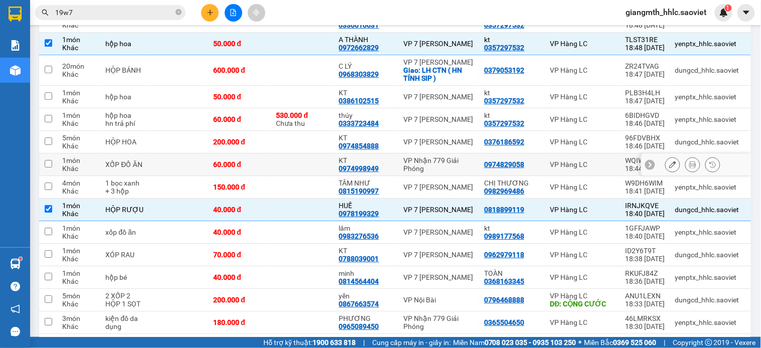
click at [313, 164] on td at bounding box center [302, 165] width 63 height 23
checkbox input "true"
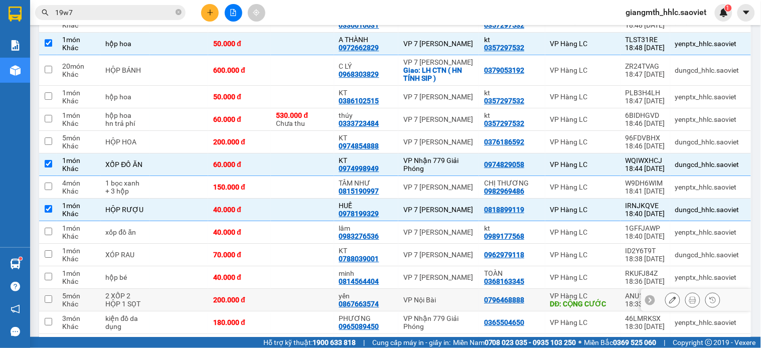
click at [298, 294] on td at bounding box center [302, 300] width 63 height 23
checkbox input "true"
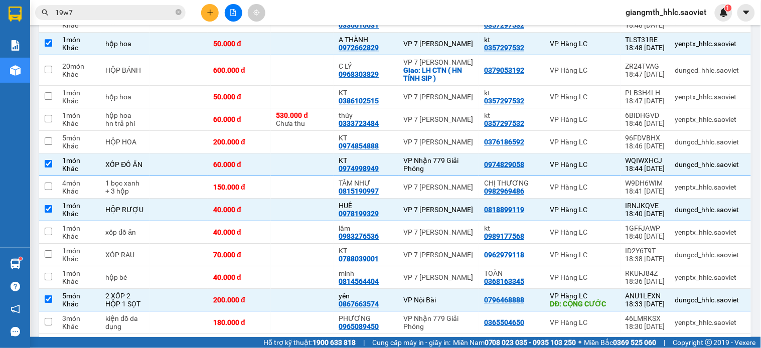
scroll to position [412, 0]
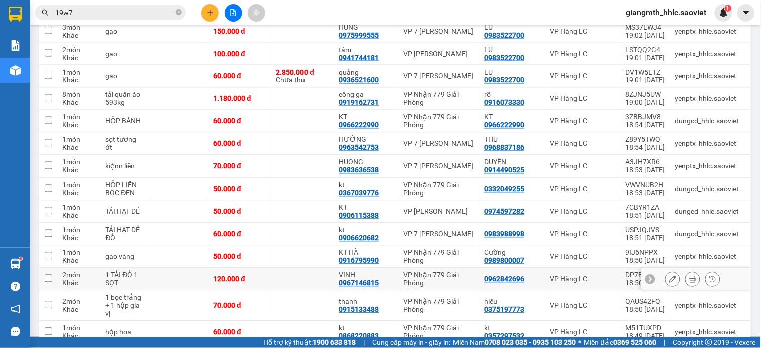
click at [399, 284] on td "VINH 0967146815" at bounding box center [366, 279] width 65 height 23
checkbox input "true"
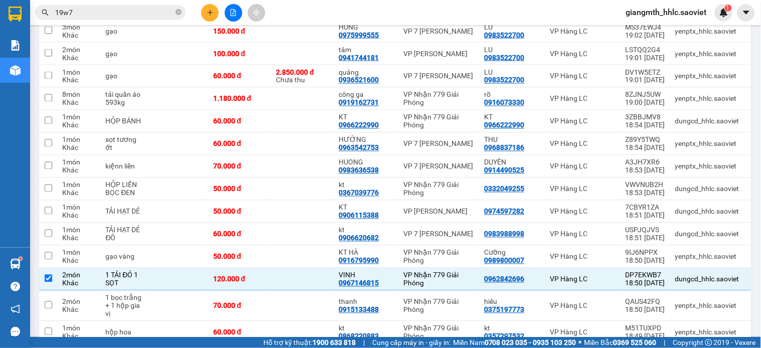
scroll to position [1899, 0]
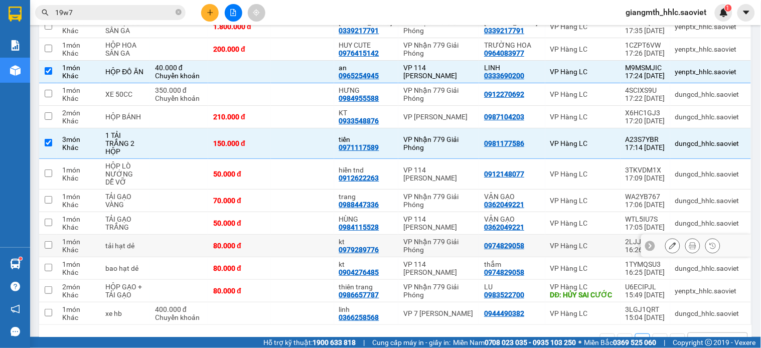
click at [408, 238] on div "VP Nhận 779 Giải Phóng" at bounding box center [438, 246] width 71 height 16
checkbox input "true"
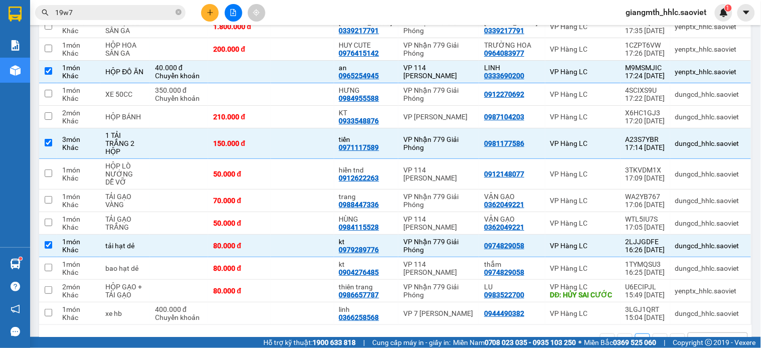
scroll to position [505, 0]
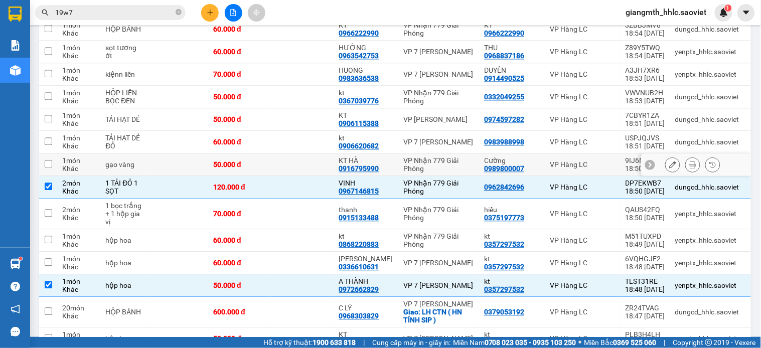
click at [421, 167] on div "VP Nhận 779 Giải Phóng" at bounding box center [438, 165] width 71 height 16
checkbox input "true"
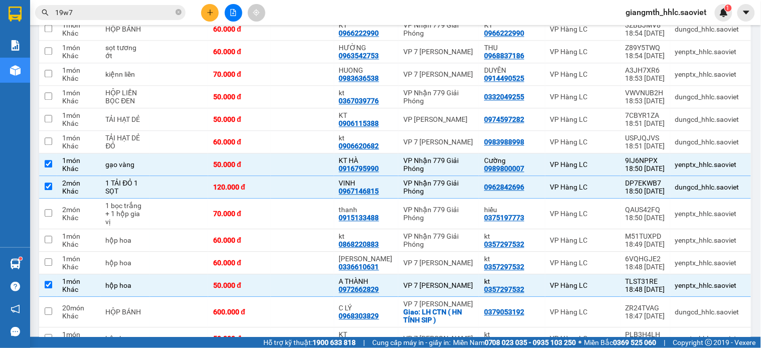
scroll to position [1899, 0]
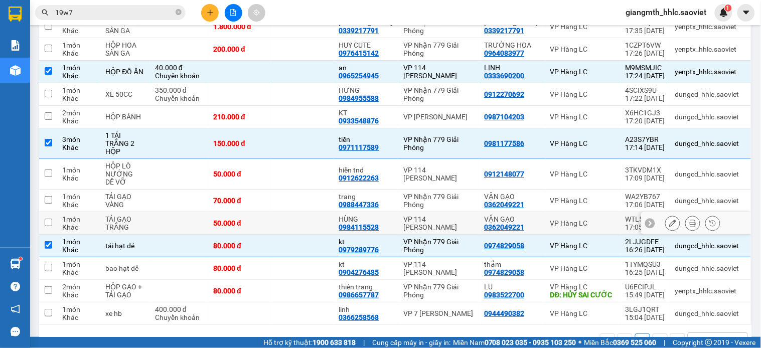
click at [453, 215] on div "VP 114 [PERSON_NAME]" at bounding box center [438, 223] width 71 height 16
checkbox input "true"
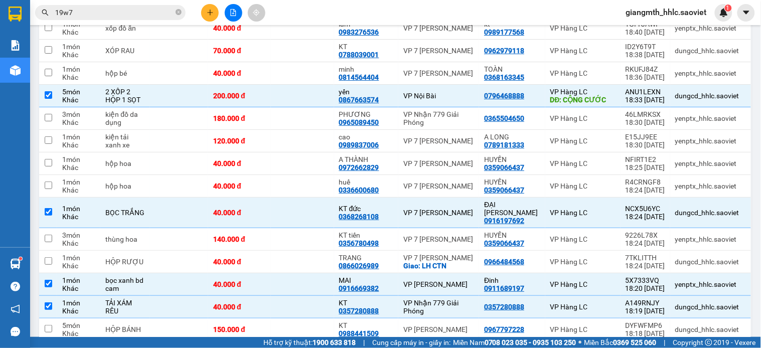
scroll to position [672, 0]
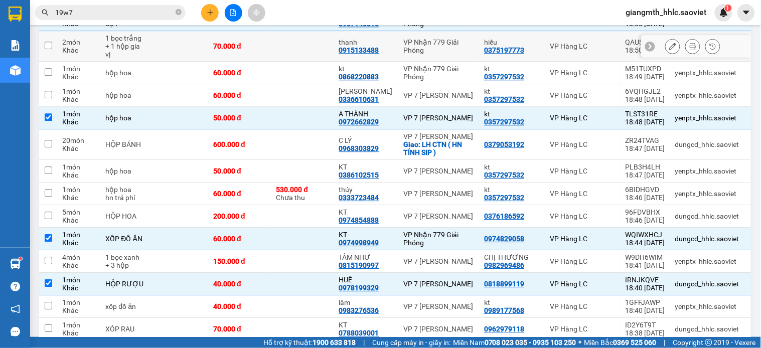
drag, startPoint x: 398, startPoint y: 43, endPoint x: 409, endPoint y: 37, distance: 13.0
click at [398, 44] on td "thanh 0915133488" at bounding box center [366, 46] width 65 height 31
checkbox input "true"
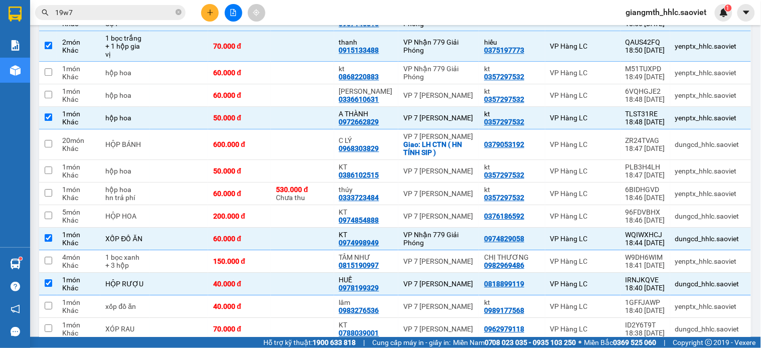
scroll to position [1207, 0]
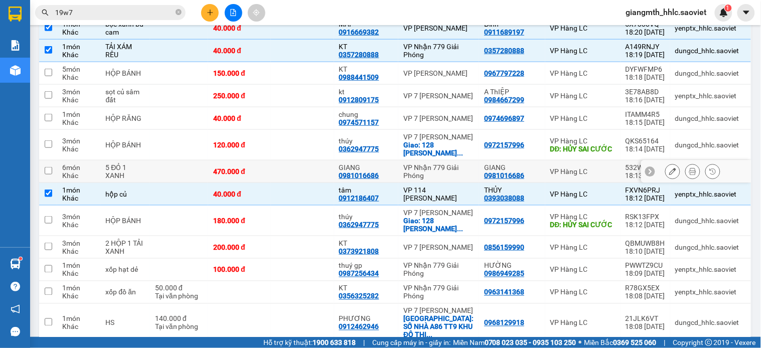
click at [411, 164] on div "VP Nhận 779 Giải Phóng" at bounding box center [438, 172] width 71 height 16
checkbox input "true"
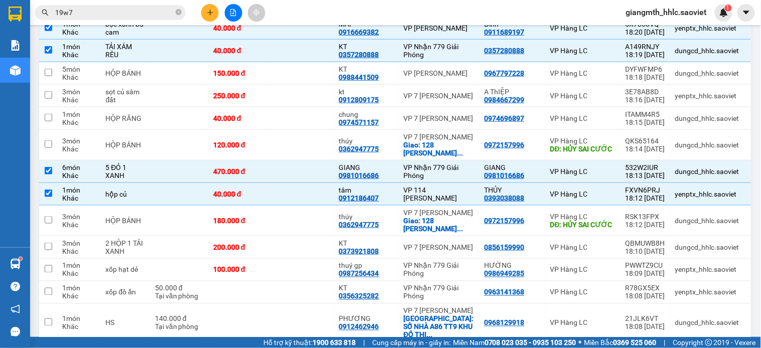
scroll to position [1458, 0]
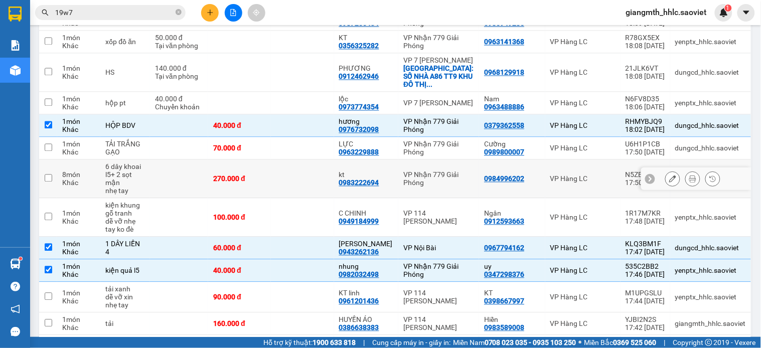
click at [402, 162] on td "VP Nhận 779 Giải Phóng" at bounding box center [438, 179] width 81 height 39
checkbox input "true"
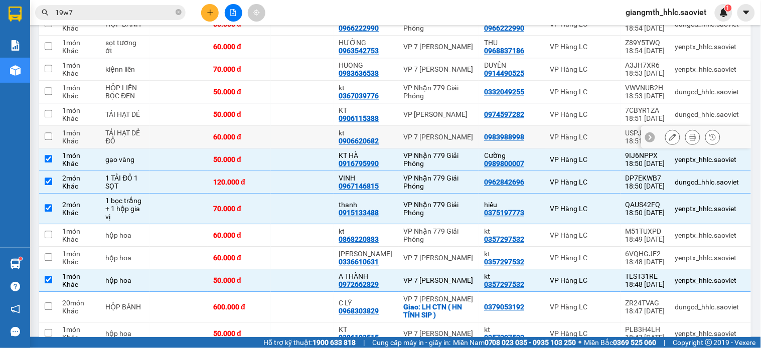
scroll to position [343, 0]
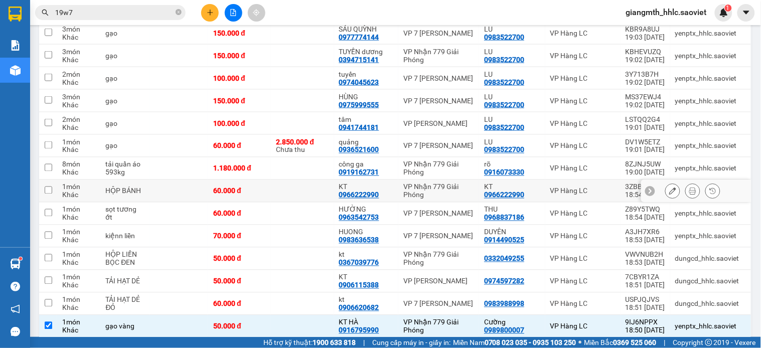
click at [390, 187] on div "KT" at bounding box center [366, 187] width 55 height 8
checkbox input "true"
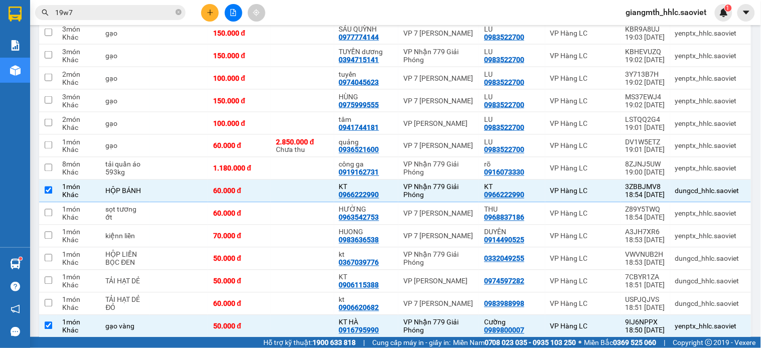
scroll to position [1626, 0]
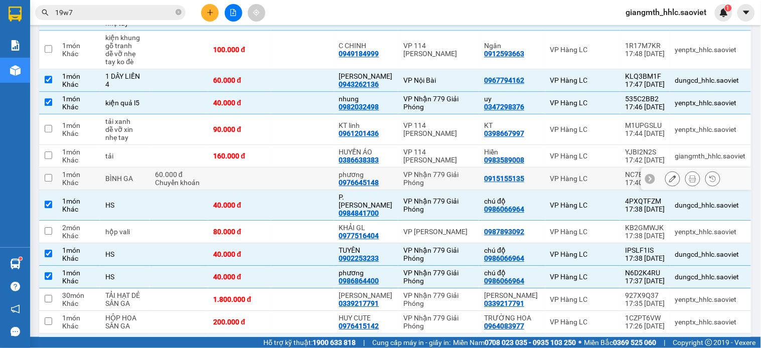
click at [403, 168] on td "VP Nhận 779 Giải Phóng" at bounding box center [438, 179] width 81 height 23
checkbox input "true"
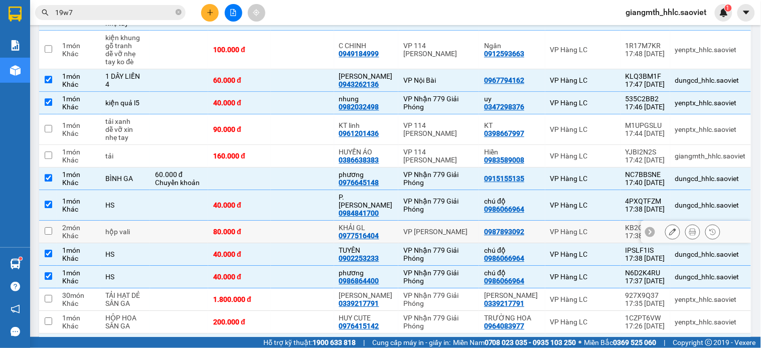
click at [429, 221] on td "VP [PERSON_NAME]" at bounding box center [438, 232] width 81 height 23
checkbox input "true"
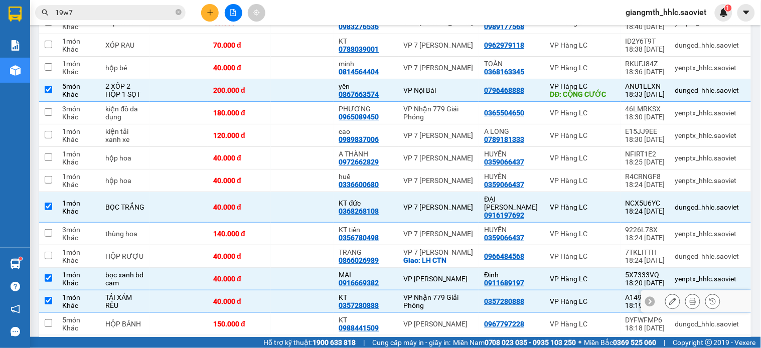
scroll to position [1068, 0]
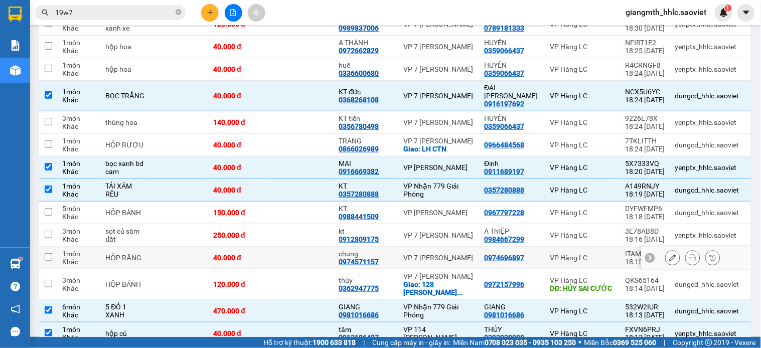
click at [295, 253] on td at bounding box center [302, 258] width 63 height 23
checkbox input "true"
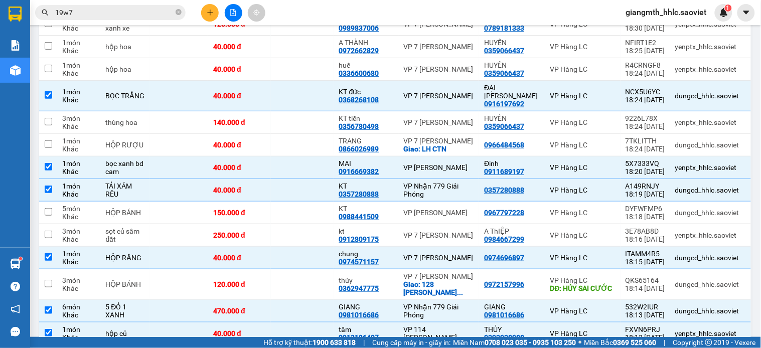
scroll to position [815, 0]
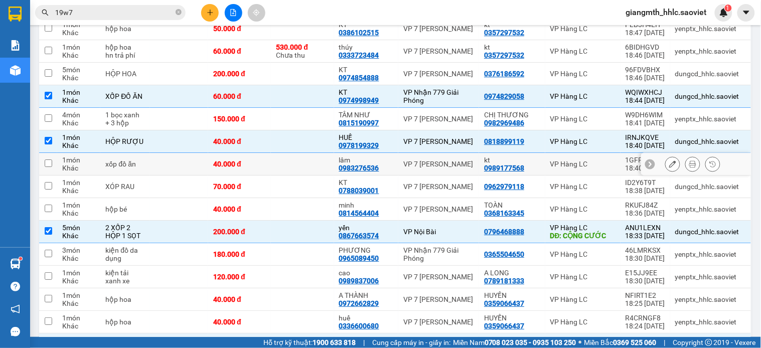
click at [312, 161] on td at bounding box center [302, 164] width 63 height 23
checkbox input "true"
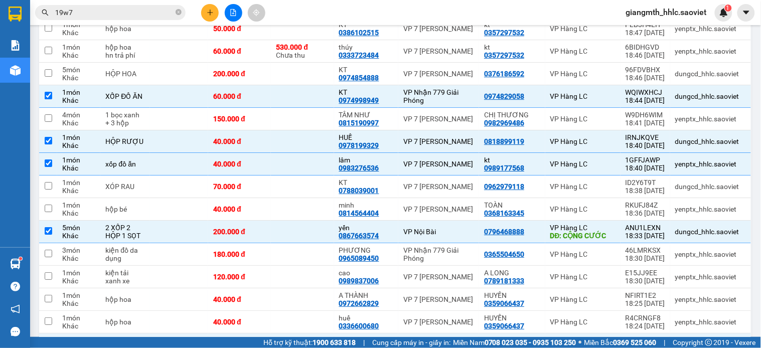
scroll to position [1355, 0]
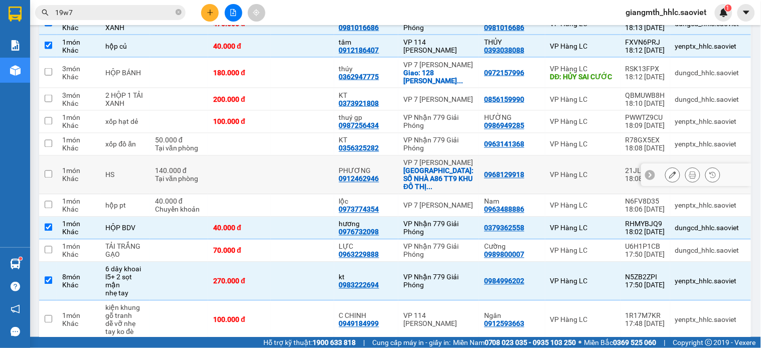
click at [394, 167] on div "PHƯƠNG" at bounding box center [366, 171] width 55 height 8
checkbox input "true"
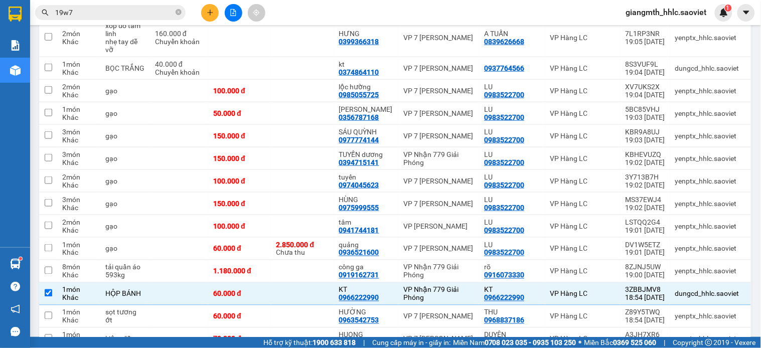
scroll to position [184, 0]
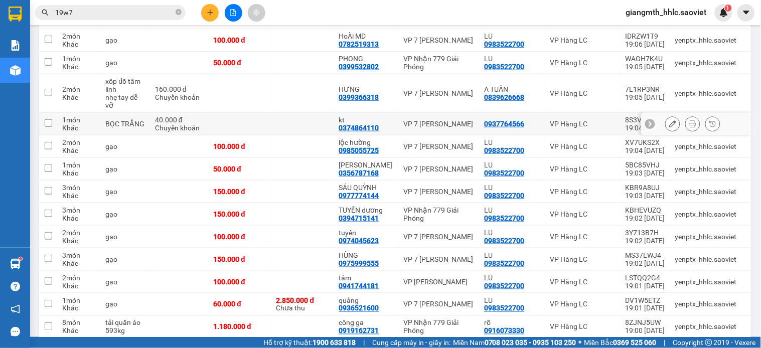
click at [393, 127] on div "kt 0374864110" at bounding box center [366, 124] width 55 height 16
checkbox input "true"
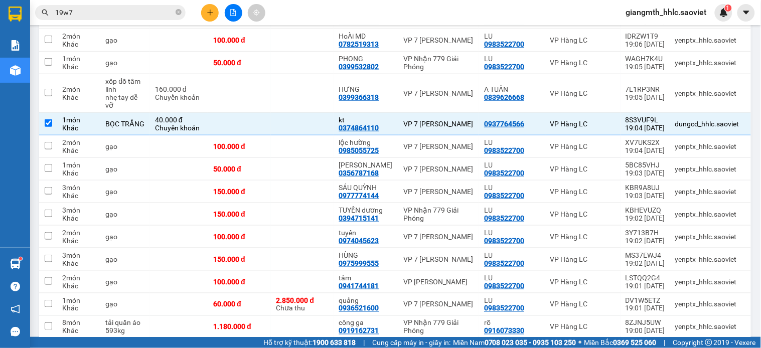
scroll to position [1041, 0]
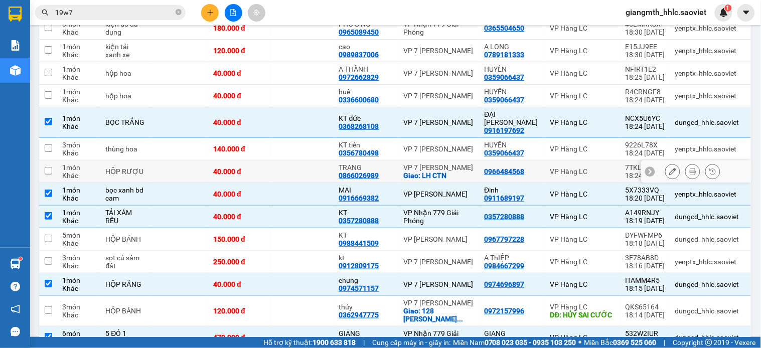
click at [394, 164] on div "TRANG" at bounding box center [366, 168] width 55 height 8
checkbox input "true"
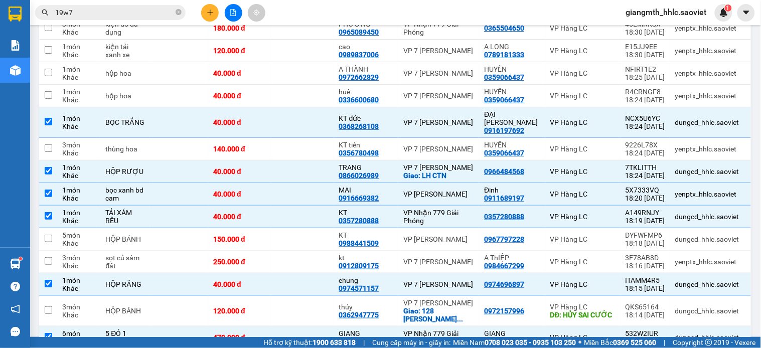
scroll to position [1382, 0]
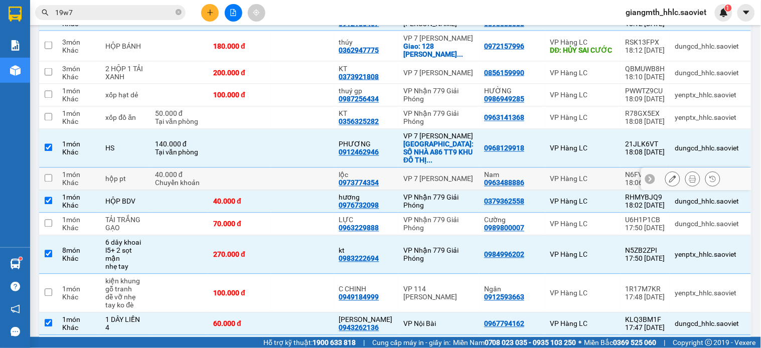
click at [420, 172] on td "VP 7 [PERSON_NAME]" at bounding box center [438, 179] width 81 height 23
checkbox input "true"
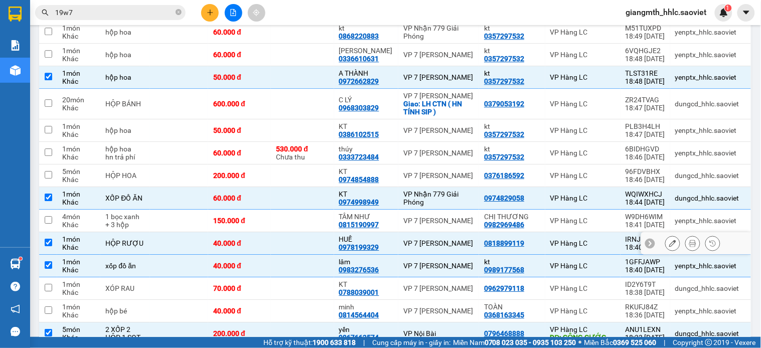
scroll to position [824, 0]
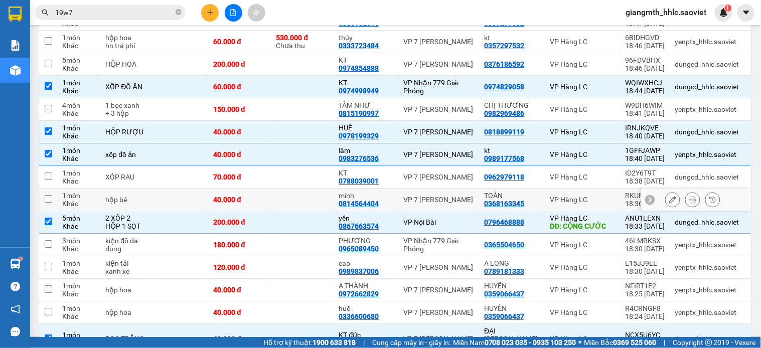
click at [393, 205] on div "minh 0814564404" at bounding box center [366, 200] width 55 height 16
checkbox input "true"
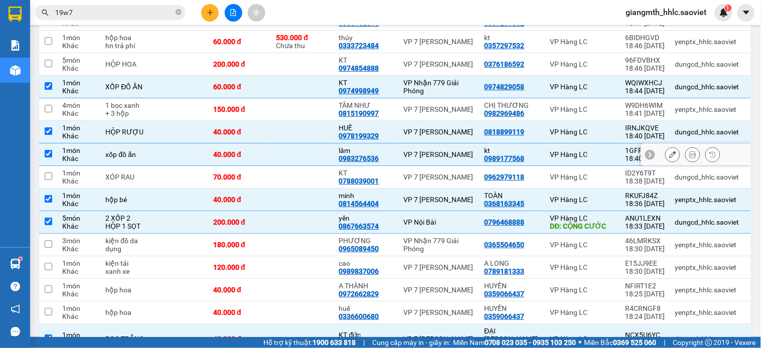
scroll to position [490, 0]
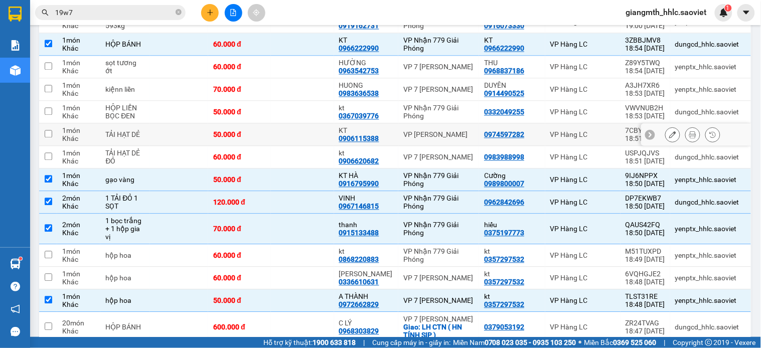
click at [399, 129] on td "KT 0906115388" at bounding box center [366, 134] width 65 height 23
checkbox input "true"
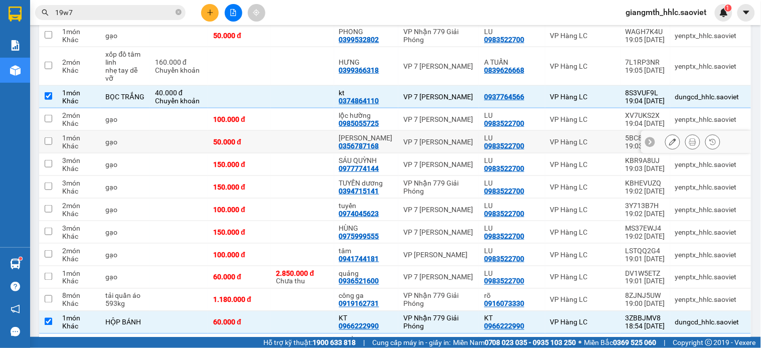
scroll to position [0, 0]
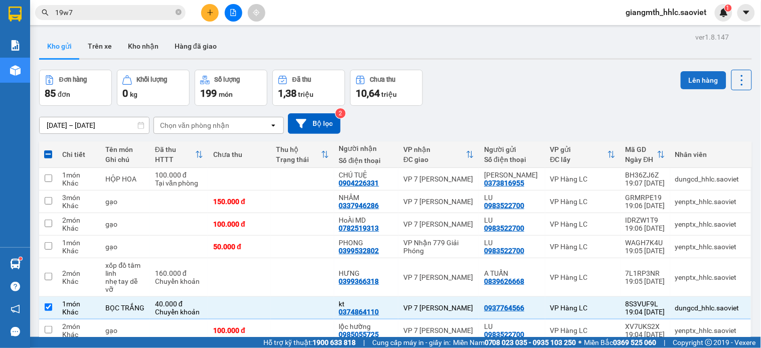
click at [693, 82] on button "Lên hàng" at bounding box center [704, 80] width 46 height 18
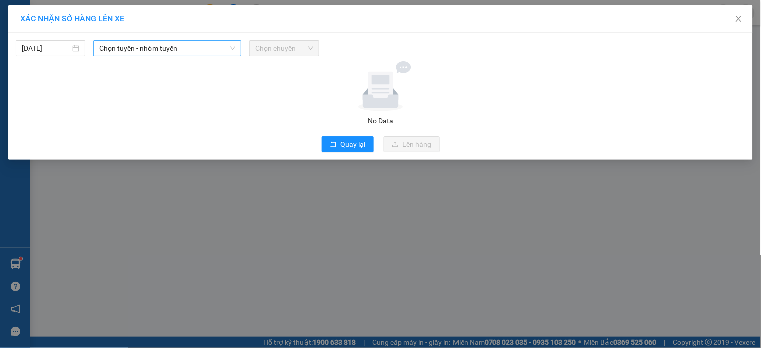
click at [168, 47] on span "Chọn tuyến - nhóm tuyến" at bounding box center [167, 48] width 136 height 15
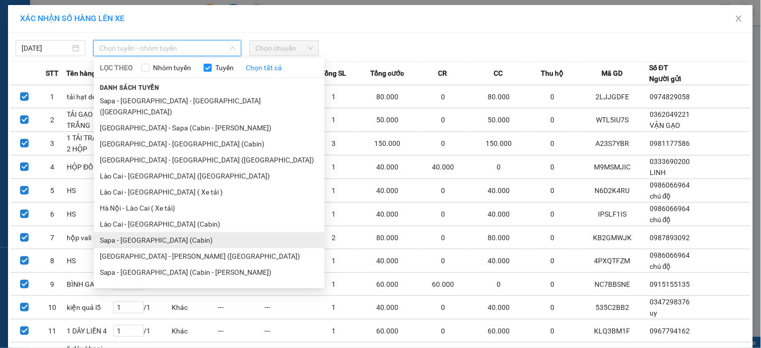
click at [137, 232] on li "Sapa - [GEOGRAPHIC_DATA] (Cabin)" at bounding box center [209, 240] width 231 height 16
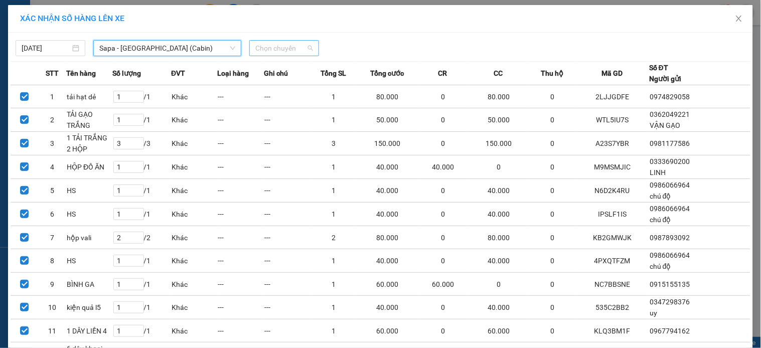
click at [290, 47] on span "Chọn chuyến" at bounding box center [284, 48] width 58 height 15
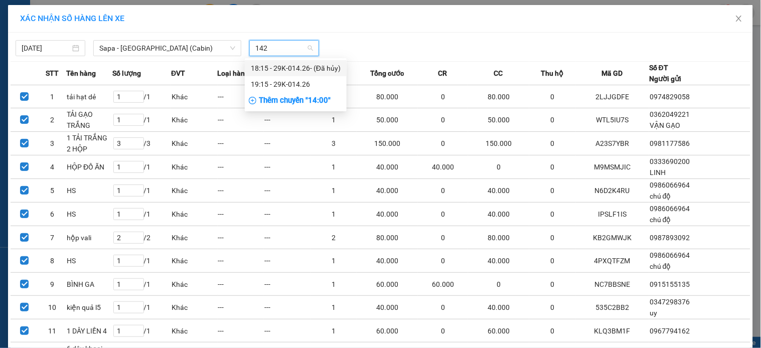
type input "1426"
click at [308, 83] on div "19:15 - 29K-014.26" at bounding box center [296, 84] width 90 height 11
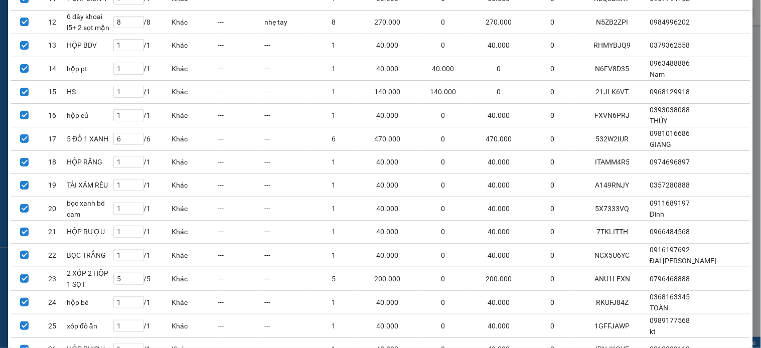
scroll to position [639, 0]
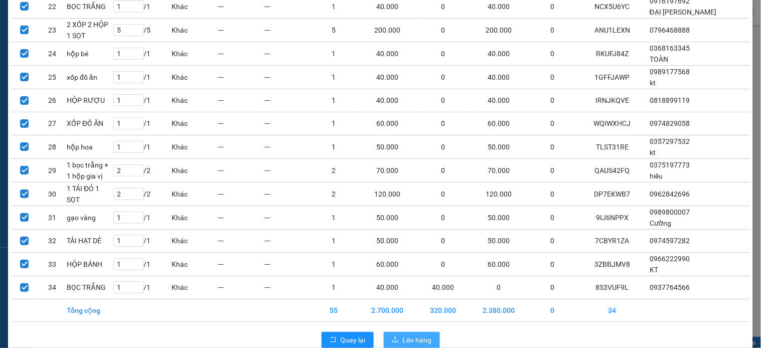
click at [417, 335] on span "Lên hàng" at bounding box center [417, 340] width 29 height 11
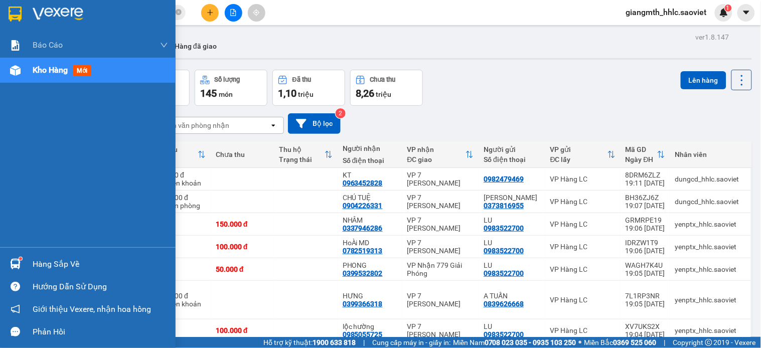
click at [33, 67] on span "Kho hàng" at bounding box center [50, 70] width 35 height 10
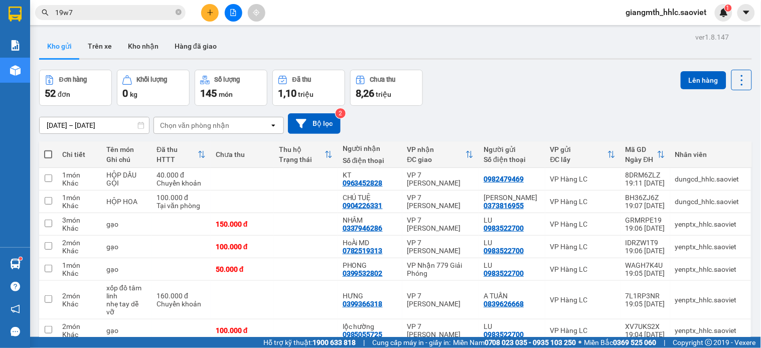
drag, startPoint x: 731, startPoint y: 77, endPoint x: 721, endPoint y: 89, distance: 15.0
click at [735, 78] on icon at bounding box center [742, 80] width 14 height 14
click at [719, 147] on span "Làm mới" at bounding box center [719, 143] width 28 height 10
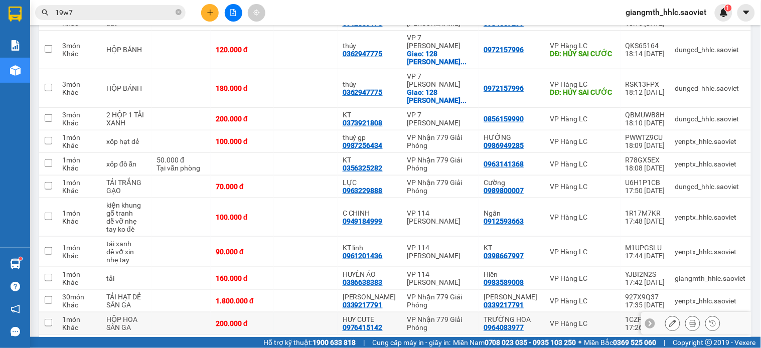
scroll to position [1202, 0]
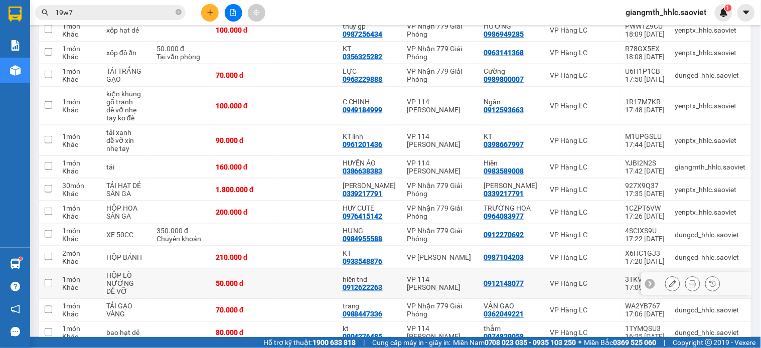
click at [297, 269] on td at bounding box center [305, 284] width 63 height 31
checkbox input "true"
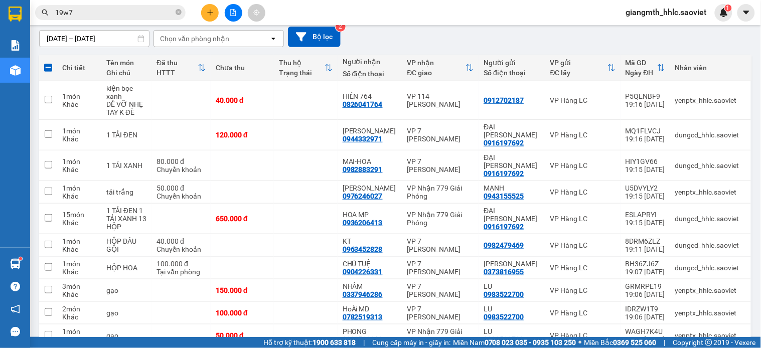
scroll to position [0, 0]
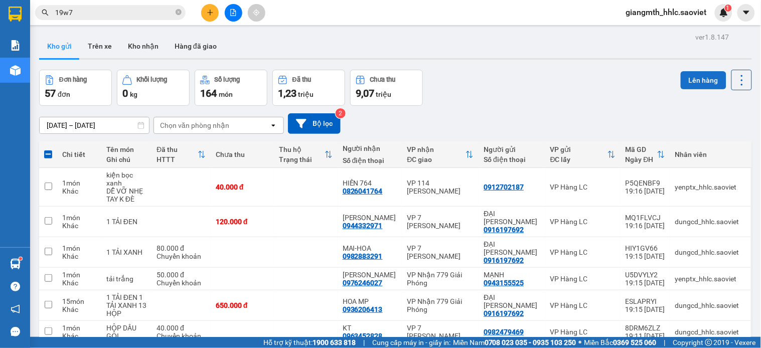
click at [689, 77] on button "Lên hàng" at bounding box center [704, 80] width 46 height 18
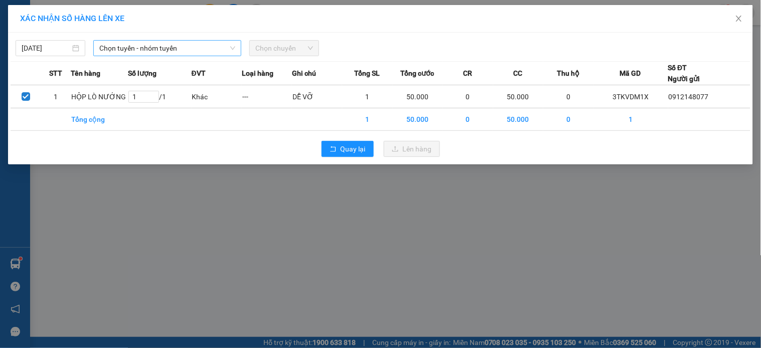
click at [204, 50] on span "Chọn tuyến - nhóm tuyến" at bounding box center [167, 48] width 136 height 15
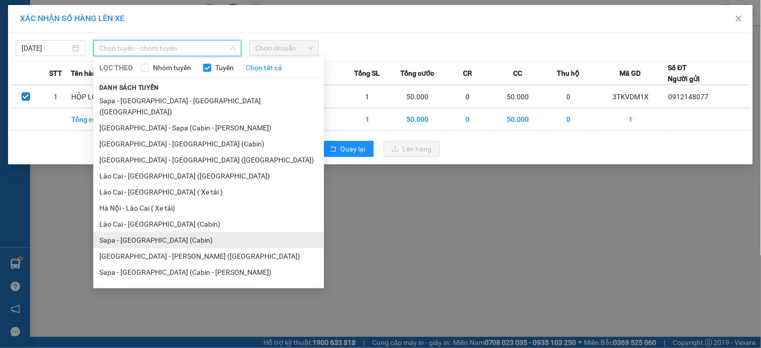
click at [172, 232] on li "Sapa - [GEOGRAPHIC_DATA] (Cabin)" at bounding box center [208, 240] width 231 height 16
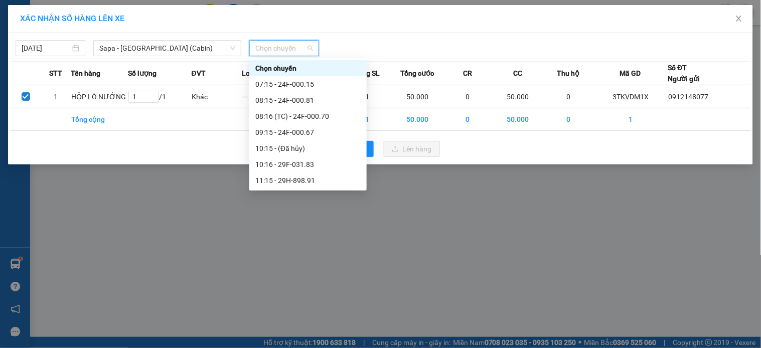
click at [269, 56] on input "search" at bounding box center [280, 48] width 51 height 15
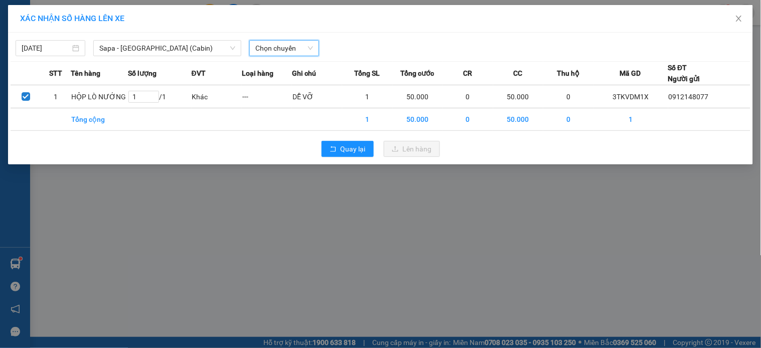
click at [277, 48] on span "Chọn chuyến" at bounding box center [284, 48] width 58 height 15
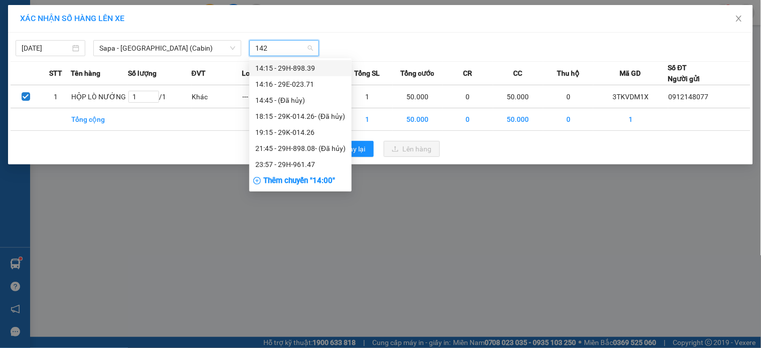
type input "1426"
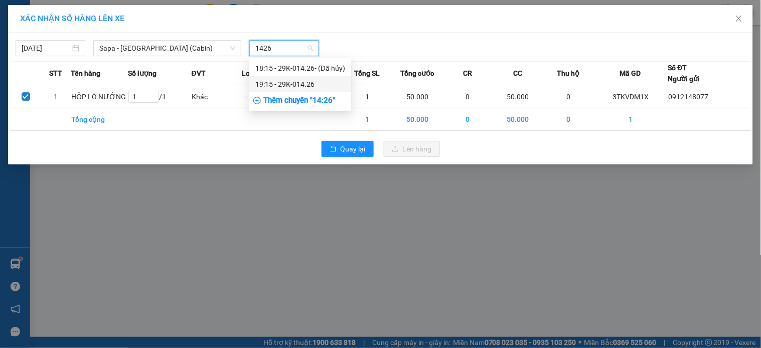
click at [335, 86] on div "19:15 - 29K-014.26" at bounding box center [300, 84] width 90 height 11
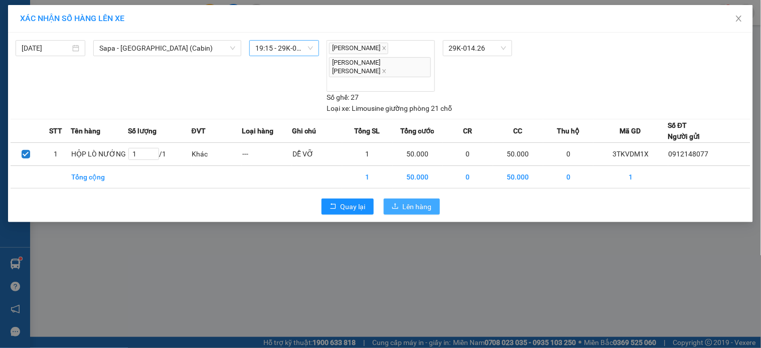
click at [402, 199] on button "Lên hàng" at bounding box center [412, 207] width 56 height 16
